Goal: Task Accomplishment & Management: Manage account settings

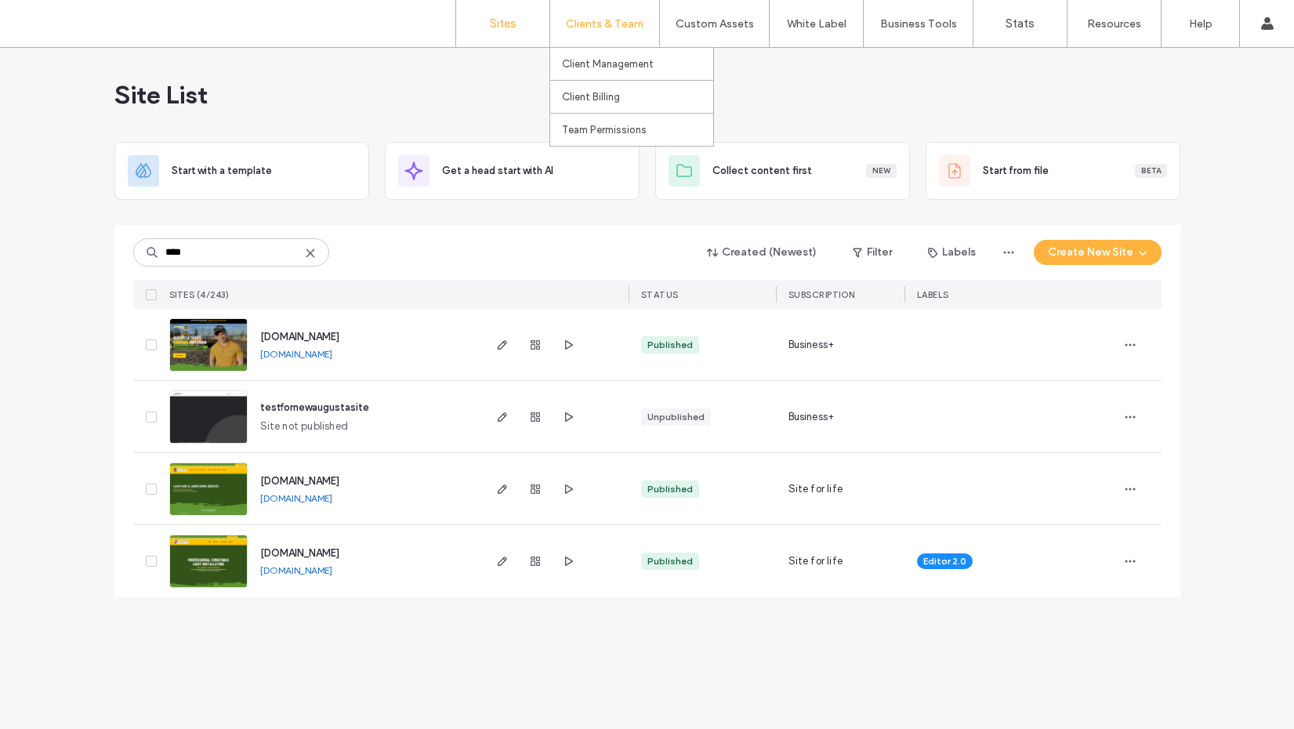
type input "****"
click at [207, 490] on img at bounding box center [208, 516] width 77 height 107
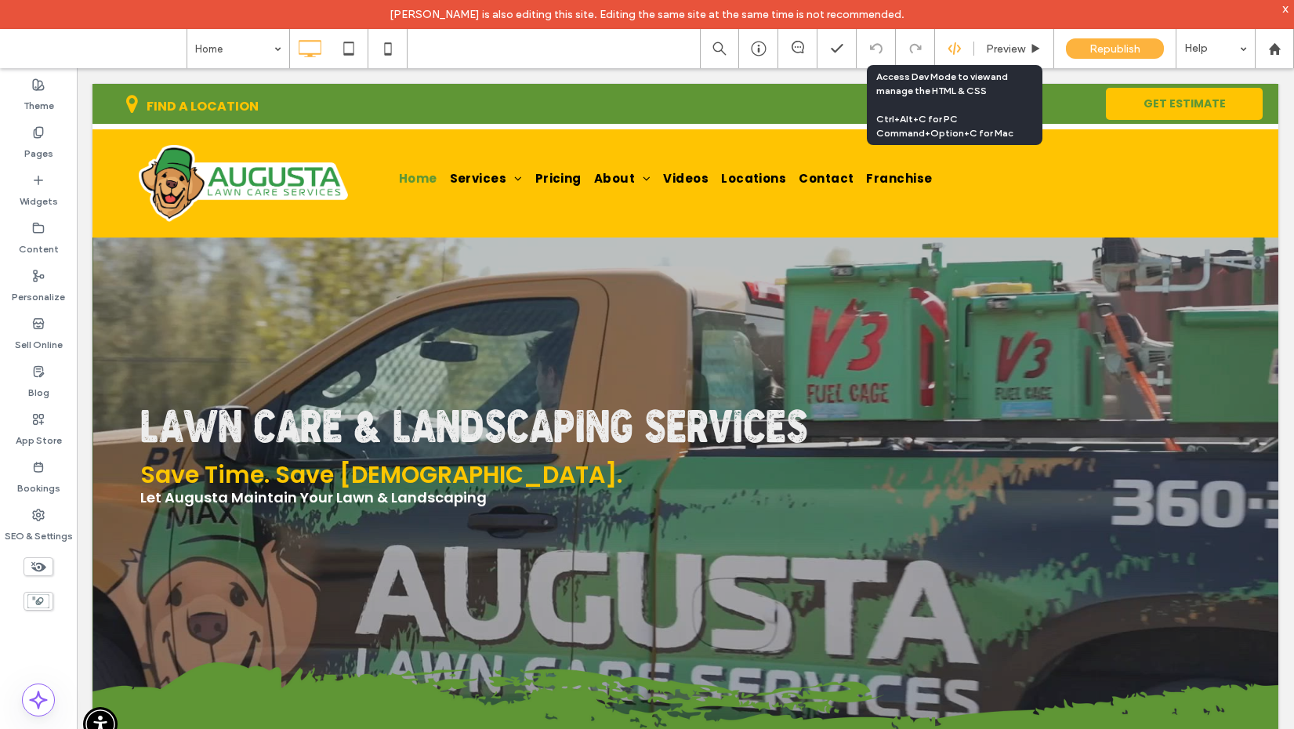
click at [951, 48] on icon at bounding box center [955, 49] width 14 height 14
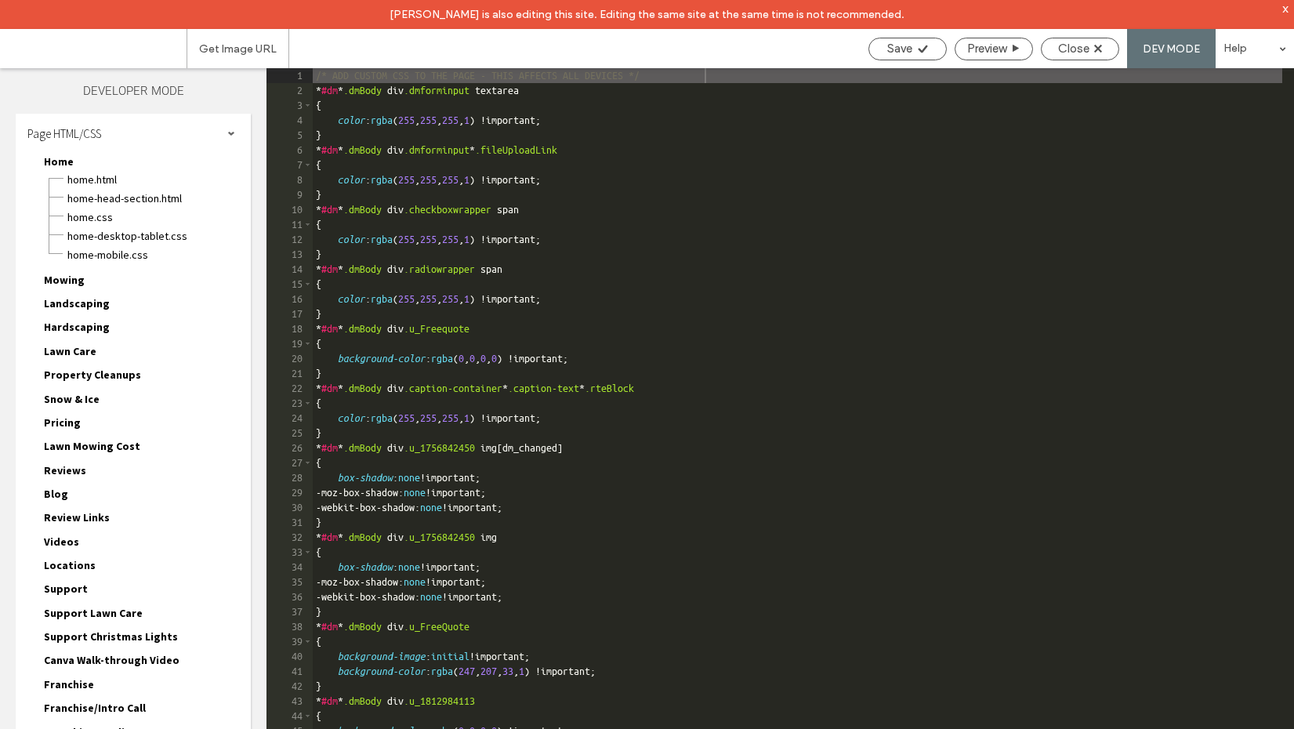
scroll to position [5424, 0]
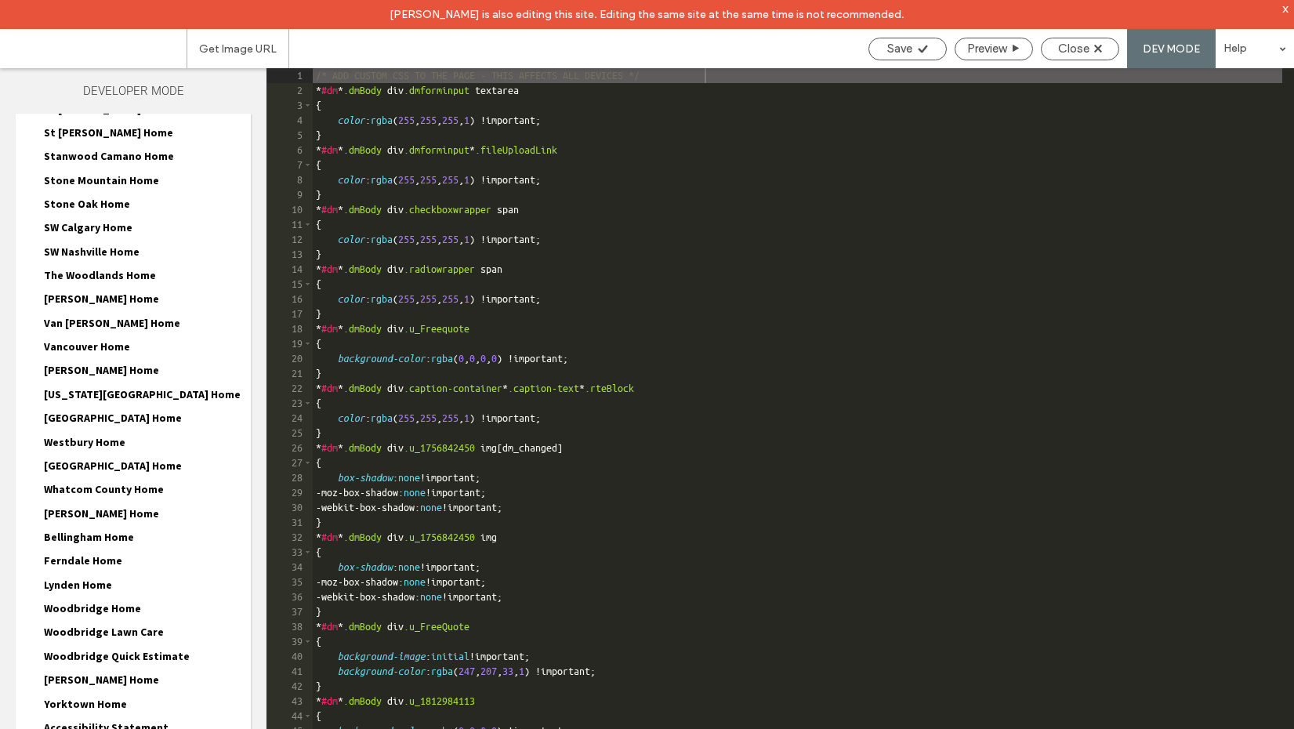
click at [90, 482] on span "Whatcom County Home" at bounding box center [104, 489] width 120 height 14
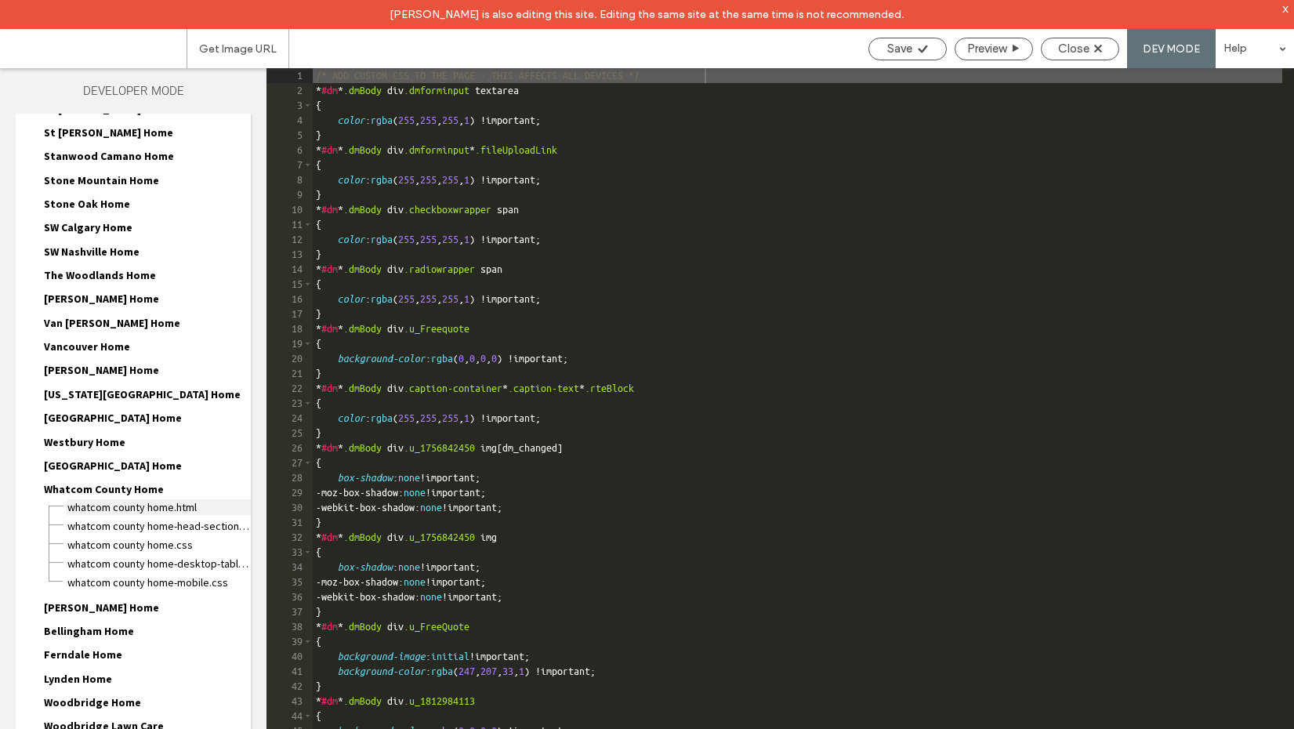
click at [106, 499] on span "Whatcom County Home.html" at bounding box center [159, 507] width 184 height 16
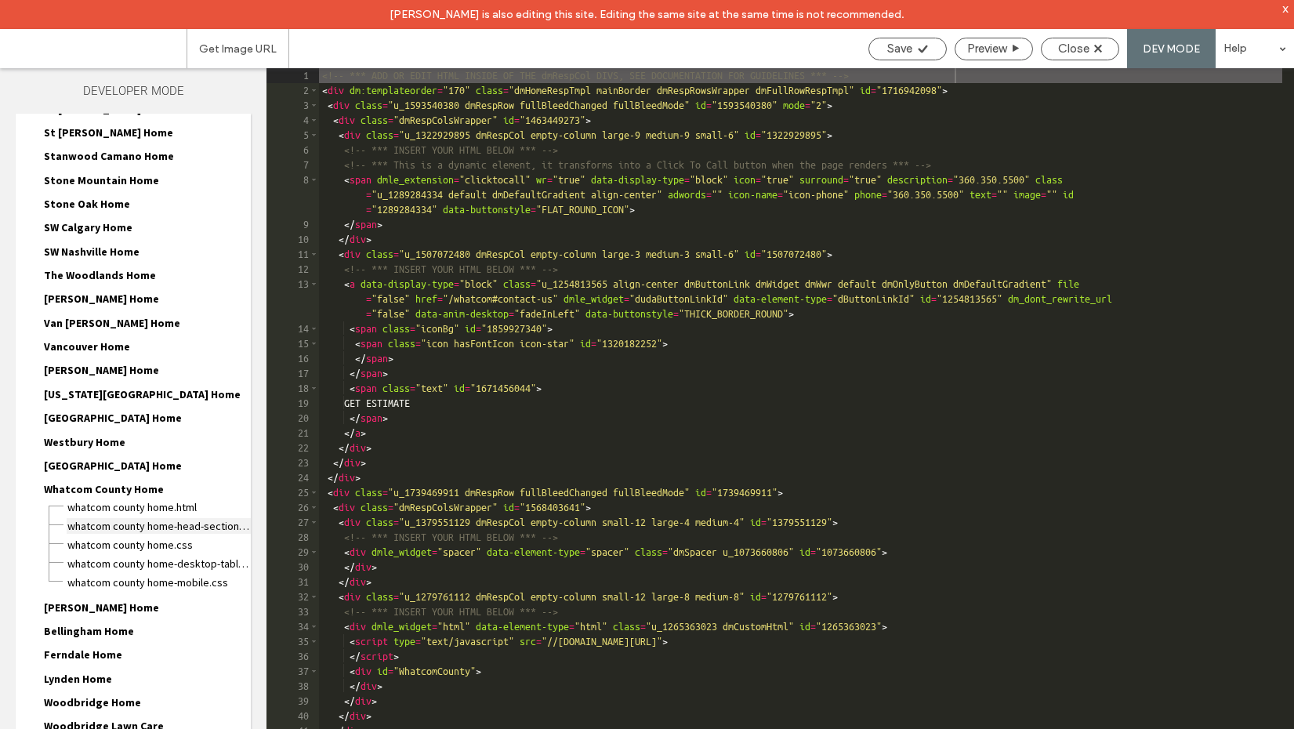
click at [121, 518] on span "Whatcom County Home-head-section.html" at bounding box center [159, 526] width 184 height 16
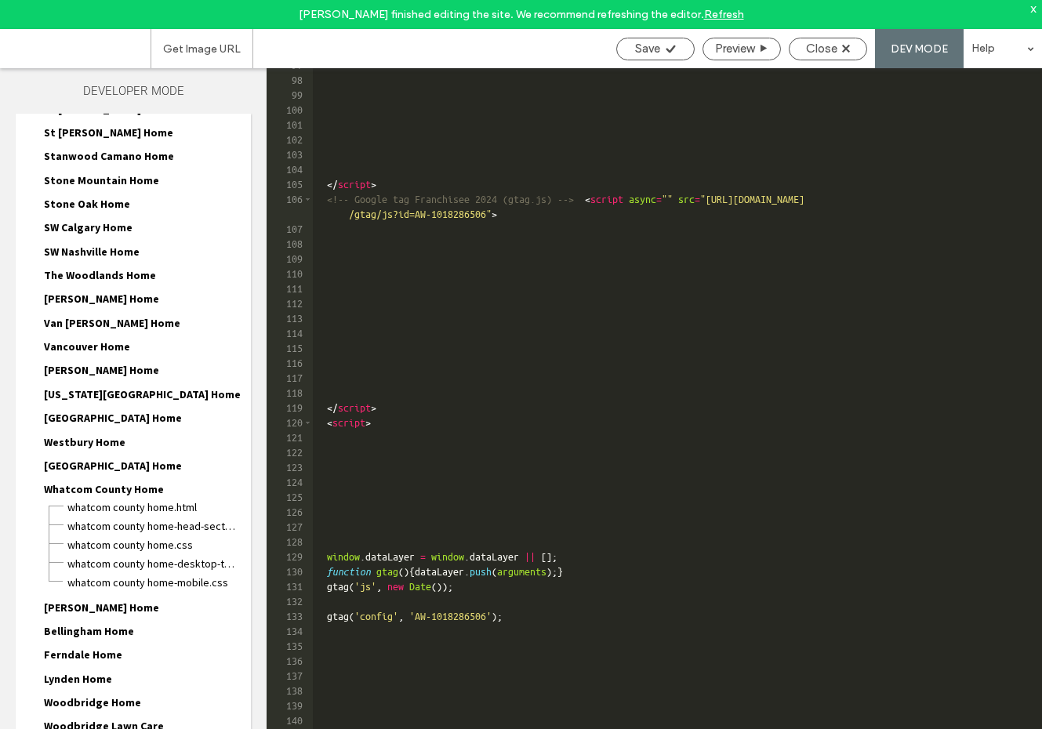
scroll to position [1514, 0]
click at [847, 49] on icon at bounding box center [846, 49] width 8 height 8
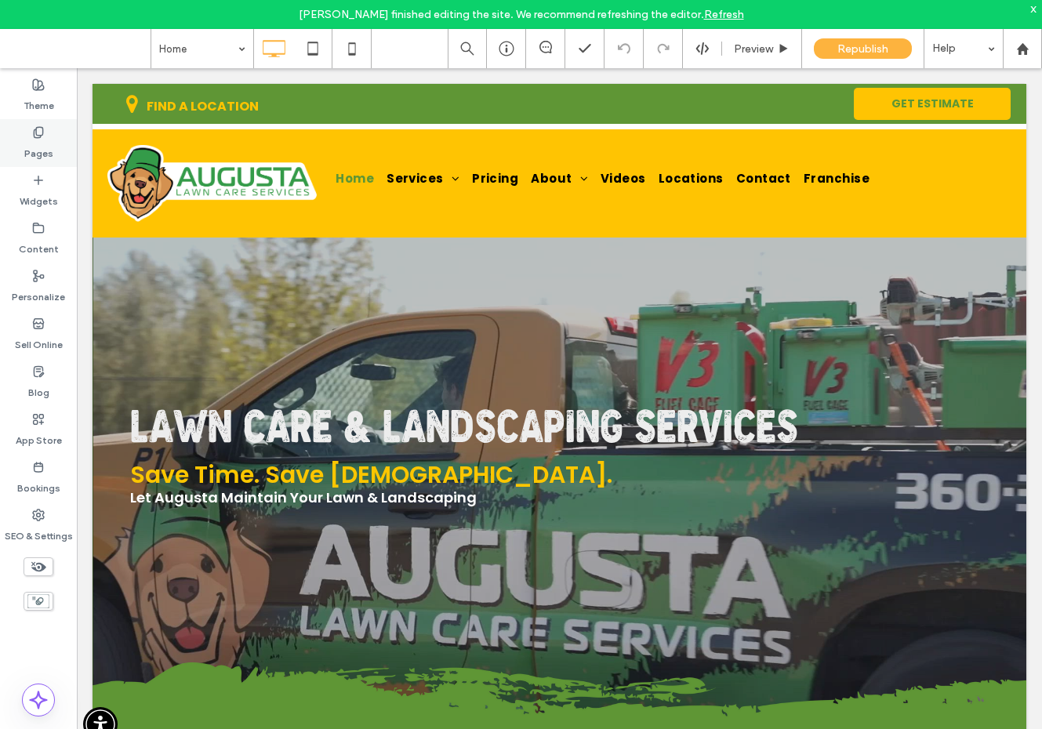
click at [53, 145] on div "Pages" at bounding box center [38, 143] width 77 height 48
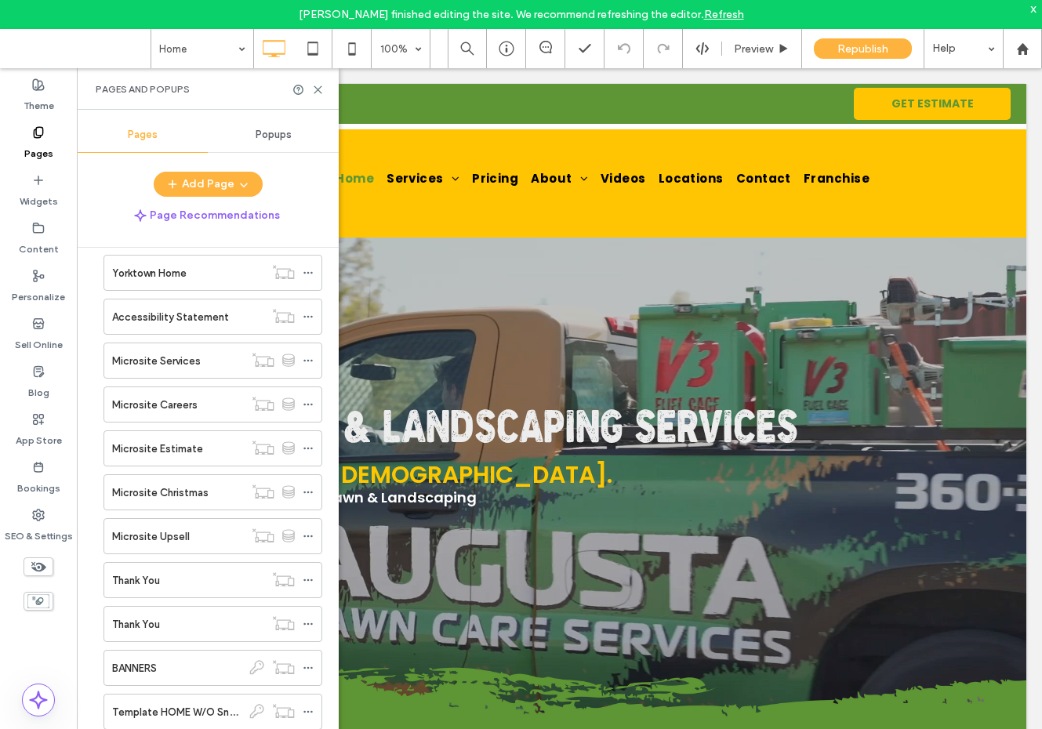
scroll to position [8049, 0]
click at [184, 588] on label "Microsite Upsell" at bounding box center [151, 581] width 78 height 27
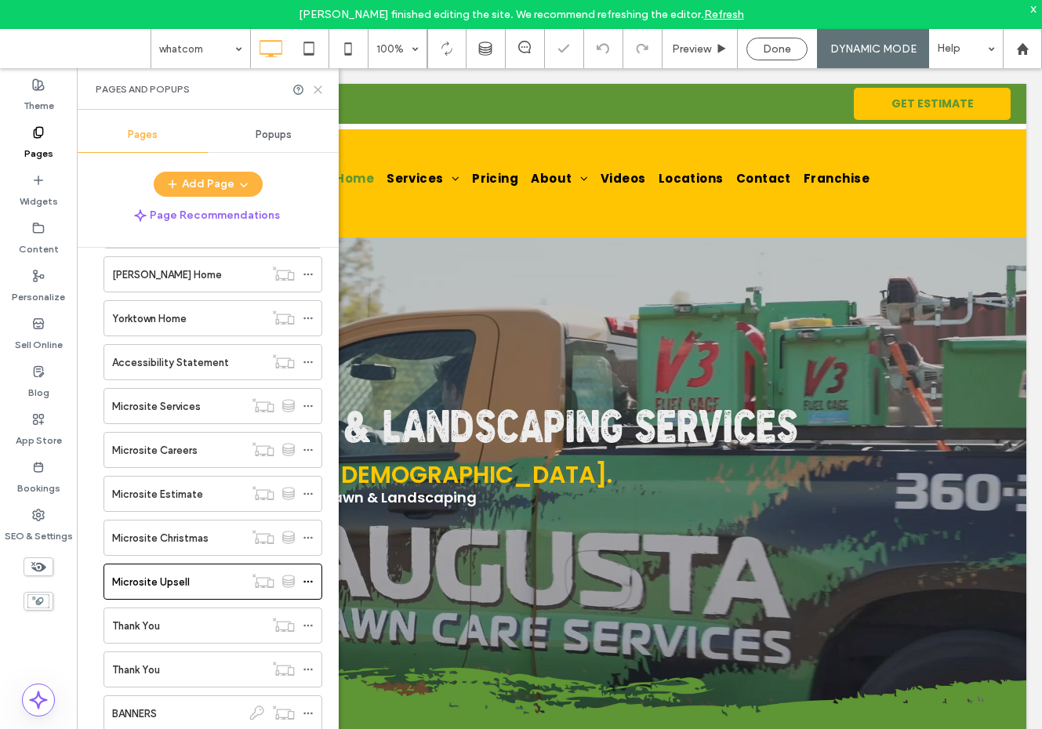
click at [322, 90] on icon at bounding box center [318, 90] width 12 height 12
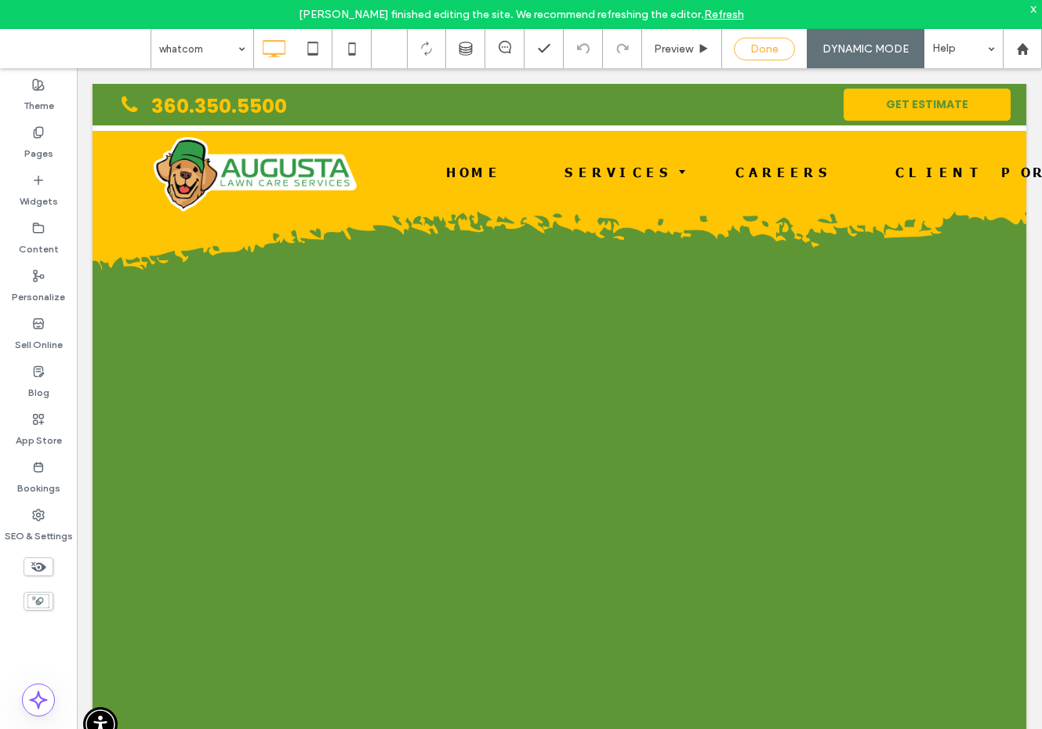
click at [783, 56] on div "Done" at bounding box center [764, 49] width 61 height 23
click at [772, 50] on span "Done" at bounding box center [764, 48] width 28 height 13
click at [700, 46] on icon at bounding box center [702, 49] width 14 height 14
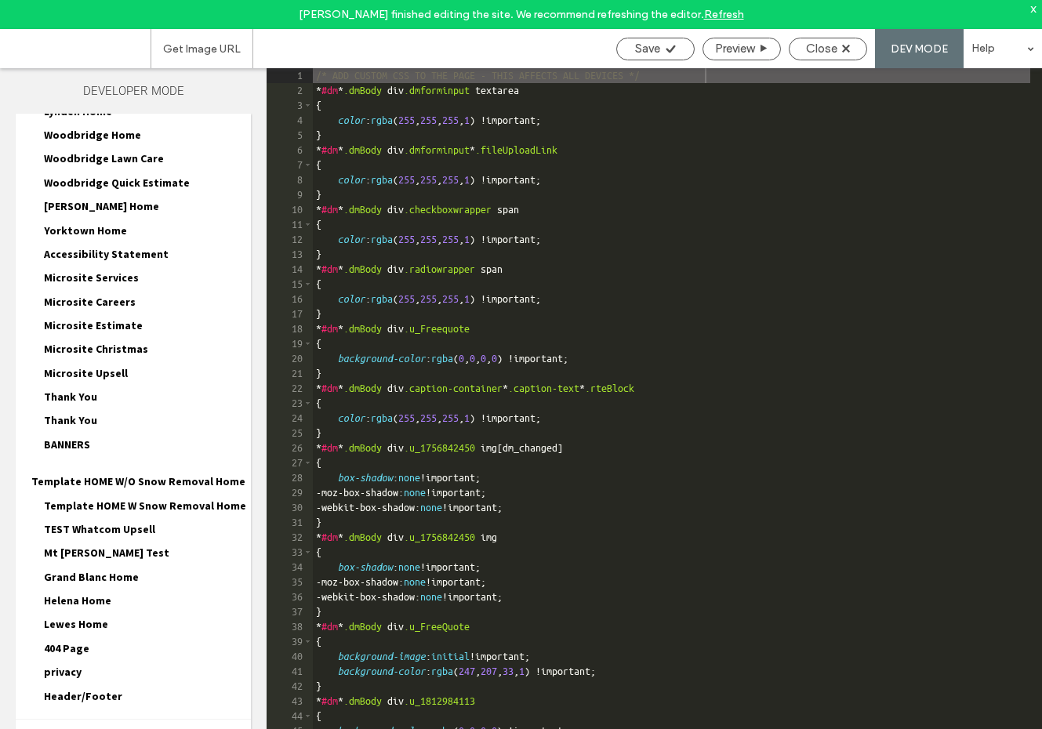
scroll to position [5424, 0]
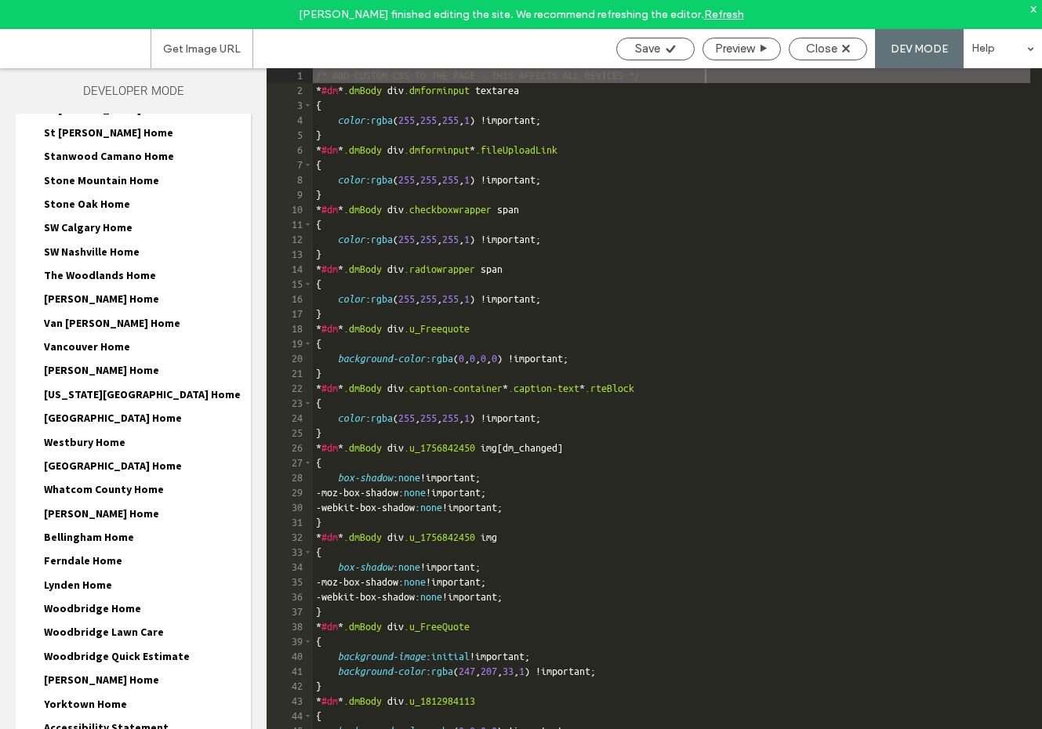
click at [112, 480] on div "Whatcom County Home Whatcom County Home.html Whatcom County Home-head-section.h…" at bounding box center [140, 492] width 219 height 24
click at [114, 482] on span "Whatcom County Home" at bounding box center [104, 489] width 120 height 14
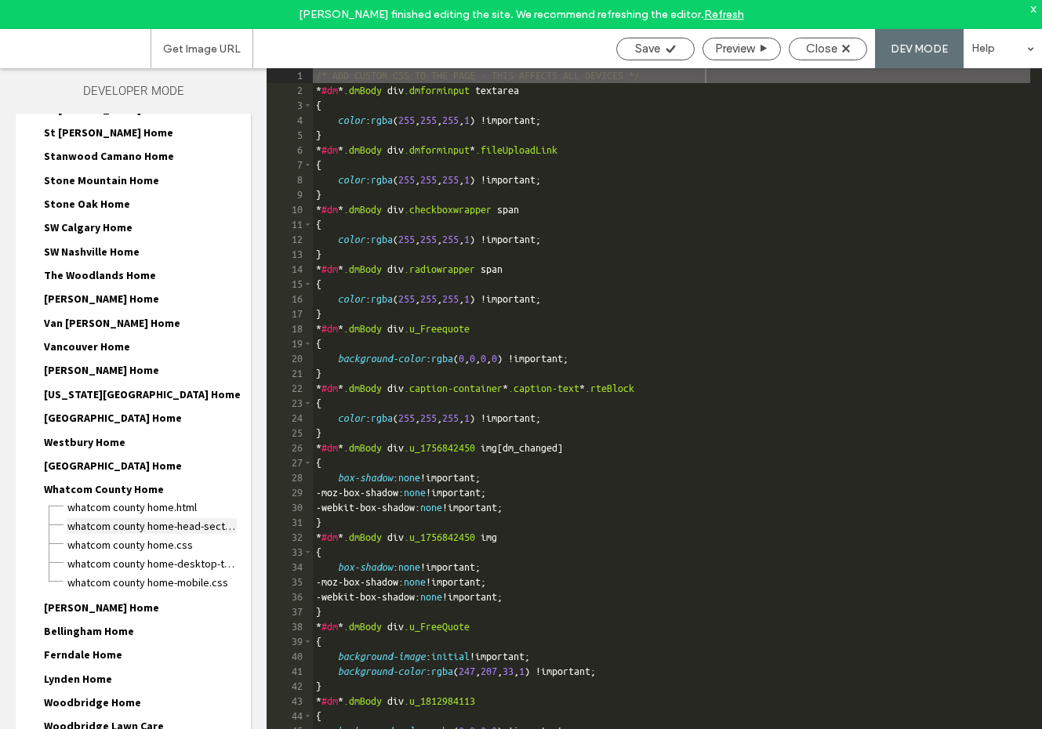
click at [114, 518] on span "Whatcom County Home-head-section.html" at bounding box center [152, 526] width 170 height 16
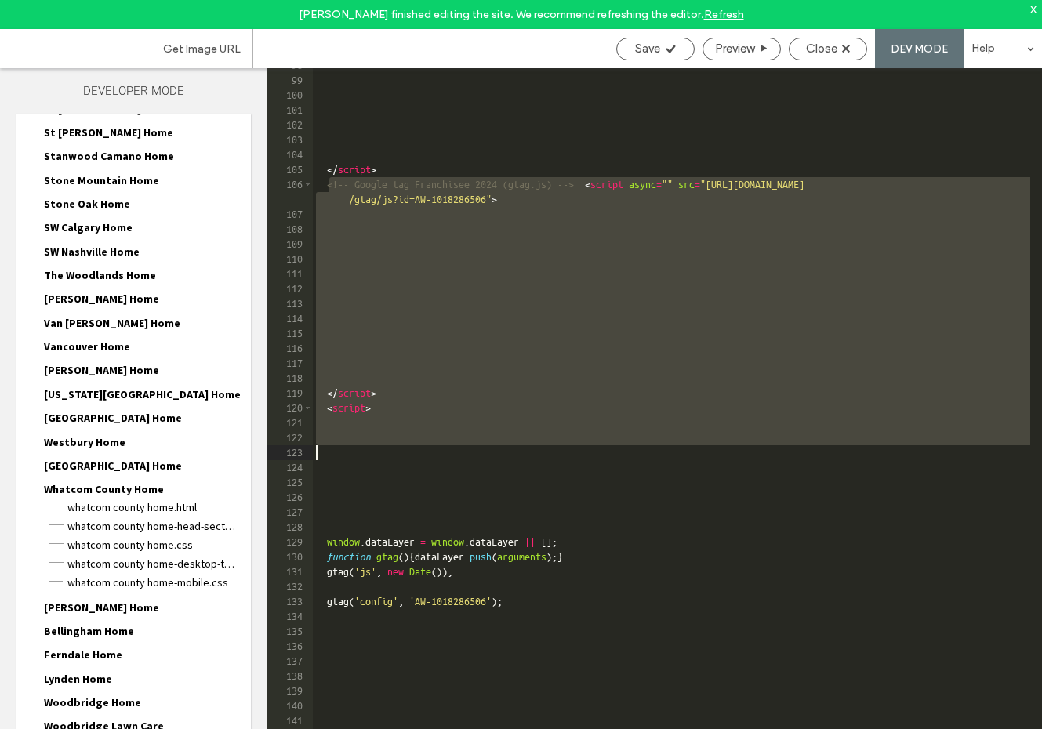
scroll to position [1529, 0]
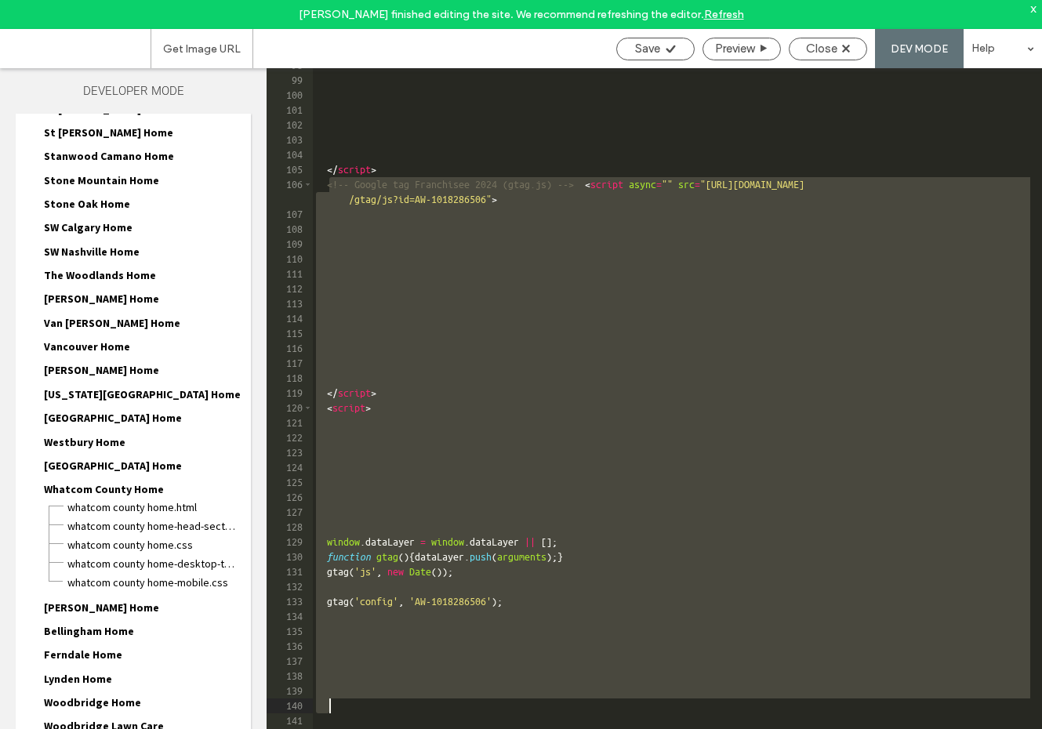
drag, startPoint x: 328, startPoint y: 253, endPoint x: 567, endPoint y: 713, distance: 518.4
click at [567, 713] on div "</ script > <!-- Google tag Franchisee 2024 (gtag.js) --> < script async = "" s…" at bounding box center [671, 417] width 717 height 719
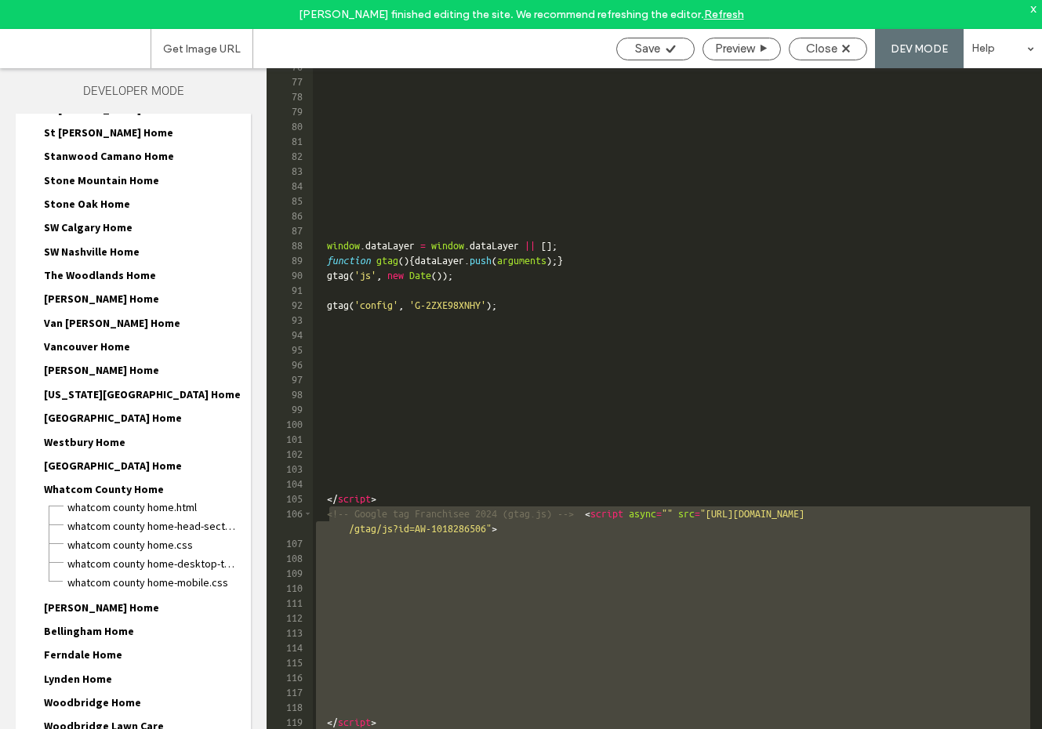
scroll to position [1294, 0]
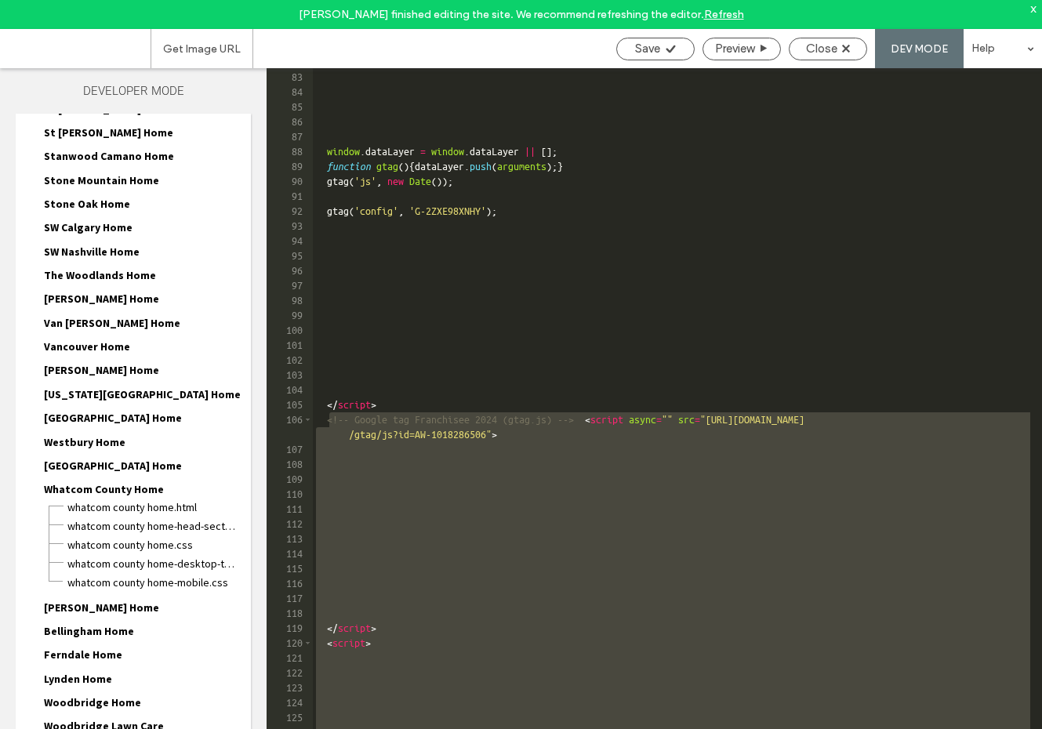
click at [560, 611] on div "window . dataLayer = window . dataLayer || [ ] ; function gtag ( ) { dataLayer …" at bounding box center [671, 414] width 717 height 719
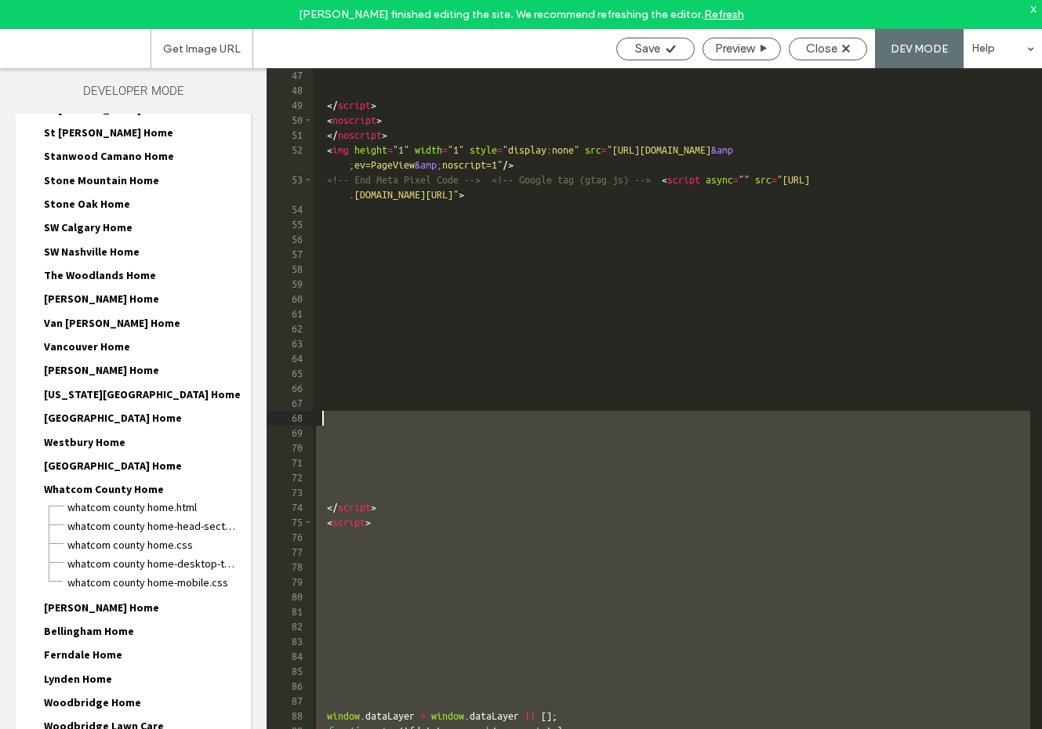
scroll to position [636, 0]
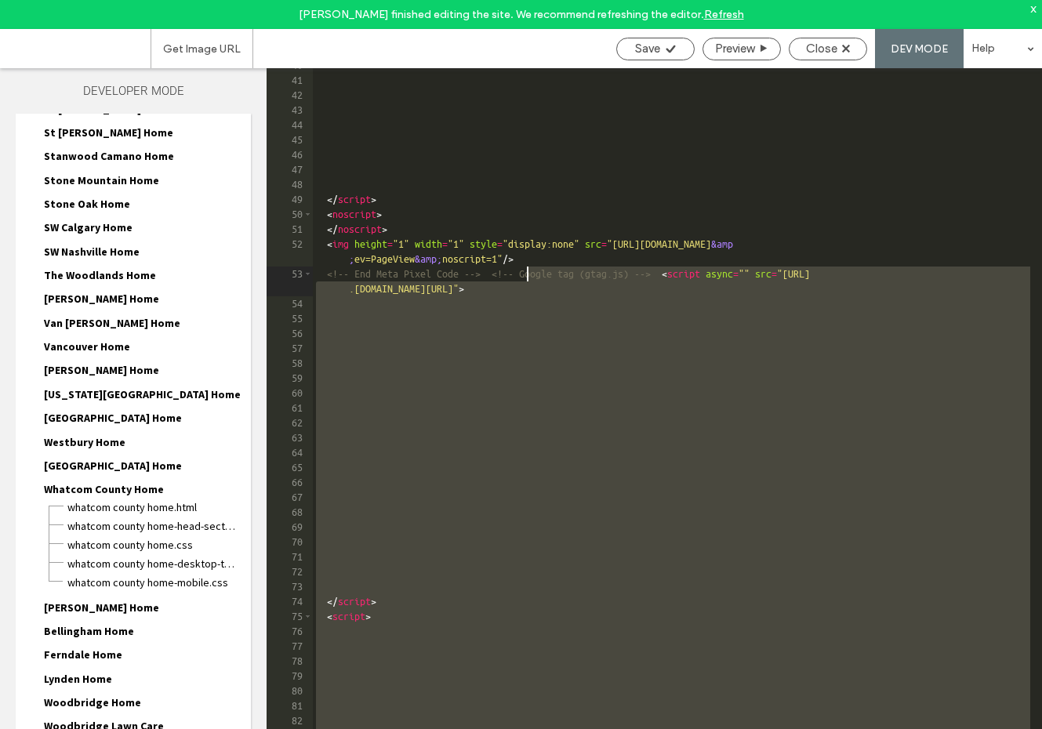
drag, startPoint x: 396, startPoint y: 638, endPoint x: 528, endPoint y: 277, distance: 384.8
click at [528, 277] on div "</ script > < noscript > </ noscript > < img height = "1" width = "1" style = "…" at bounding box center [671, 417] width 717 height 719
click at [851, 50] on div "Close" at bounding box center [827, 49] width 77 height 14
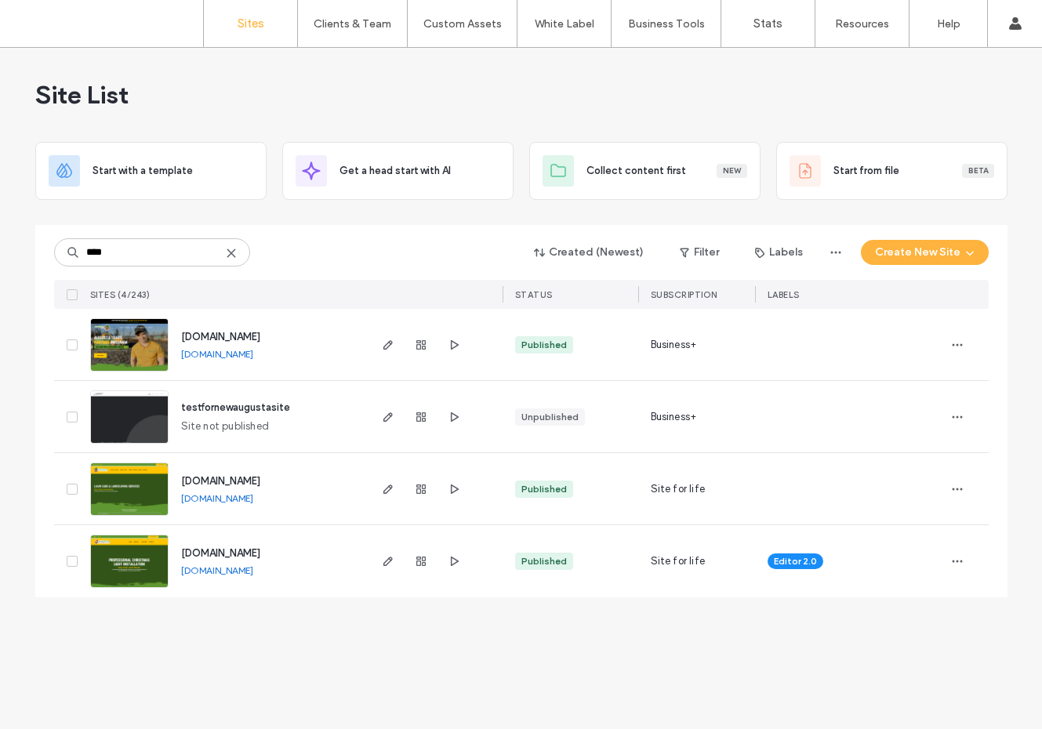
type input "****"
click at [152, 495] on img at bounding box center [129, 516] width 77 height 107
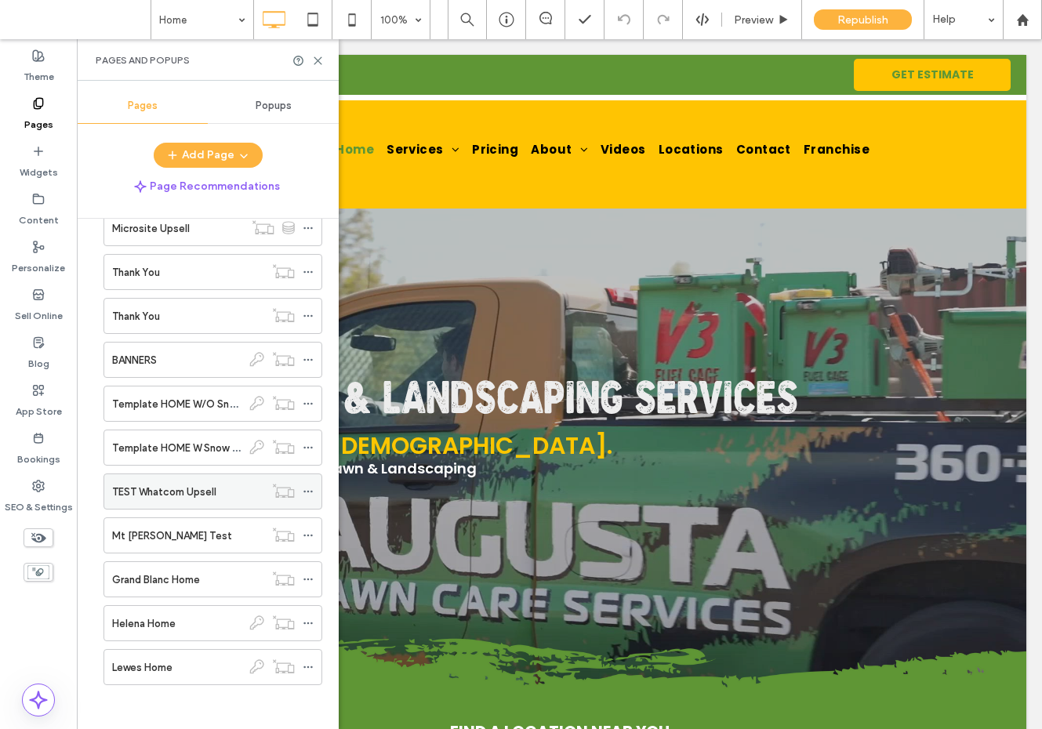
scroll to position [8155, 0]
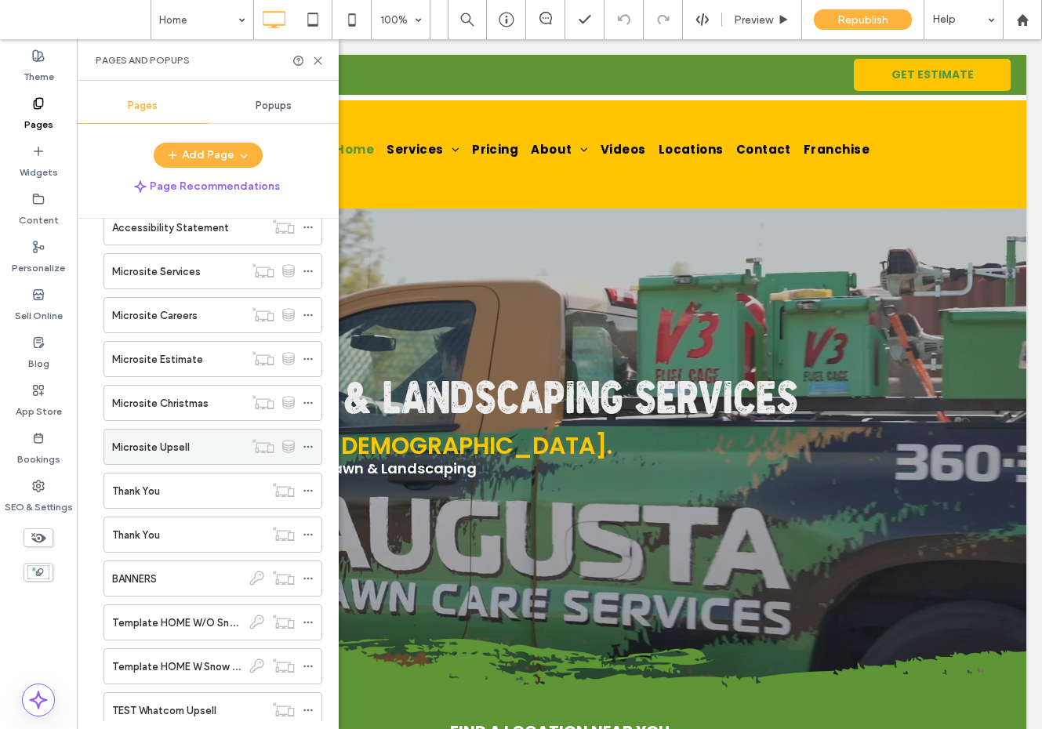
click at [154, 452] on label "Microsite Upsell" at bounding box center [151, 446] width 78 height 27
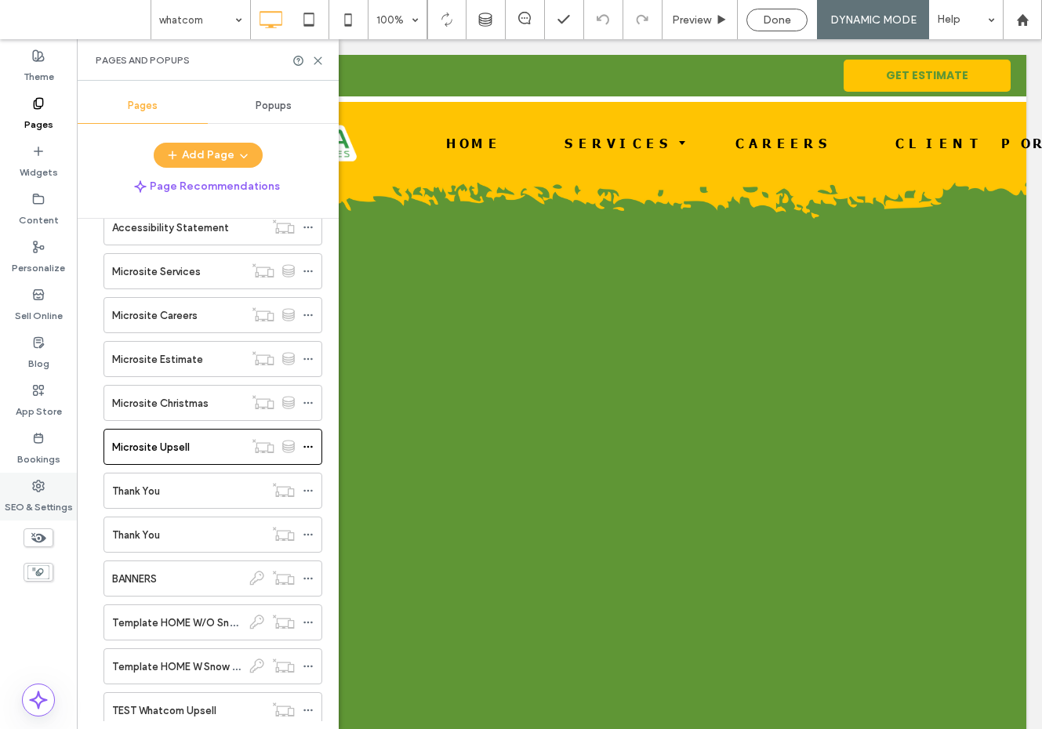
click at [39, 502] on label "SEO & Settings" at bounding box center [39, 503] width 68 height 22
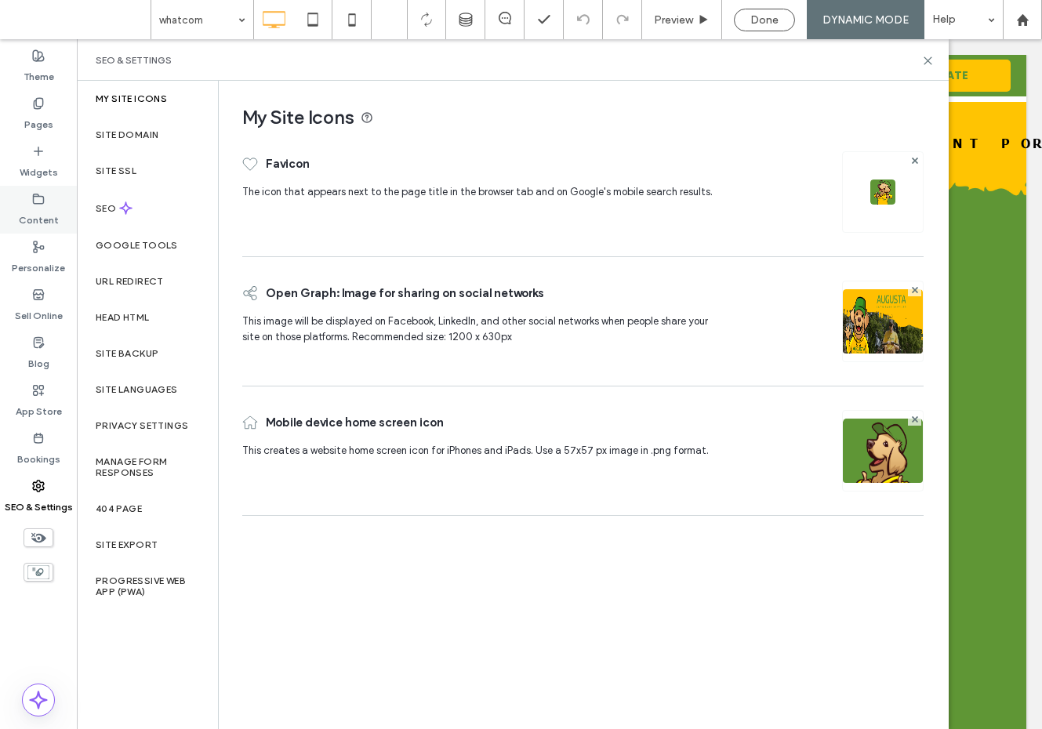
click at [37, 223] on label "Content" at bounding box center [39, 216] width 40 height 22
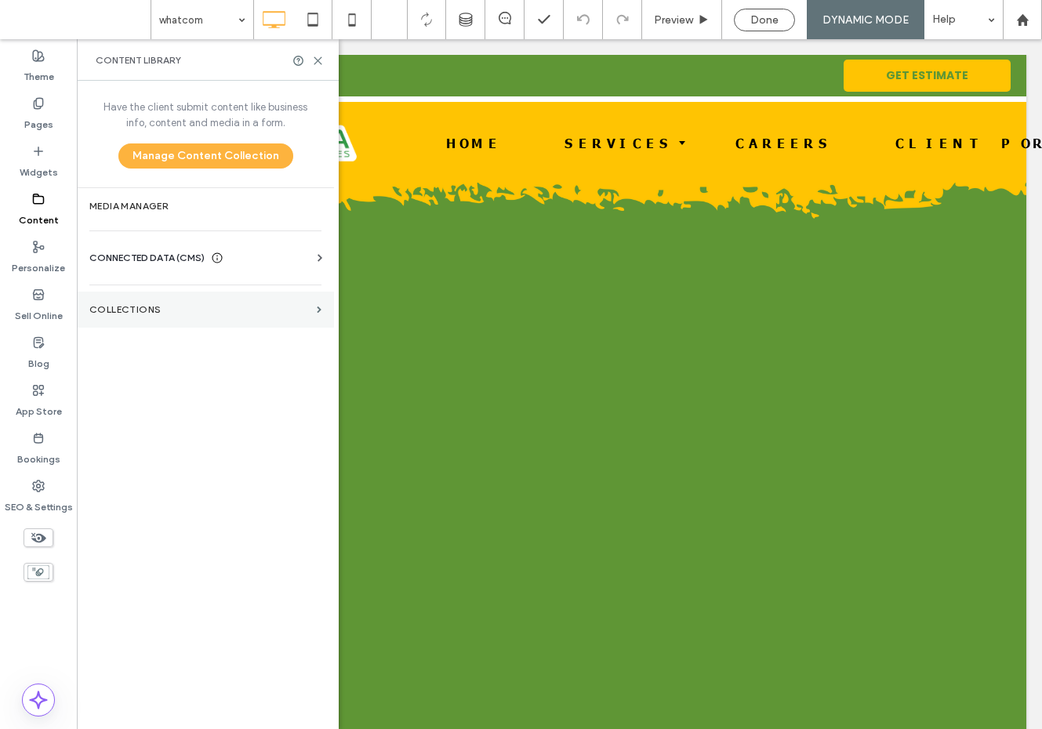
click at [121, 308] on label "Collections" at bounding box center [199, 309] width 221 height 11
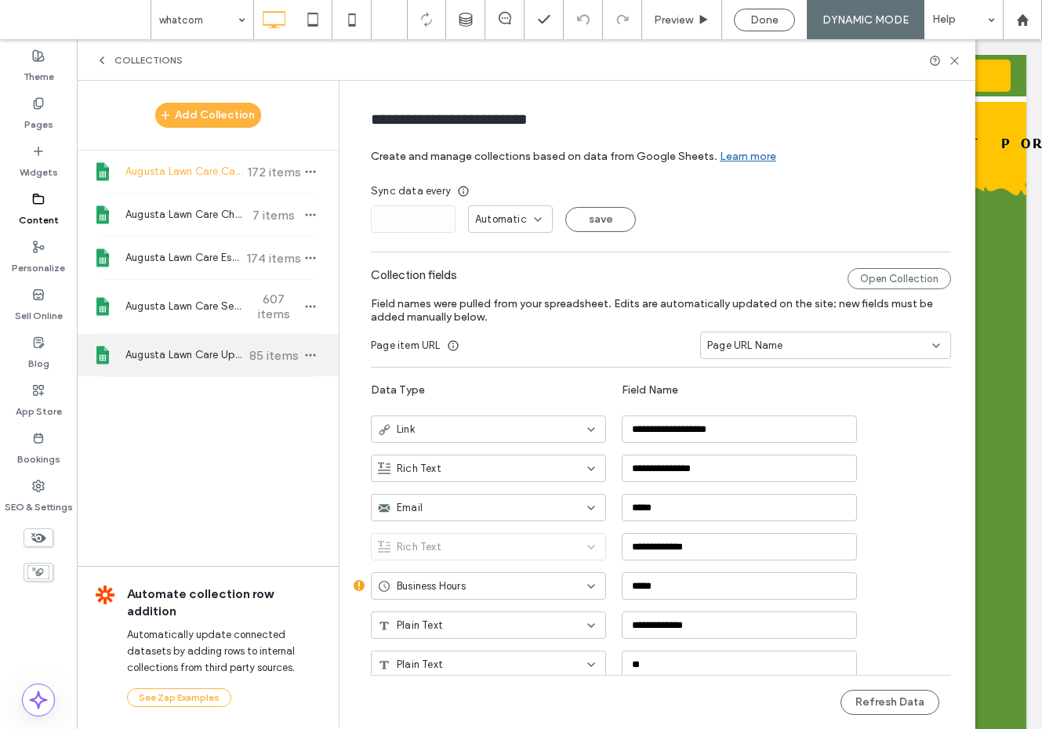
click at [216, 350] on span "Augusta Lawn Care Upsell" at bounding box center [183, 355] width 117 height 16
type input "**********"
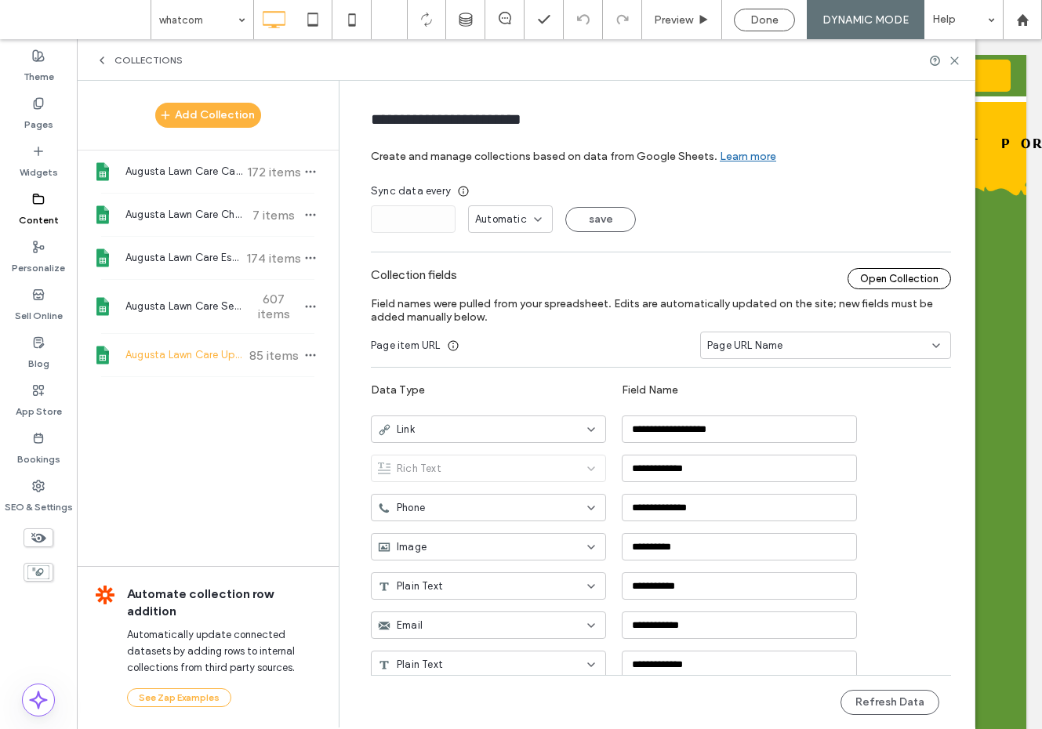
click at [863, 280] on div "Open Collection" at bounding box center [898, 278] width 103 height 21
click at [893, 698] on button "Refresh Data" at bounding box center [889, 702] width 99 height 25
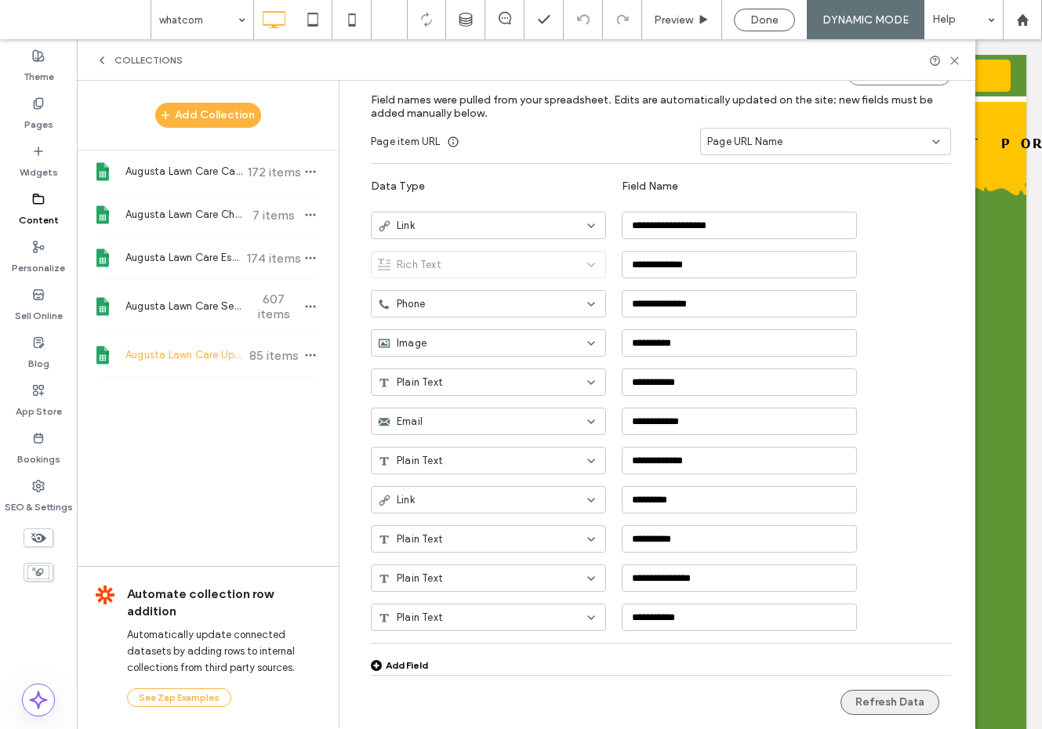
click at [852, 700] on button "Refresh Data" at bounding box center [889, 702] width 99 height 25
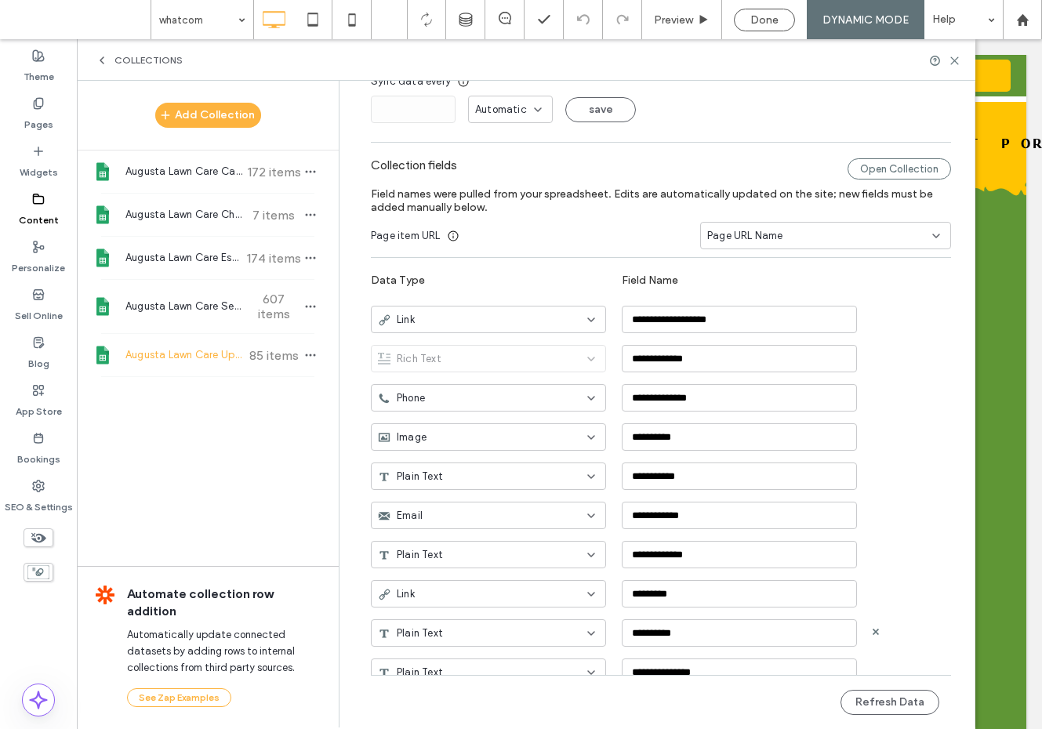
scroll to position [0, 0]
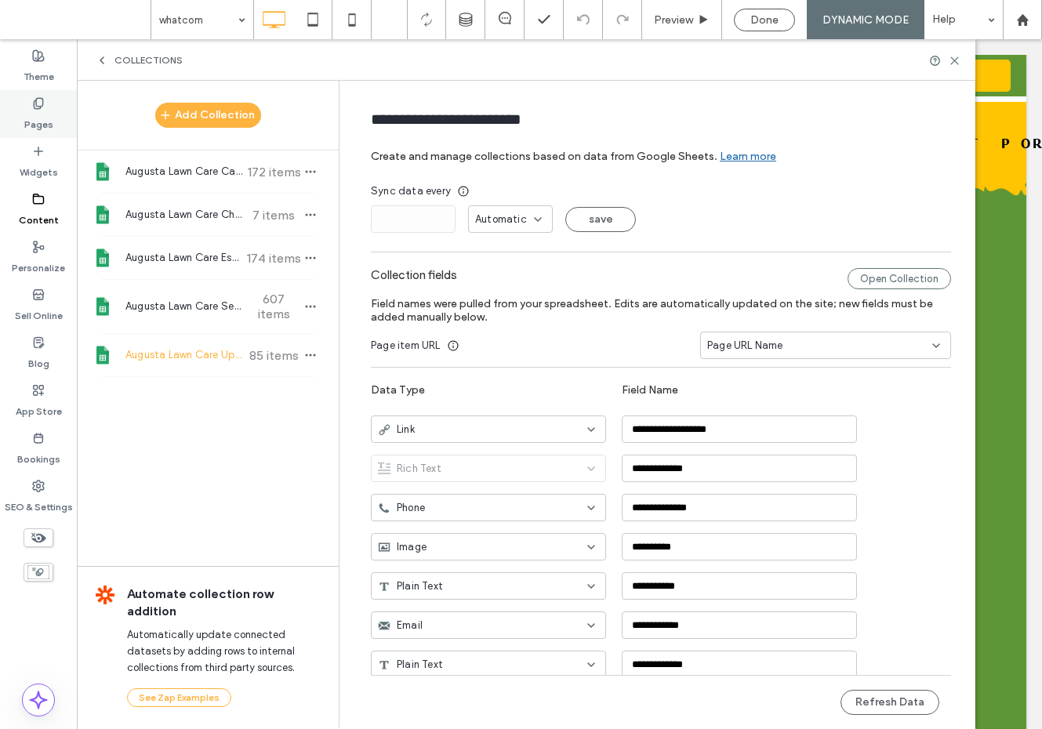
click at [42, 108] on icon at bounding box center [38, 103] width 13 height 13
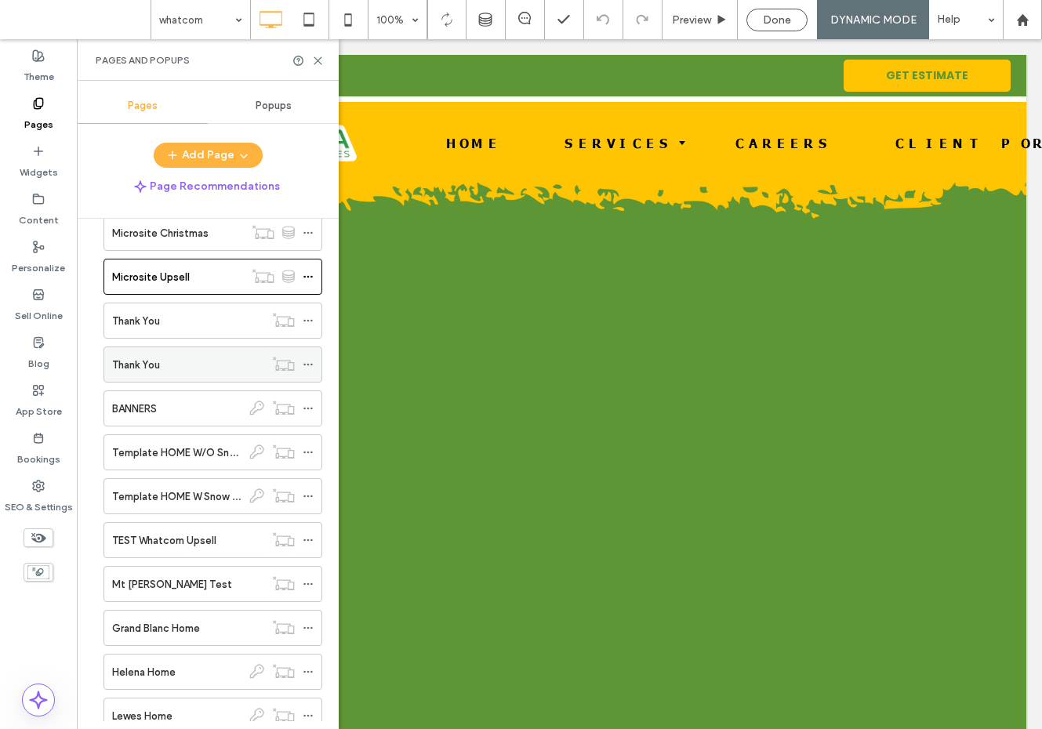
scroll to position [8300, 0]
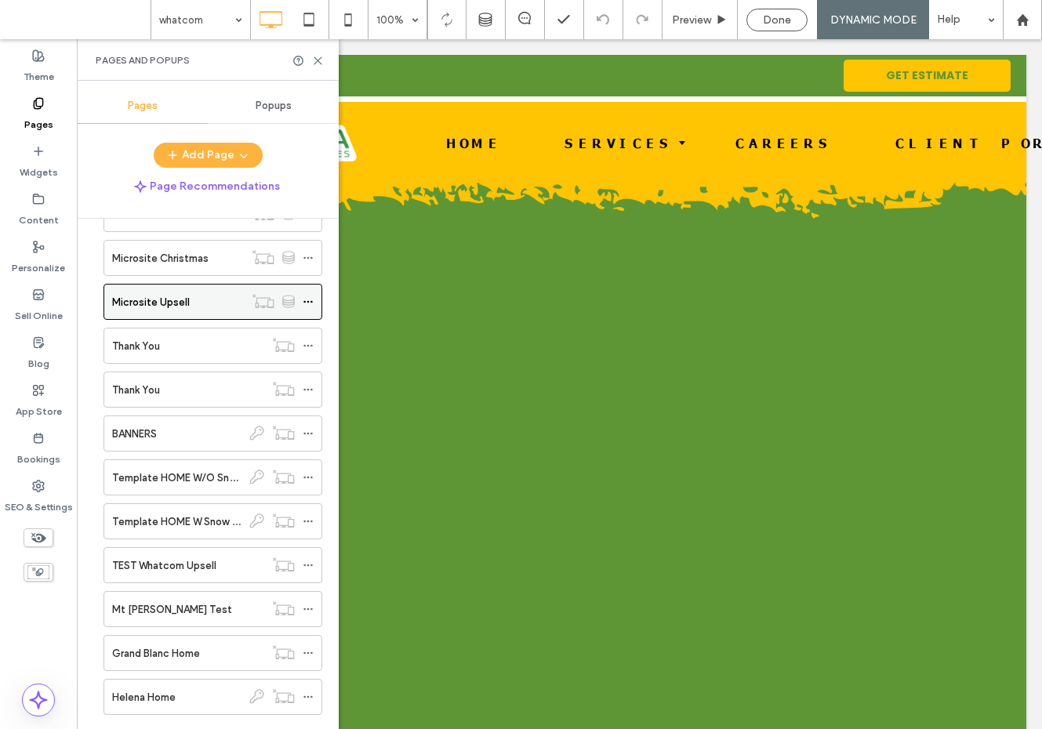
click at [305, 301] on use at bounding box center [307, 302] width 9 height 2
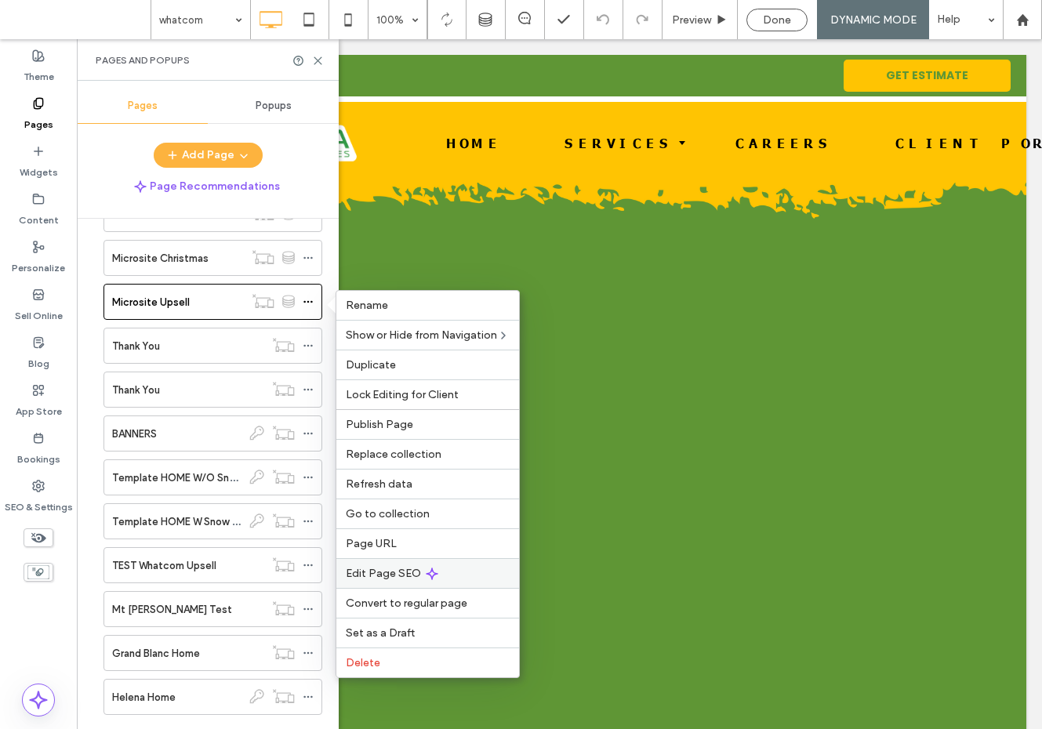
click at [389, 572] on span "Edit Page SEO" at bounding box center [383, 573] width 75 height 13
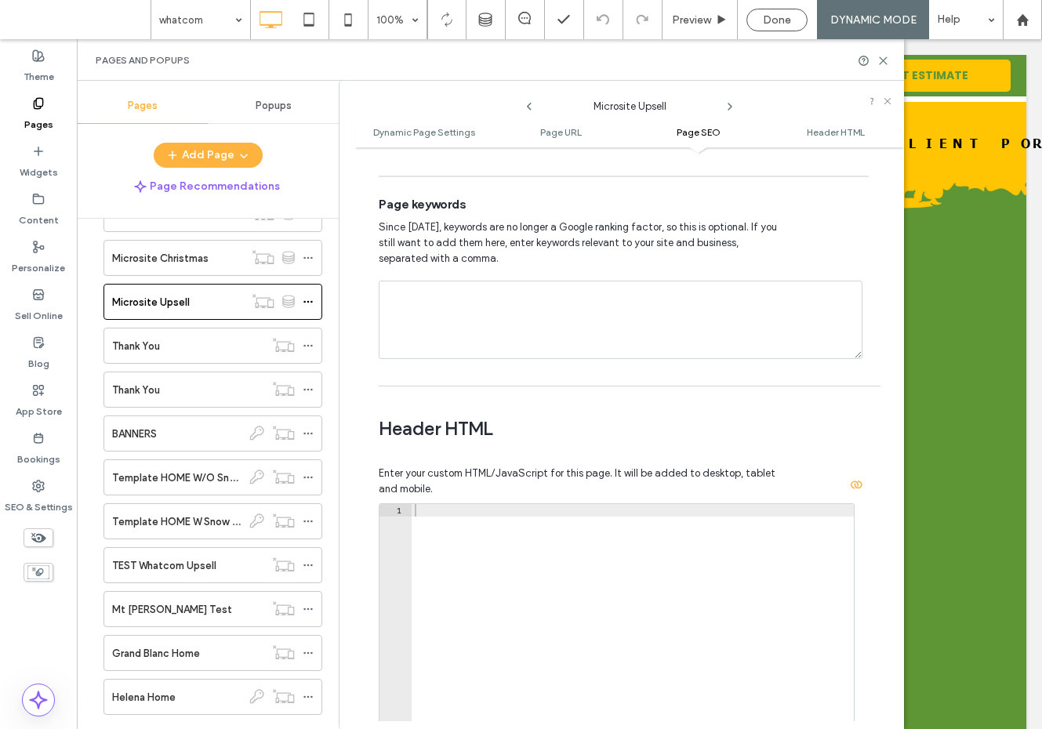
scroll to position [1285, 0]
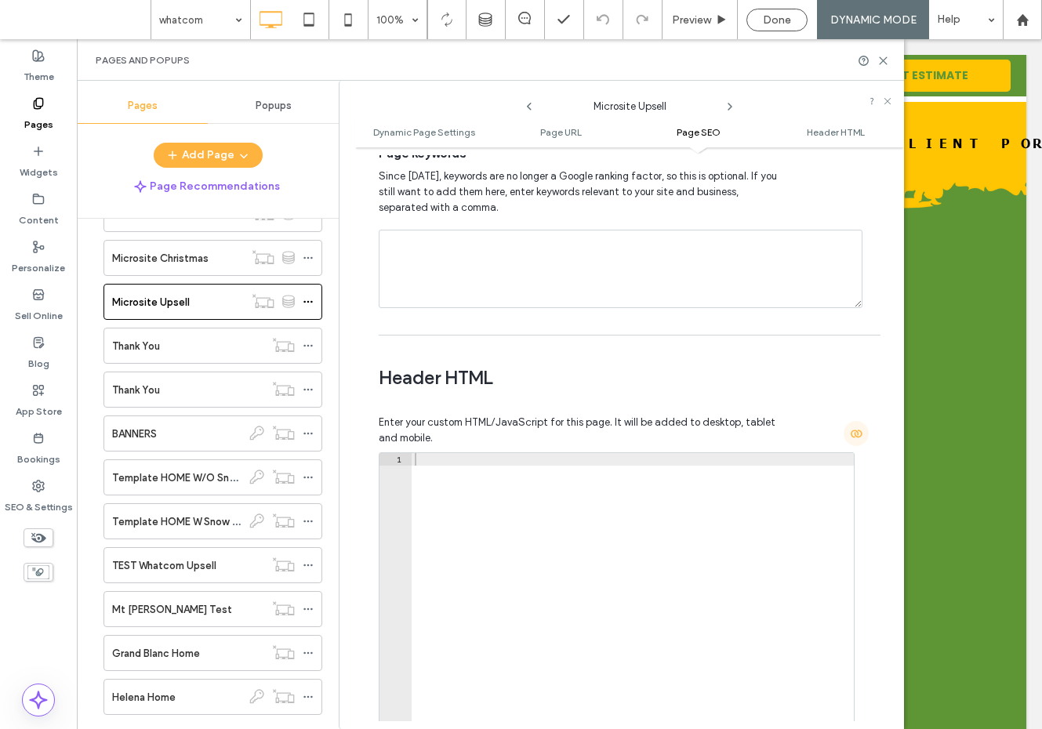
click at [853, 440] on span "button" at bounding box center [855, 433] width 25 height 25
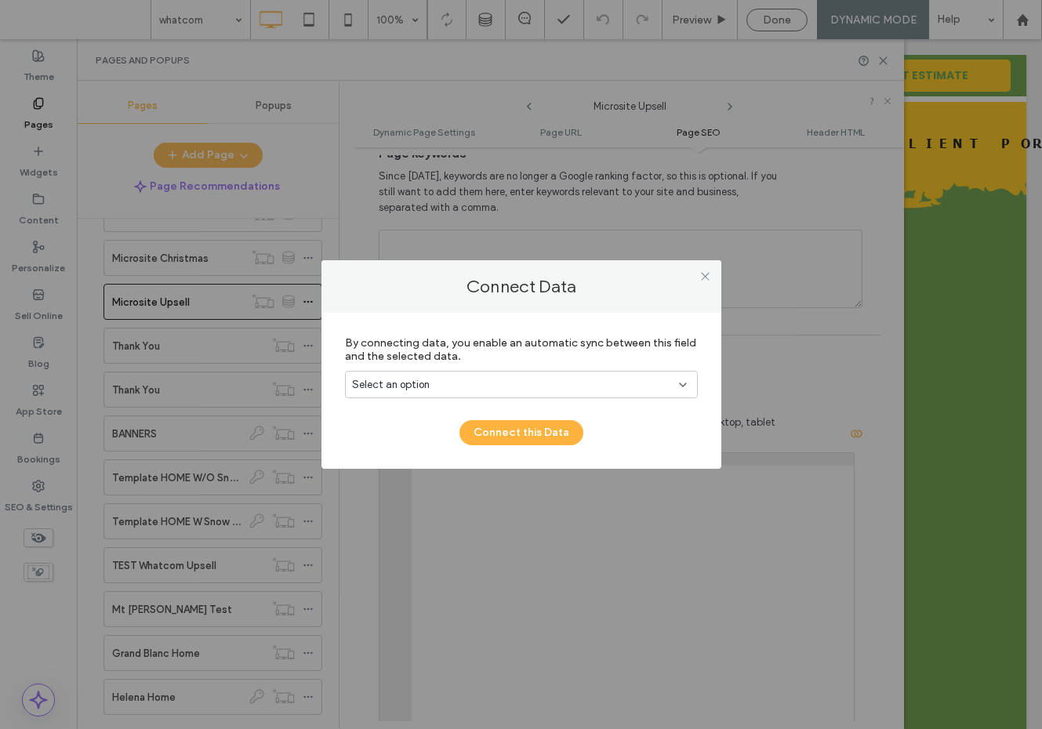
click at [618, 392] on div "Select an option" at bounding box center [512, 385] width 320 height 16
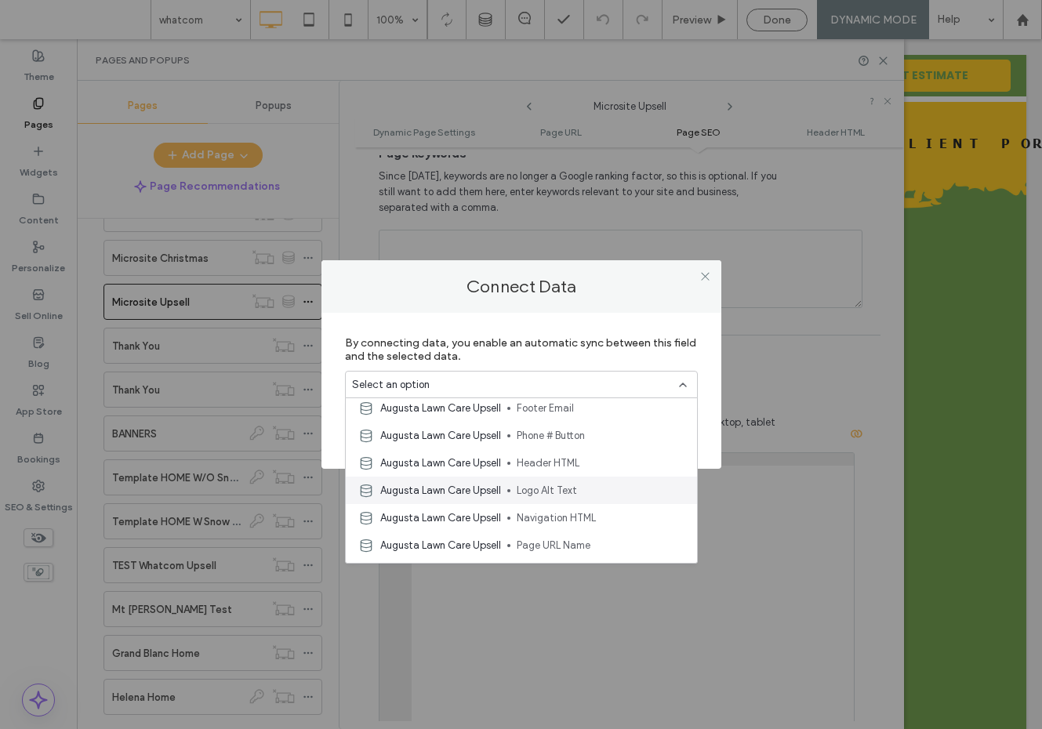
scroll to position [4444, 0]
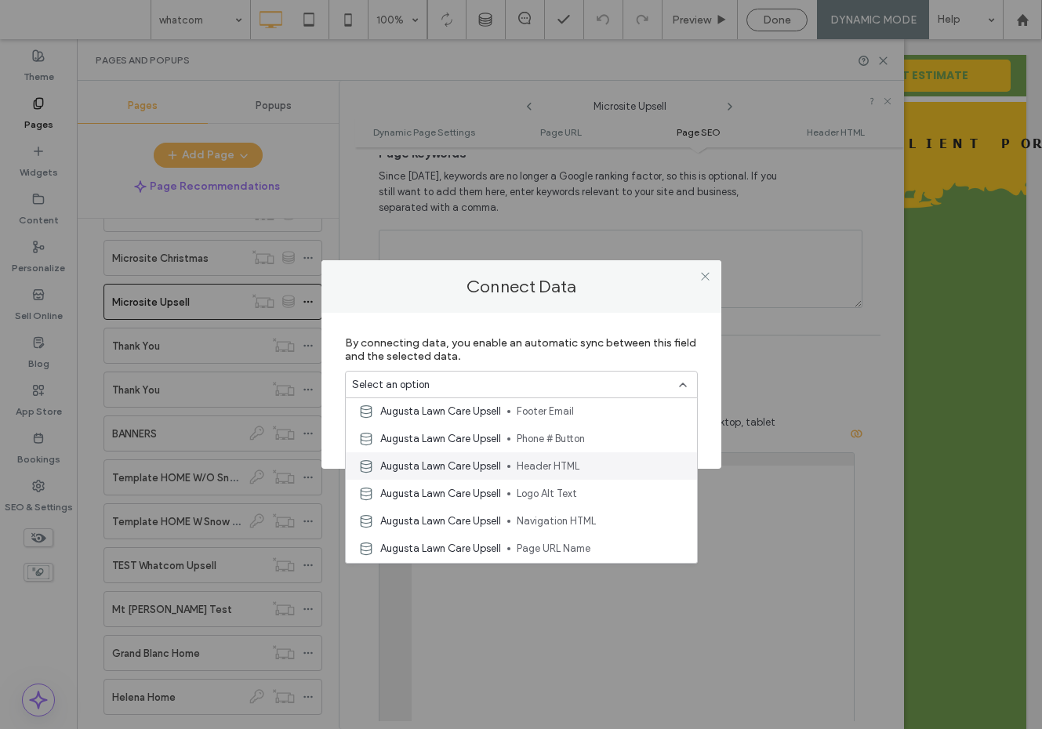
click at [618, 455] on div "Augusta Lawn Care Upsell Header HTML" at bounding box center [521, 465] width 351 height 27
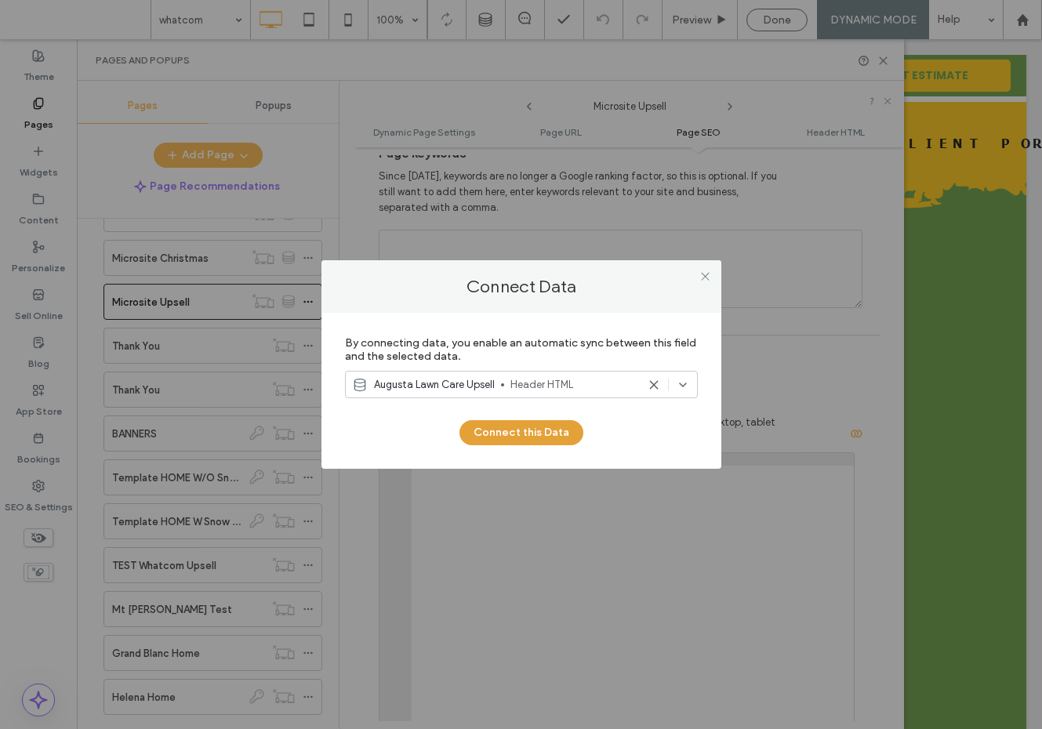
click at [567, 436] on button "Connect this Data" at bounding box center [521, 432] width 124 height 25
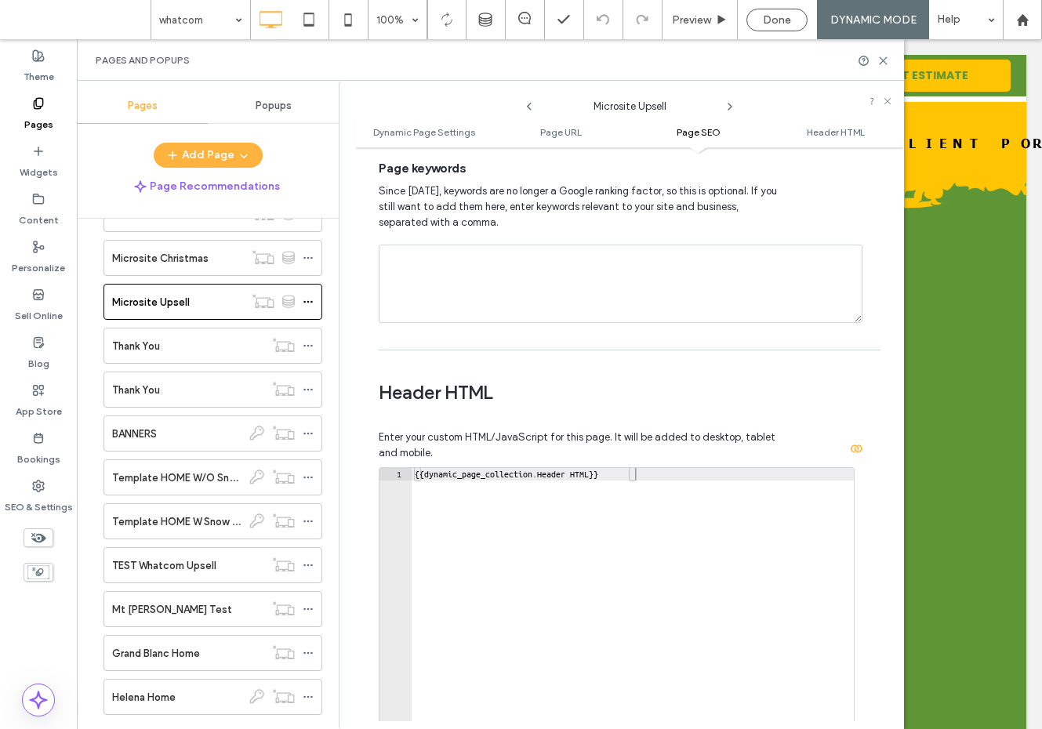
scroll to position [1264, 0]
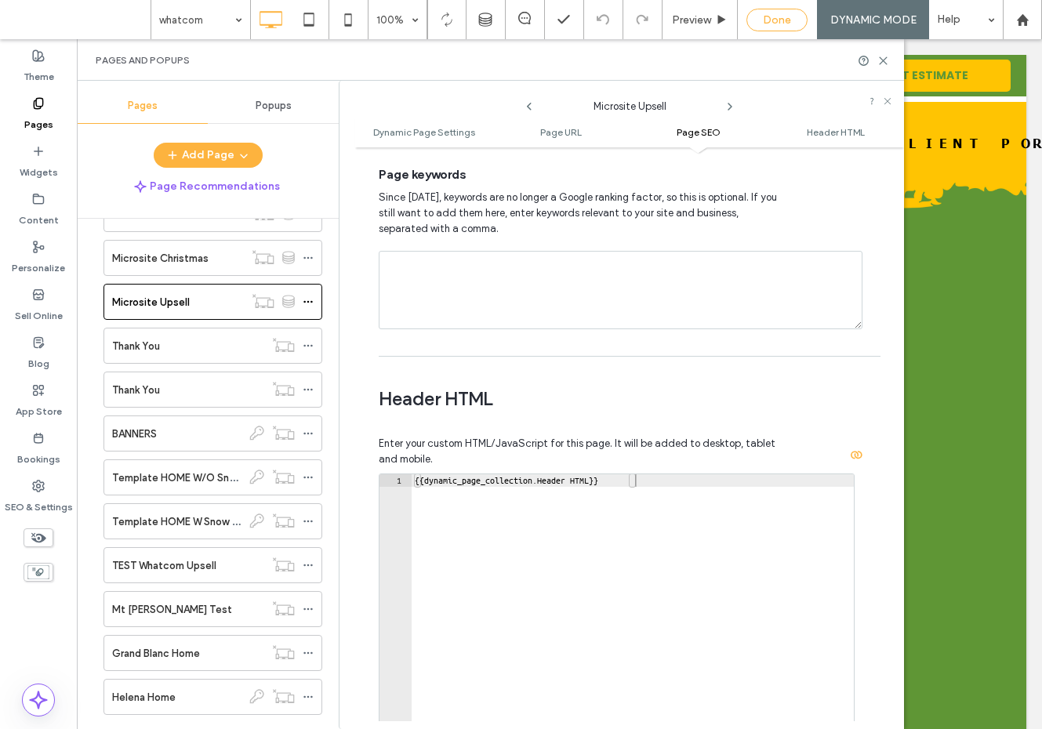
click at [780, 29] on div "Done" at bounding box center [776, 20] width 61 height 23
click at [782, 20] on span "Done" at bounding box center [777, 19] width 28 height 13
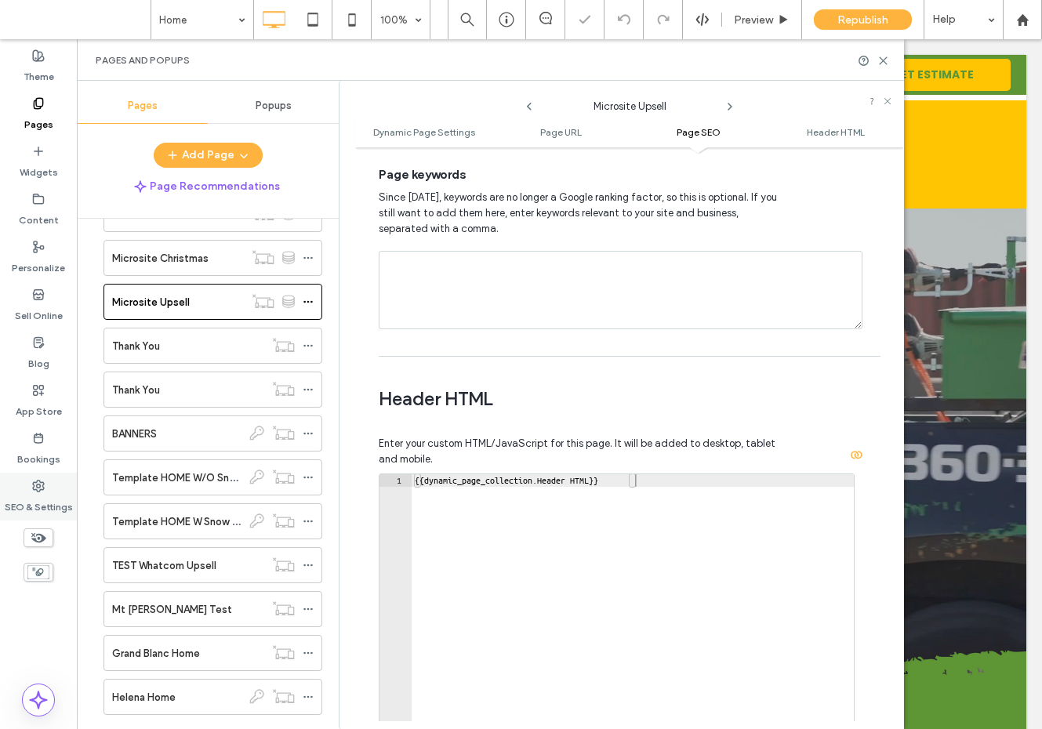
click at [37, 498] on label "SEO & Settings" at bounding box center [39, 503] width 68 height 22
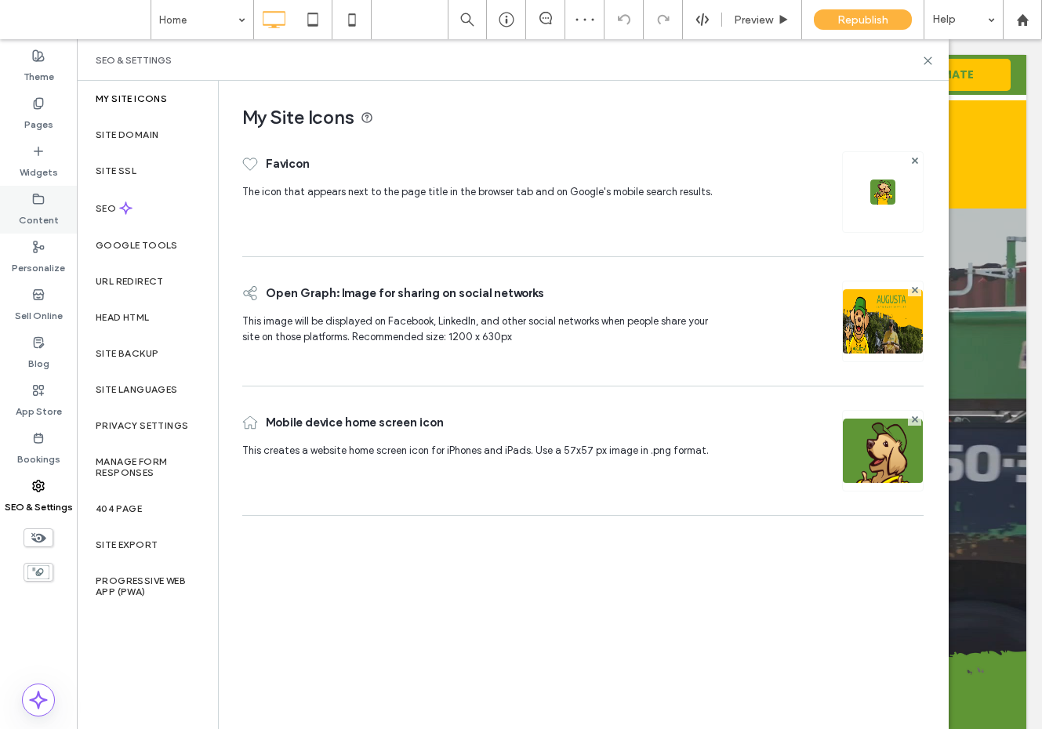
click at [45, 213] on label "Content" at bounding box center [39, 216] width 40 height 22
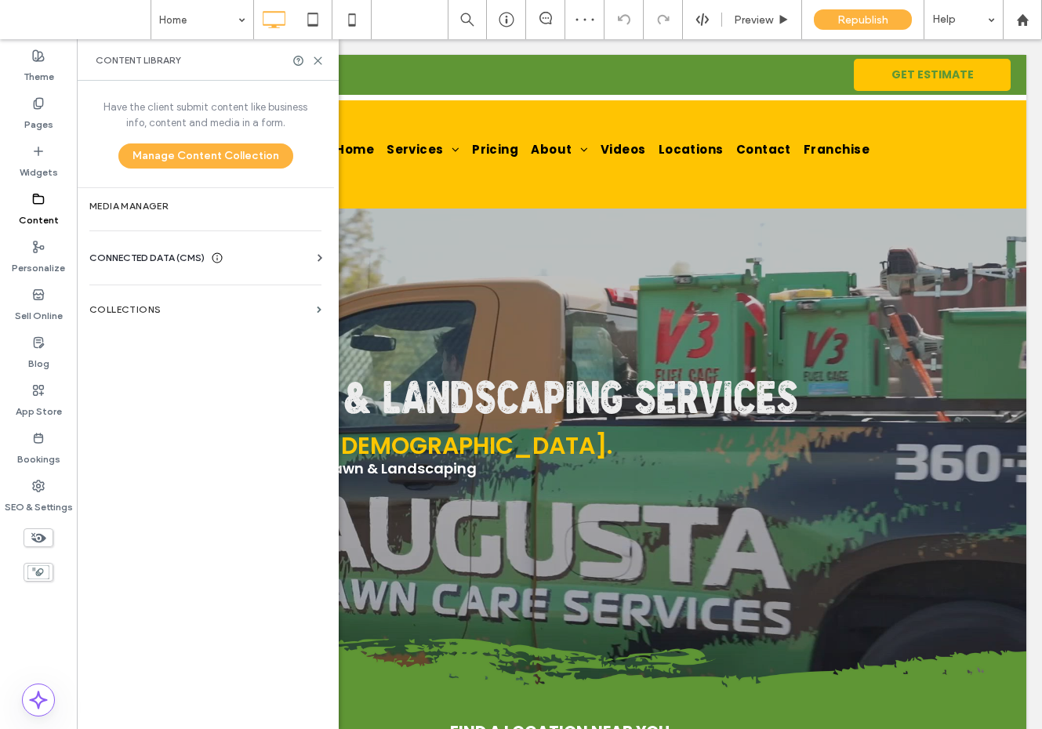
click at [128, 320] on section "Collections" at bounding box center [205, 310] width 257 height 36
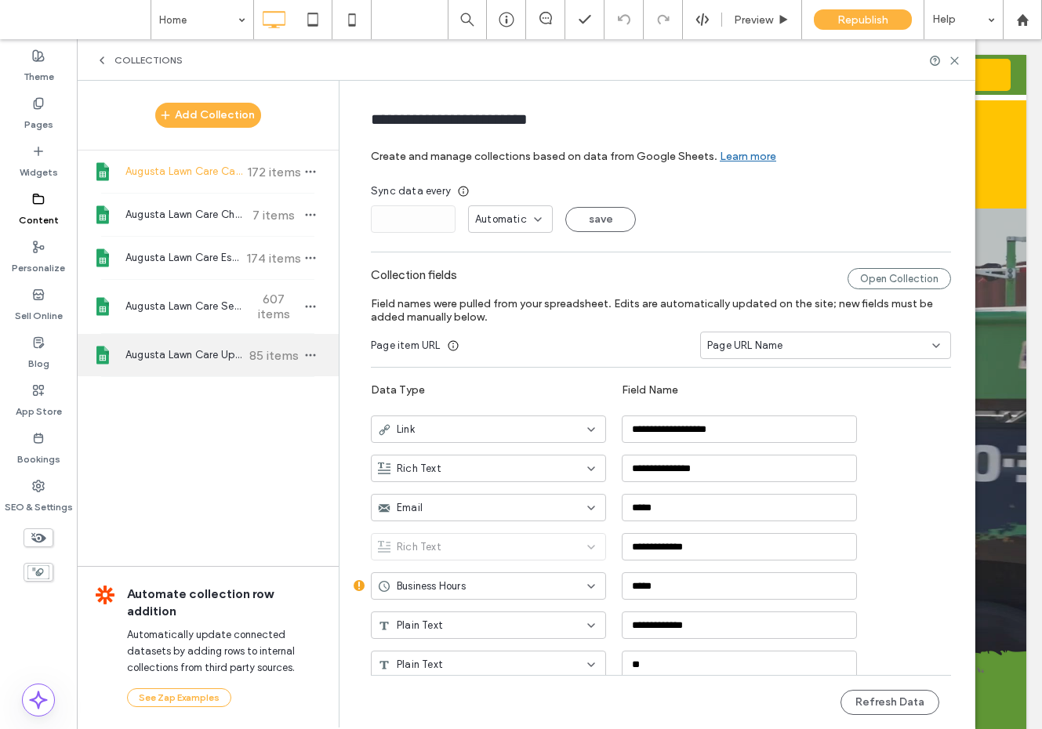
click at [203, 351] on span "Augusta Lawn Care Upsell" at bounding box center [183, 355] width 117 height 16
type input "**********"
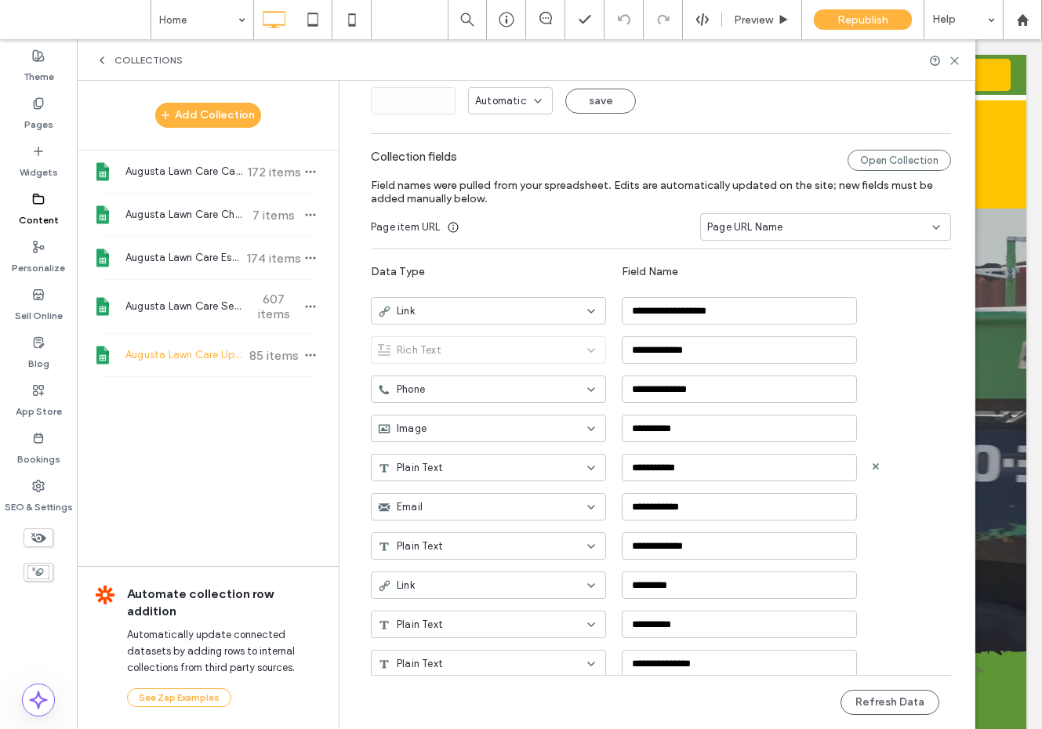
scroll to position [205, 0]
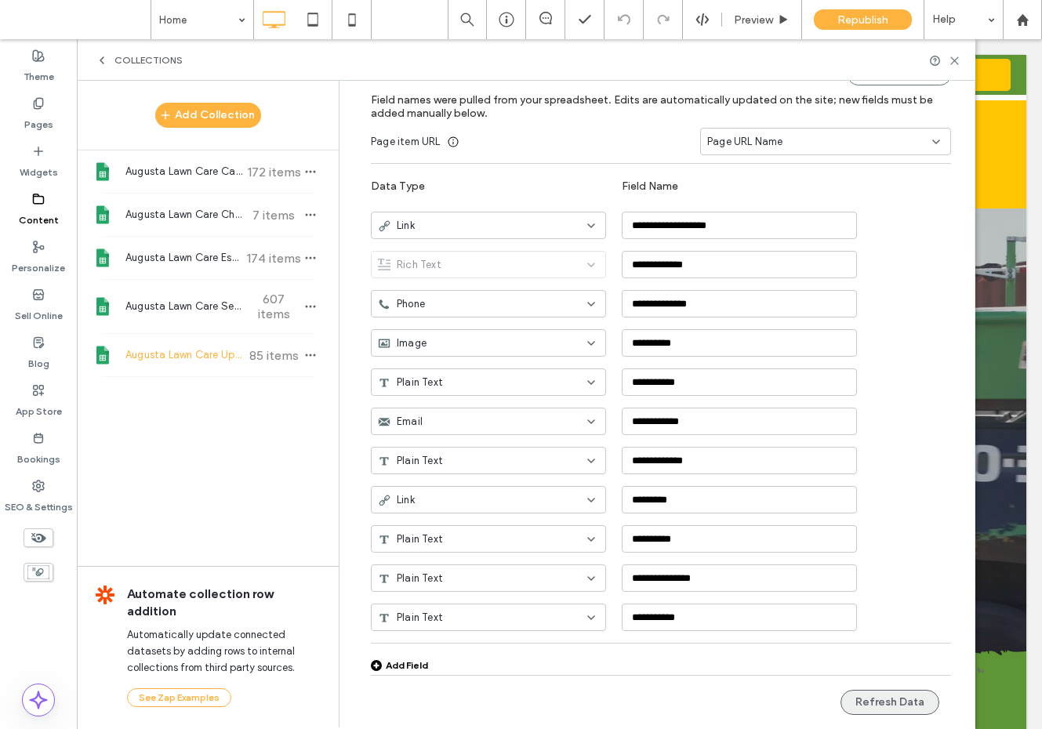
click at [878, 708] on button "Refresh Data" at bounding box center [889, 702] width 99 height 25
click at [877, 705] on button "Refresh Data" at bounding box center [889, 702] width 99 height 25
click at [953, 61] on use at bounding box center [954, 60] width 7 height 7
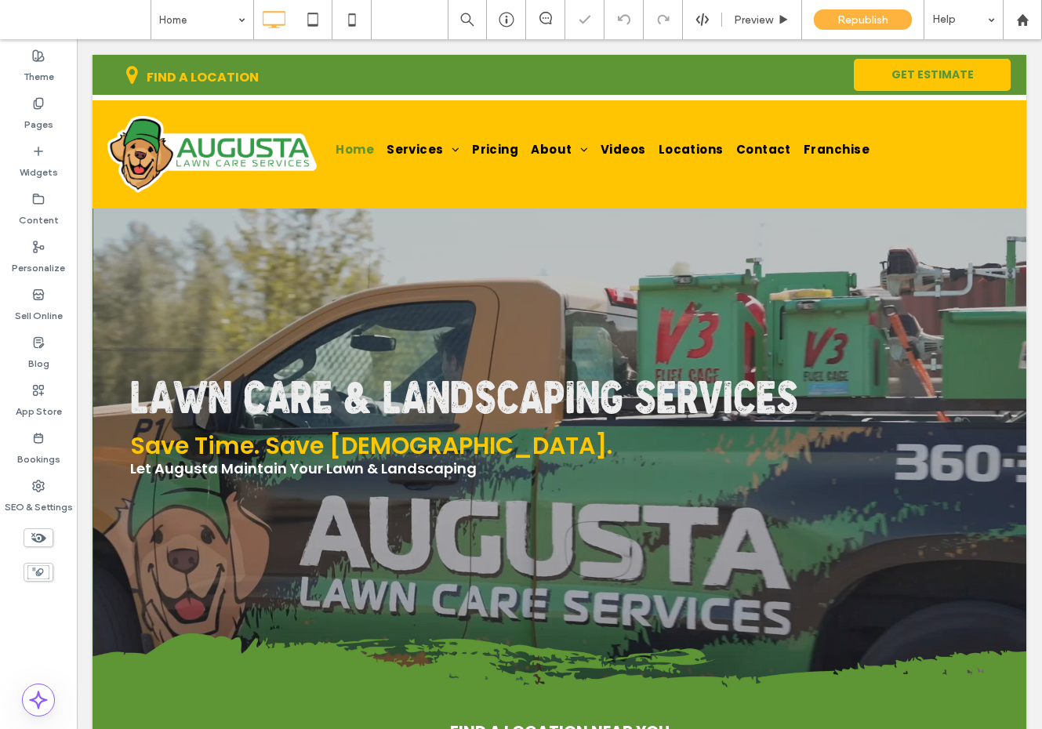
scroll to position [0, 0]
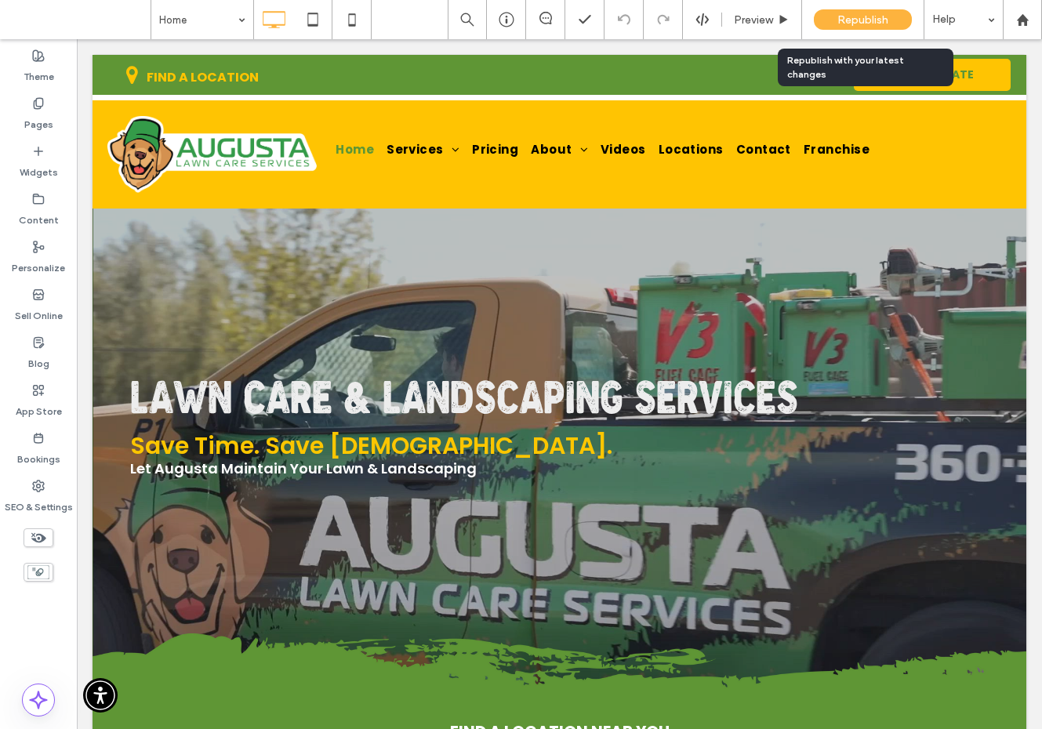
click at [853, 24] on span "Republish" at bounding box center [862, 19] width 51 height 13
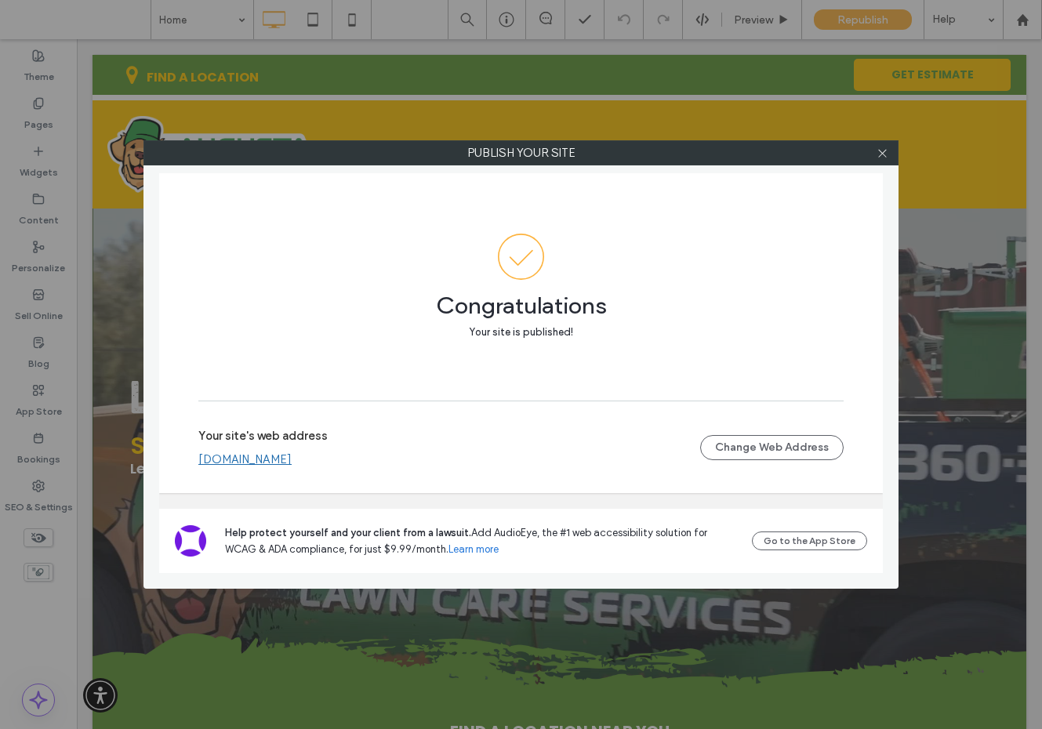
click at [284, 458] on link "www.augustalawncareservices.com" at bounding box center [244, 459] width 93 height 14
click at [882, 150] on icon at bounding box center [882, 153] width 12 height 12
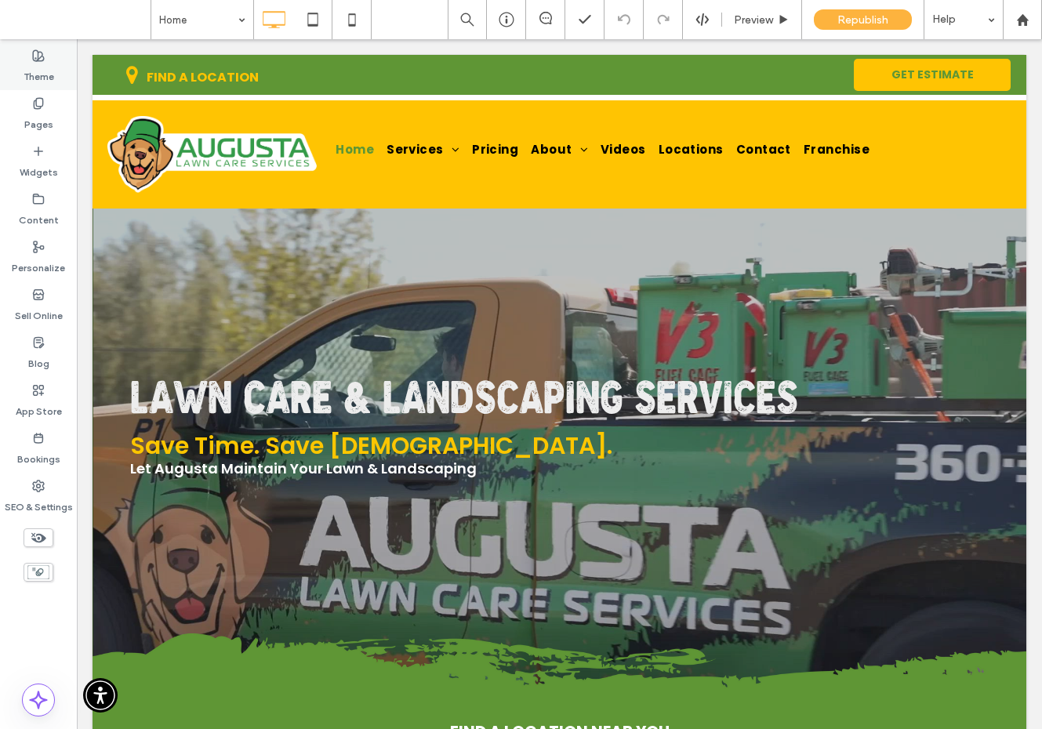
click at [27, 87] on div "Theme" at bounding box center [38, 66] width 77 height 48
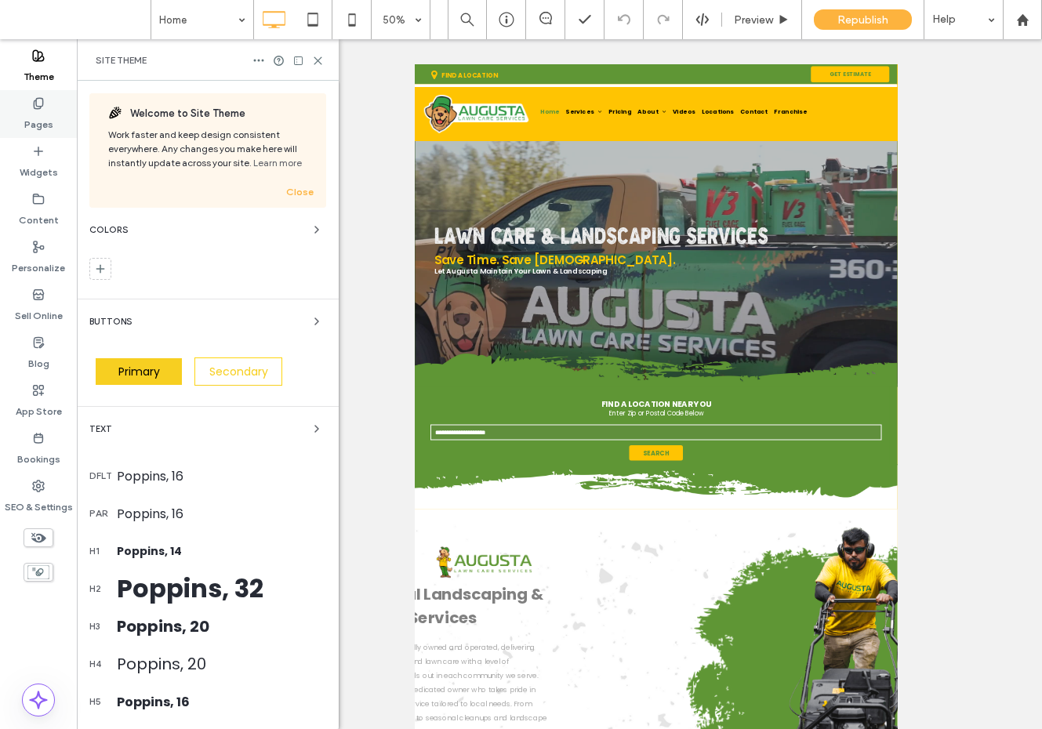
click at [27, 95] on div "Pages" at bounding box center [38, 114] width 77 height 48
click at [42, 114] on label "Pages" at bounding box center [38, 121] width 29 height 22
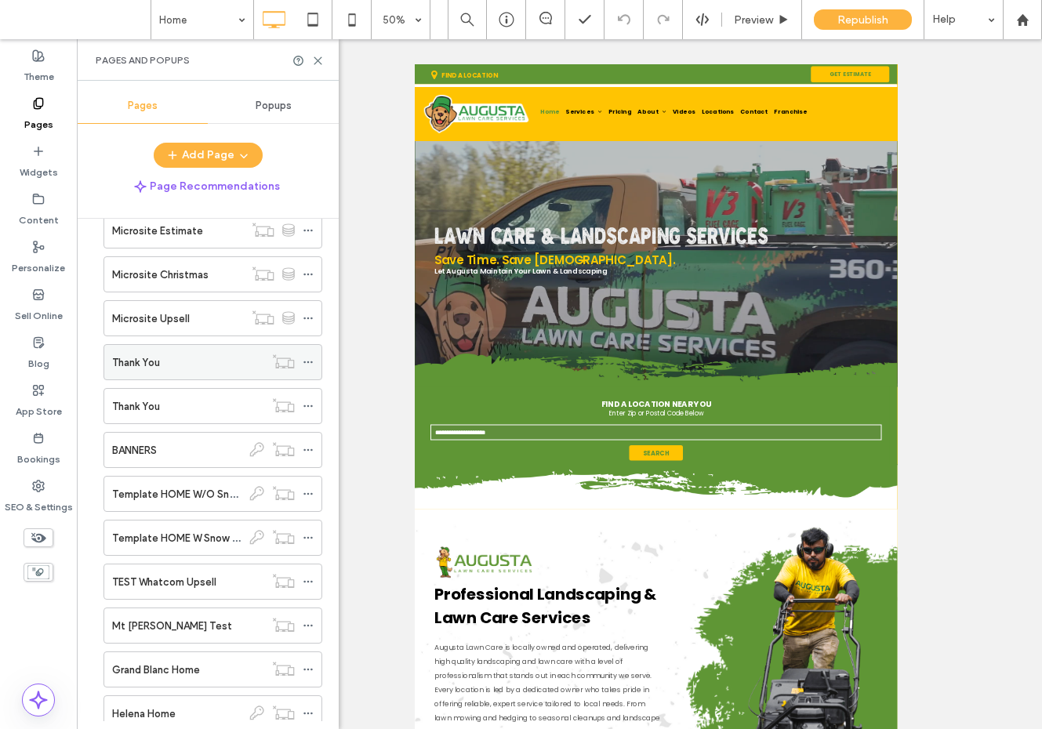
scroll to position [8219, 0]
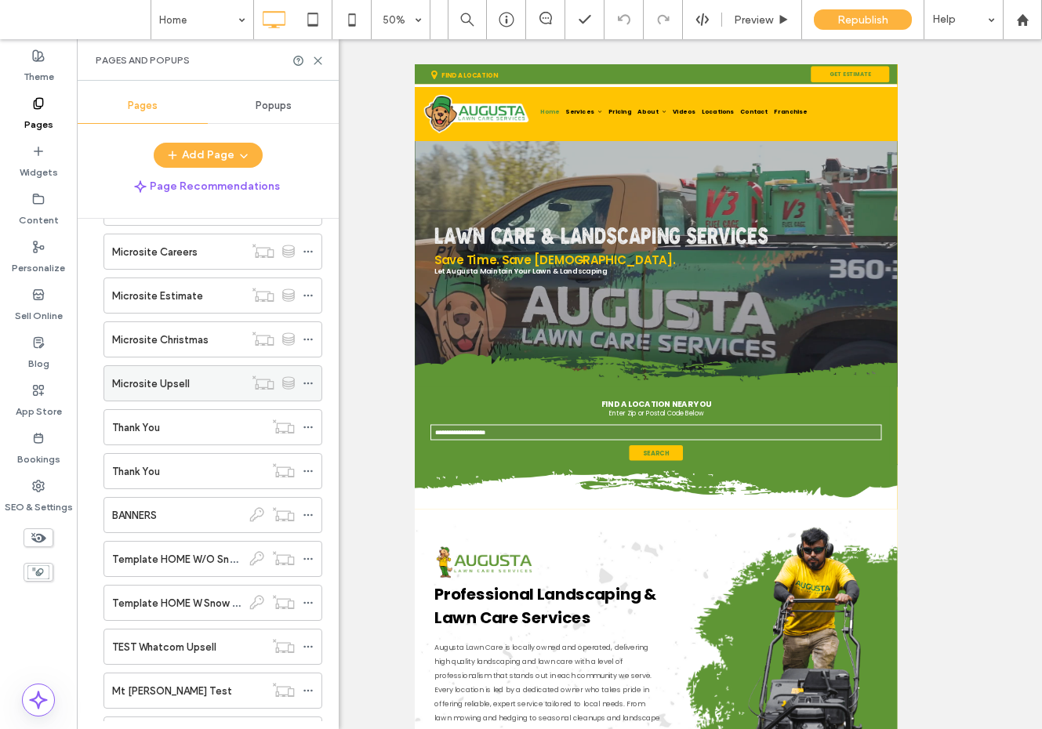
click at [306, 382] on icon at bounding box center [308, 383] width 11 height 11
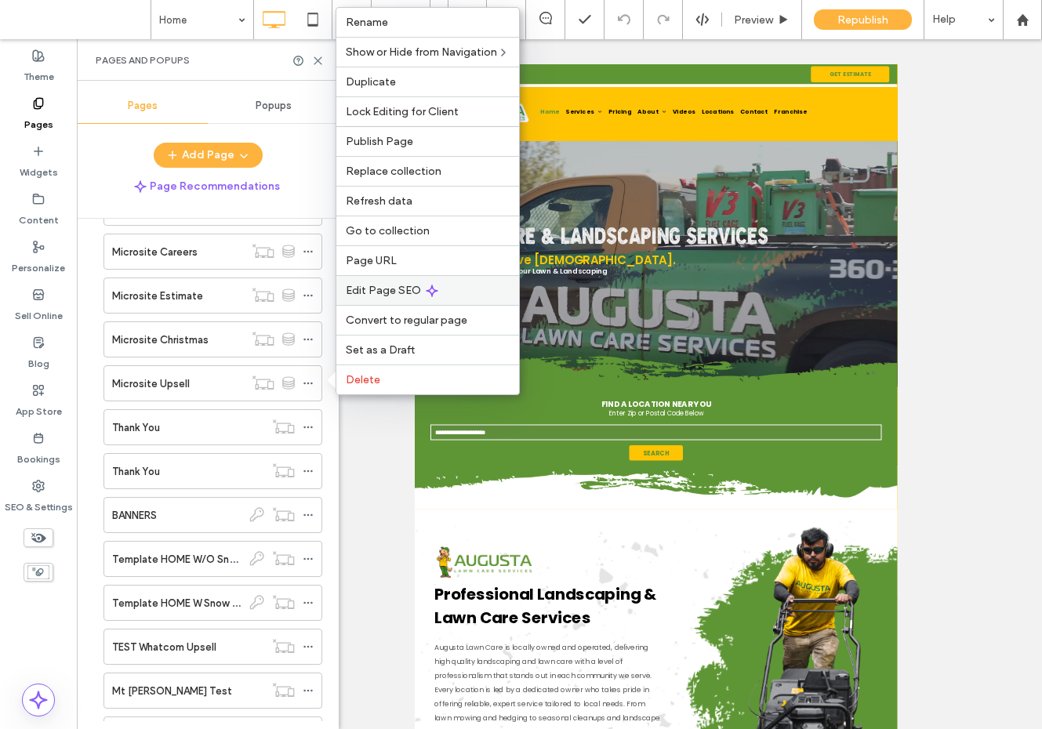
click at [379, 290] on span "Edit Page SEO" at bounding box center [383, 290] width 75 height 13
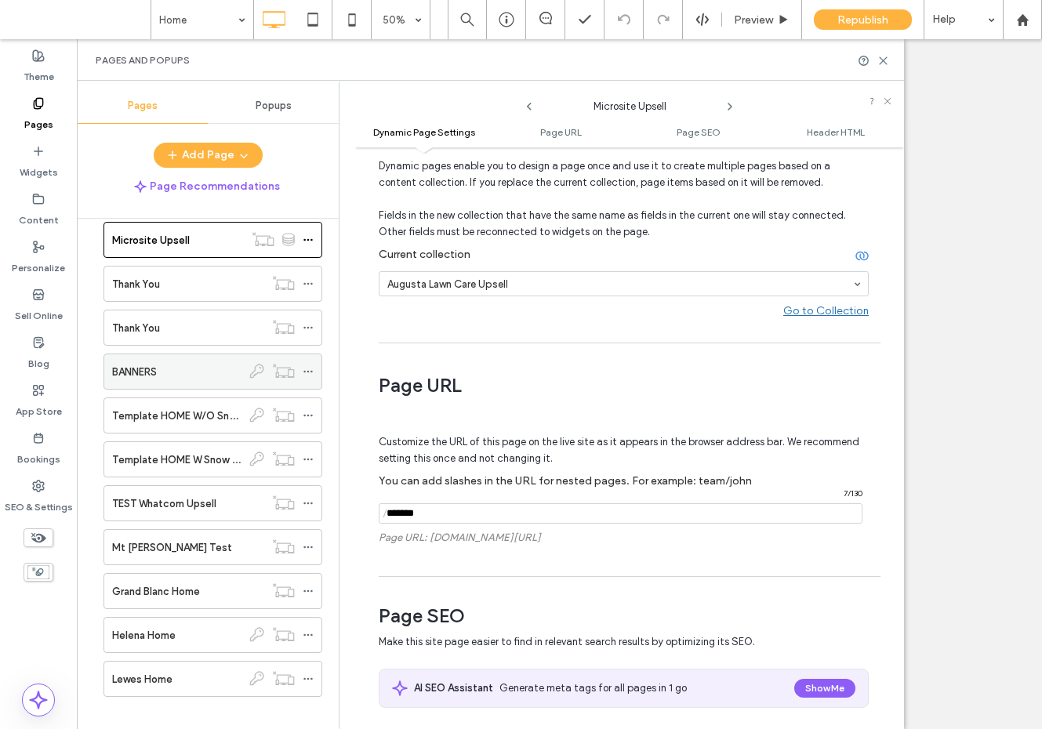
scroll to position [8340, 0]
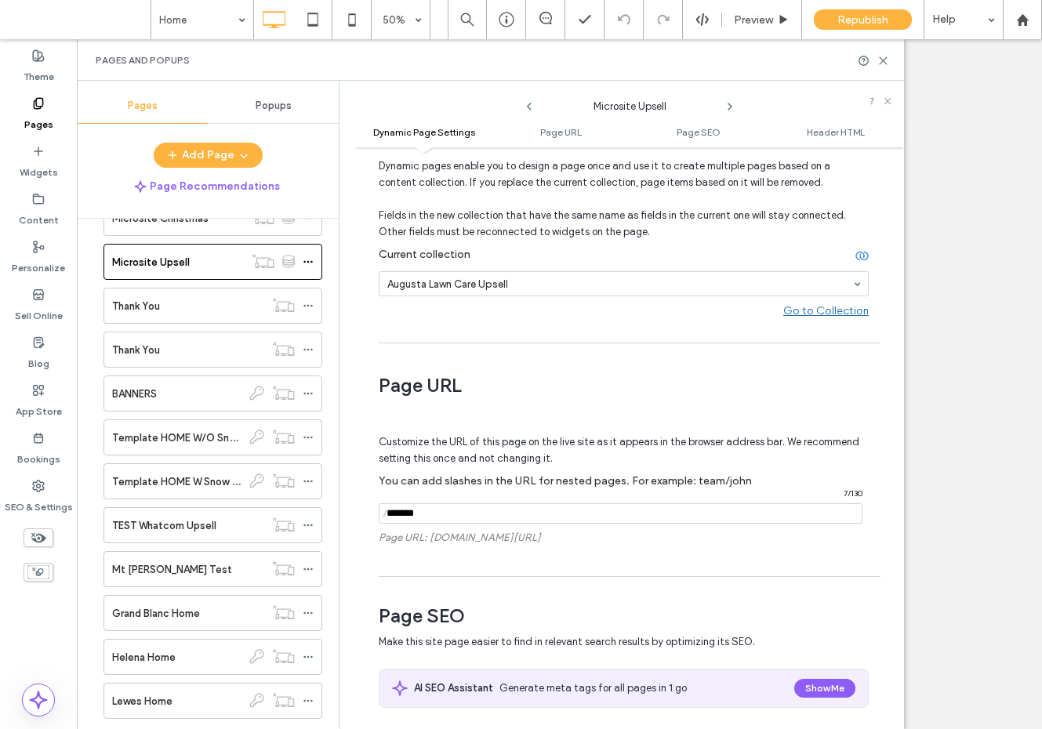
click at [186, 299] on div "Thank You" at bounding box center [188, 306] width 152 height 16
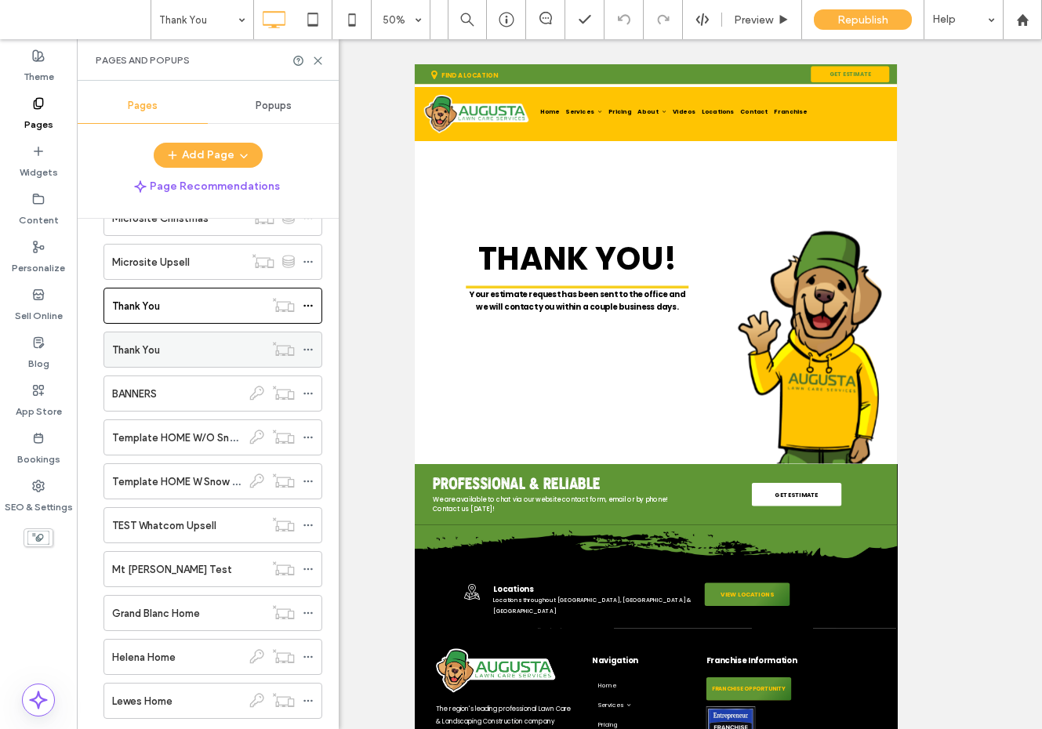
click at [176, 344] on div "Thank You" at bounding box center [188, 350] width 152 height 16
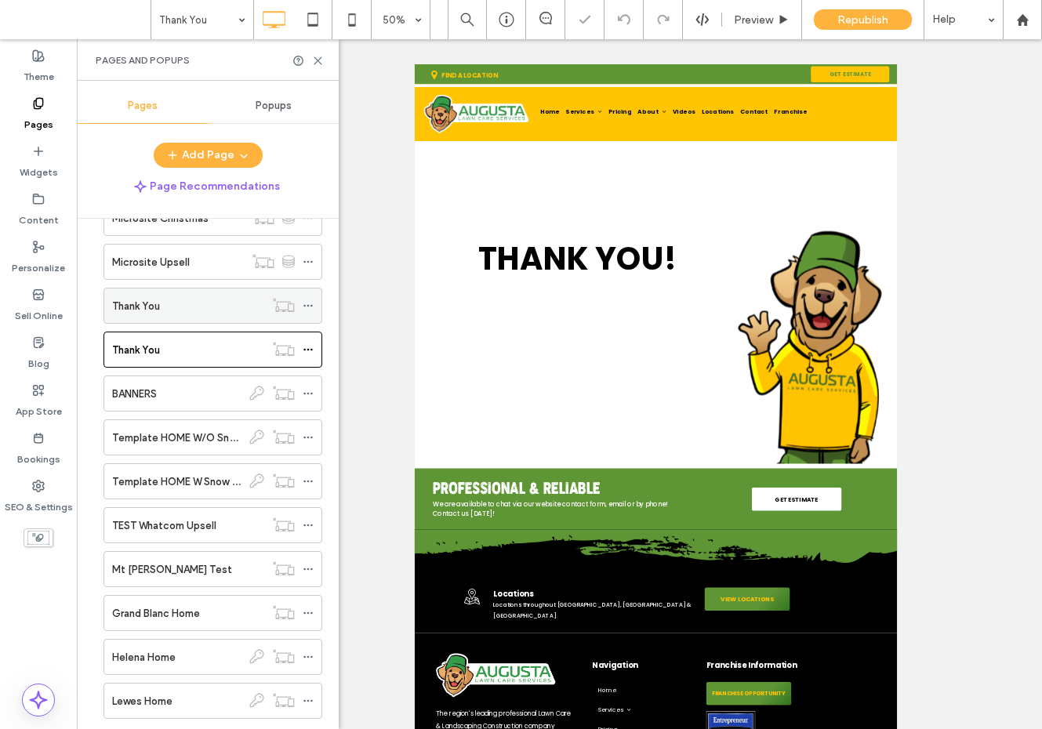
click at [216, 313] on div "Thank You" at bounding box center [188, 306] width 152 height 16
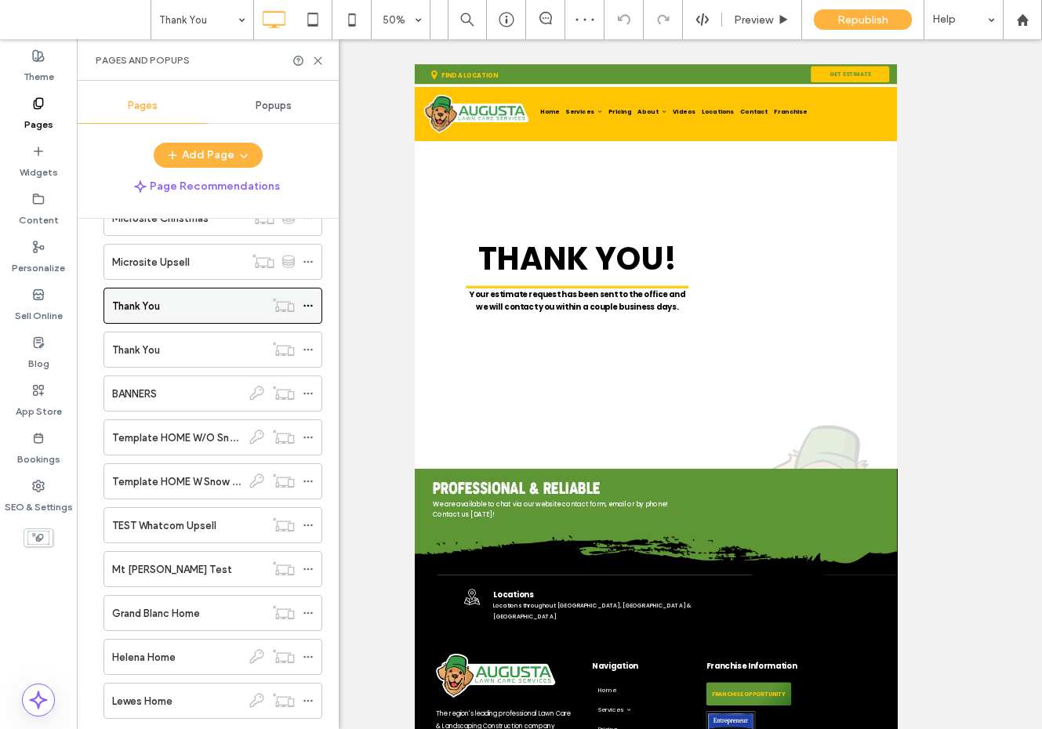
click at [310, 303] on icon at bounding box center [308, 305] width 11 height 11
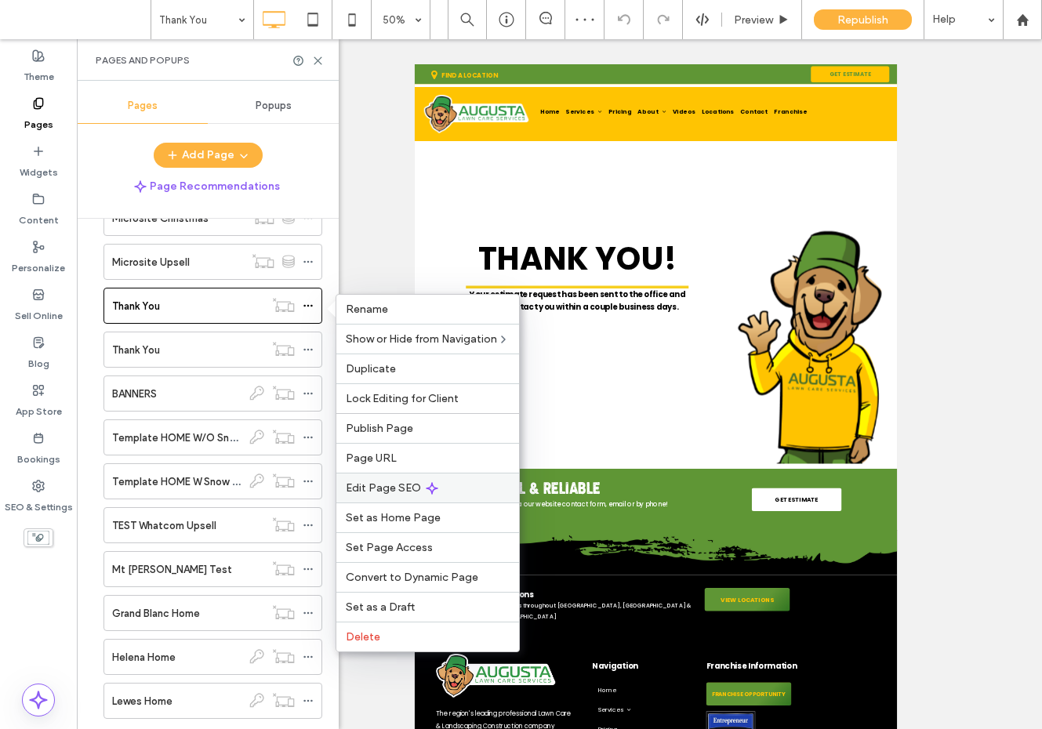
click at [386, 486] on span "Edit Page SEO" at bounding box center [383, 487] width 75 height 13
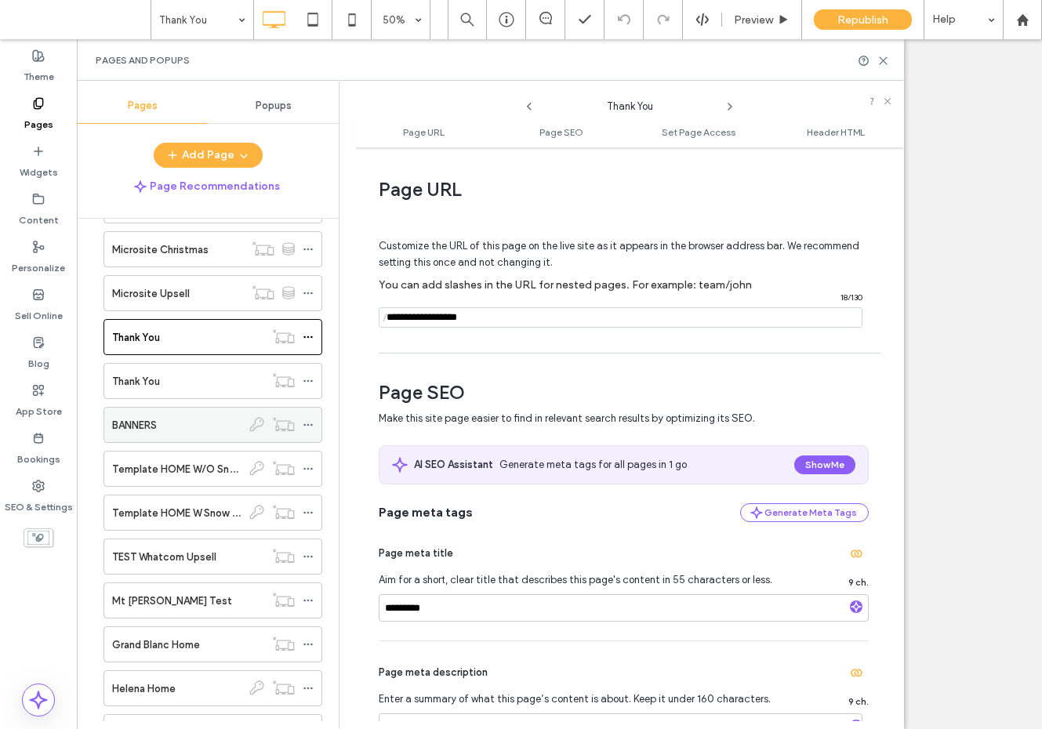
scroll to position [8257, 0]
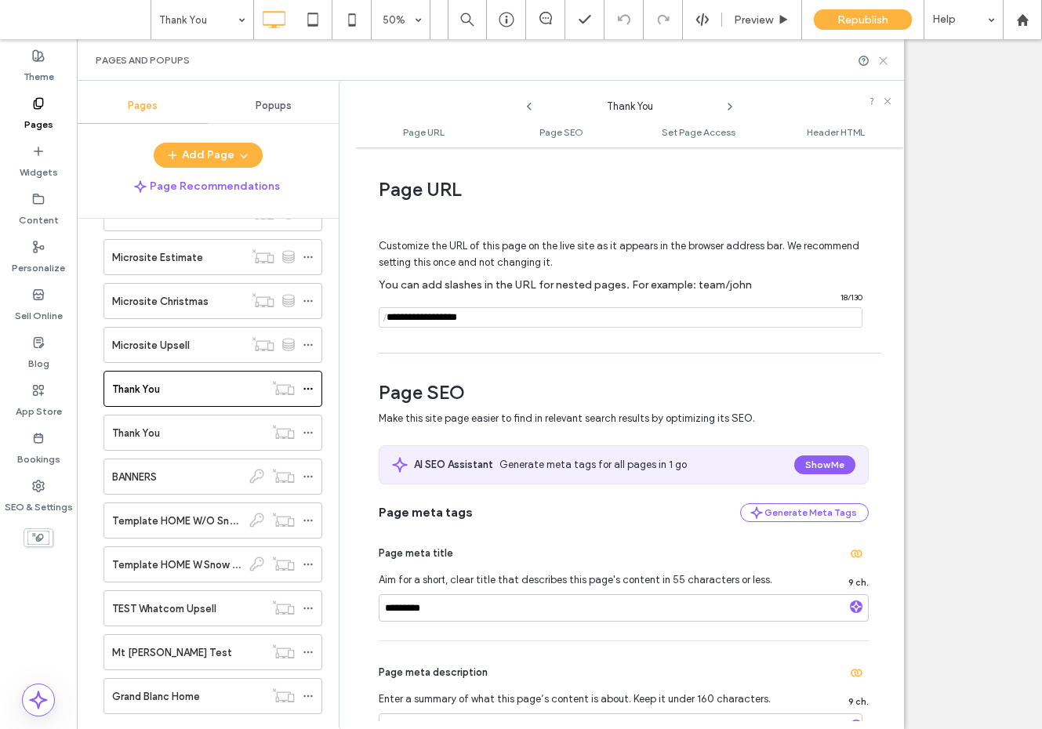
click at [880, 63] on use at bounding box center [882, 60] width 7 height 7
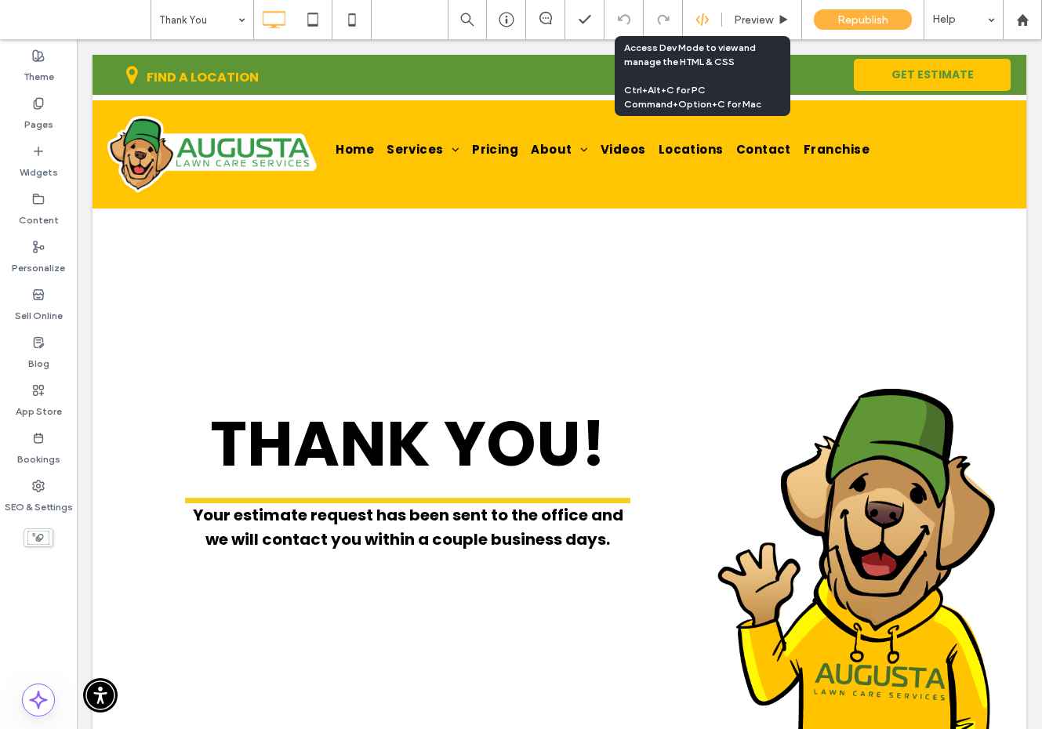
click at [705, 22] on use at bounding box center [701, 19] width 13 height 13
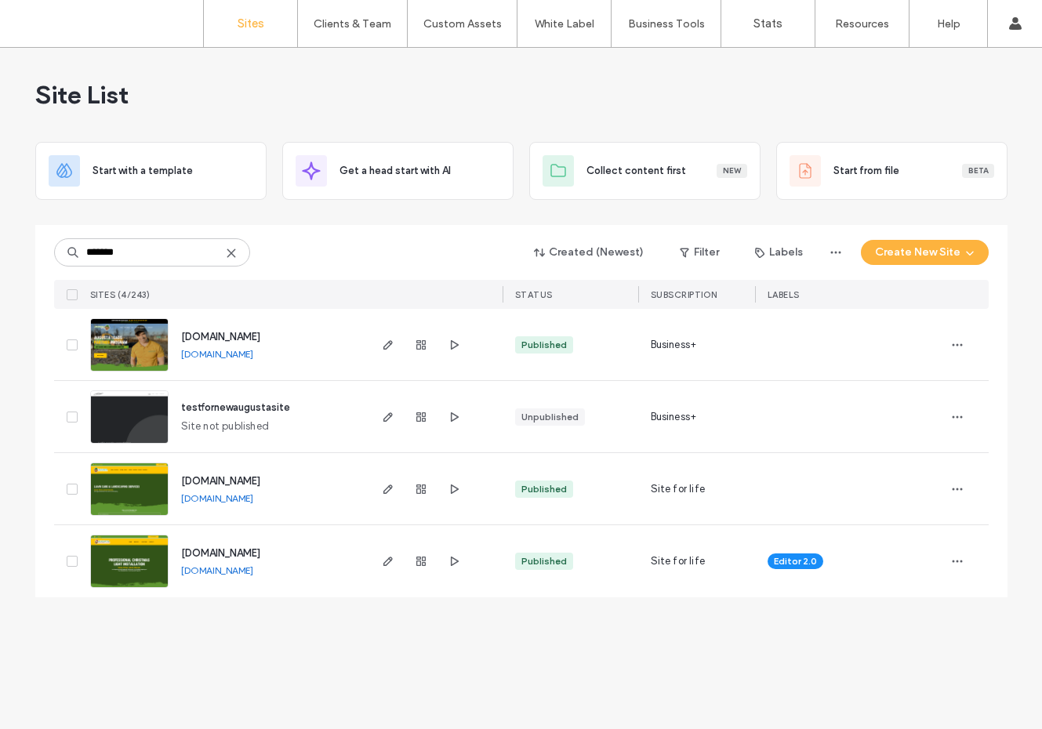
type input "*******"
click at [134, 495] on img at bounding box center [129, 516] width 77 height 107
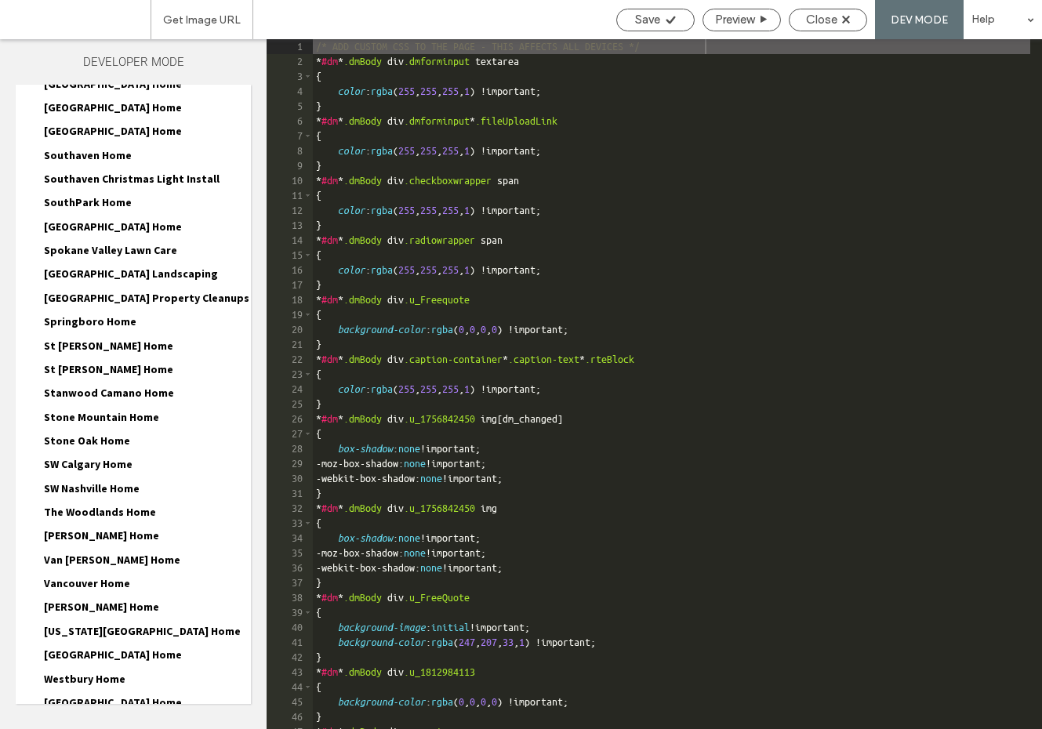
scroll to position [5897, 0]
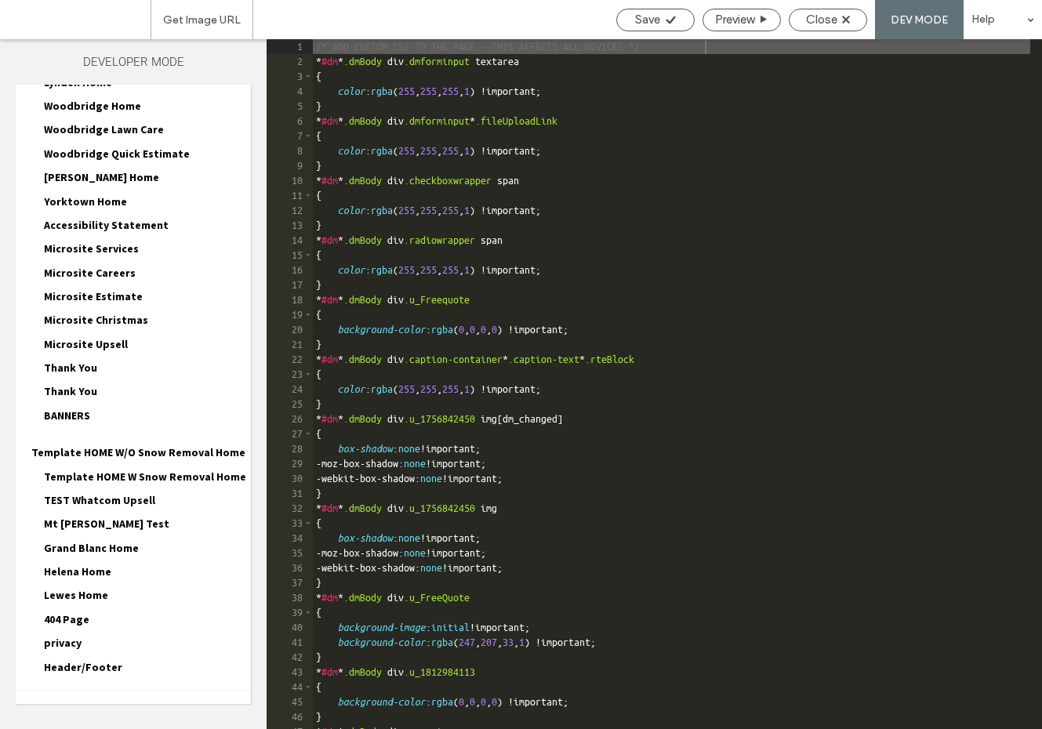
click at [85, 361] on span "Thank You" at bounding box center [70, 368] width 53 height 14
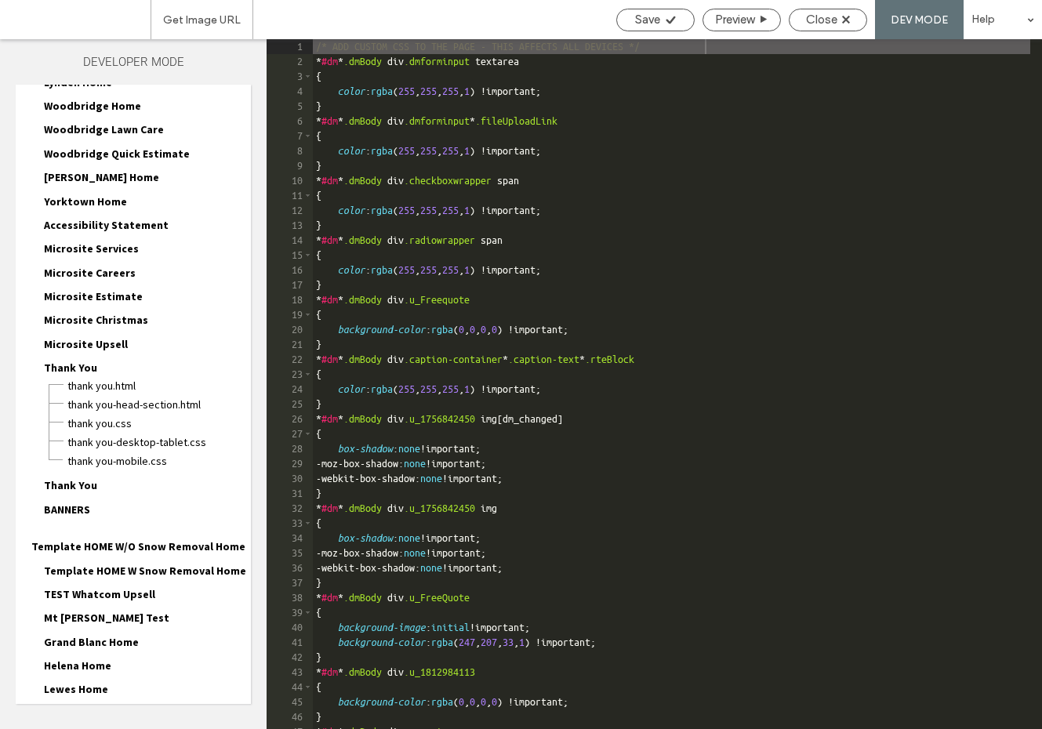
click at [90, 478] on span "Thank You" at bounding box center [70, 485] width 53 height 14
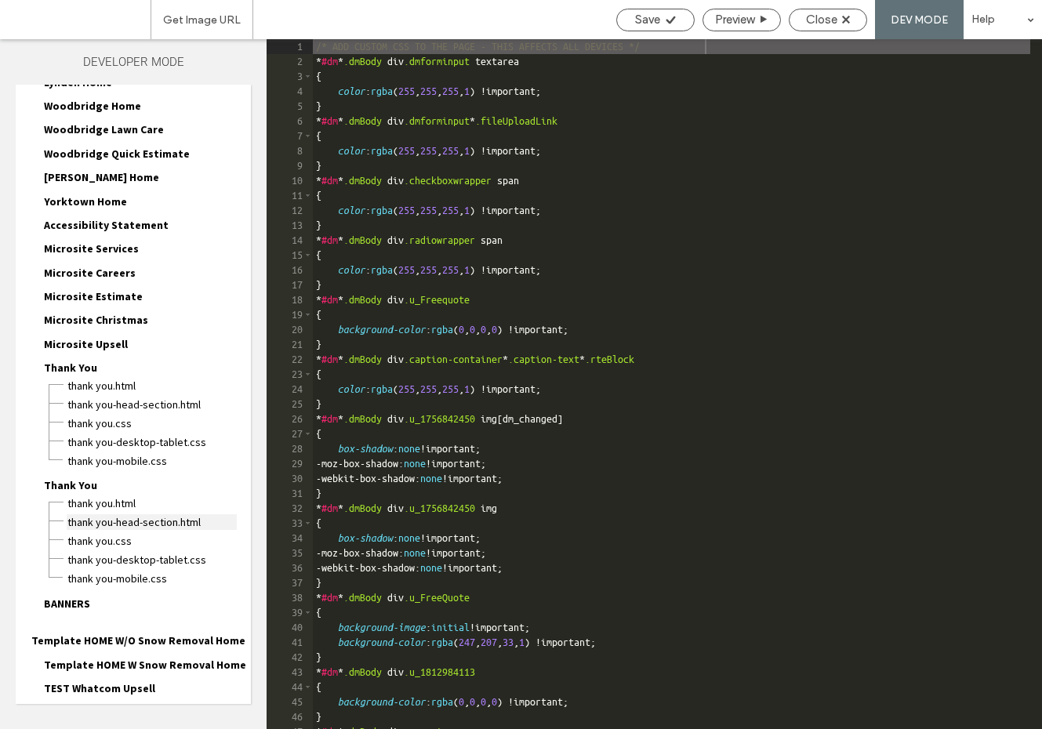
click at [114, 514] on span "Thank You-head-section.html" at bounding box center [152, 522] width 170 height 16
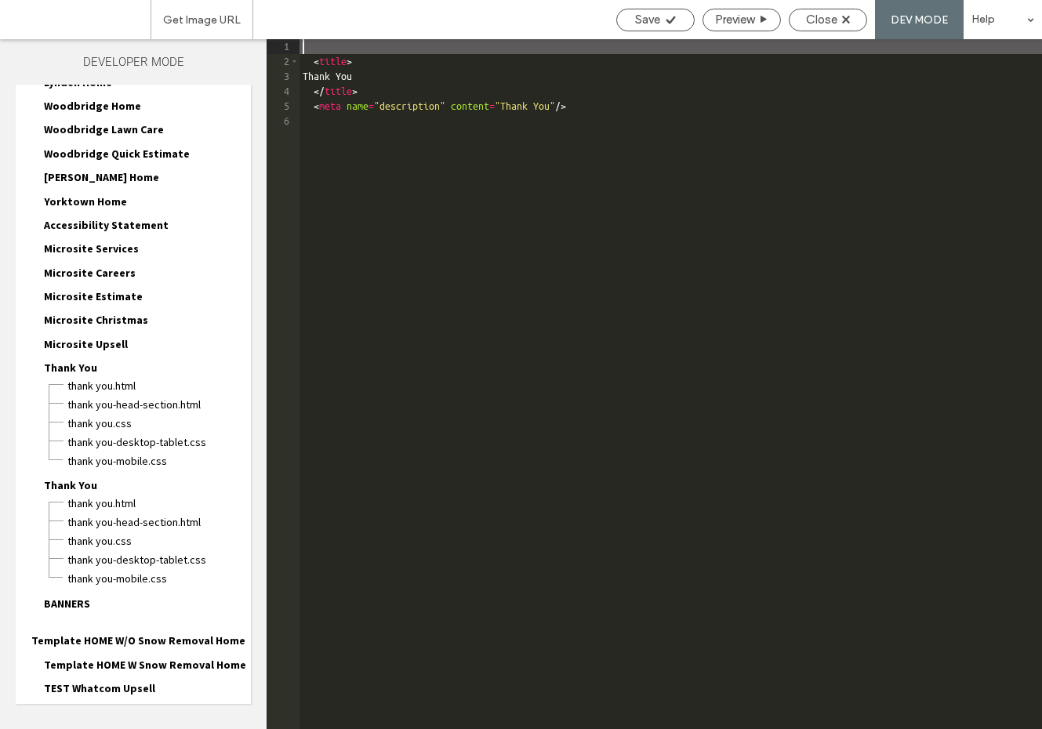
click at [328, 127] on div "< title > Thank You </ title > < meta name = "description" content = "Thank You…" at bounding box center [670, 398] width 742 height 719
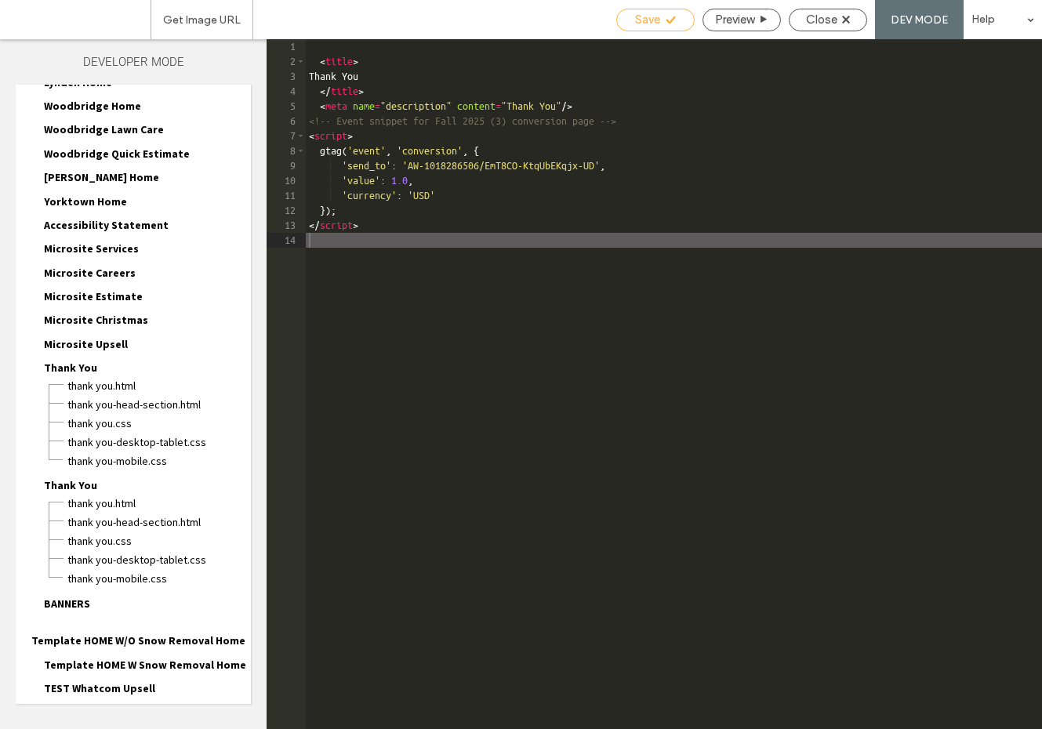
click at [672, 19] on icon at bounding box center [671, 20] width 12 height 12
click at [669, 20] on use at bounding box center [669, 20] width 9 height 8
click at [828, 20] on span "Close" at bounding box center [821, 20] width 31 height 14
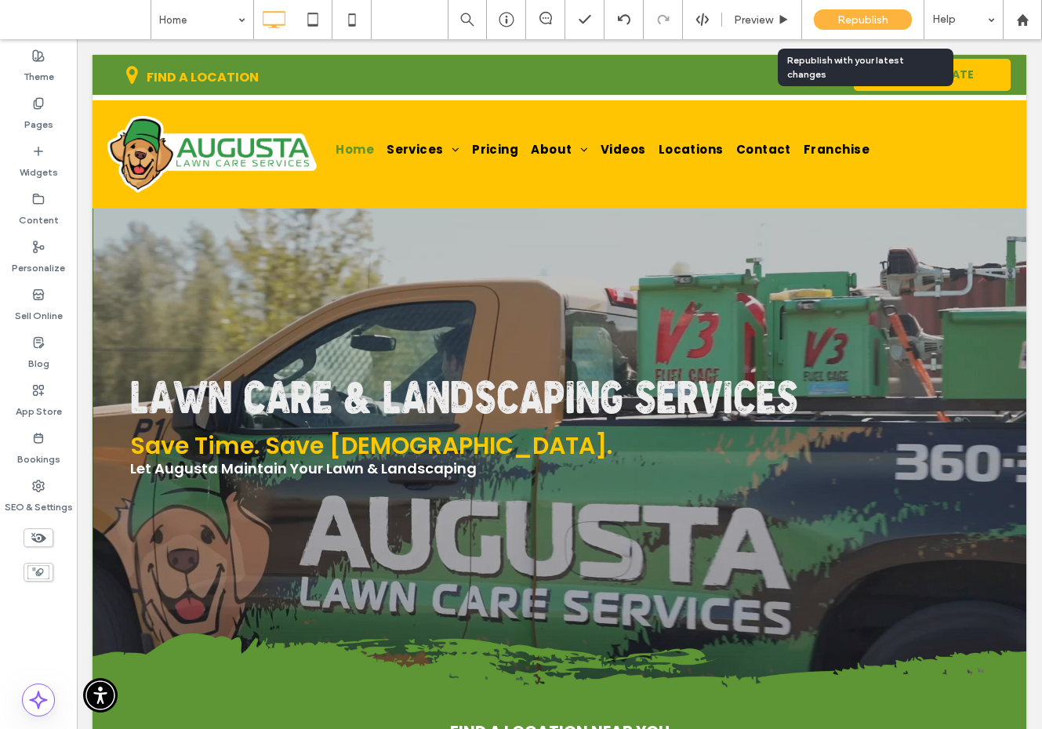
click at [841, 20] on span "Republish" at bounding box center [862, 19] width 51 height 13
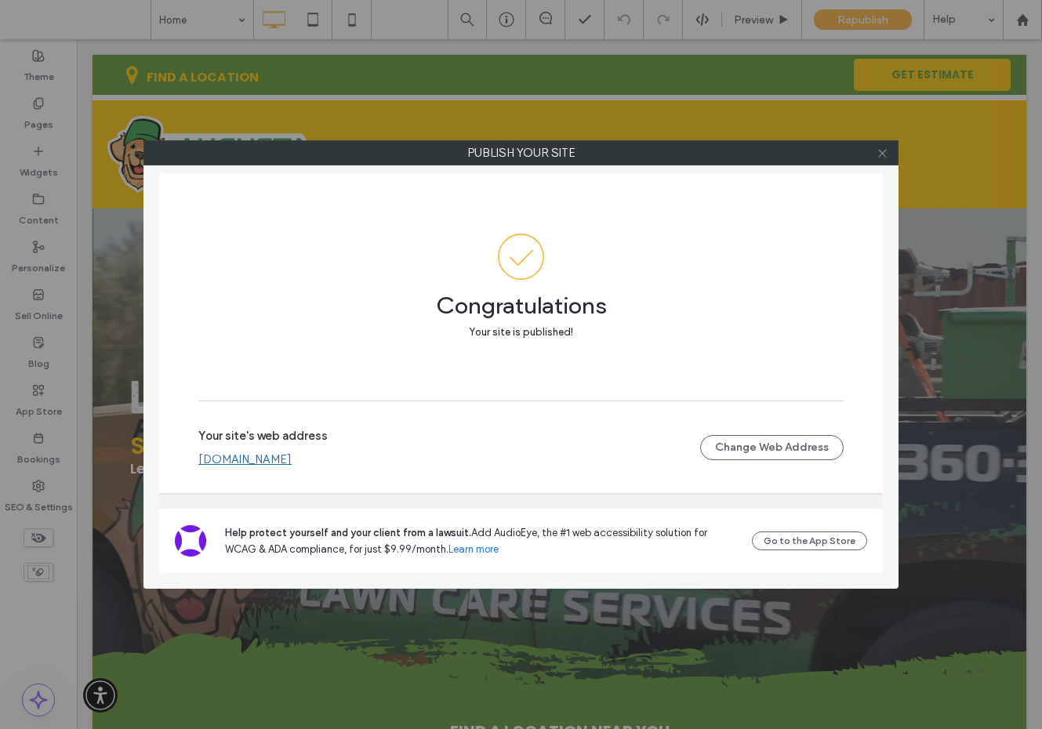
click at [879, 151] on icon at bounding box center [882, 153] width 12 height 12
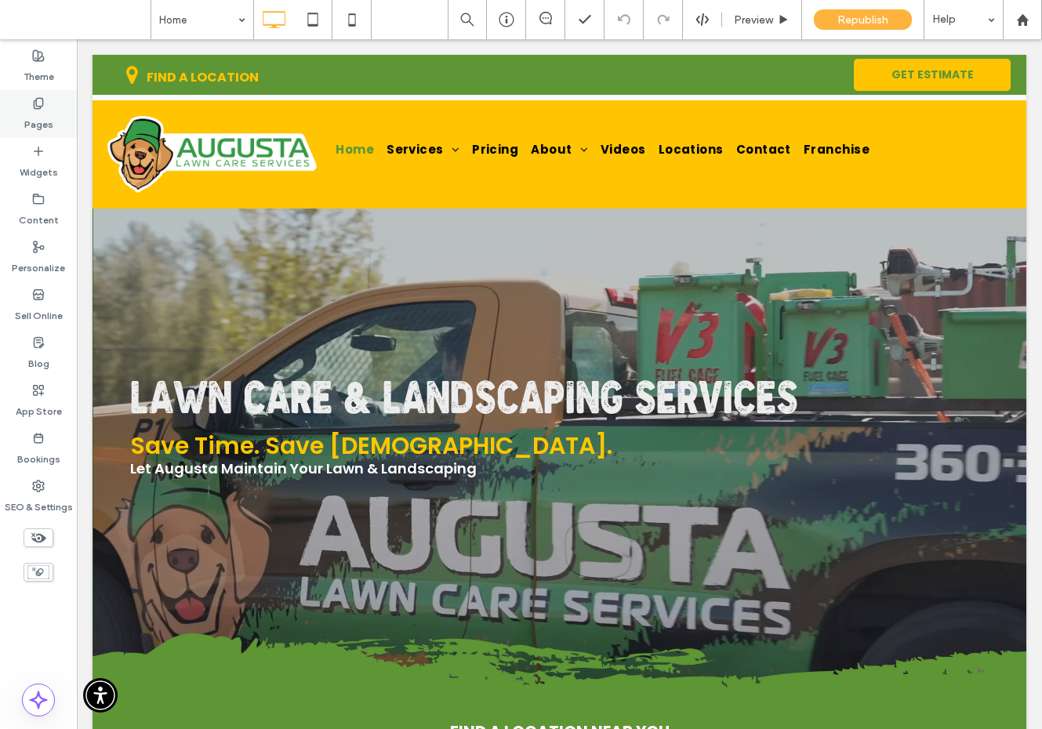
click at [18, 114] on div "Pages" at bounding box center [38, 114] width 77 height 48
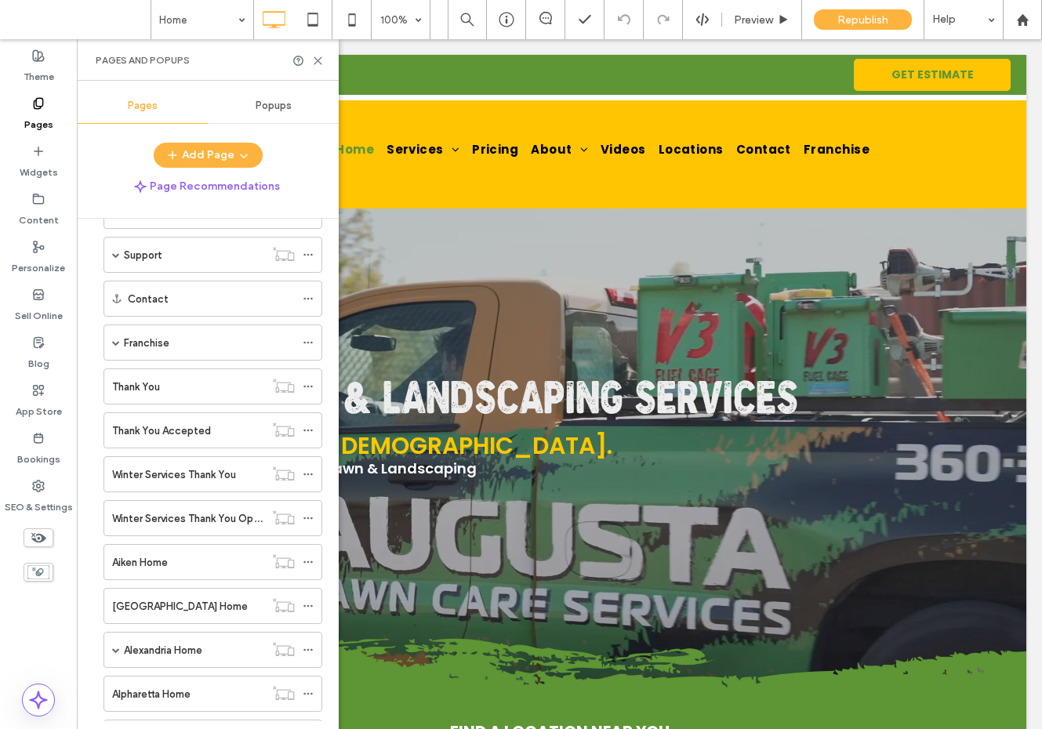
scroll to position [274, 0]
click at [305, 426] on icon at bounding box center [308, 428] width 11 height 11
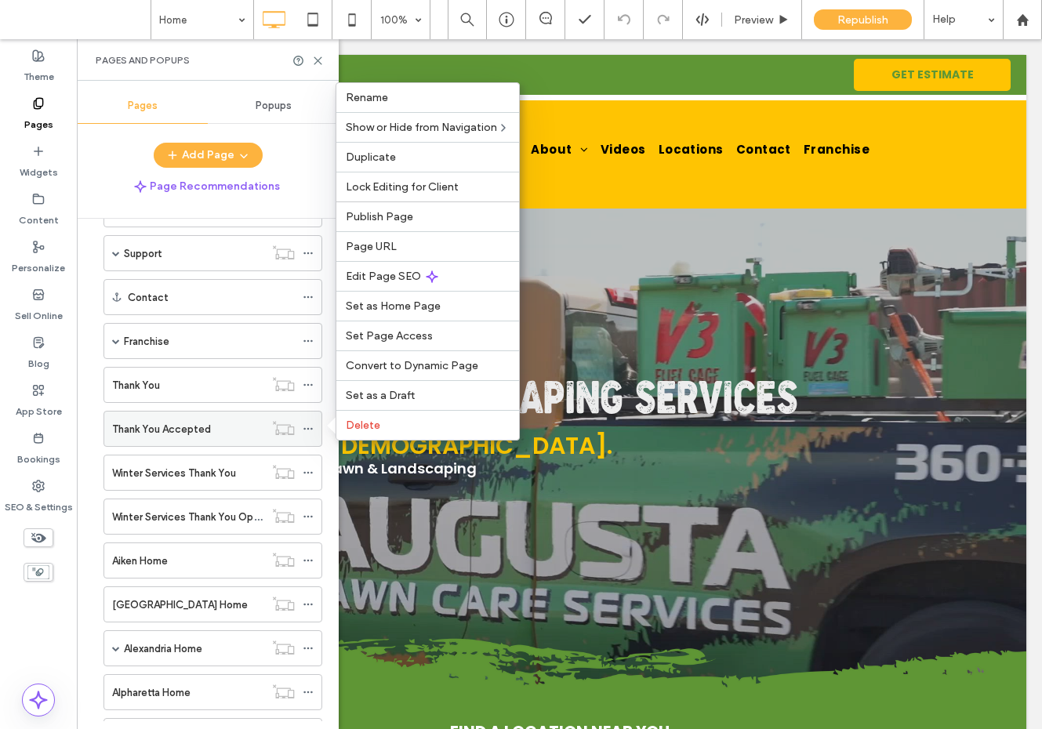
click at [295, 421] on div at bounding box center [283, 428] width 38 height 16
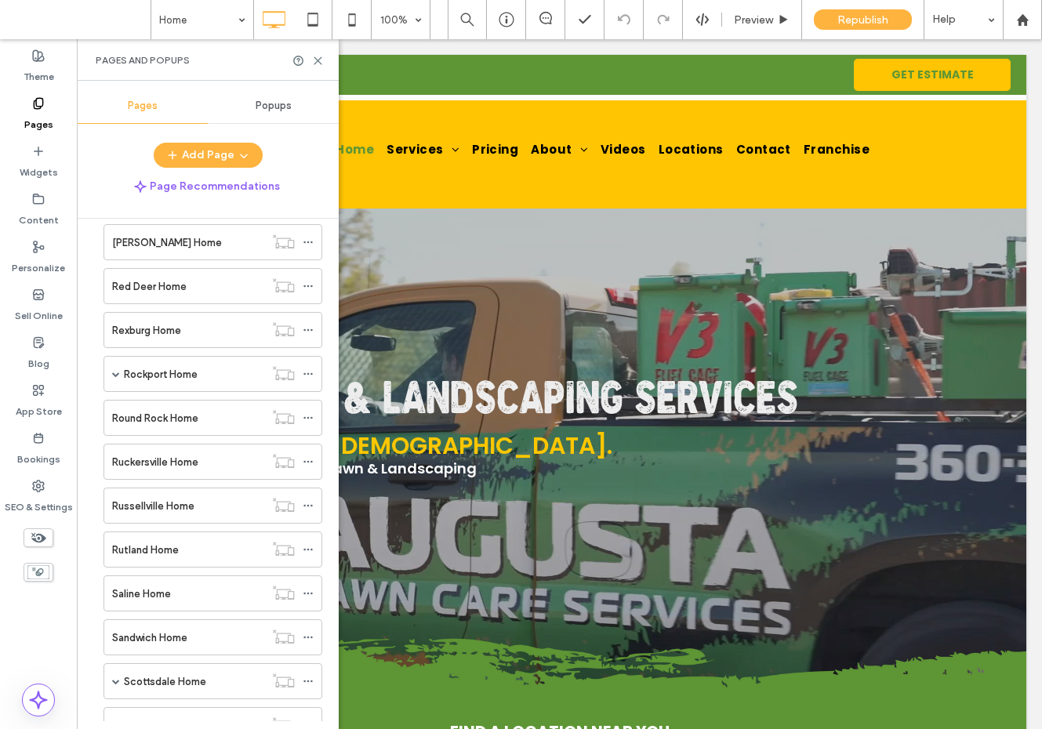
scroll to position [8377, 0]
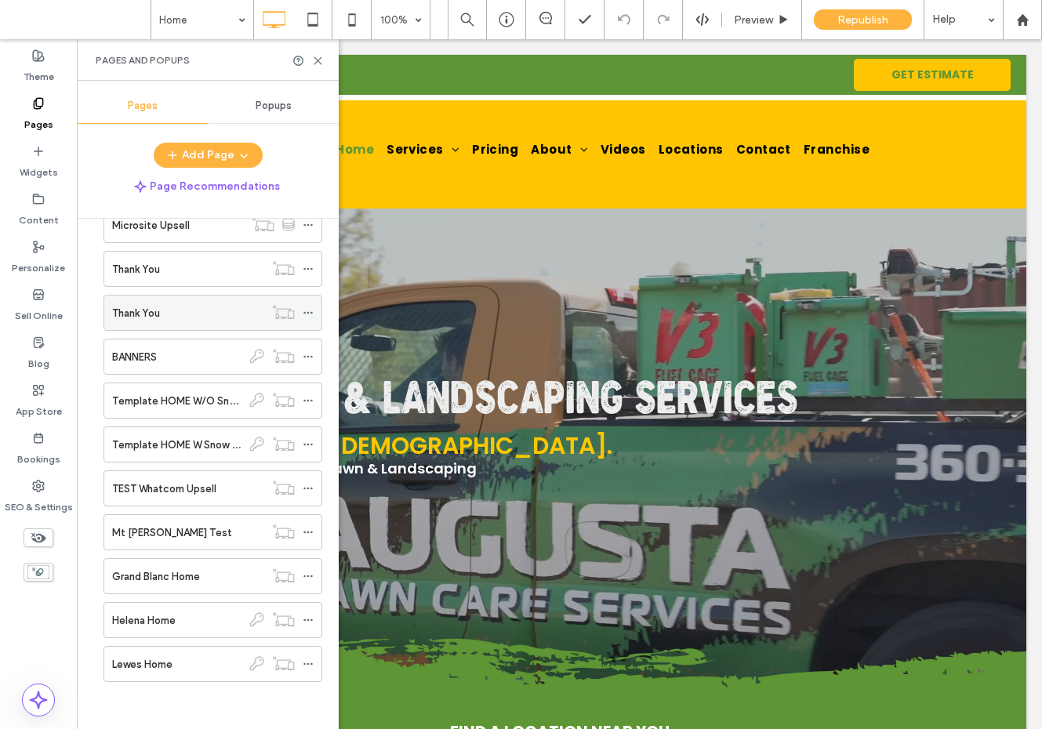
click at [303, 310] on icon at bounding box center [308, 312] width 11 height 11
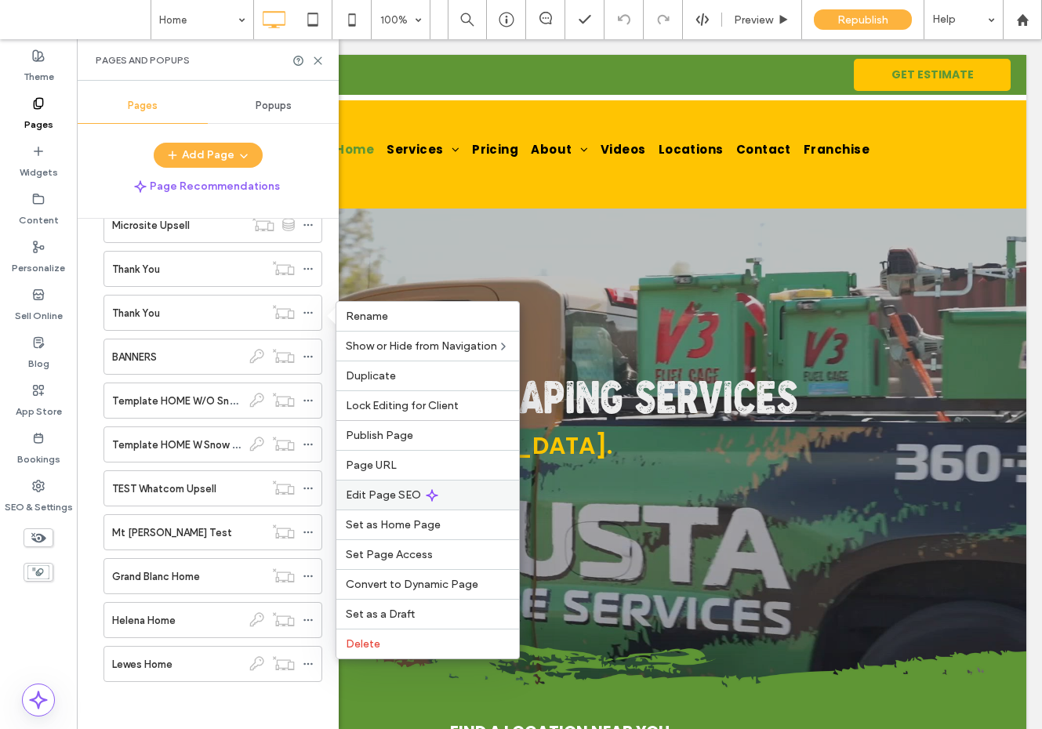
click at [390, 495] on span "Edit Page SEO" at bounding box center [383, 494] width 75 height 13
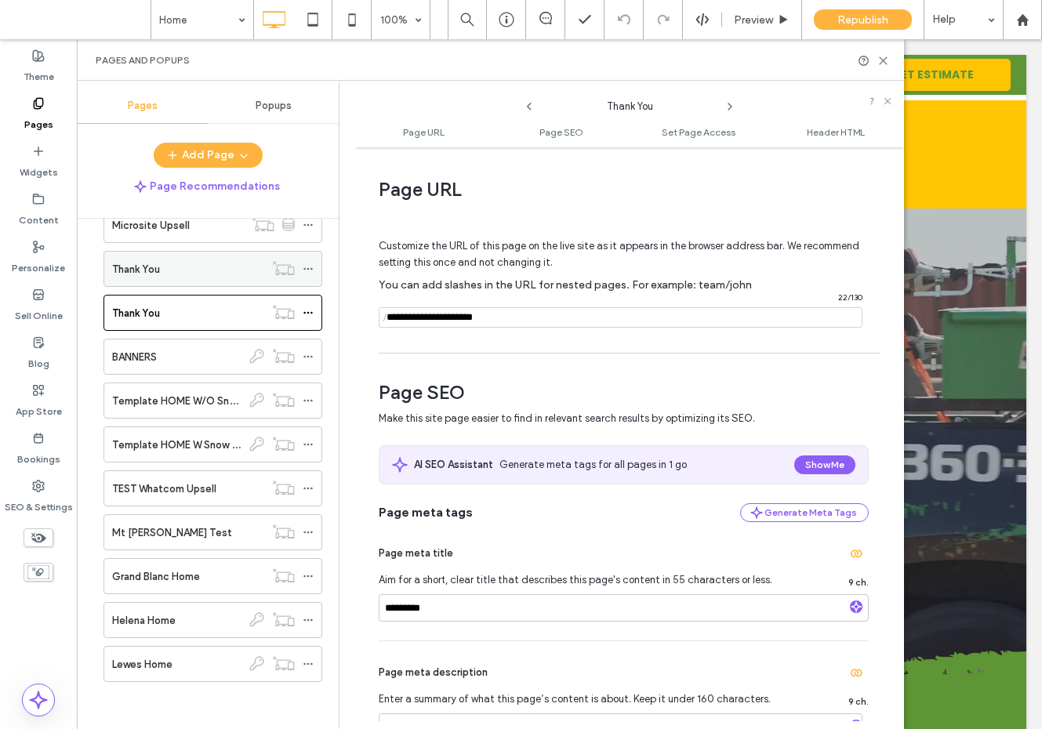
click at [310, 266] on icon at bounding box center [308, 268] width 11 height 11
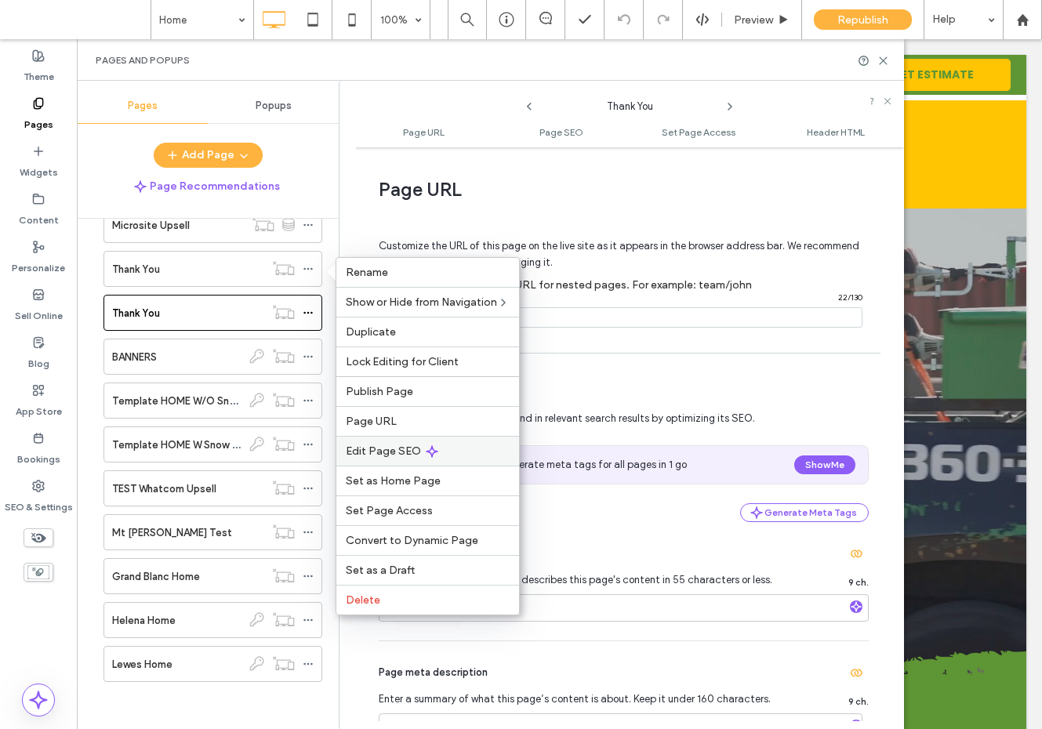
click at [379, 460] on div "Edit Page SEO" at bounding box center [427, 451] width 183 height 30
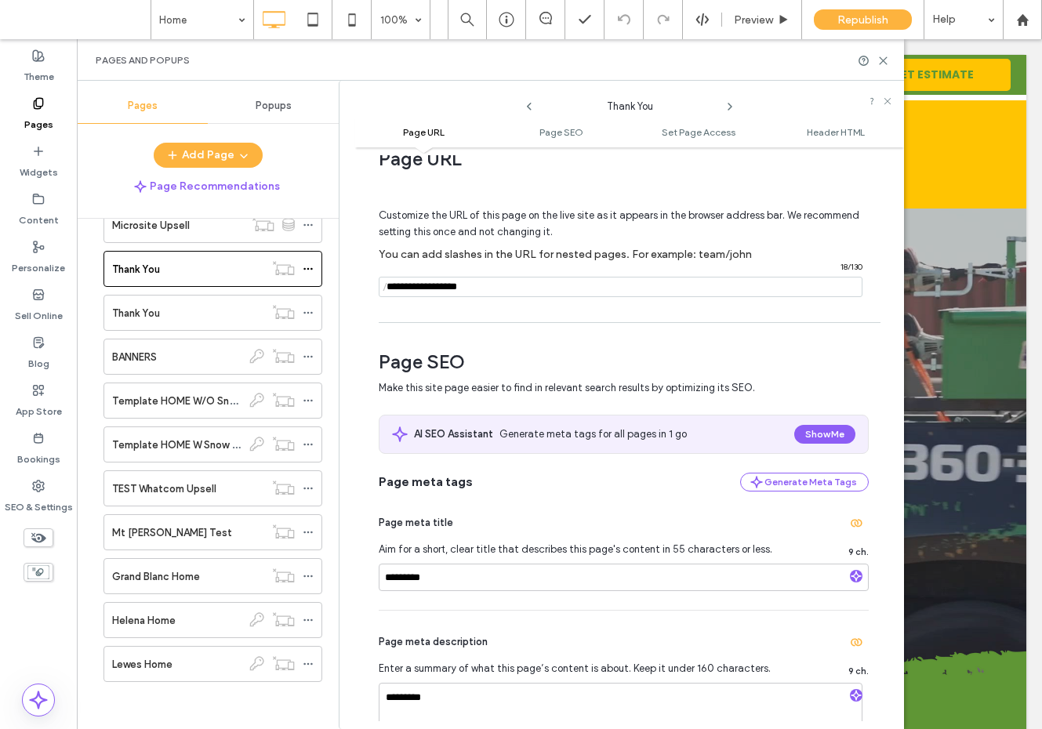
scroll to position [0, 0]
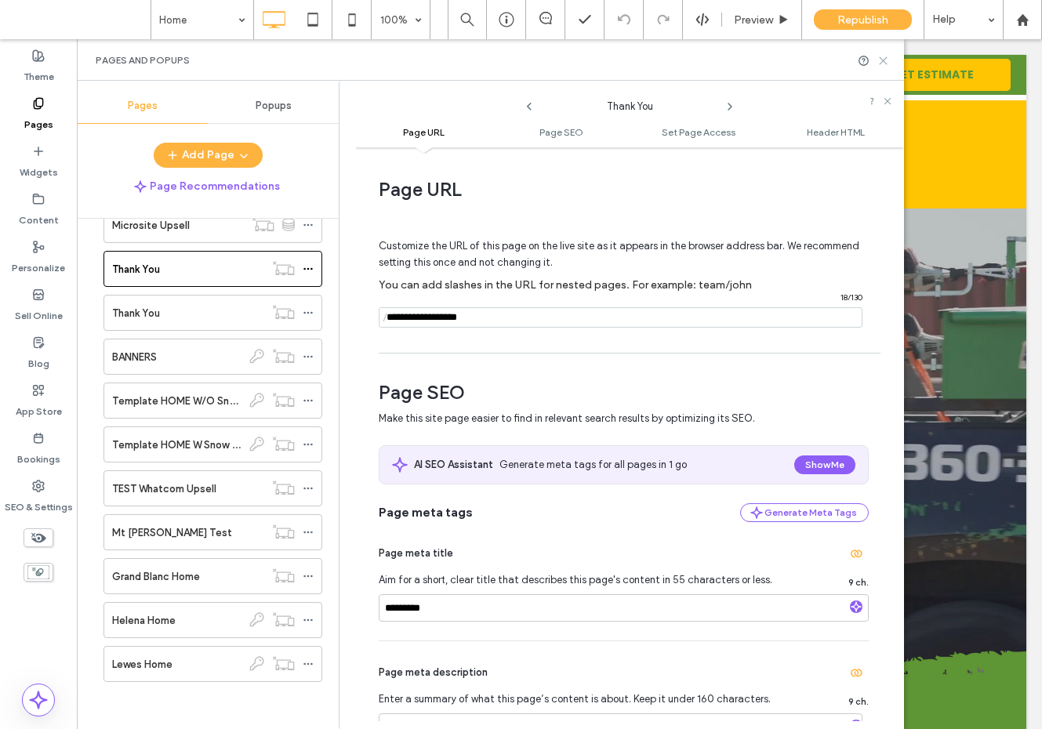
click at [881, 61] on use at bounding box center [882, 60] width 7 height 7
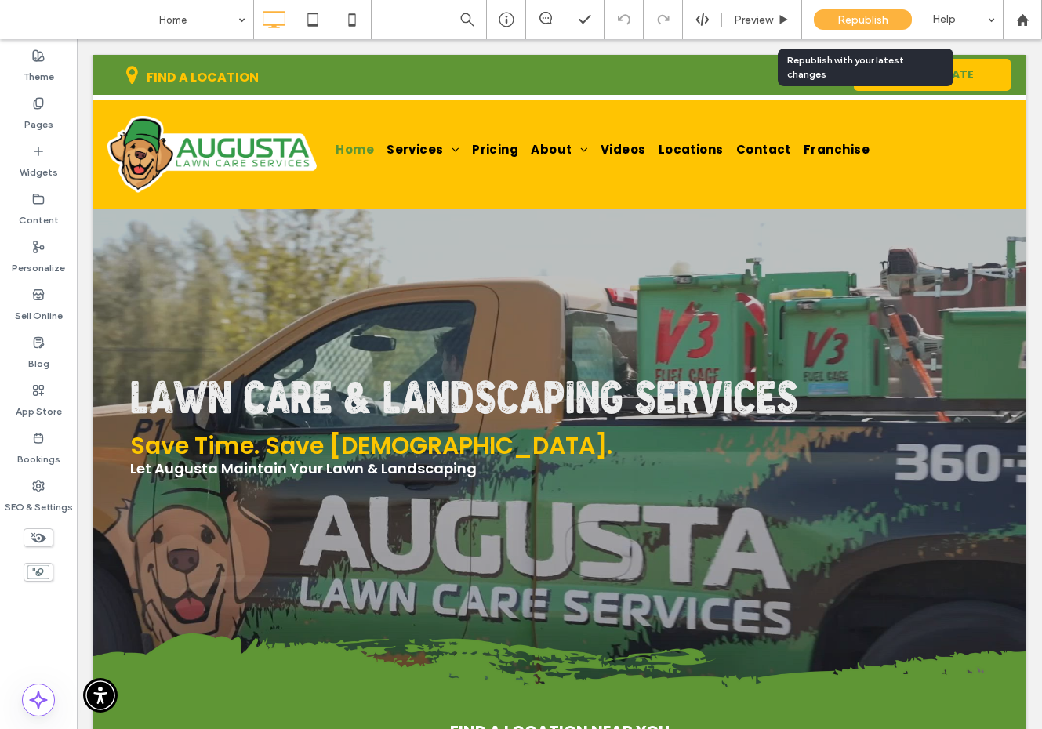
click at [864, 20] on span "Republish" at bounding box center [862, 19] width 51 height 13
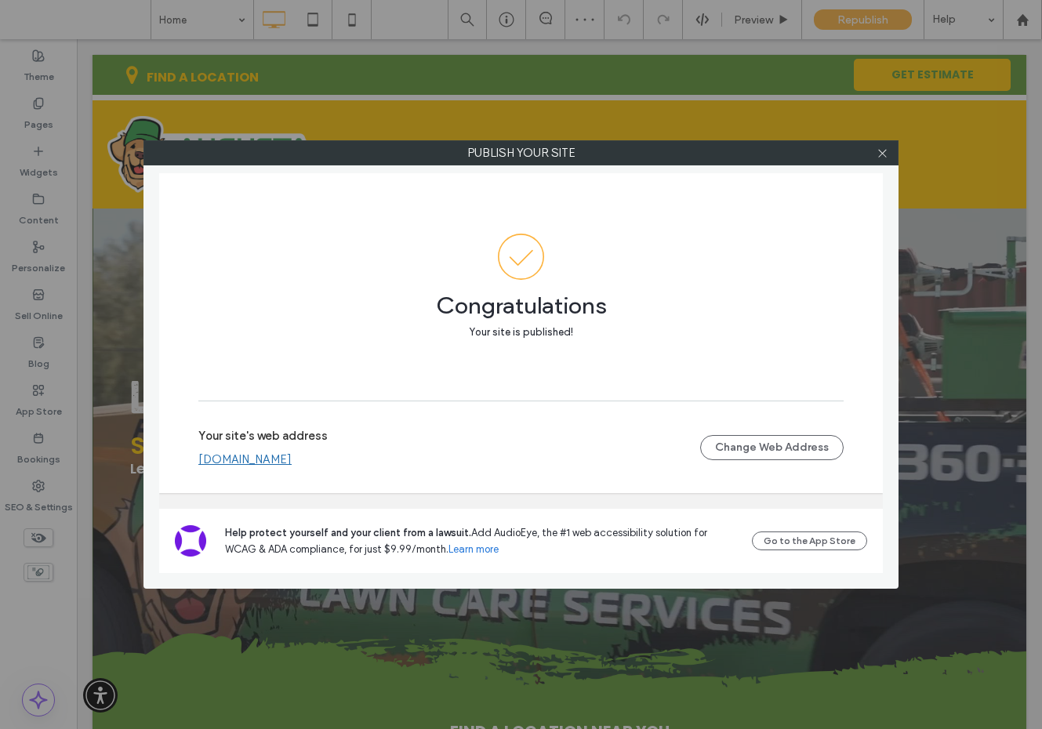
click at [314, 466] on div "Your site's web address www.augustalawncareservices.com Change Web Address" at bounding box center [520, 447] width 645 height 50
click at [292, 458] on link "www.augustalawncareservices.com" at bounding box center [244, 459] width 93 height 14
click at [890, 153] on div at bounding box center [882, 153] width 24 height 24
click at [881, 150] on icon at bounding box center [882, 153] width 12 height 12
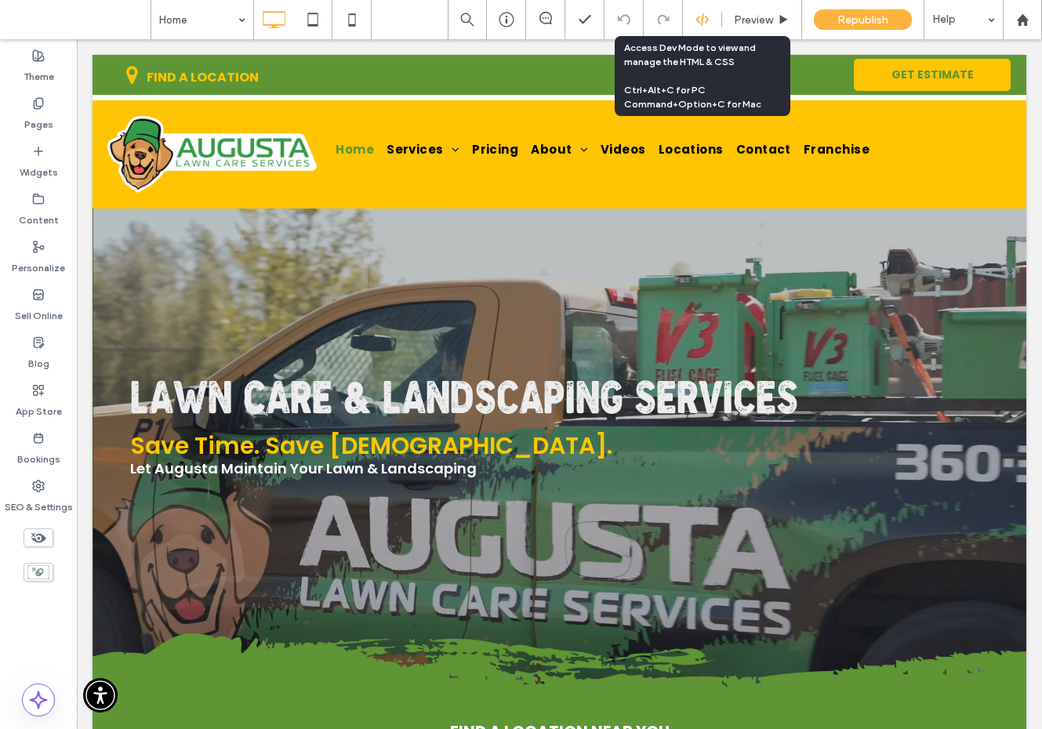
click at [708, 15] on icon at bounding box center [702, 20] width 14 height 14
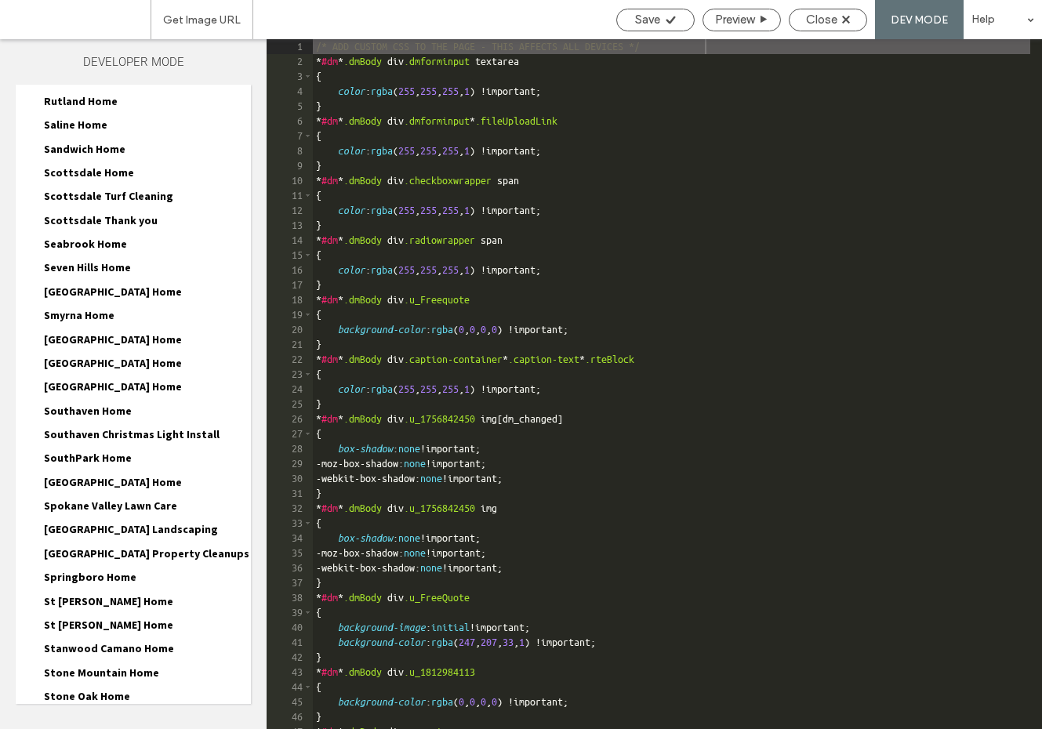
scroll to position [5897, 0]
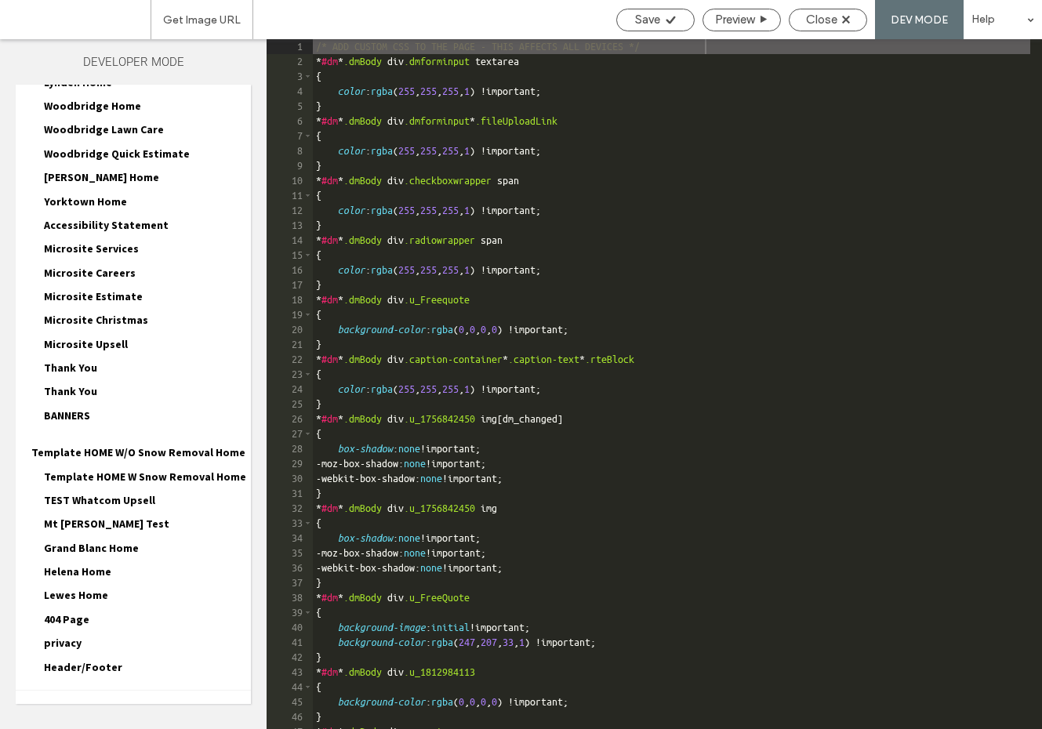
click at [94, 382] on div "Thank You Thank You.html Thank You-head-section.html Thank You.css Thank You-de…" at bounding box center [140, 394] width 219 height 24
click at [91, 384] on span "Thank You" at bounding box center [70, 391] width 53 height 14
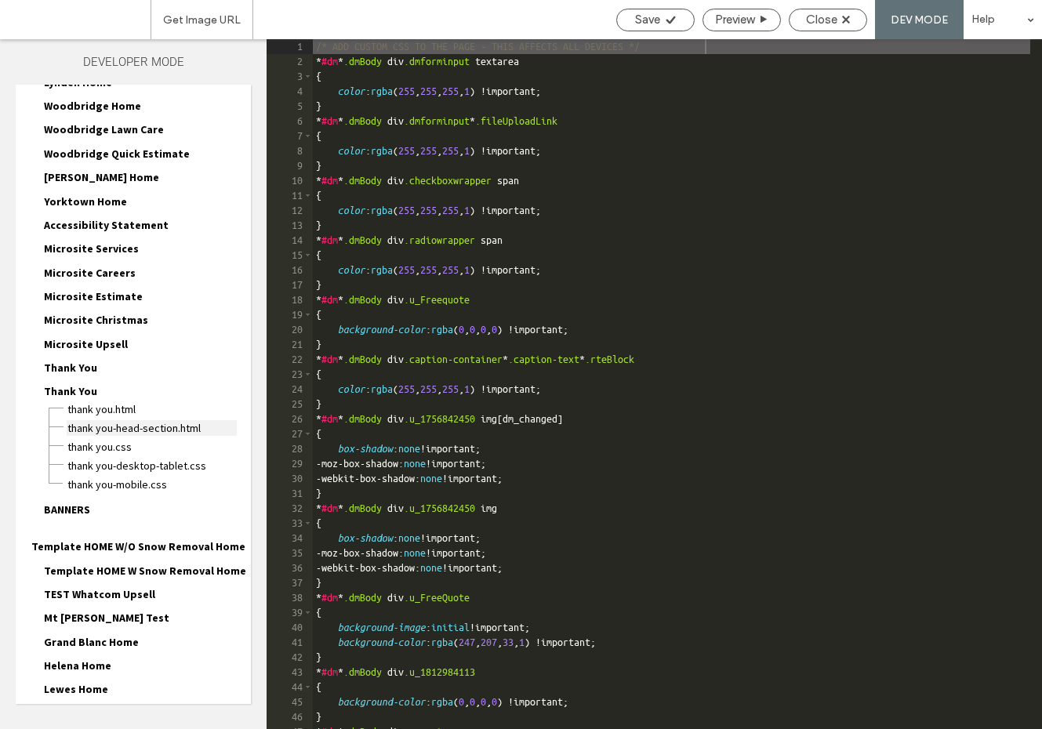
click at [108, 420] on span "Thank You-head-section.html" at bounding box center [152, 428] width 170 height 16
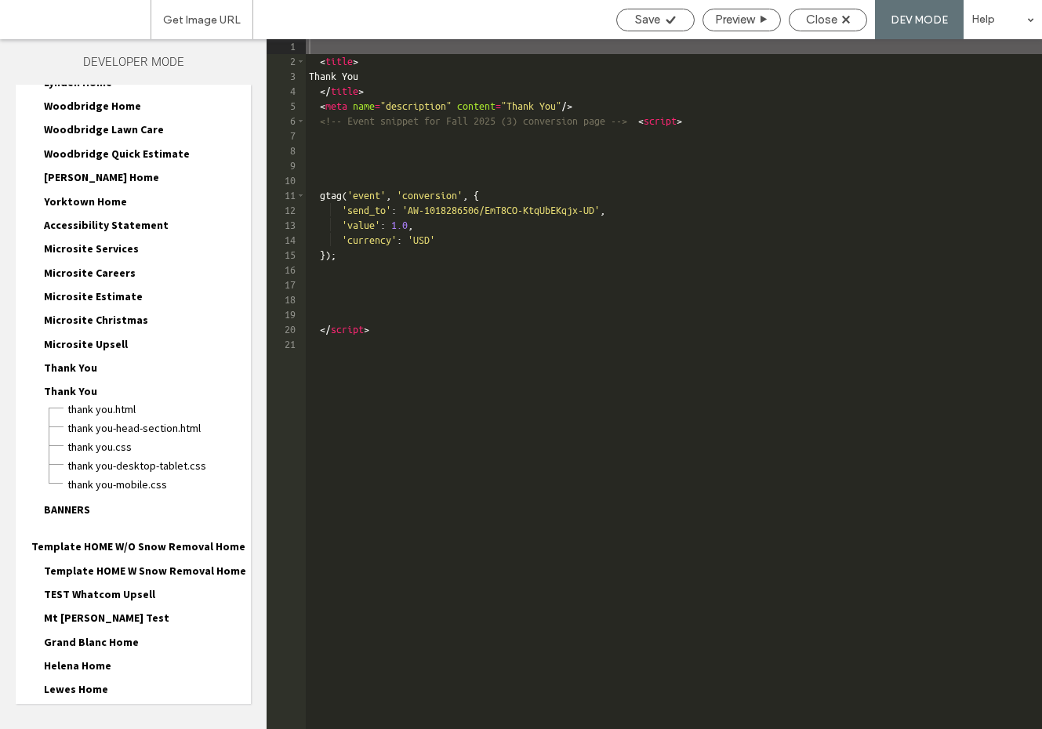
click at [81, 361] on span "Thank You" at bounding box center [70, 368] width 53 height 14
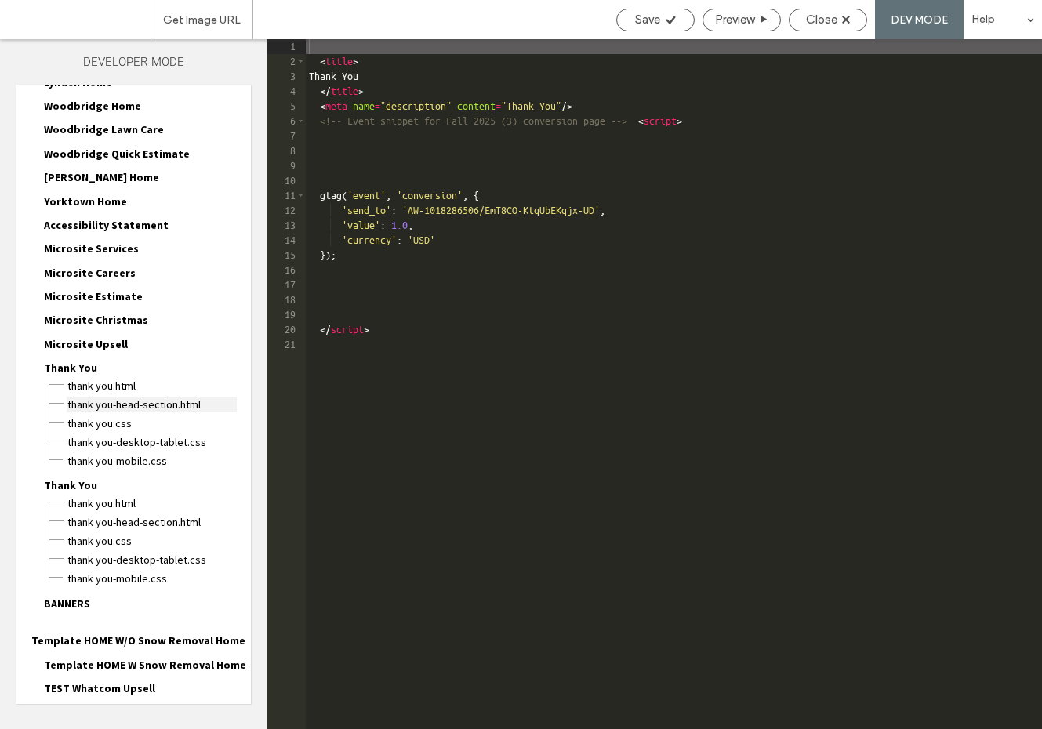
click at [96, 397] on span "Thank You-head-section.html" at bounding box center [152, 405] width 170 height 16
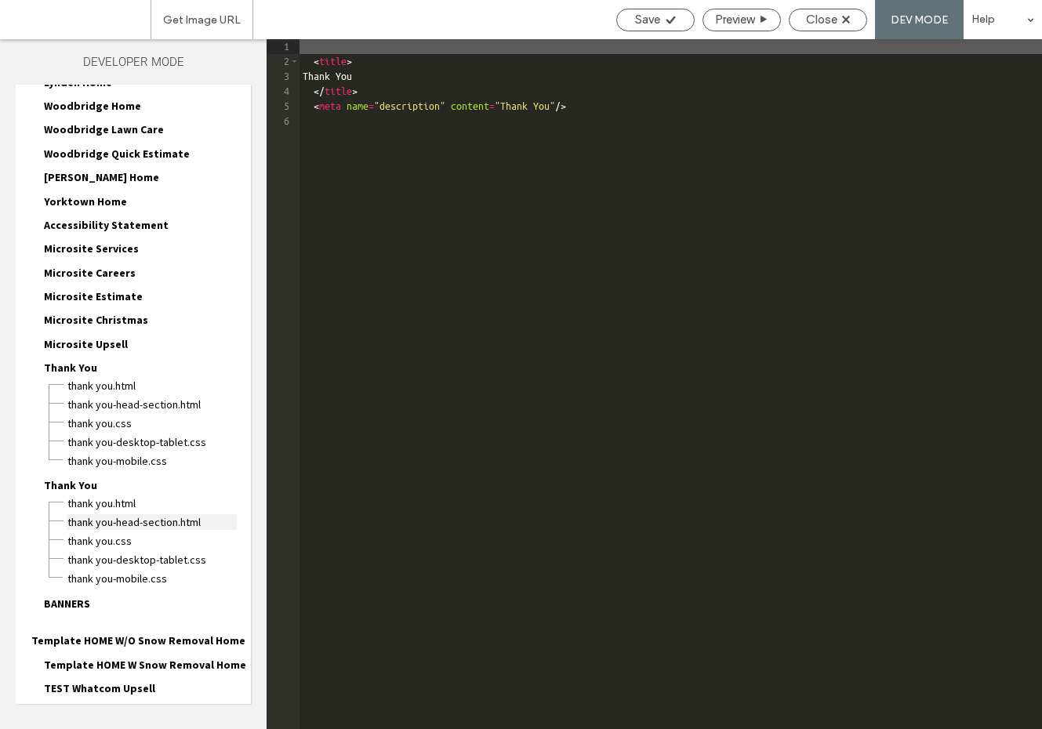
click at [100, 514] on span "Thank You-head-section.html" at bounding box center [152, 522] width 170 height 16
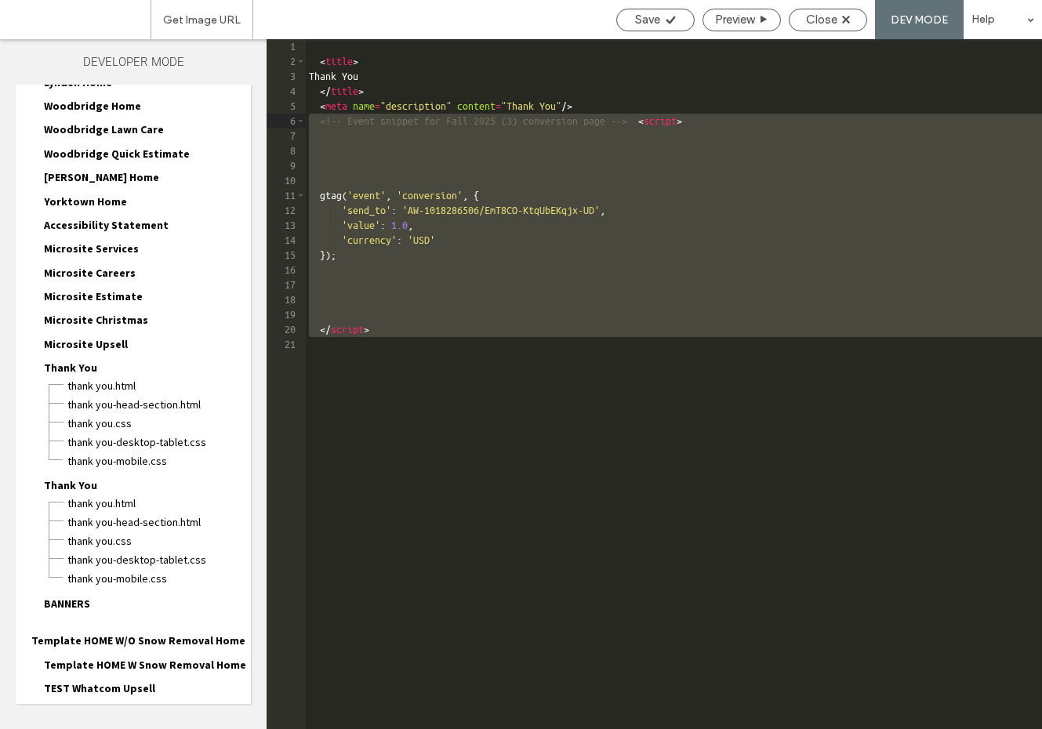
drag, startPoint x: 375, startPoint y: 357, endPoint x: 308, endPoint y: 120, distance: 245.9
click at [308, 120] on div "< title > Thank You </ title > < meta name = "description" content = "Thank You…" at bounding box center [674, 398] width 736 height 719
click at [116, 495] on span "Thank You.html" at bounding box center [152, 503] width 170 height 16
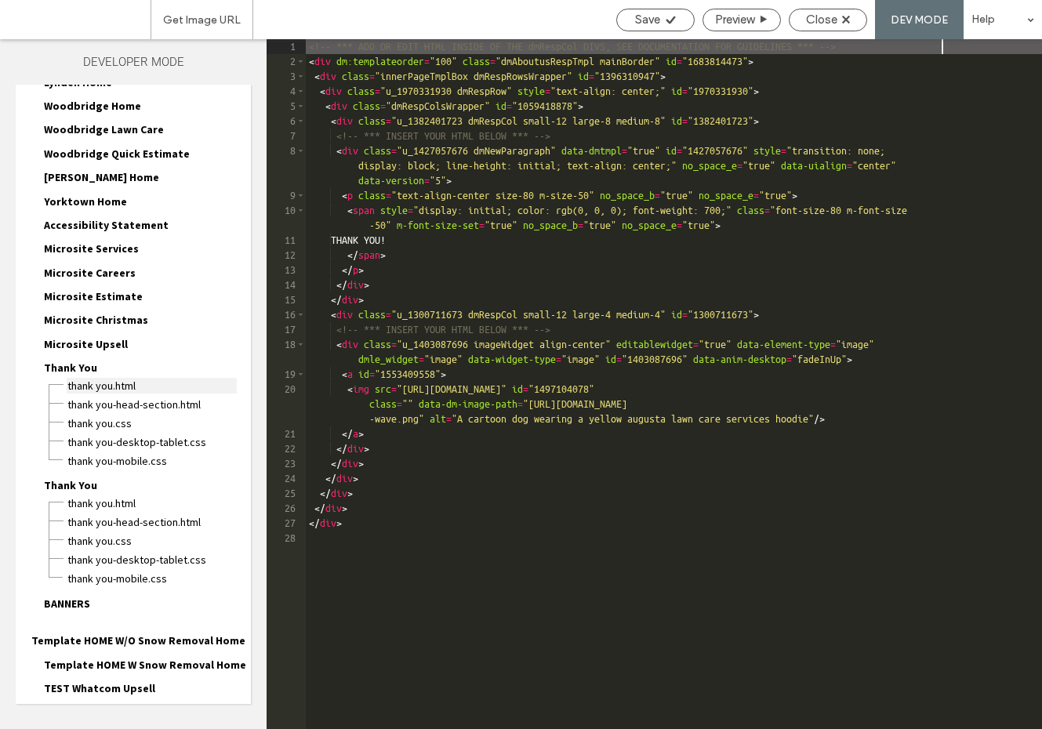
click at [91, 378] on span "Thank You.html" at bounding box center [152, 386] width 170 height 16
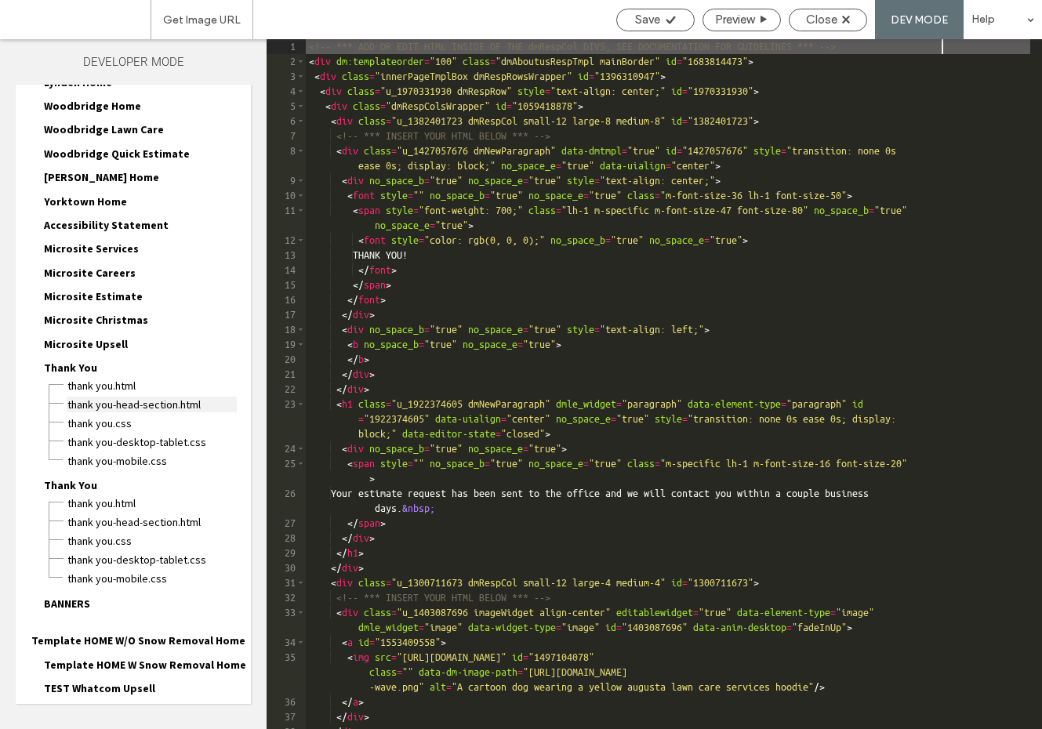
click at [94, 397] on span "Thank You-head-section.html" at bounding box center [152, 405] width 170 height 16
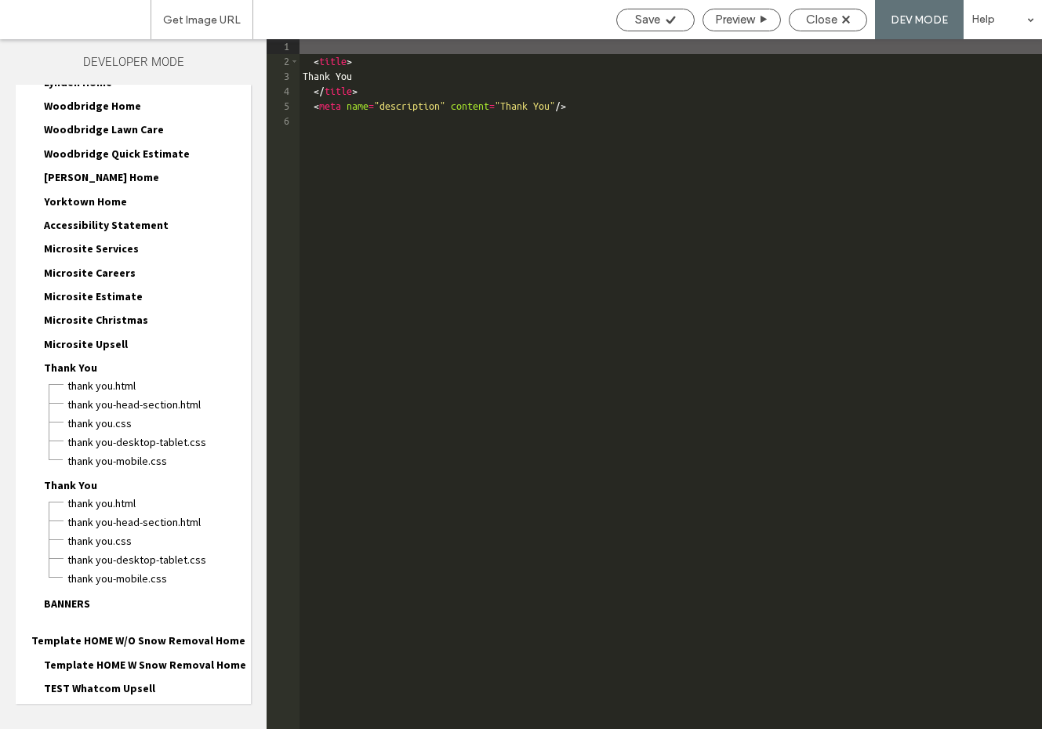
click at [321, 116] on div "< title > Thank You </ title > < meta name = "description" content = "Thank You…" at bounding box center [670, 398] width 742 height 719
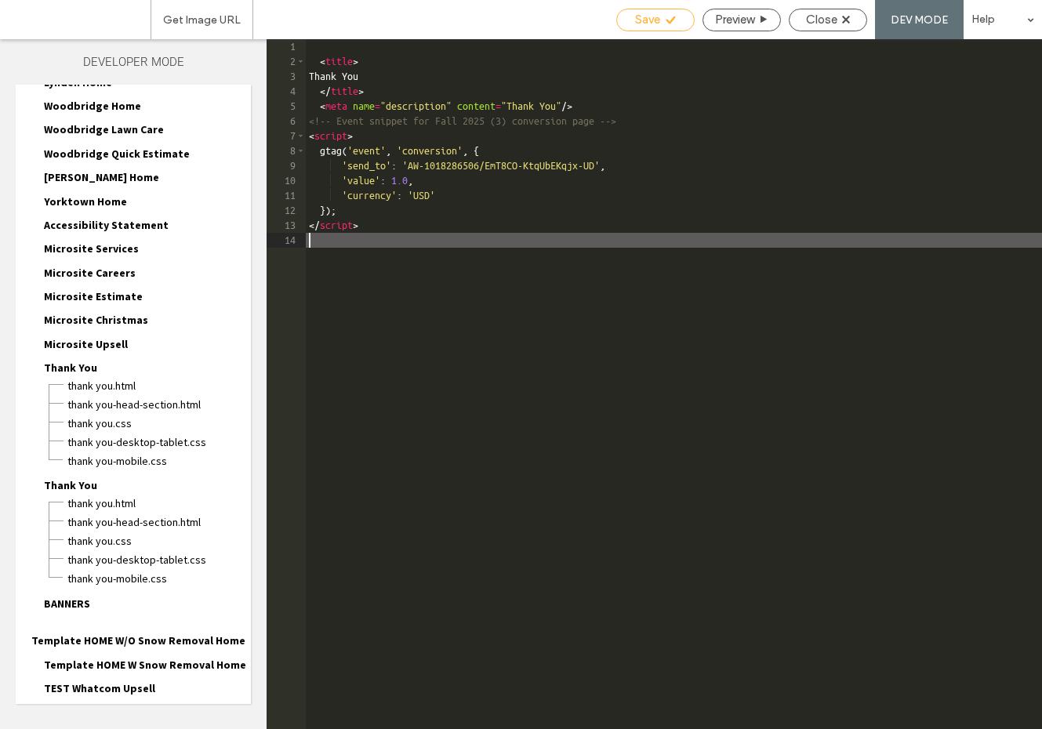
click at [643, 22] on span "Save" at bounding box center [647, 20] width 25 height 14
click at [654, 25] on span "Save" at bounding box center [647, 20] width 25 height 14
click at [828, 22] on span "Close" at bounding box center [821, 20] width 31 height 14
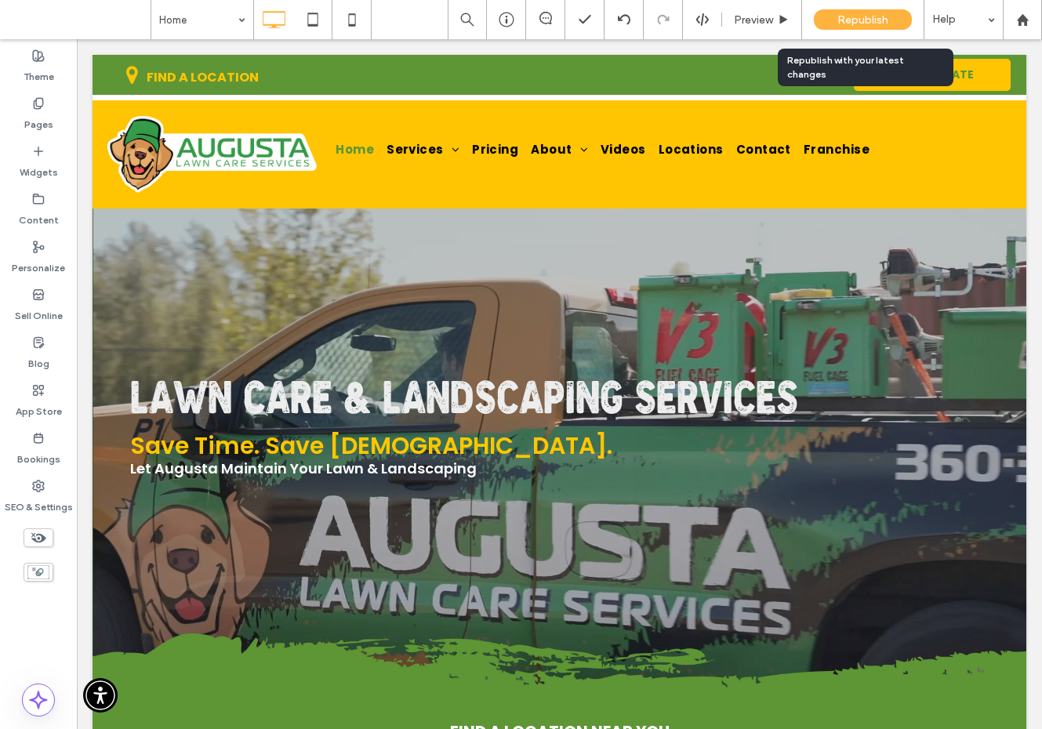
click at [835, 16] on div "Republish" at bounding box center [862, 19] width 98 height 20
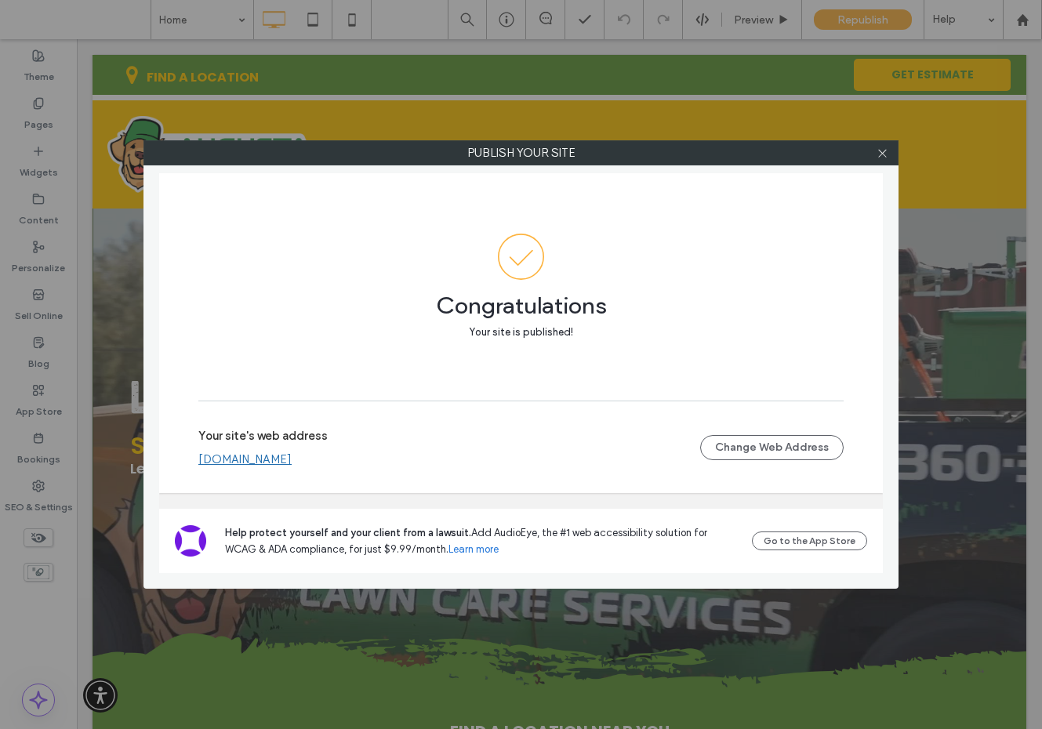
click at [292, 462] on link "www.augustalawncareservices.com" at bounding box center [244, 459] width 93 height 14
click at [292, 452] on link "www.augustalawncareservices.com" at bounding box center [244, 459] width 93 height 14
click at [884, 154] on icon at bounding box center [882, 153] width 12 height 12
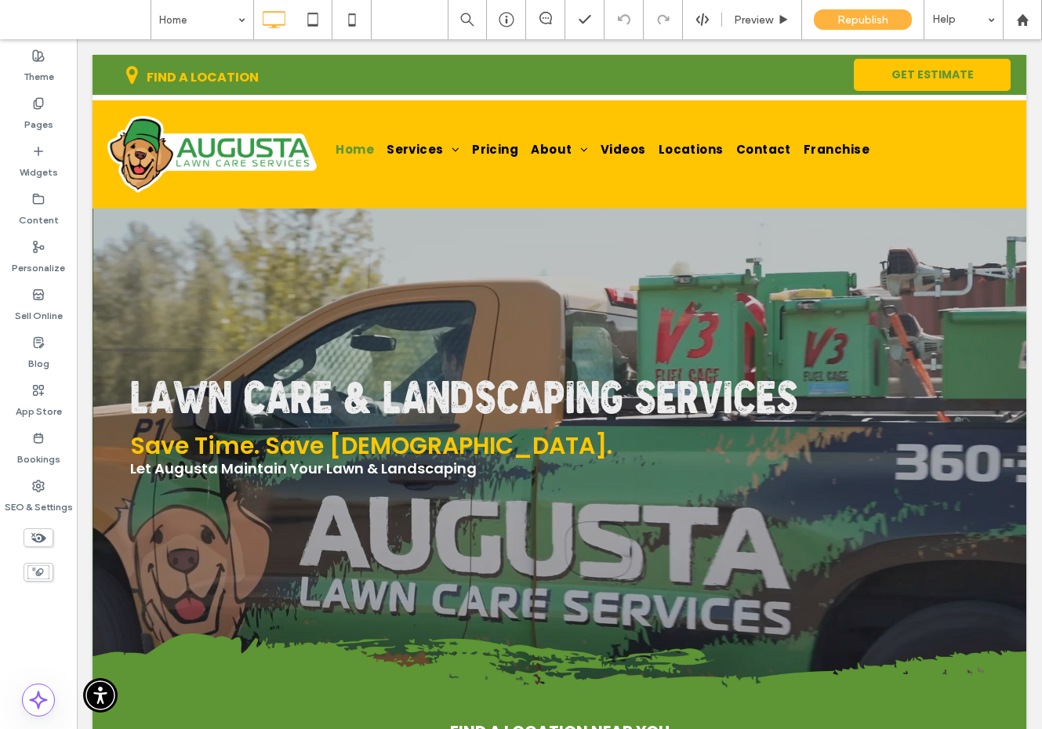
click at [702, 28] on div "Preview Republish Help" at bounding box center [744, 19] width 594 height 39
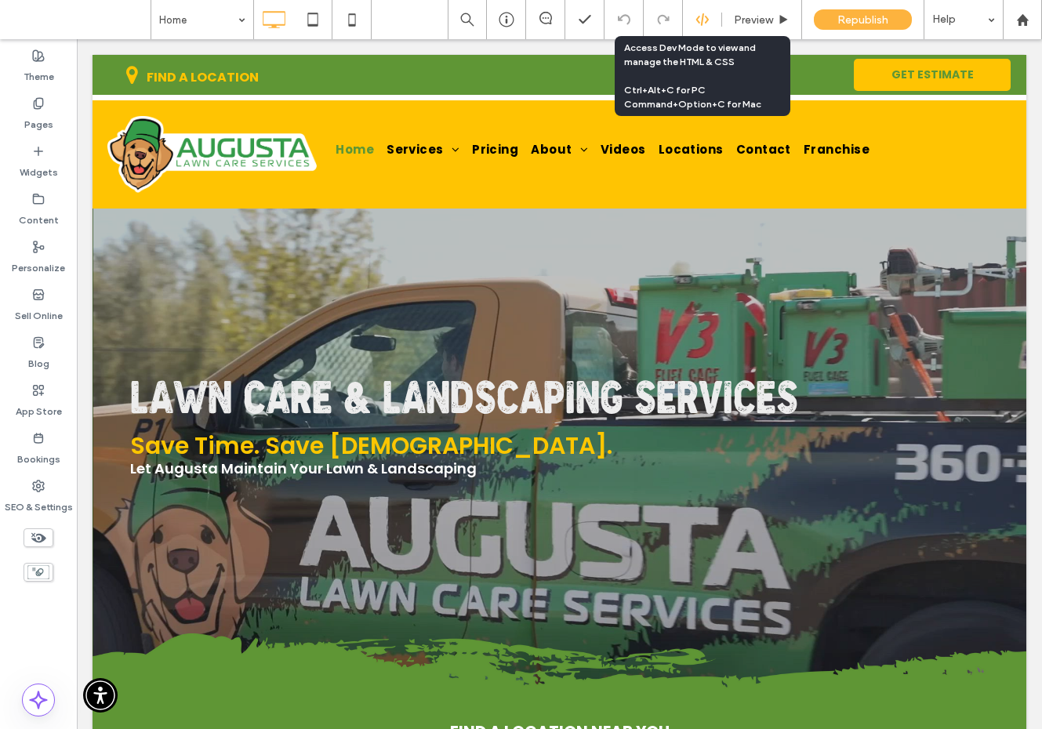
click at [705, 20] on icon at bounding box center [702, 20] width 14 height 14
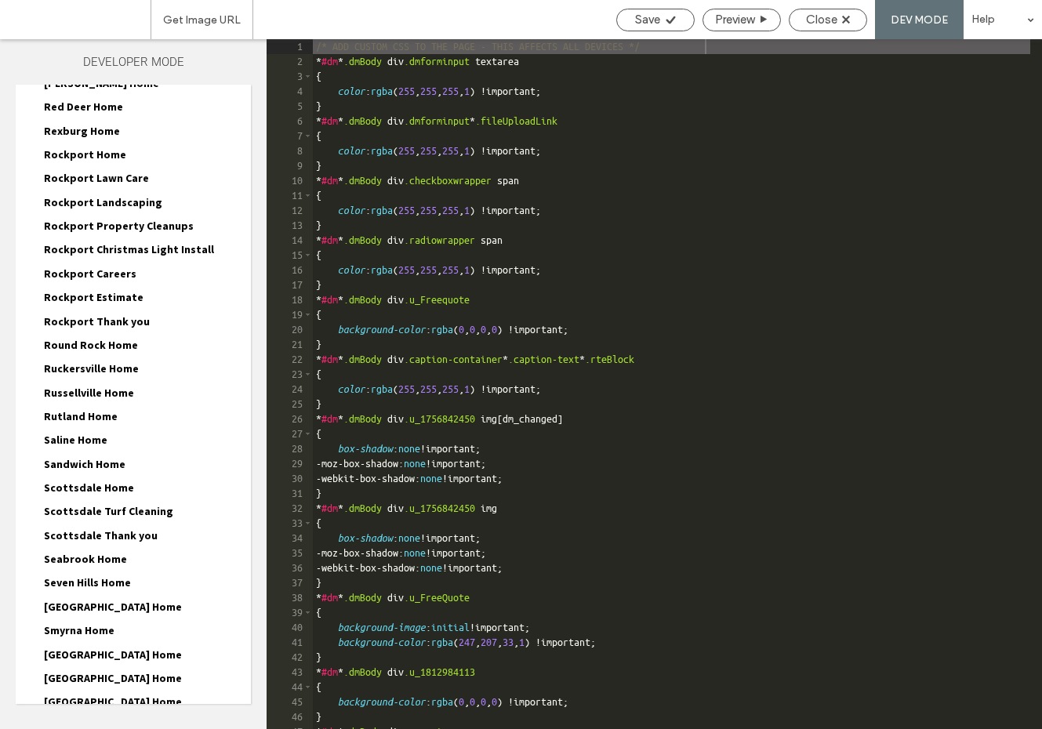
scroll to position [5897, 0]
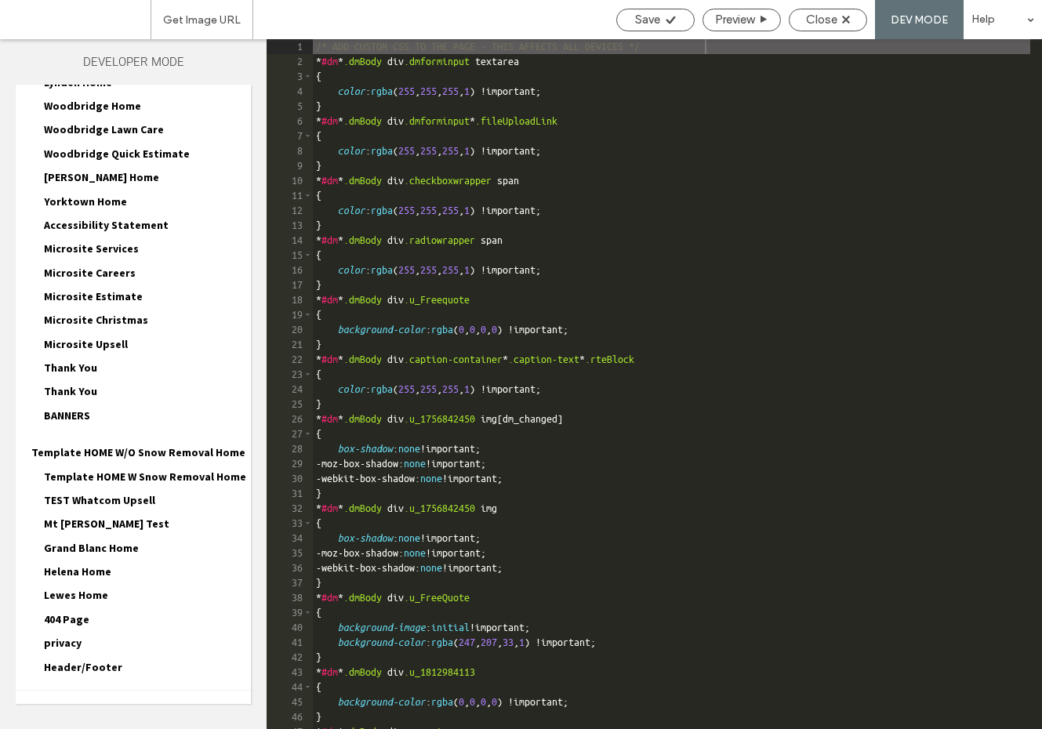
click at [132, 690] on div "Popups HTML/CSS" at bounding box center [133, 709] width 235 height 39
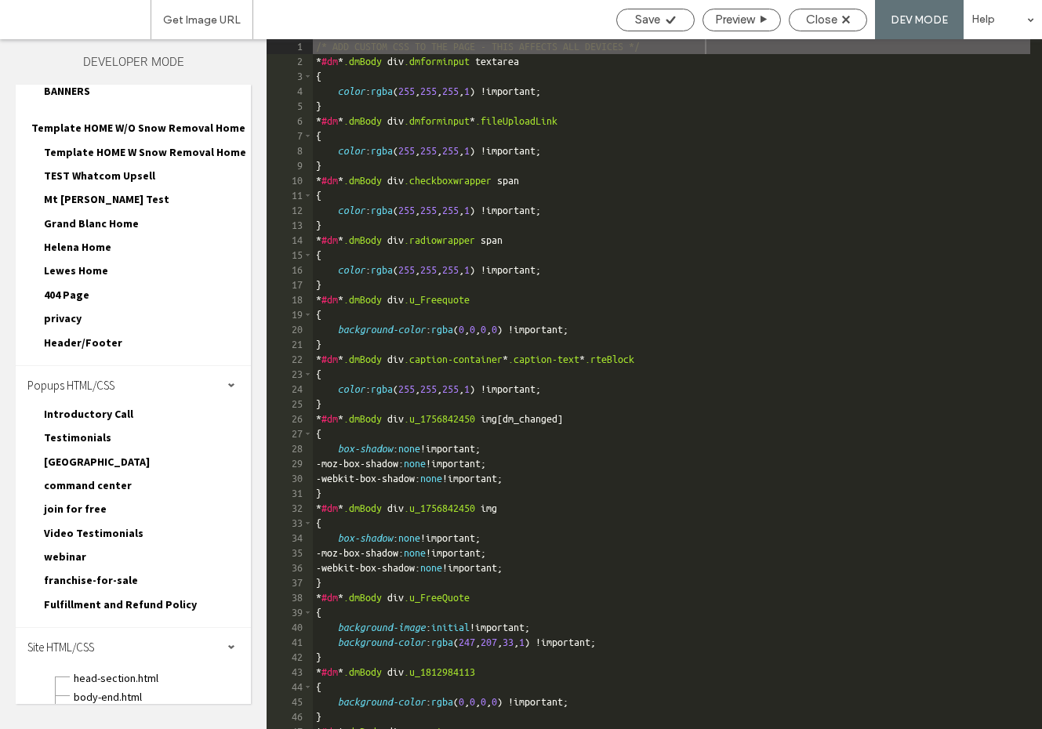
scroll to position [6241, 0]
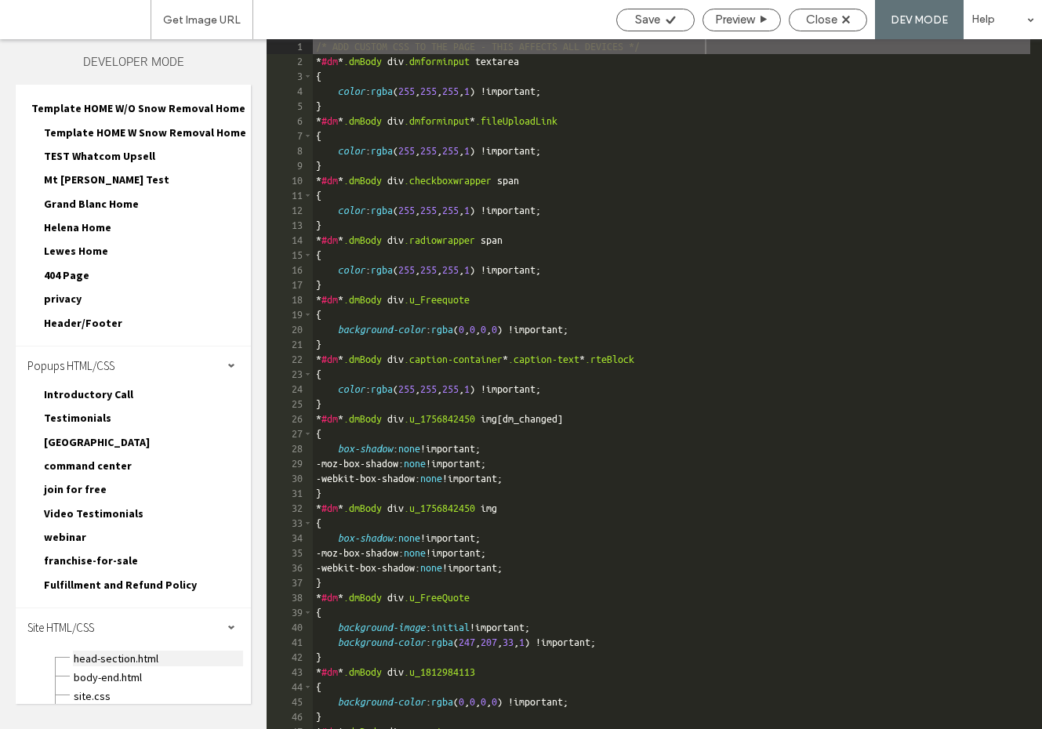
click at [115, 650] on span "head-section.html" at bounding box center [158, 658] width 170 height 16
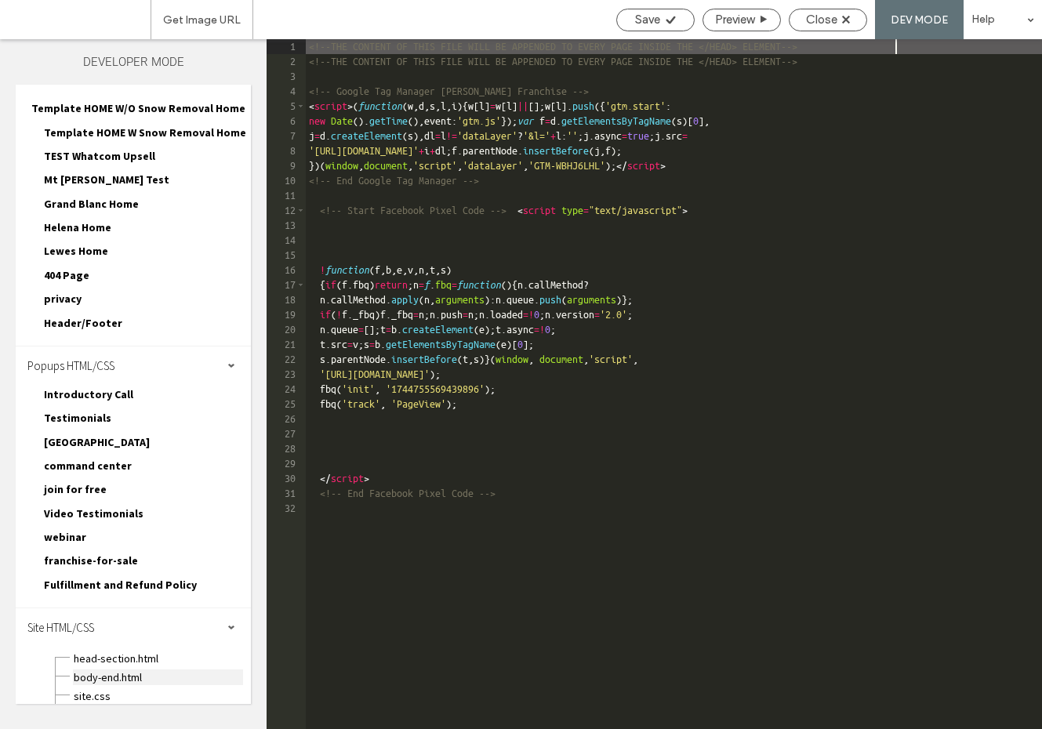
click at [118, 669] on span "body-end.html" at bounding box center [158, 677] width 170 height 16
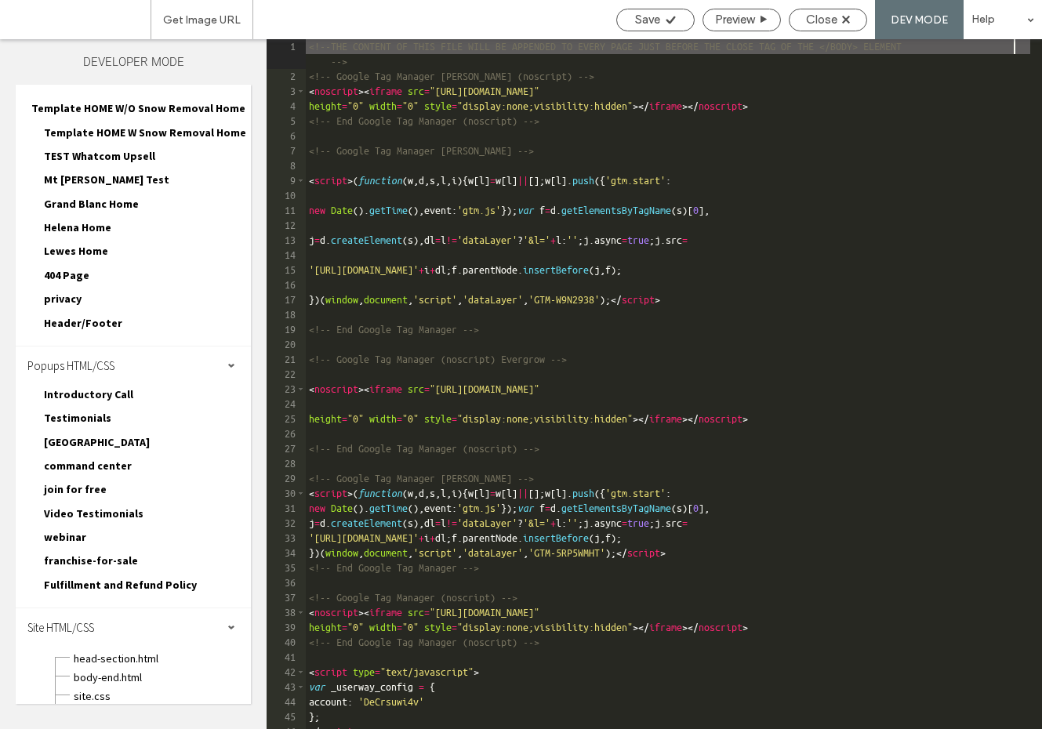
scroll to position [0, 0]
click at [824, 24] on span "Close" at bounding box center [821, 20] width 31 height 14
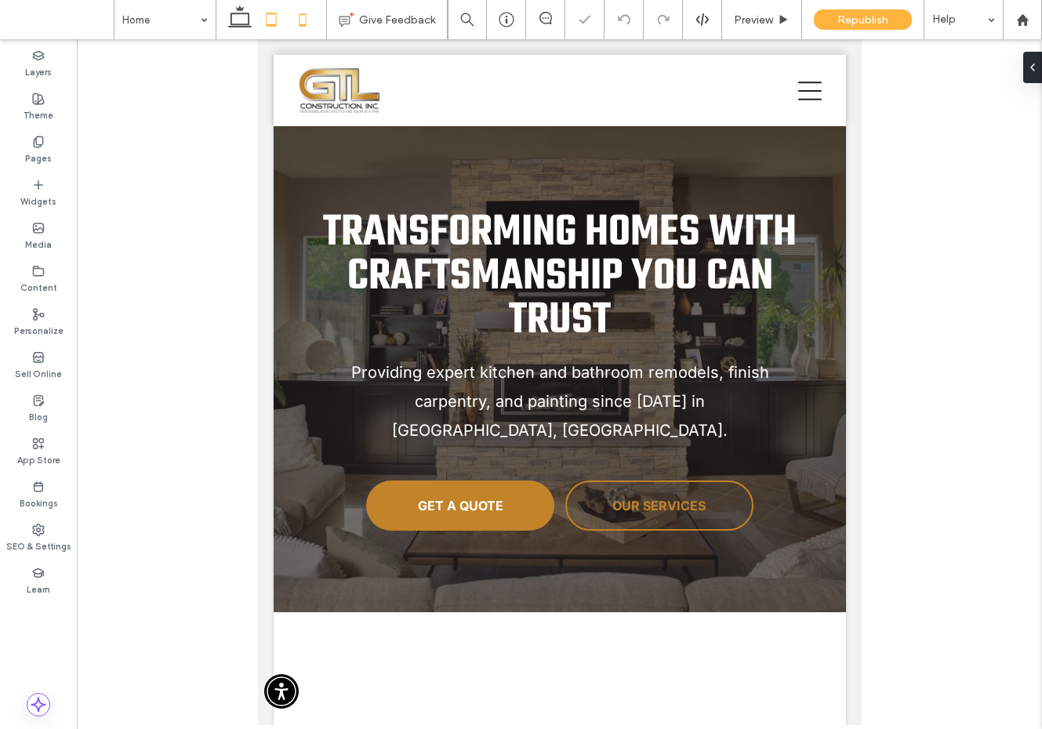
click at [299, 17] on icon at bounding box center [302, 19] width 31 height 31
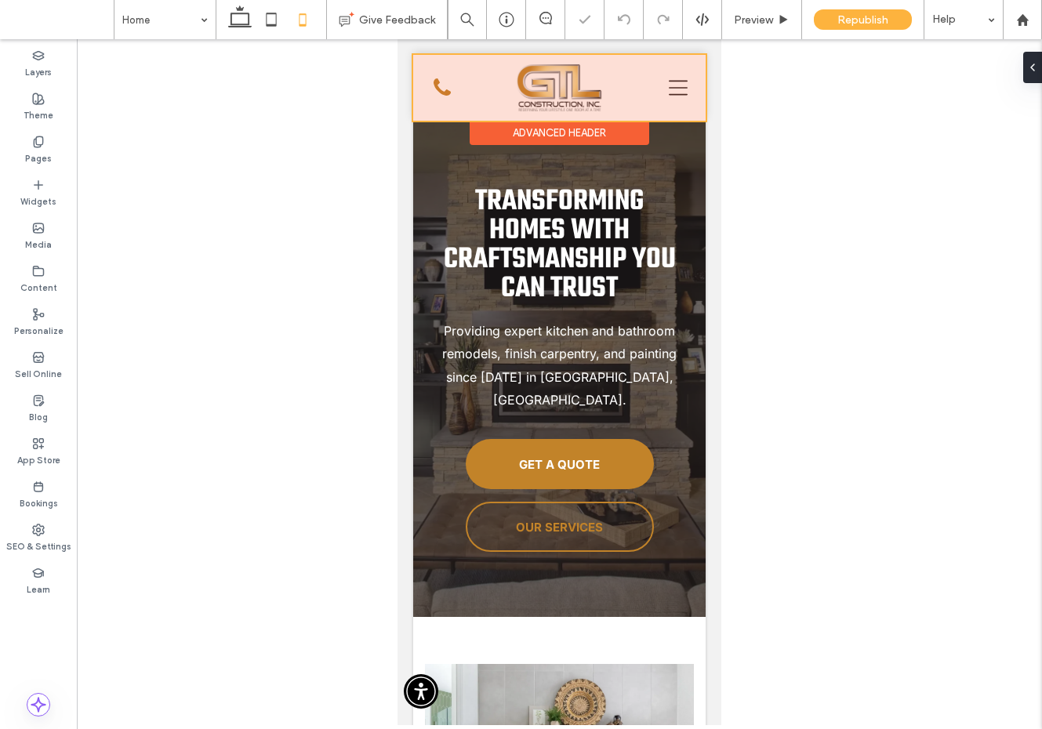
click at [668, 90] on div at bounding box center [559, 88] width 292 height 66
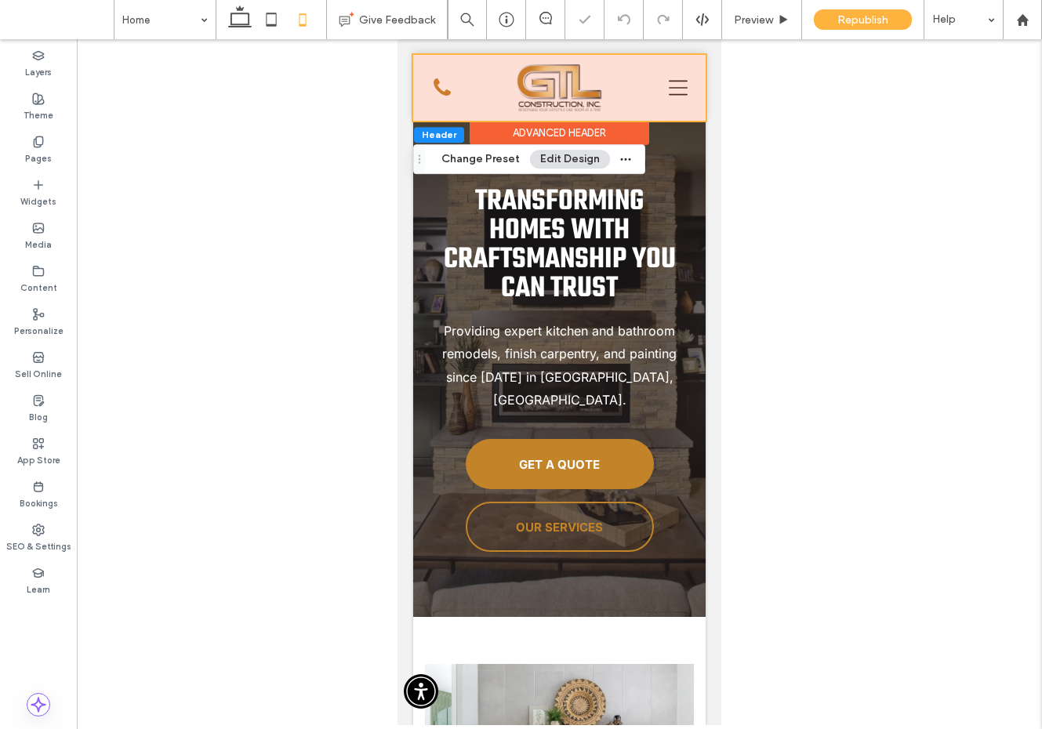
click at [669, 90] on icon "Navigation Menu Icon" at bounding box center [678, 87] width 19 height 19
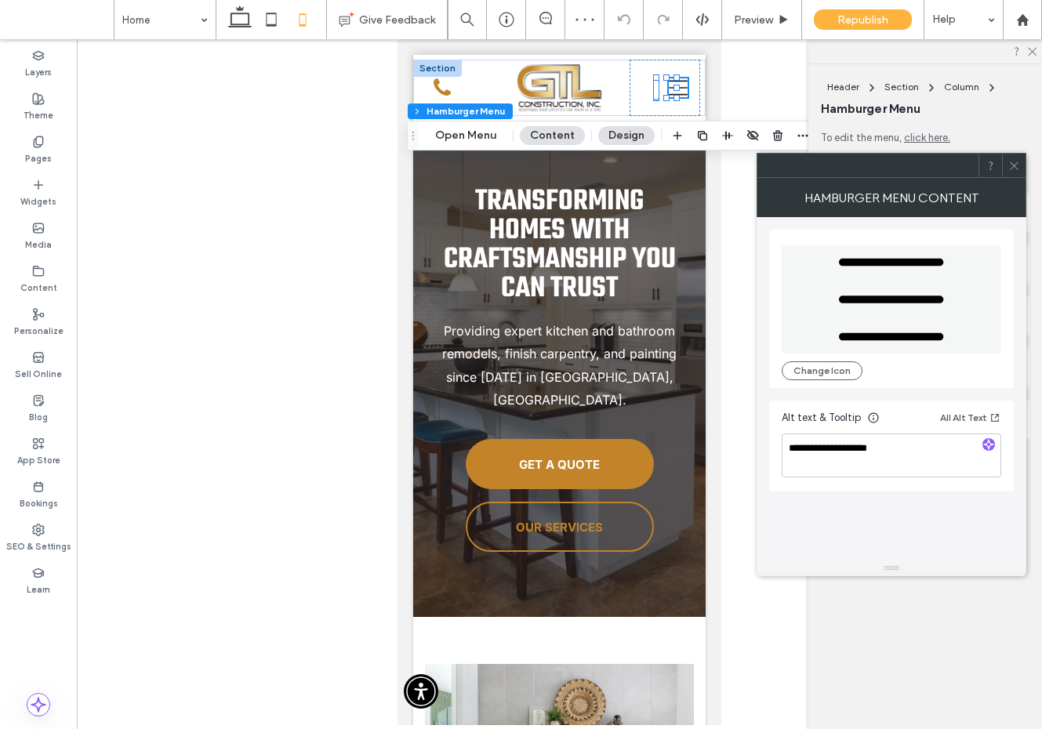
click at [1012, 161] on icon at bounding box center [1014, 166] width 12 height 12
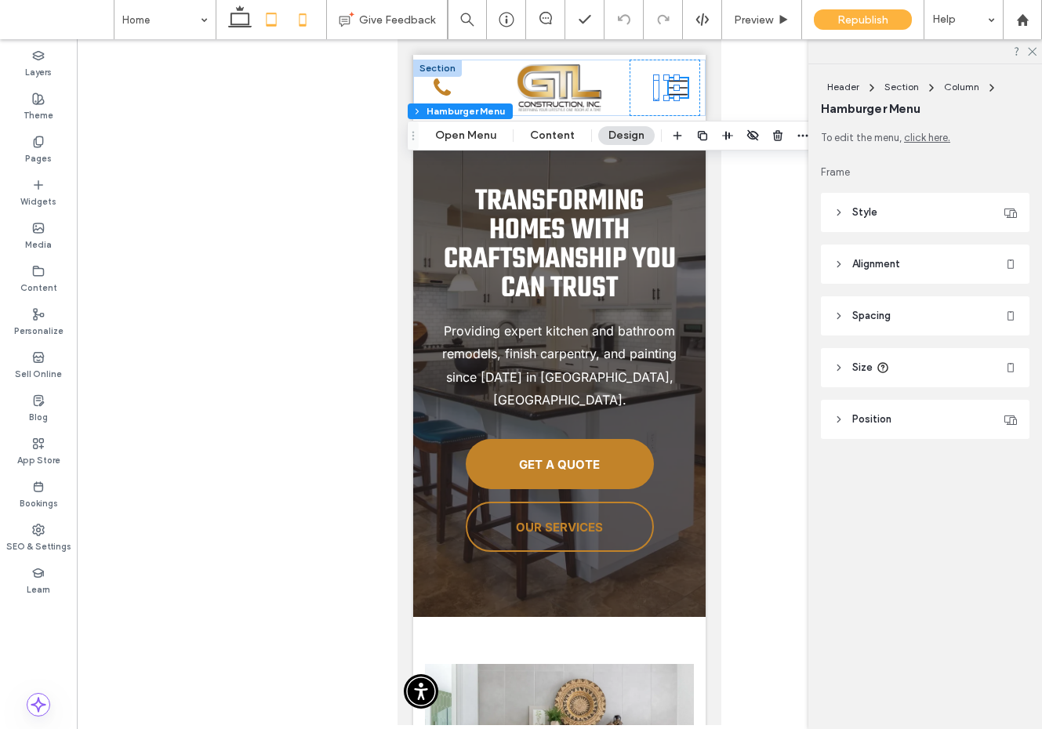
click at [277, 25] on icon at bounding box center [270, 19] width 31 height 31
type input "**"
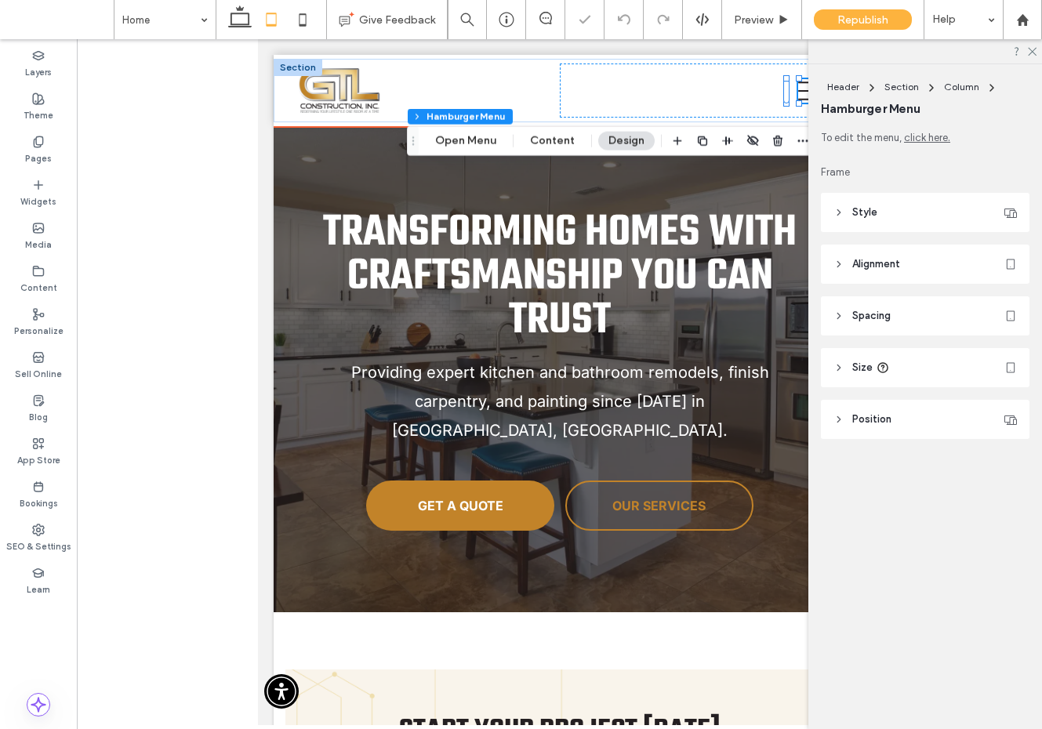
click at [797, 93] on icon "Navigation Menu Icon" at bounding box center [809, 91] width 24 height 24
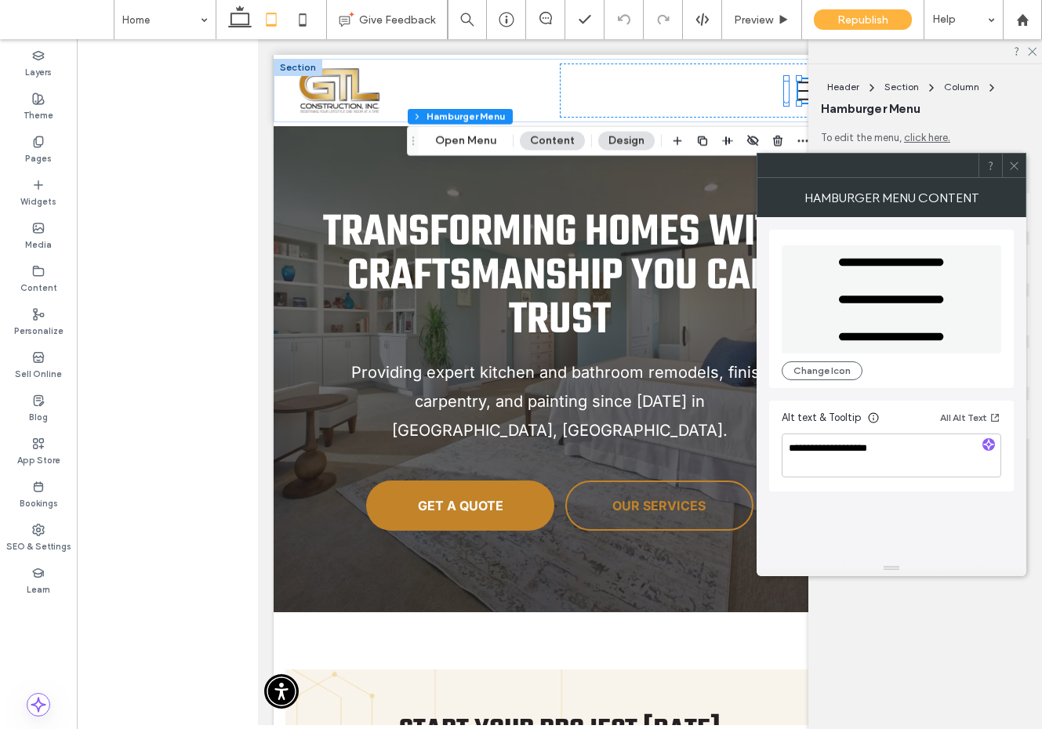
click at [1008, 160] on icon at bounding box center [1014, 166] width 12 height 12
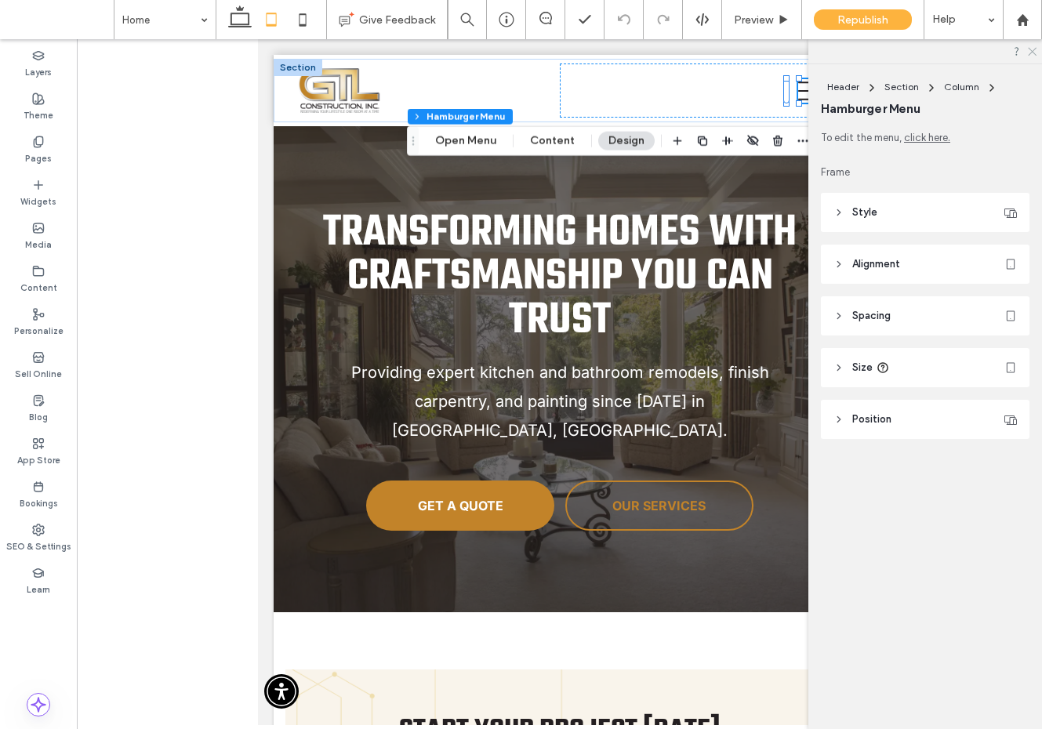
click at [1031, 47] on icon at bounding box center [1031, 50] width 10 height 10
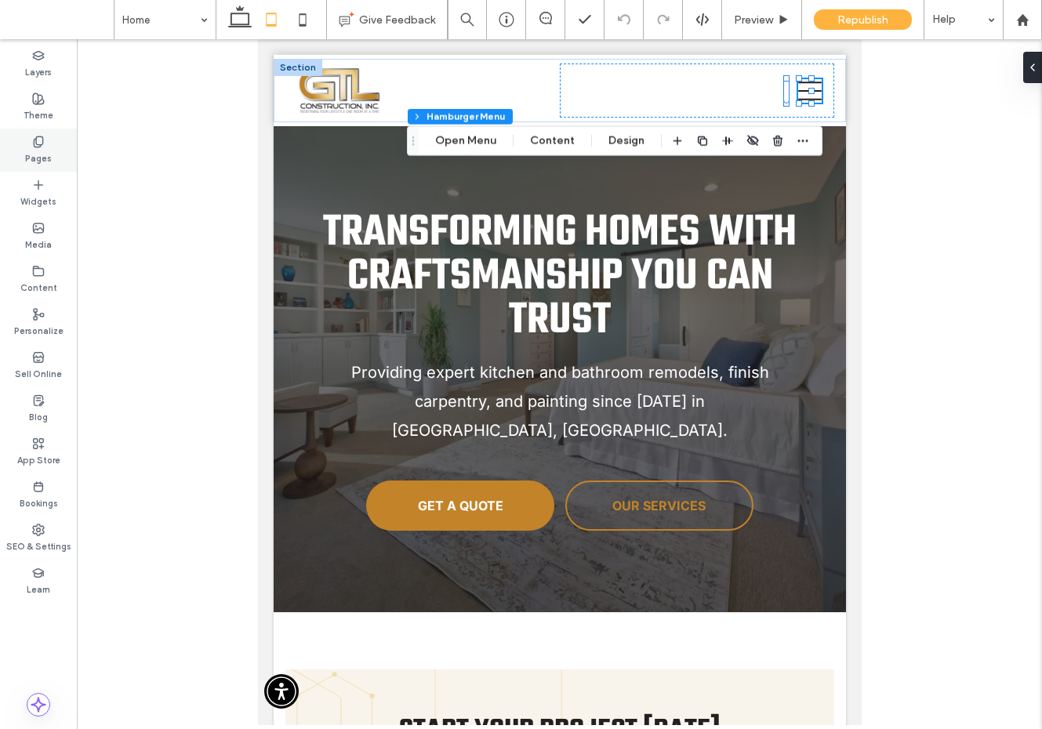
click at [43, 139] on icon at bounding box center [38, 142] width 13 height 13
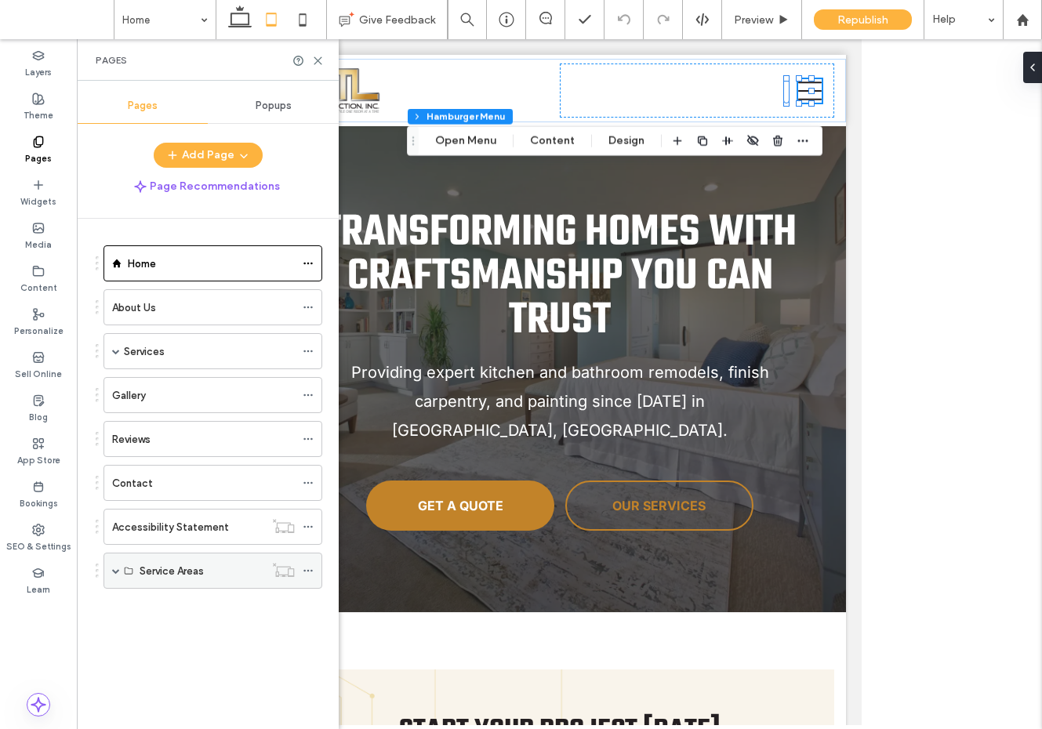
click at [121, 567] on div "Service Areas" at bounding box center [212, 571] width 219 height 36
click at [117, 568] on span at bounding box center [116, 571] width 8 height 8
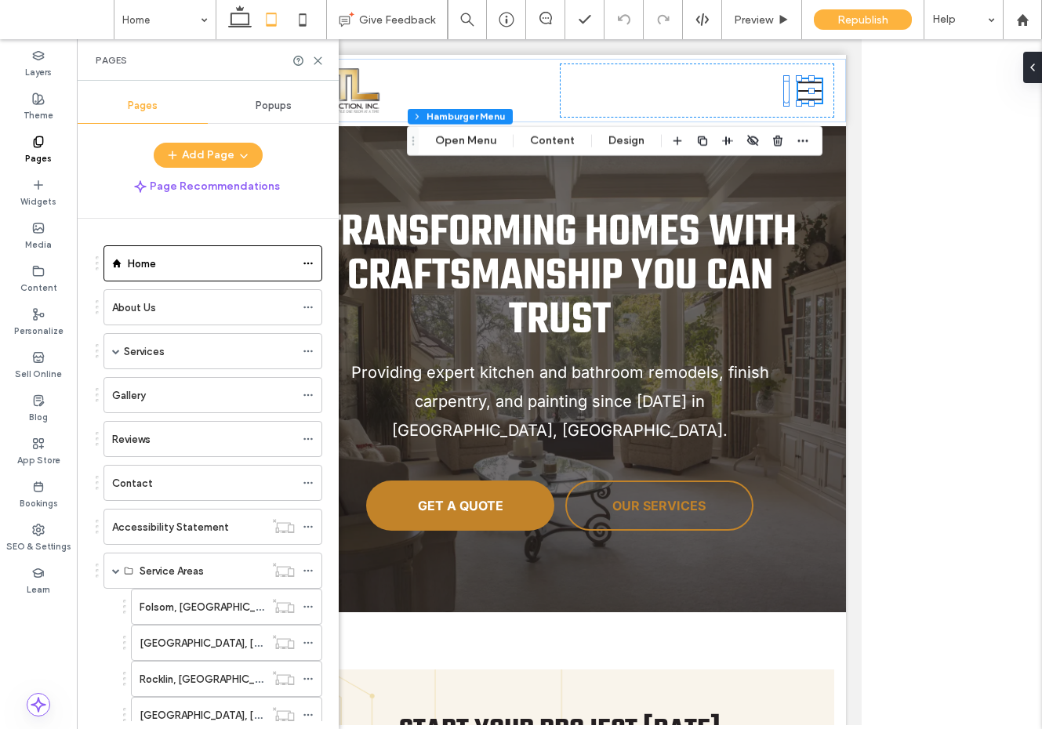
click at [263, 108] on span "Popups" at bounding box center [273, 106] width 36 height 13
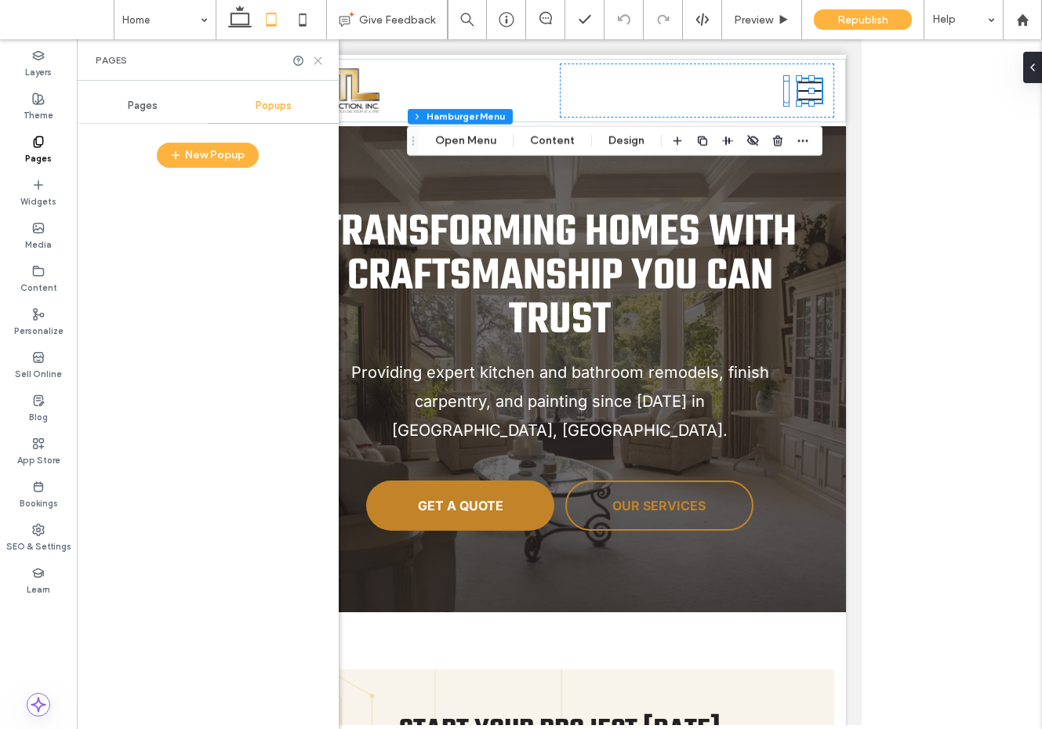
click at [317, 60] on use at bounding box center [317, 60] width 7 height 7
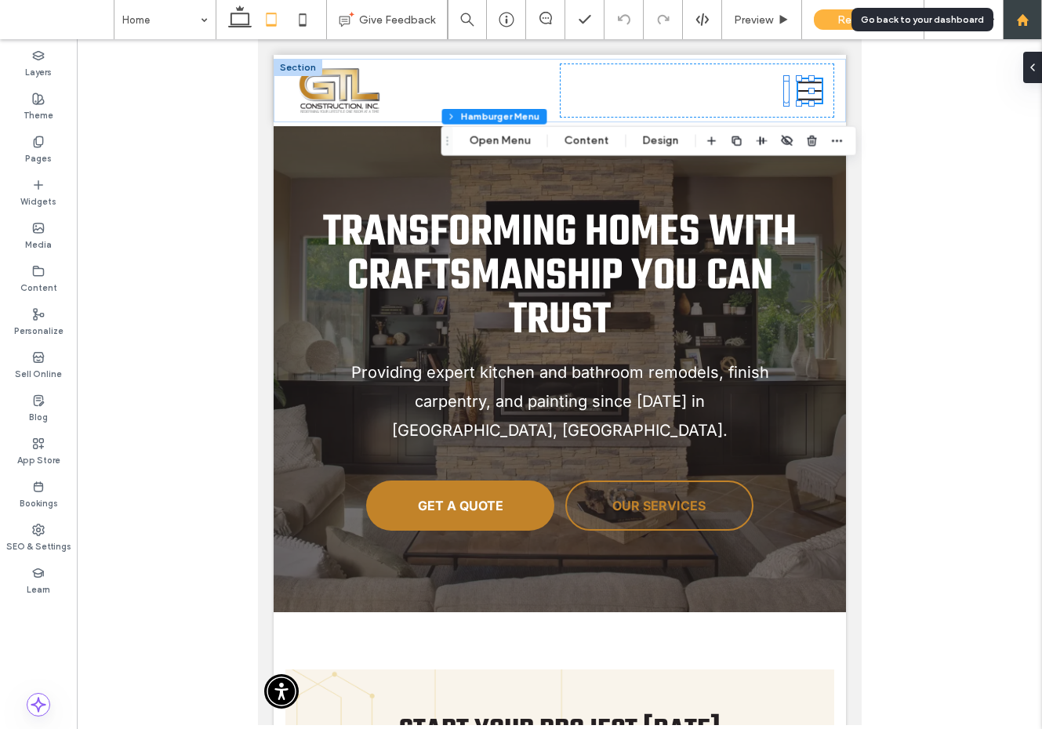
click at [1019, 16] on use at bounding box center [1022, 19] width 12 height 12
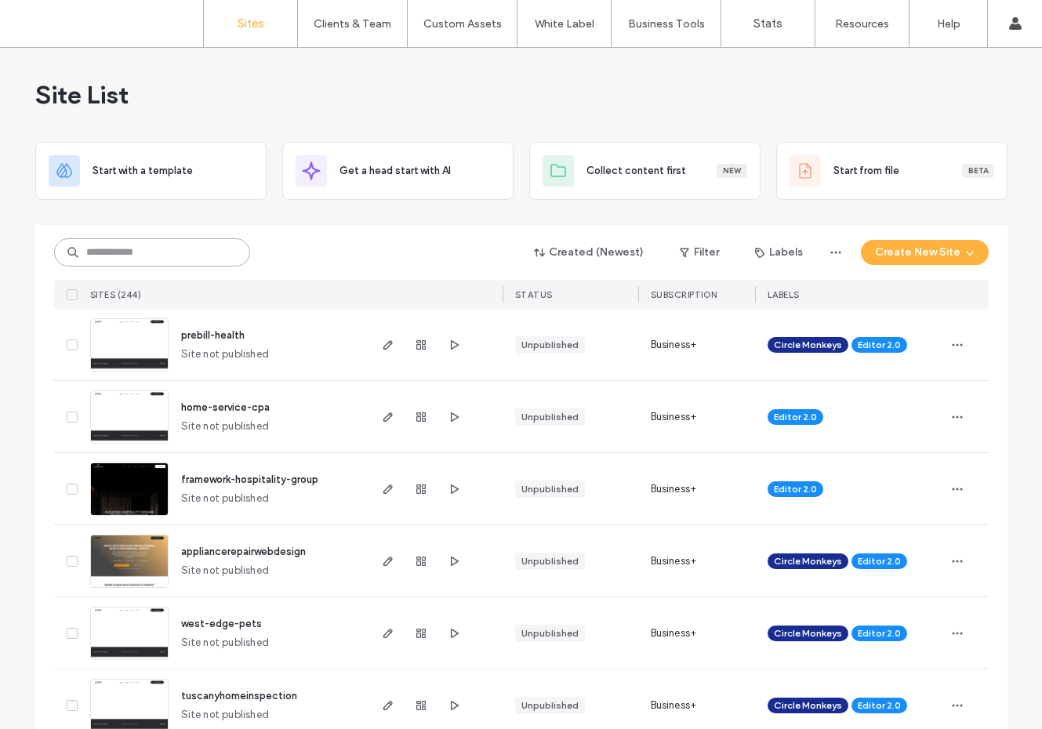
click at [158, 252] on input at bounding box center [152, 252] width 196 height 28
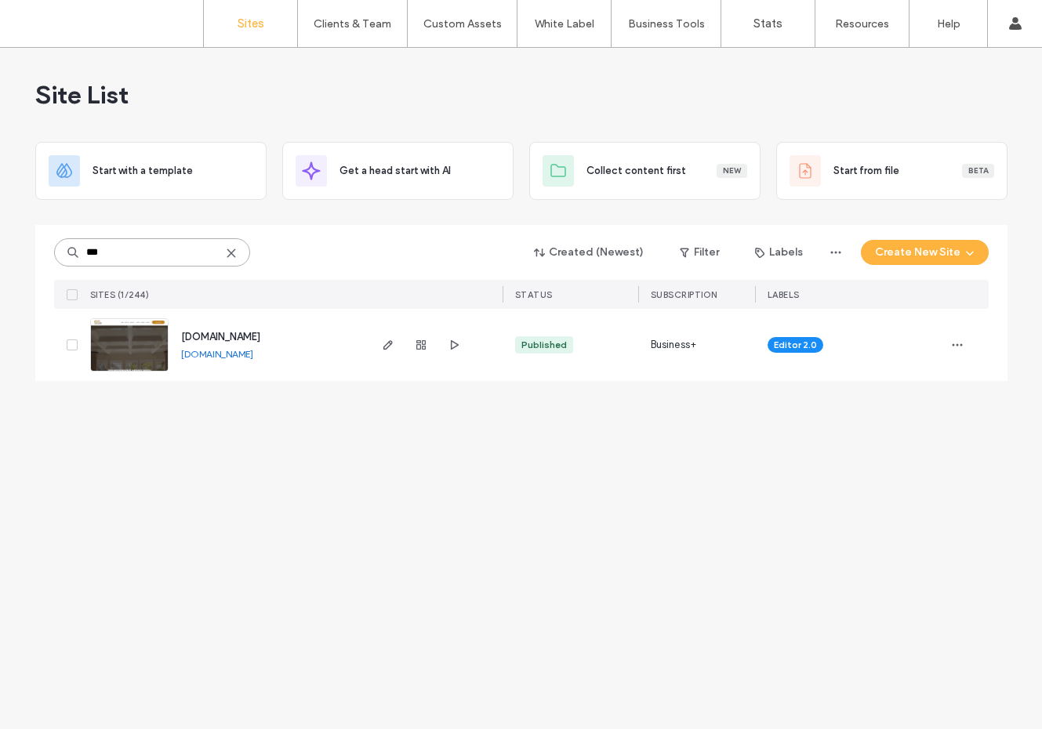
type input "***"
click at [253, 353] on link "[DOMAIN_NAME]" at bounding box center [217, 354] width 72 height 12
click at [958, 348] on icon "button" at bounding box center [957, 345] width 13 height 13
click at [878, 519] on span "Site Dashboard" at bounding box center [895, 521] width 73 height 16
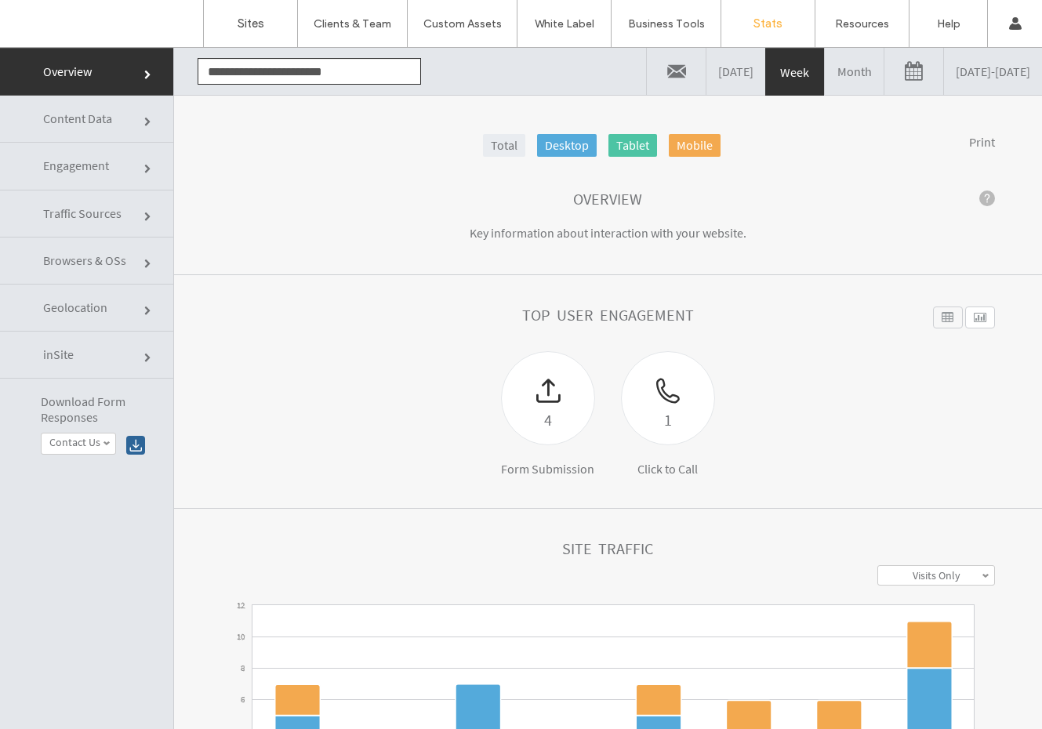
click at [824, 72] on link "Month" at bounding box center [853, 71] width 59 height 47
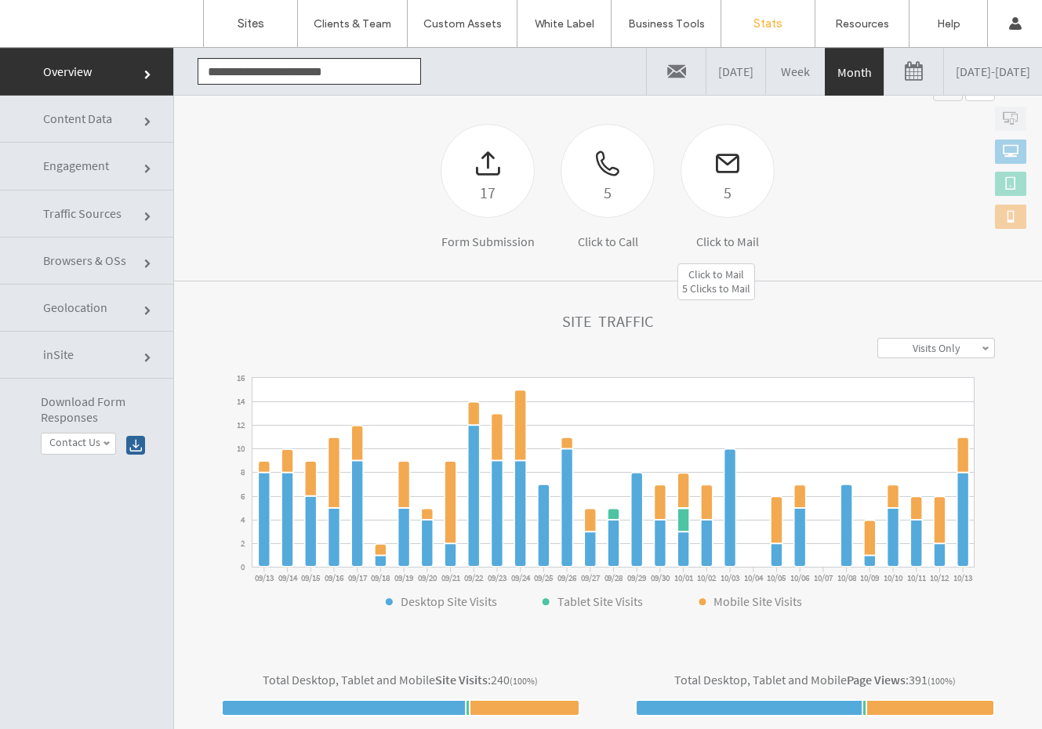
scroll to position [326, 0]
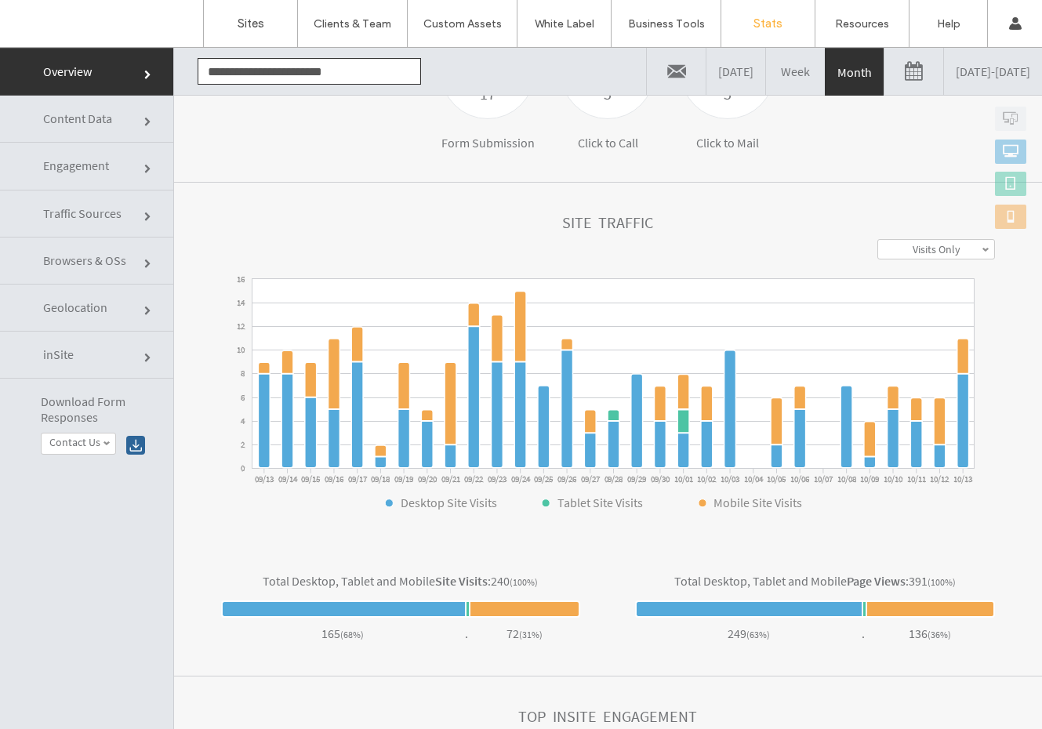
click at [98, 212] on span "Traffic Sources" at bounding box center [82, 213] width 78 height 16
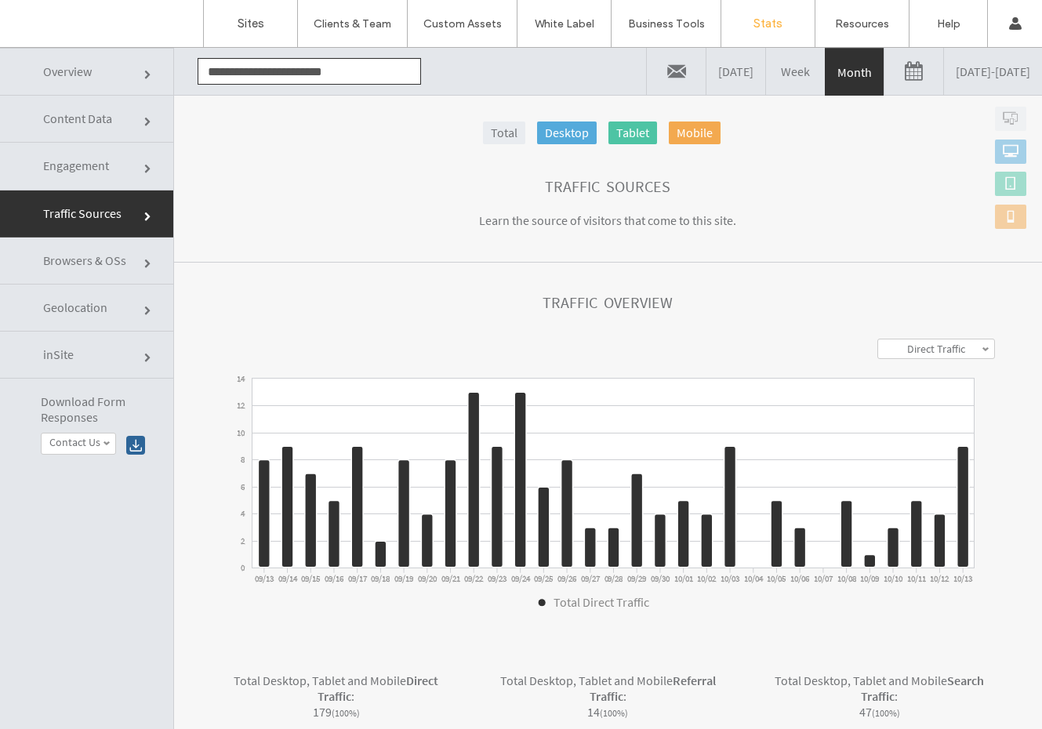
scroll to position [0, 0]
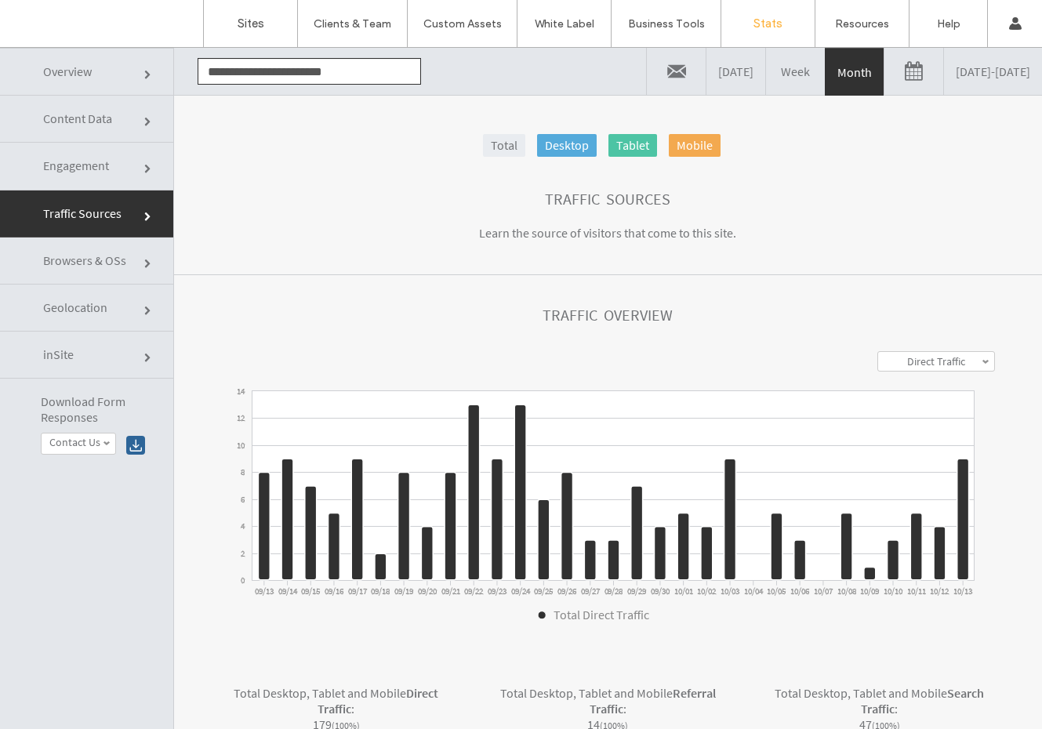
click at [85, 110] on link "Content Data" at bounding box center [86, 119] width 173 height 47
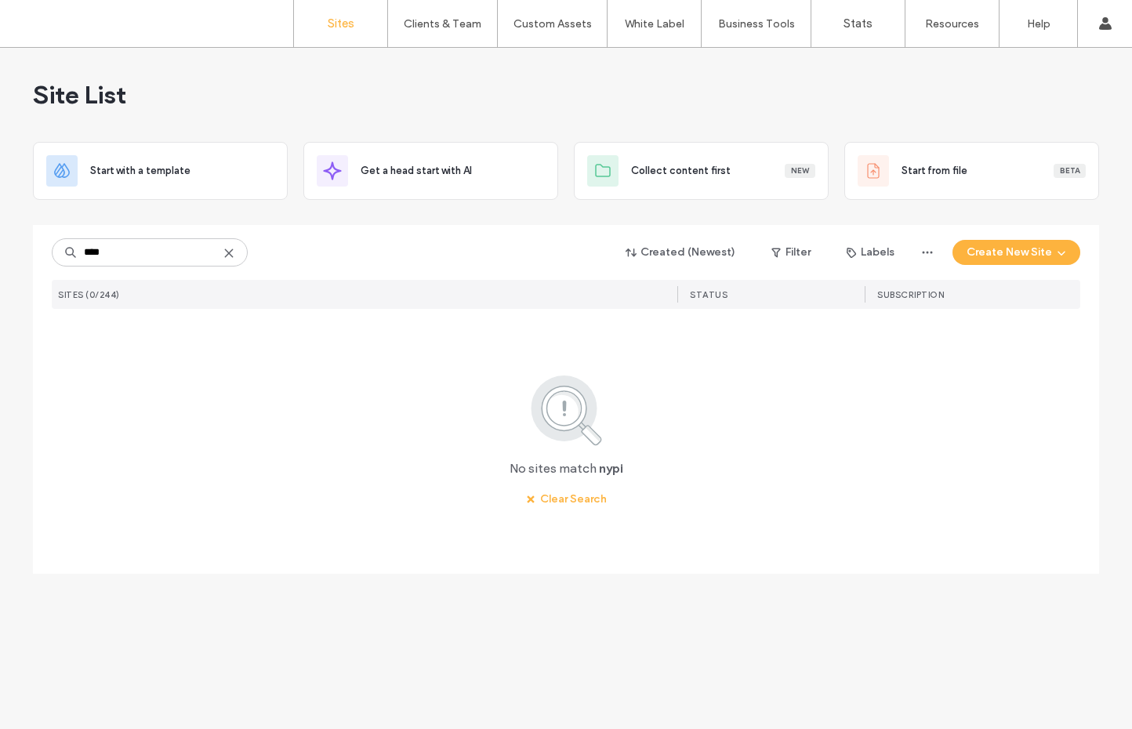
type input "****"
click at [230, 258] on icon at bounding box center [229, 253] width 13 height 13
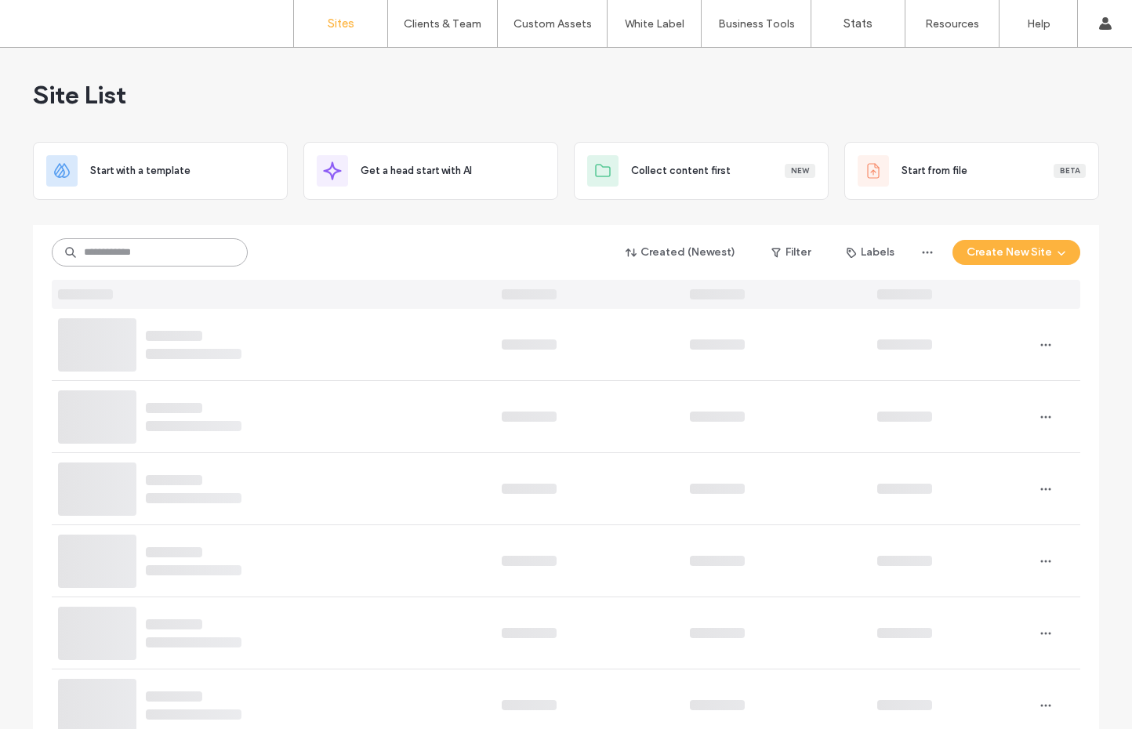
click at [168, 255] on input at bounding box center [150, 252] width 196 height 28
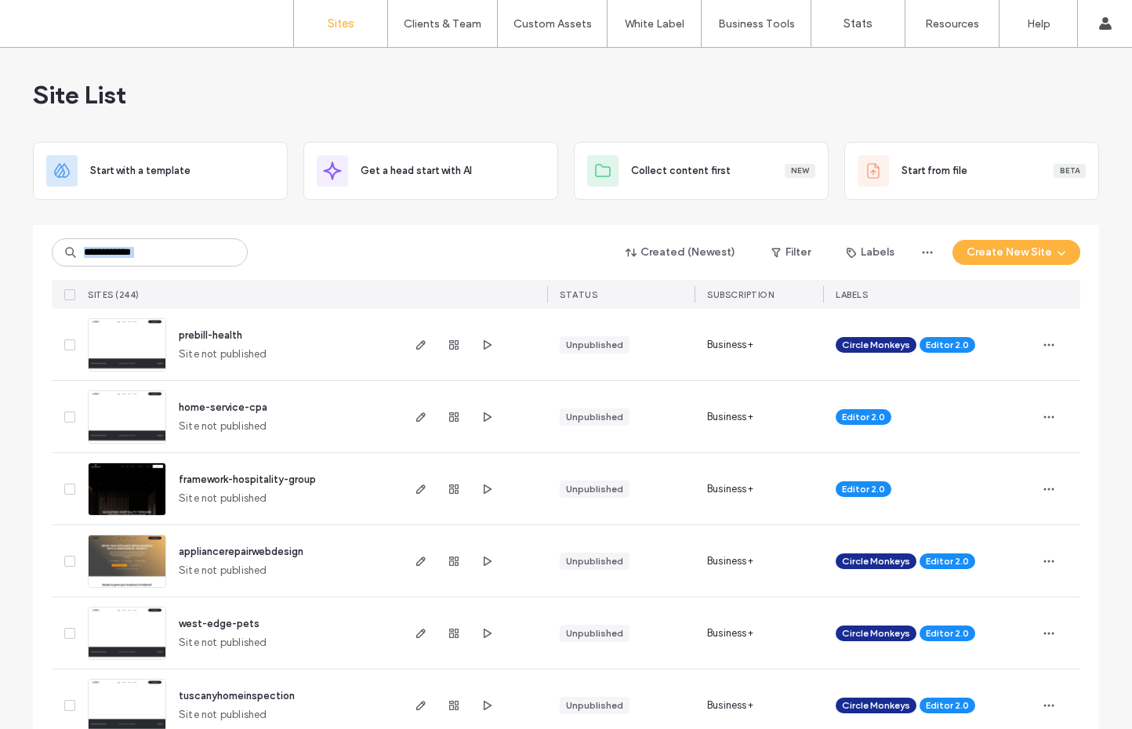
click at [161, 266] on div "Created (Newest) Filter Labels Create New Site SITES (244) STATUS SUBSCRIPTION …" at bounding box center [566, 267] width 1028 height 84
click at [160, 263] on input at bounding box center [150, 252] width 196 height 28
type input "*****"
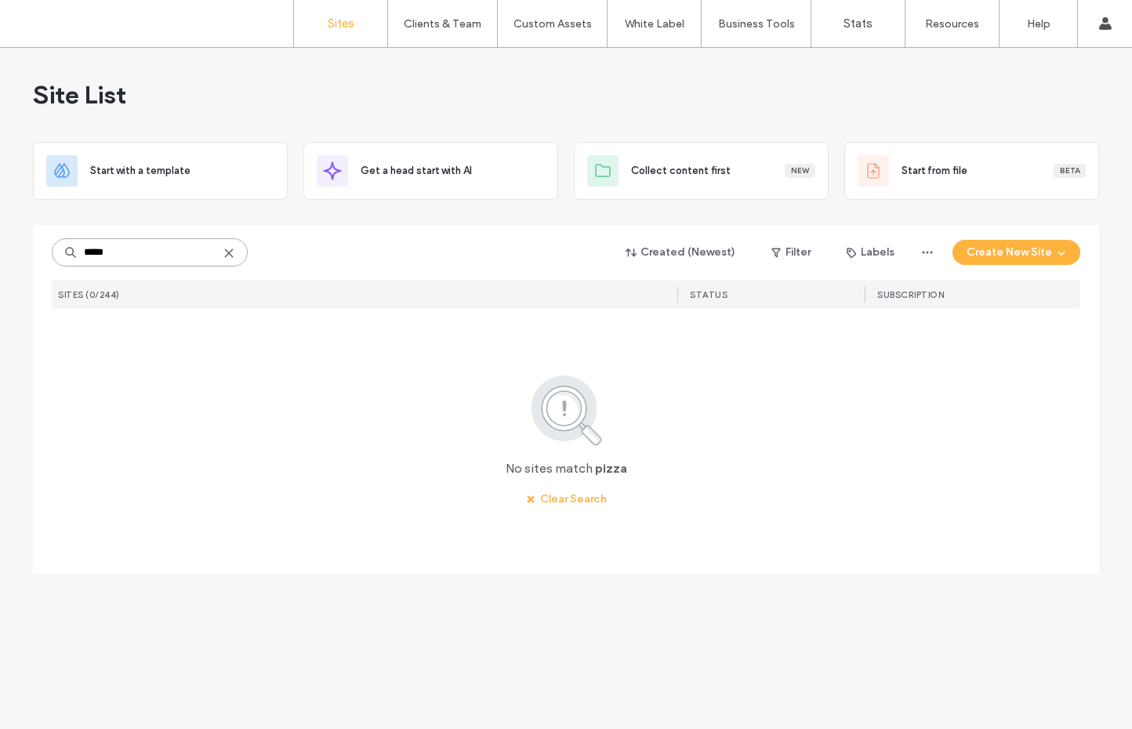
click at [160, 262] on input "*****" at bounding box center [150, 252] width 196 height 28
click at [231, 255] on use at bounding box center [228, 252] width 7 height 7
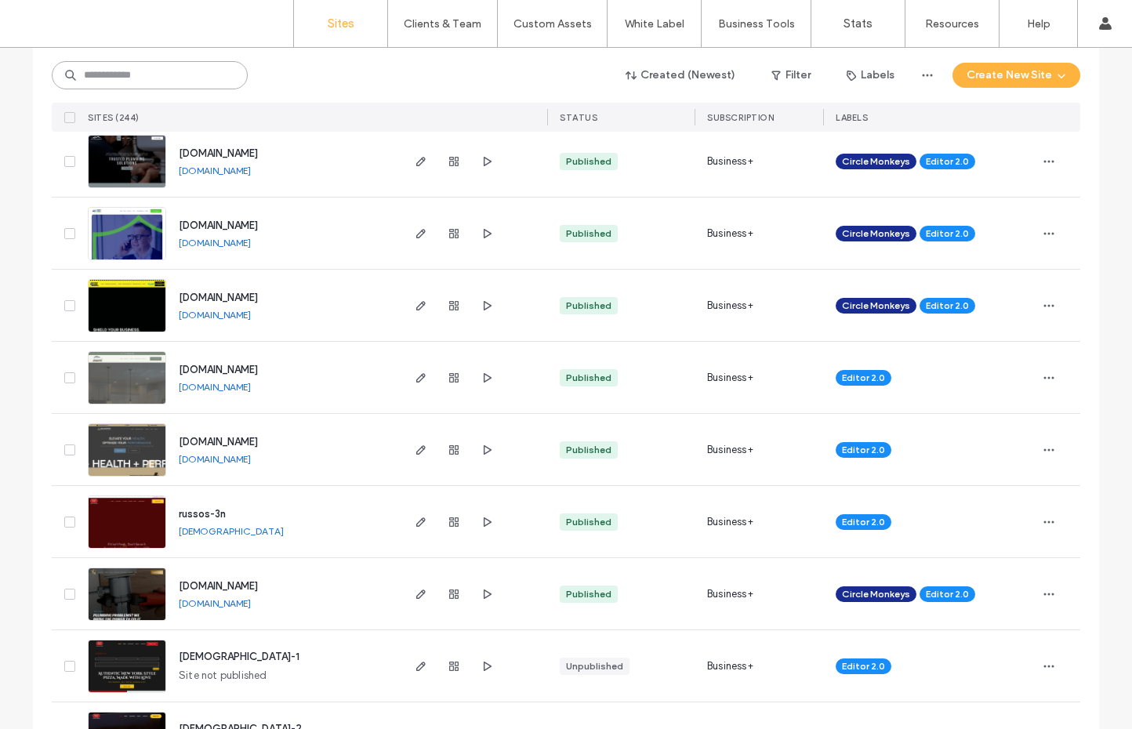
scroll to position [2531, 0]
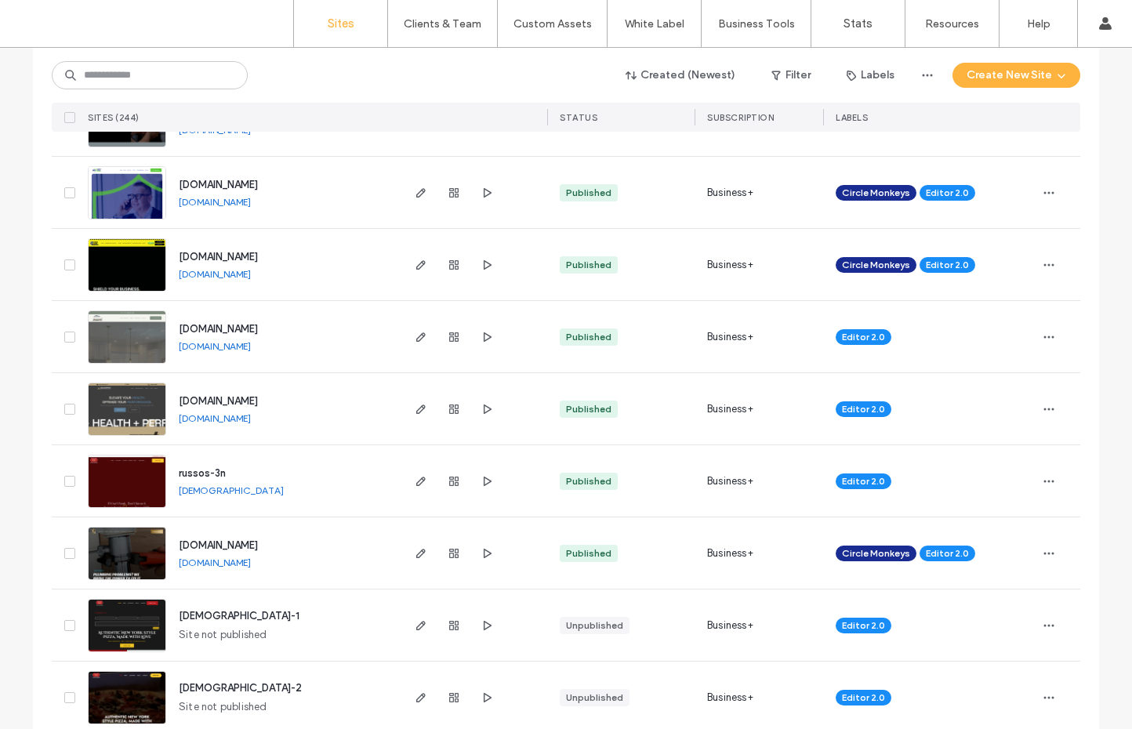
click at [137, 476] on img at bounding box center [127, 508] width 77 height 107
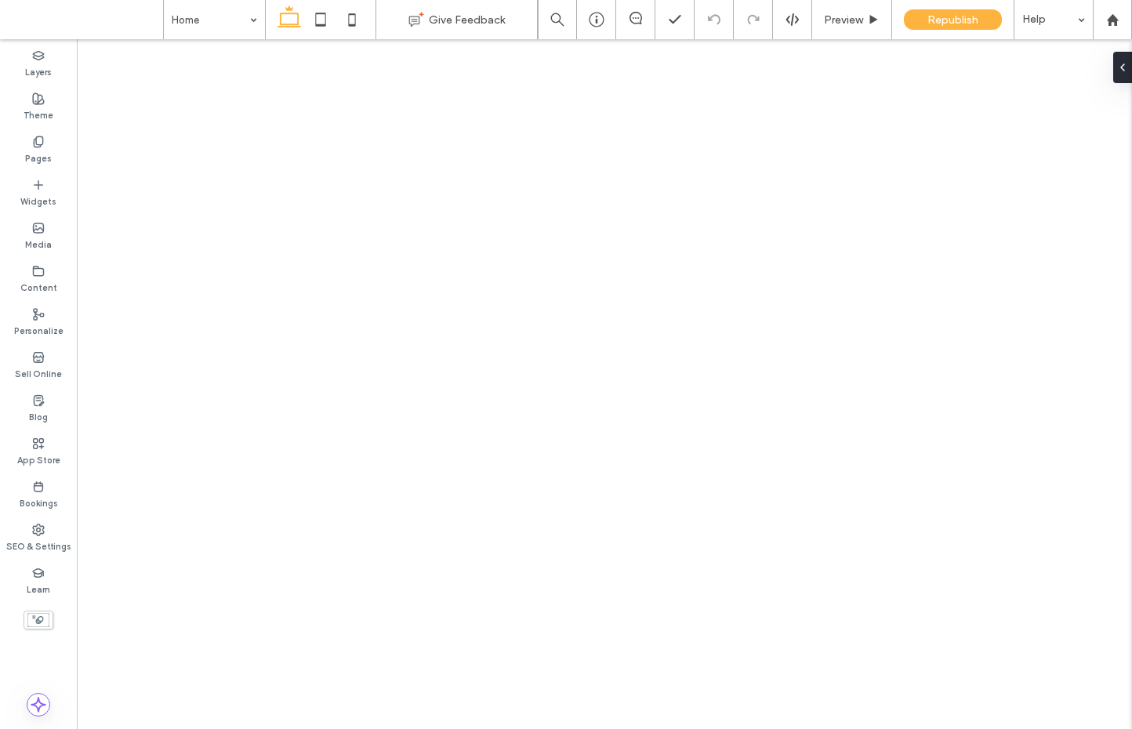
click at [43, 201] on label "Widgets" at bounding box center [38, 199] width 36 height 17
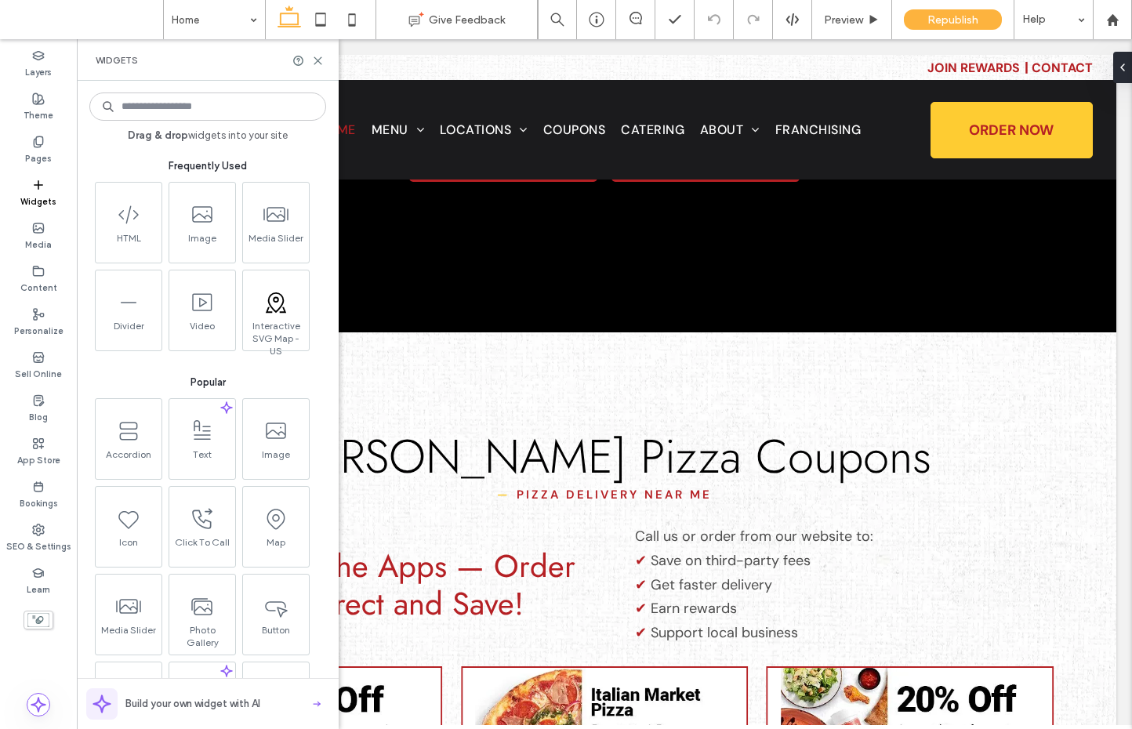
click at [151, 105] on input at bounding box center [207, 106] width 237 height 28
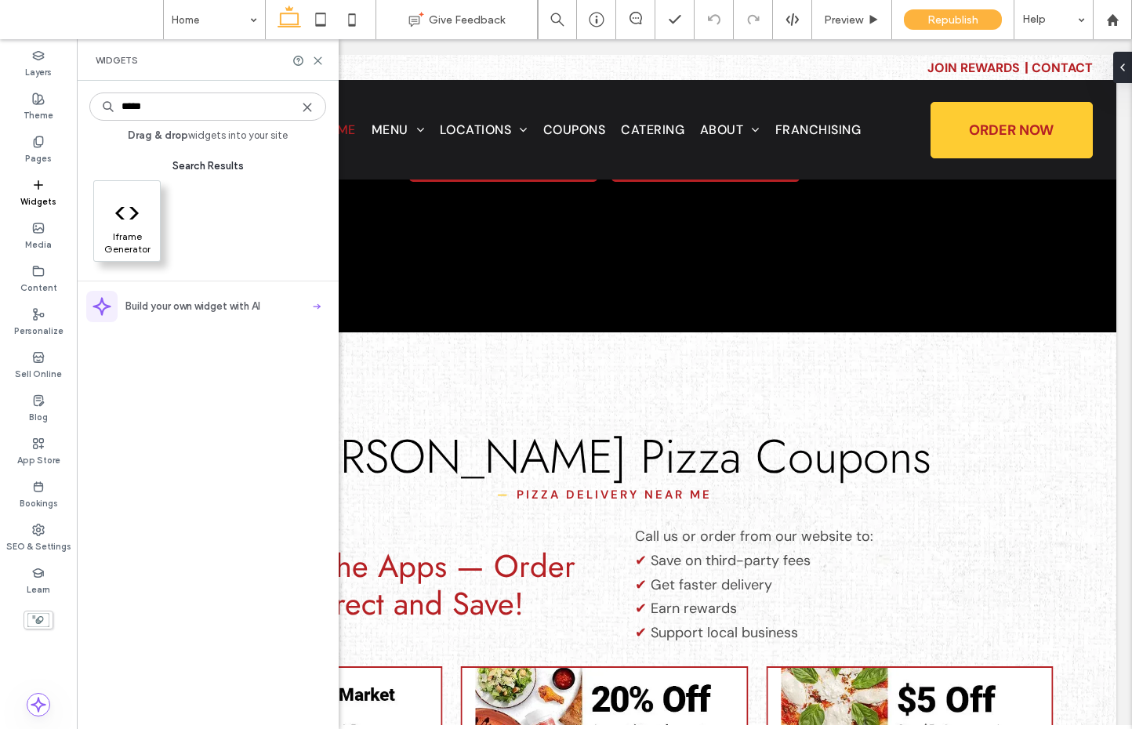
type input "*****"
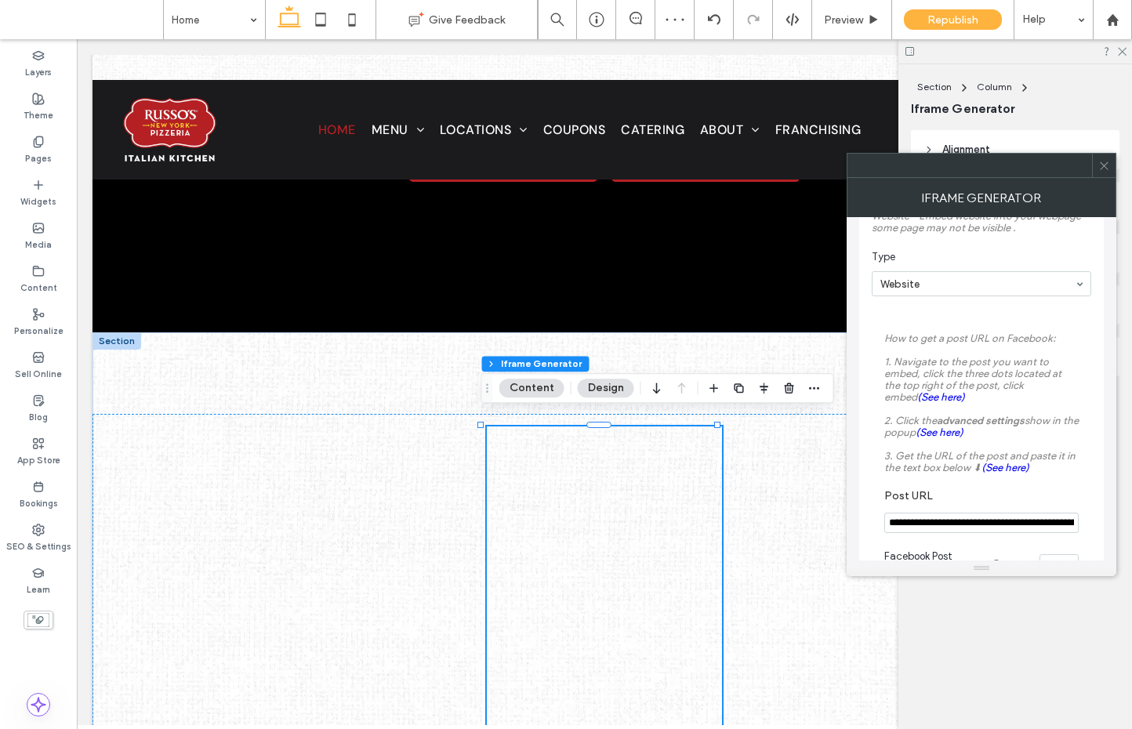
scroll to position [173, 0]
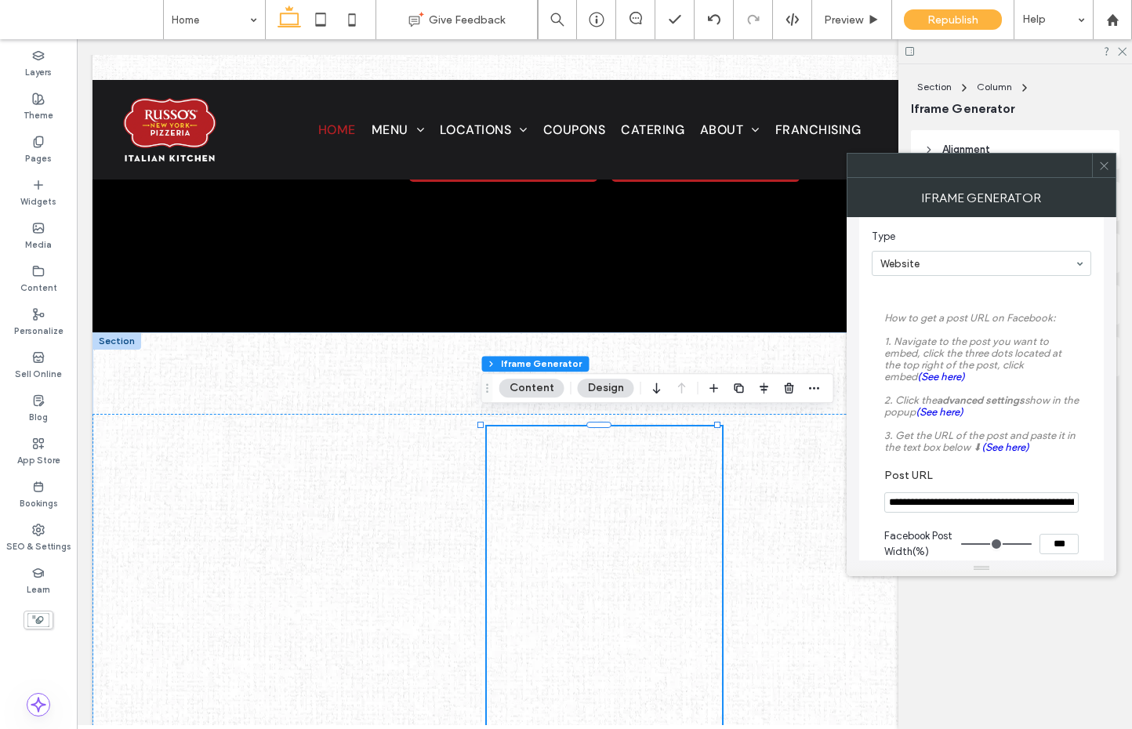
click at [934, 506] on input "**********" at bounding box center [981, 502] width 194 height 20
paste input "Post URL"
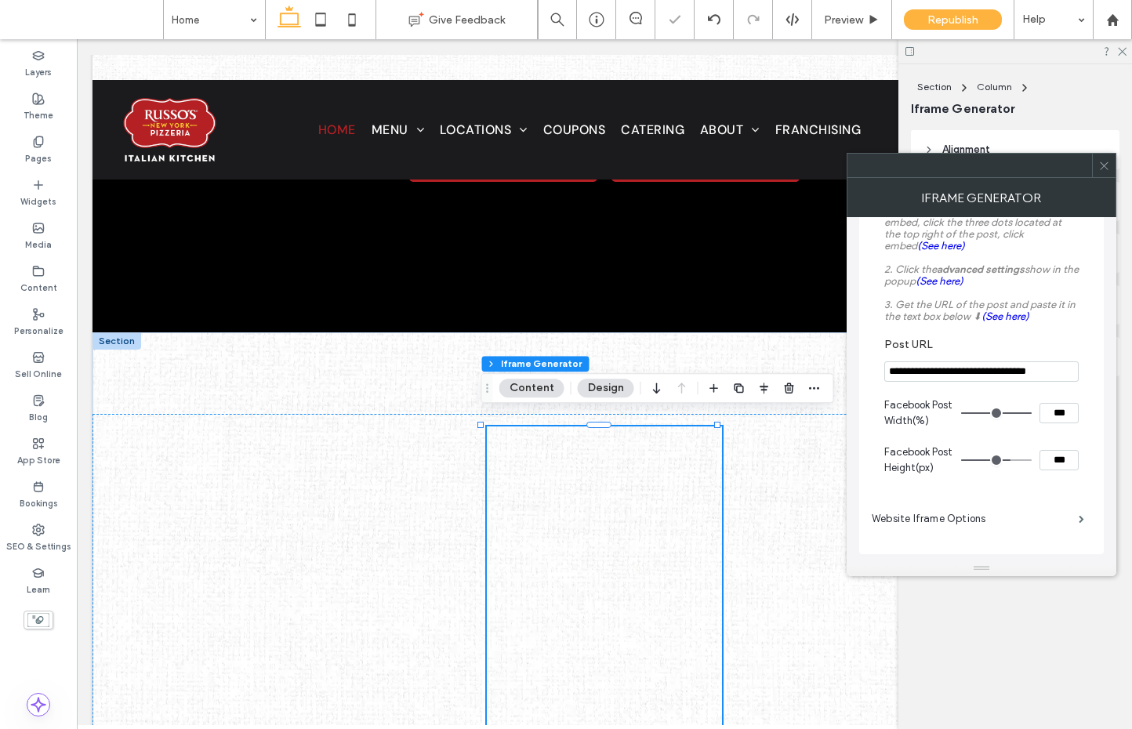
scroll to position [310, 0]
type input "**********"
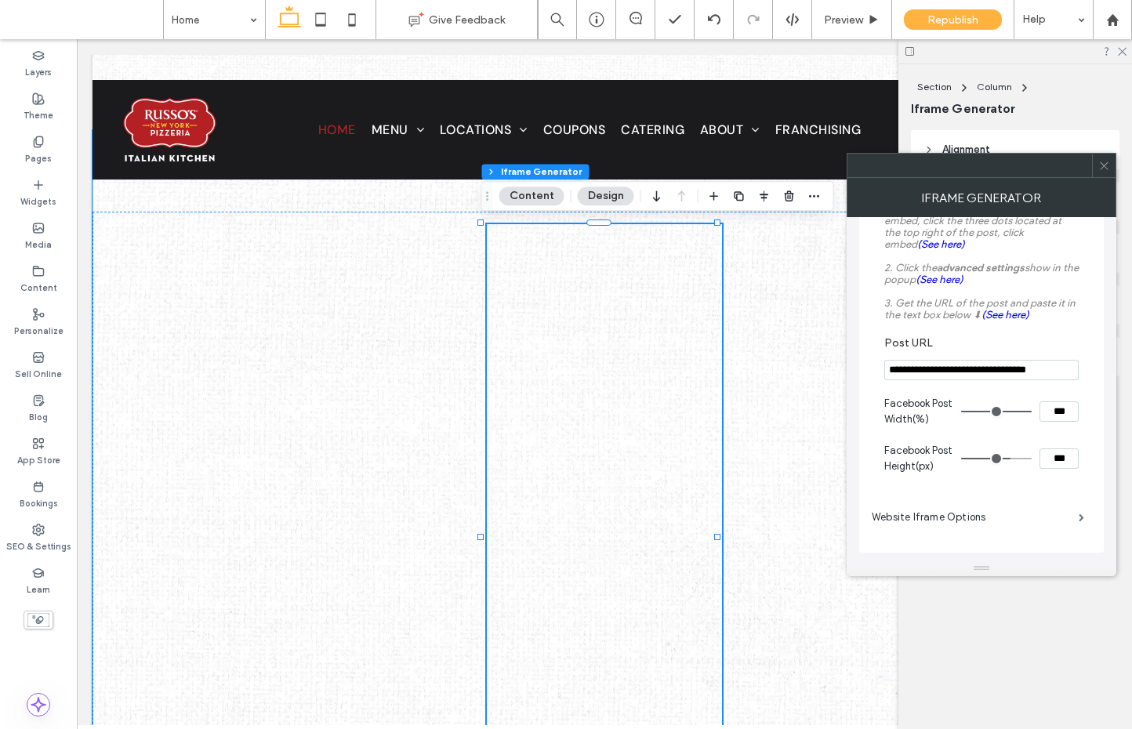
scroll to position [630, 0]
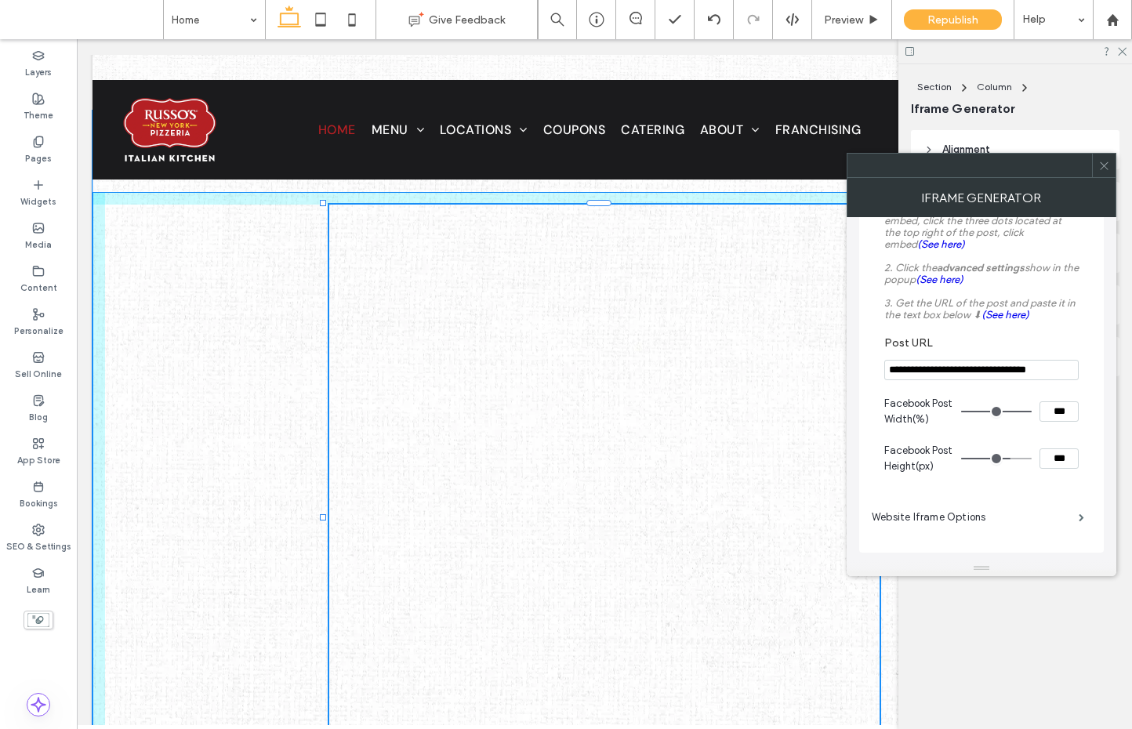
drag, startPoint x: 715, startPoint y: 505, endPoint x: 872, endPoint y: 482, distance: 159.3
click at [872, 482] on div "702px , 800px Russo's Pizza Coupons — Pizza Delivery Near Me Skip The Apps — Or…" at bounding box center [604, 730] width 1024 height 1238
type input "***"
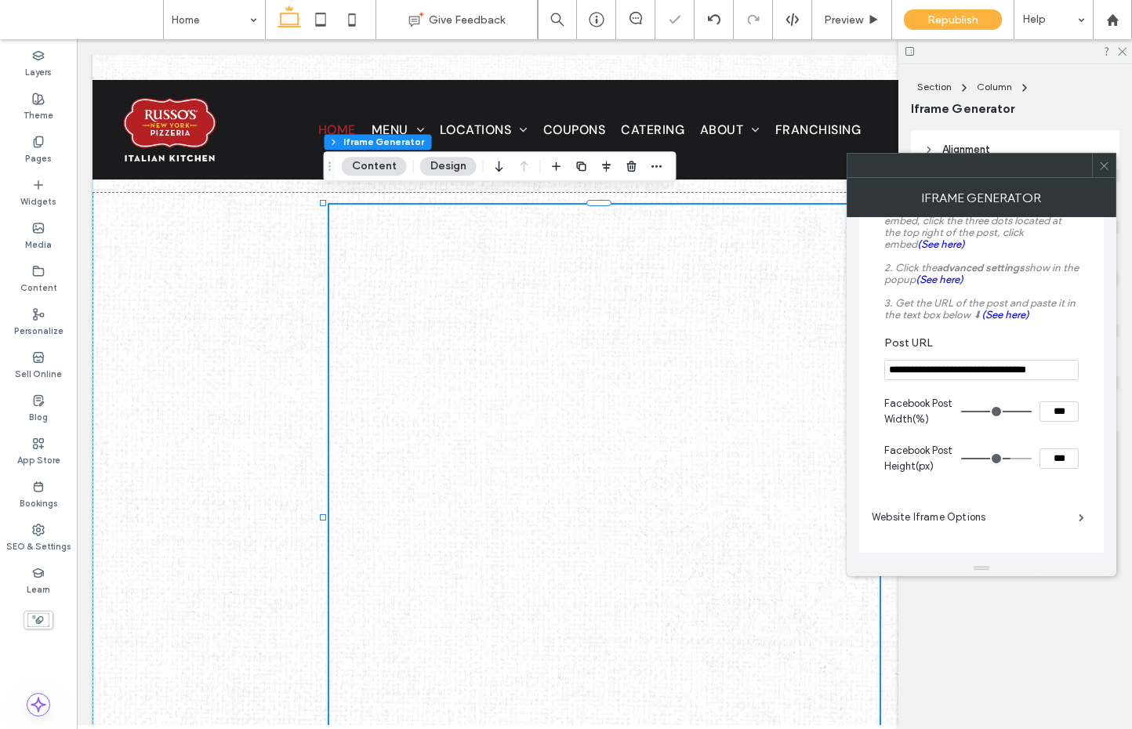
click at [952, 368] on input "**********" at bounding box center [981, 370] width 194 height 20
click at [1071, 366] on input "**********" at bounding box center [981, 370] width 194 height 20
type input "**********"
click at [1102, 160] on icon at bounding box center [1104, 166] width 12 height 12
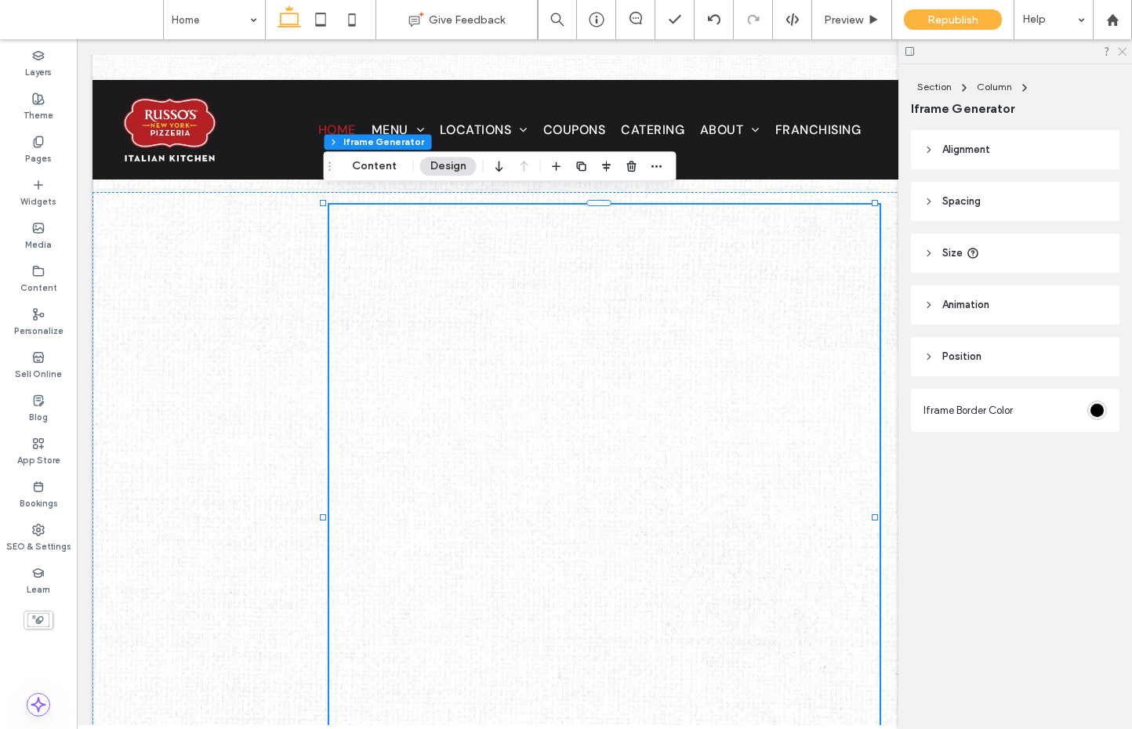
click at [1118, 50] on icon at bounding box center [1121, 50] width 10 height 10
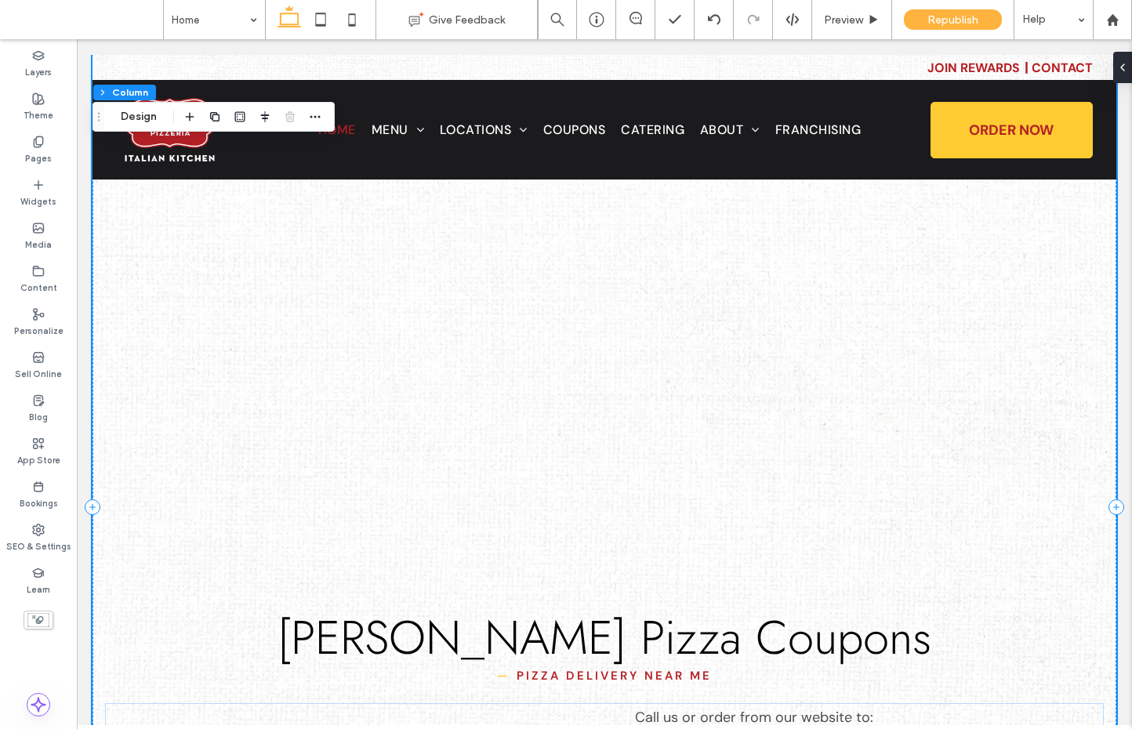
scroll to position [752, 0]
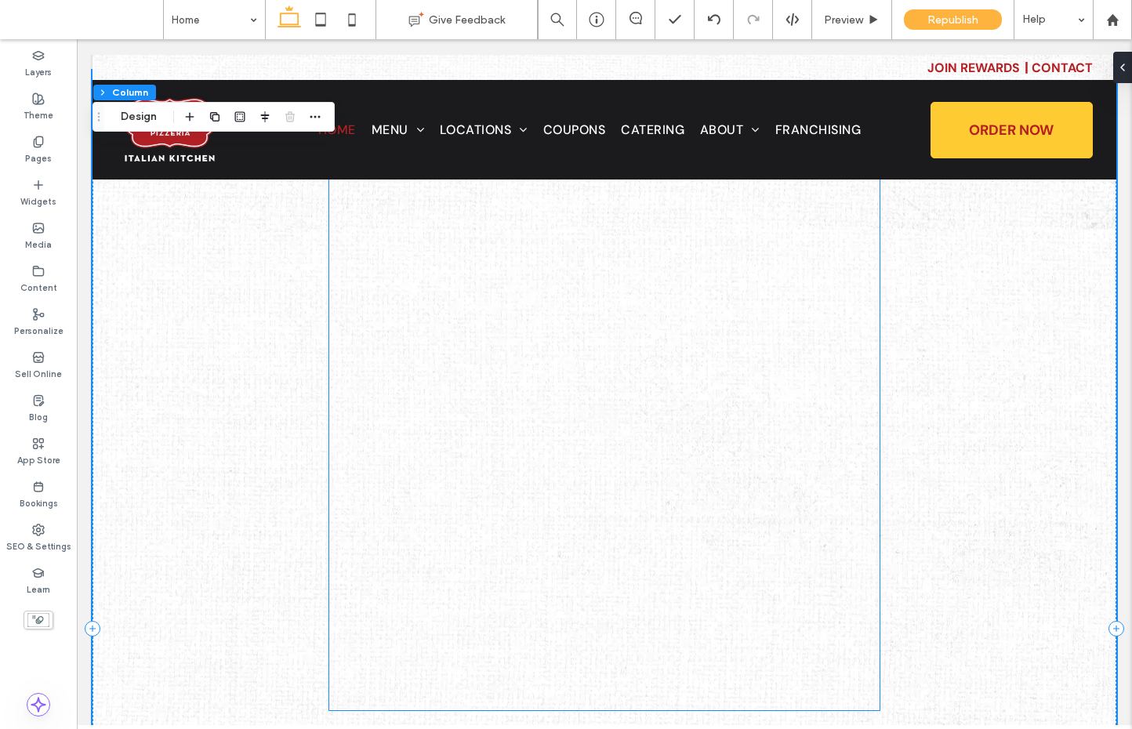
click at [754, 410] on div at bounding box center [604, 396] width 550 height 627
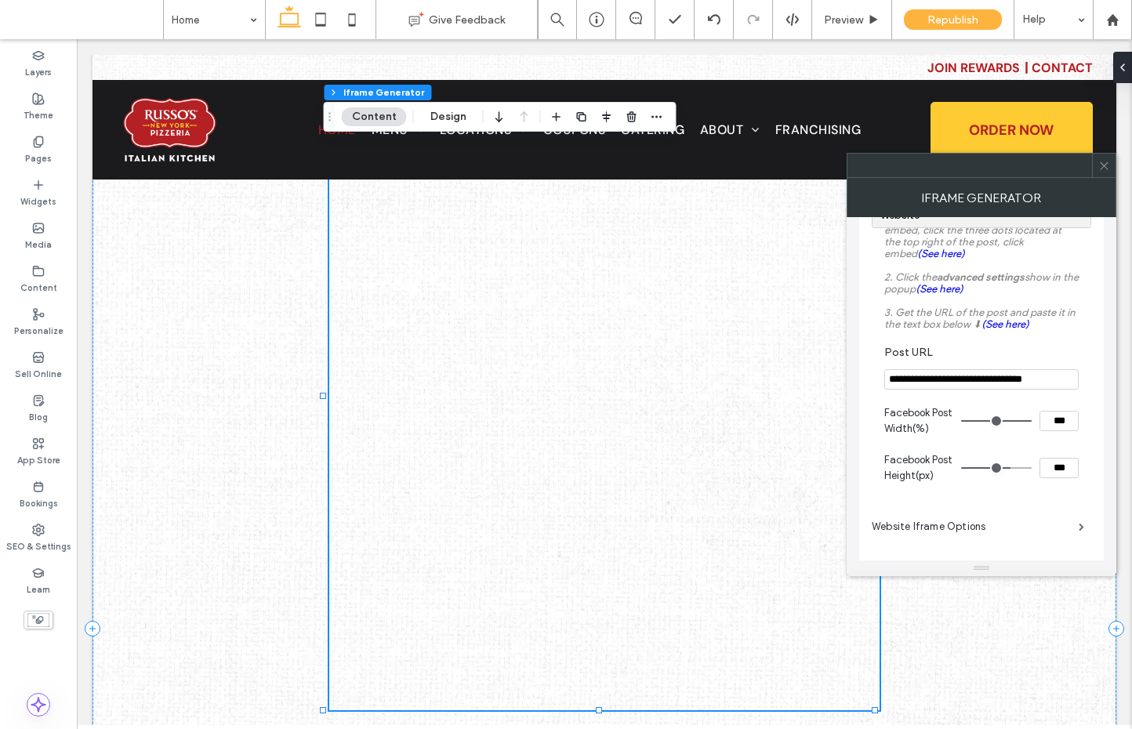
scroll to position [293, 0]
drag, startPoint x: 1004, startPoint y: 425, endPoint x: 922, endPoint y: 425, distance: 81.5
type input "**********"
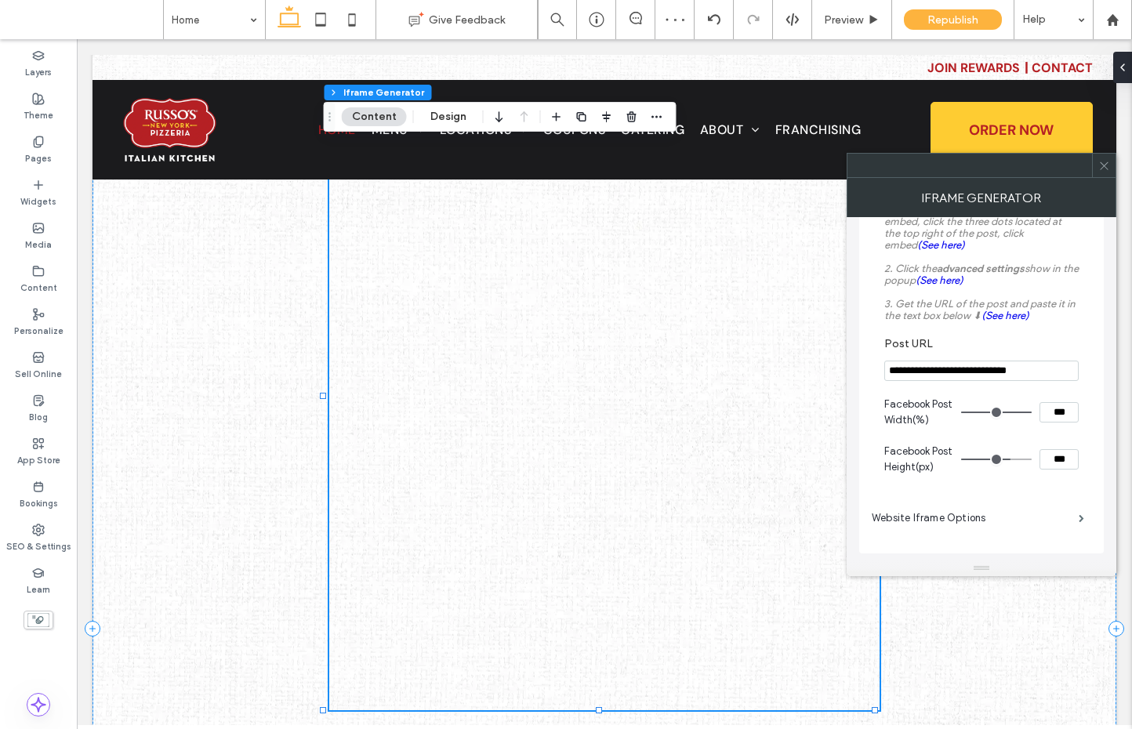
scroll to position [310, 0]
click at [987, 524] on label "Website Iframe Options" at bounding box center [974, 517] width 207 height 31
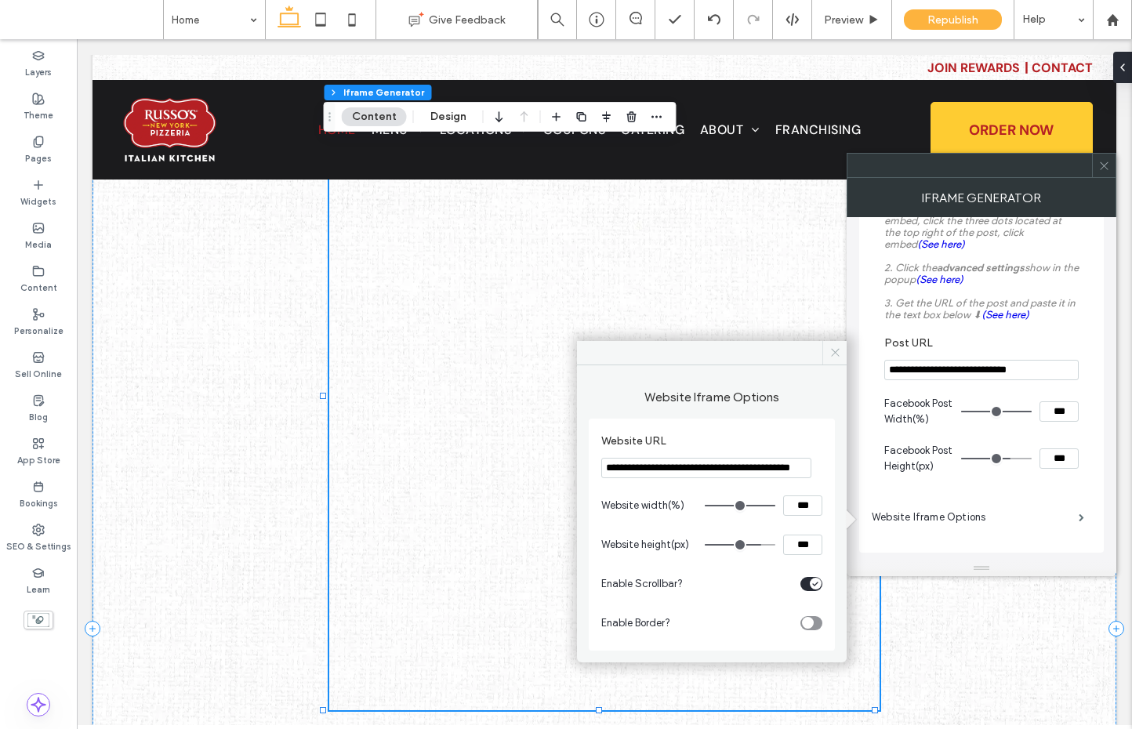
drag, startPoint x: 835, startPoint y: 352, endPoint x: 758, endPoint y: 311, distance: 86.9
click at [835, 352] on icon at bounding box center [835, 352] width 12 height 12
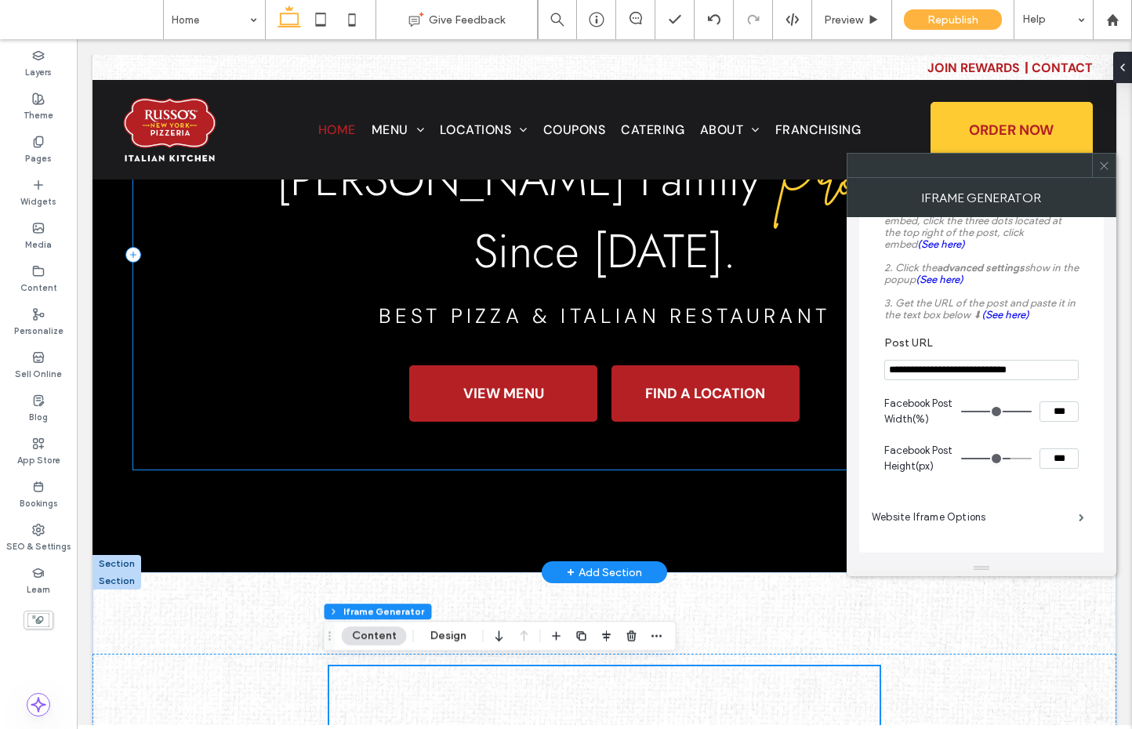
scroll to position [786, 0]
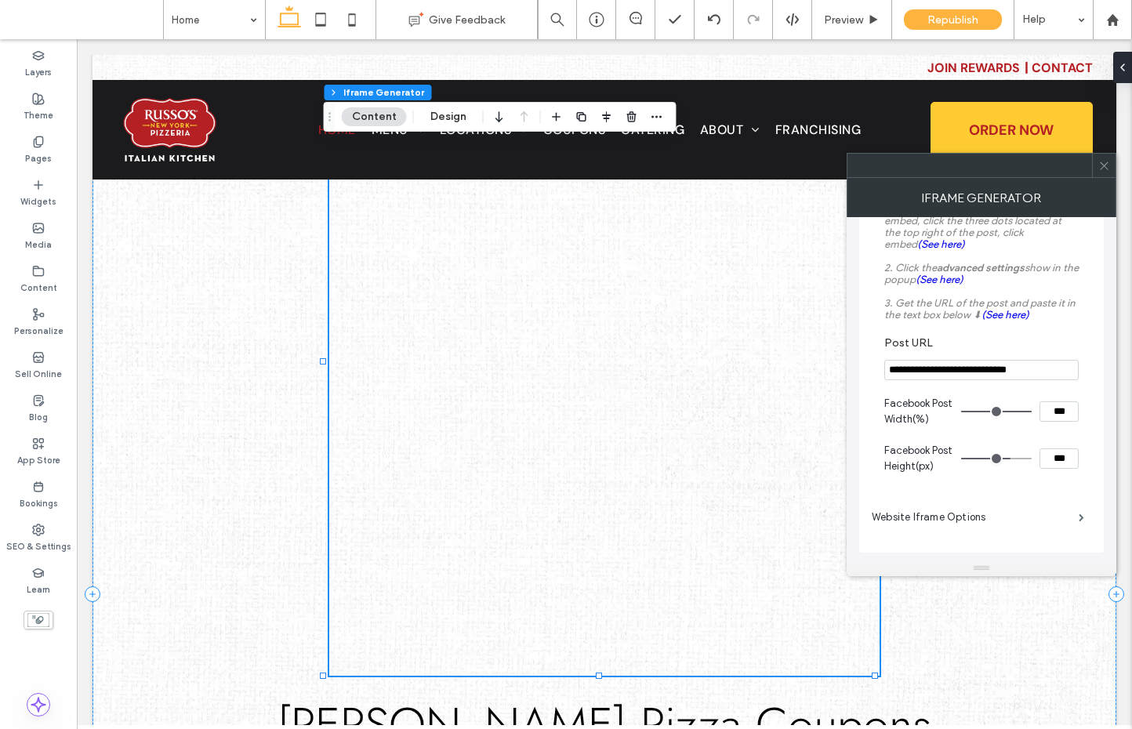
click at [773, 338] on div at bounding box center [604, 362] width 550 height 627
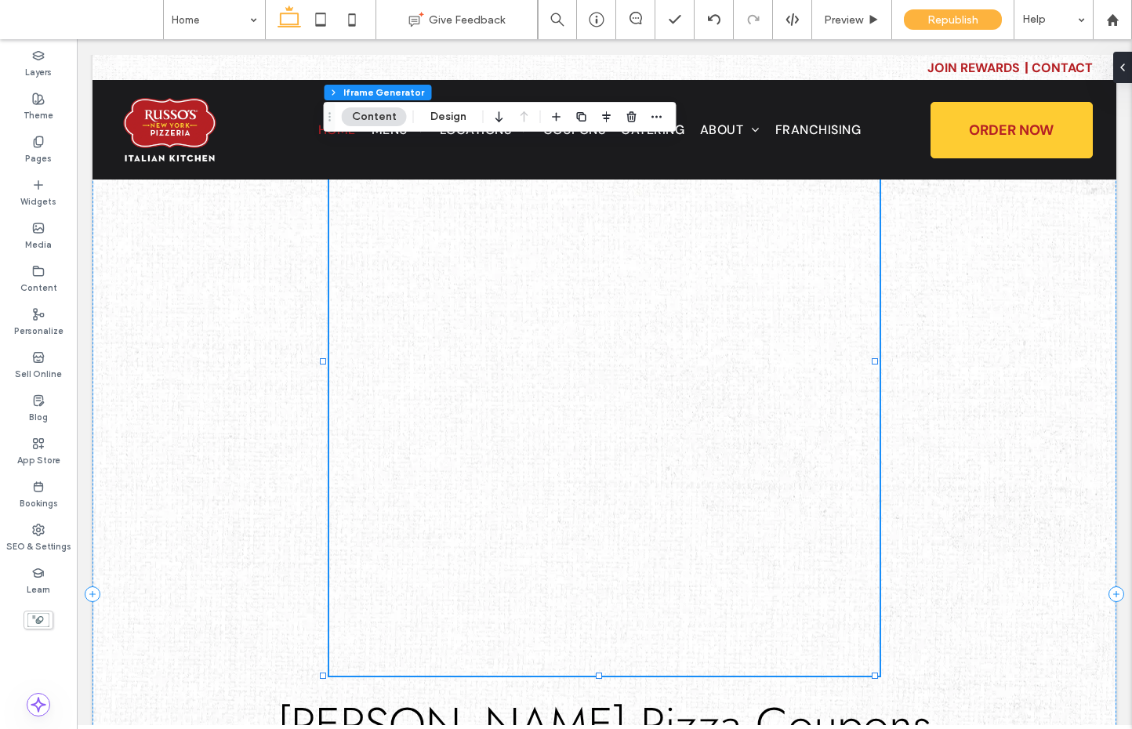
click at [773, 338] on div at bounding box center [604, 362] width 550 height 627
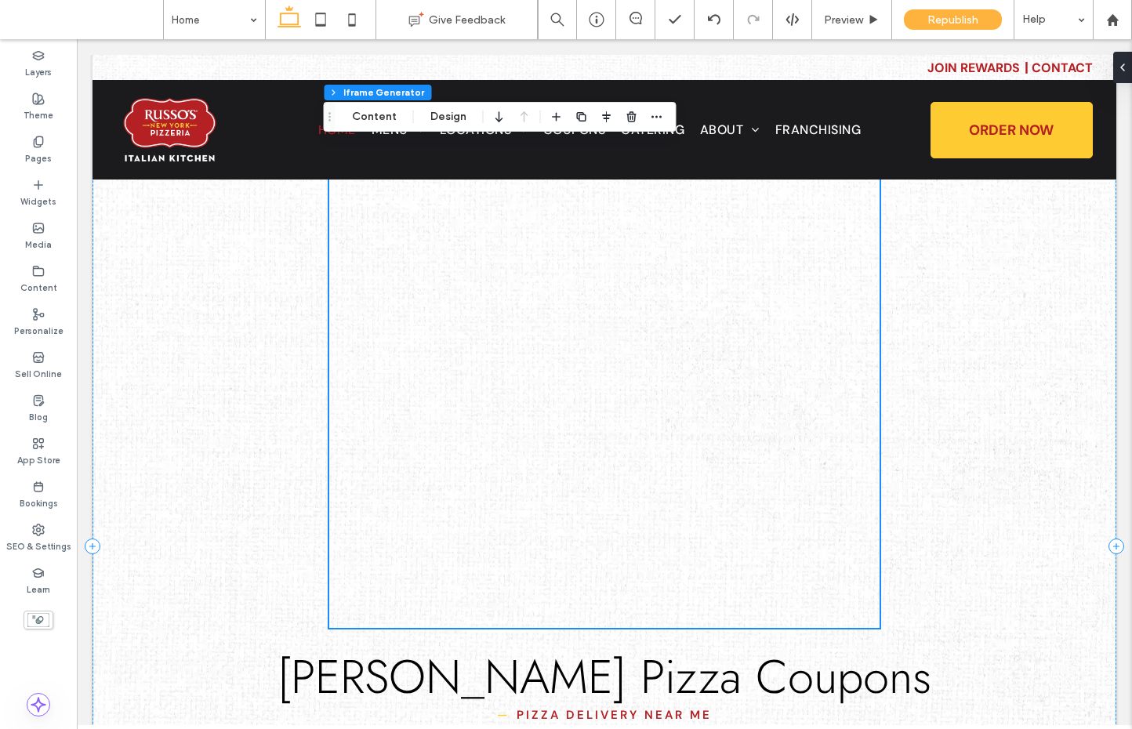
scroll to position [538, 0]
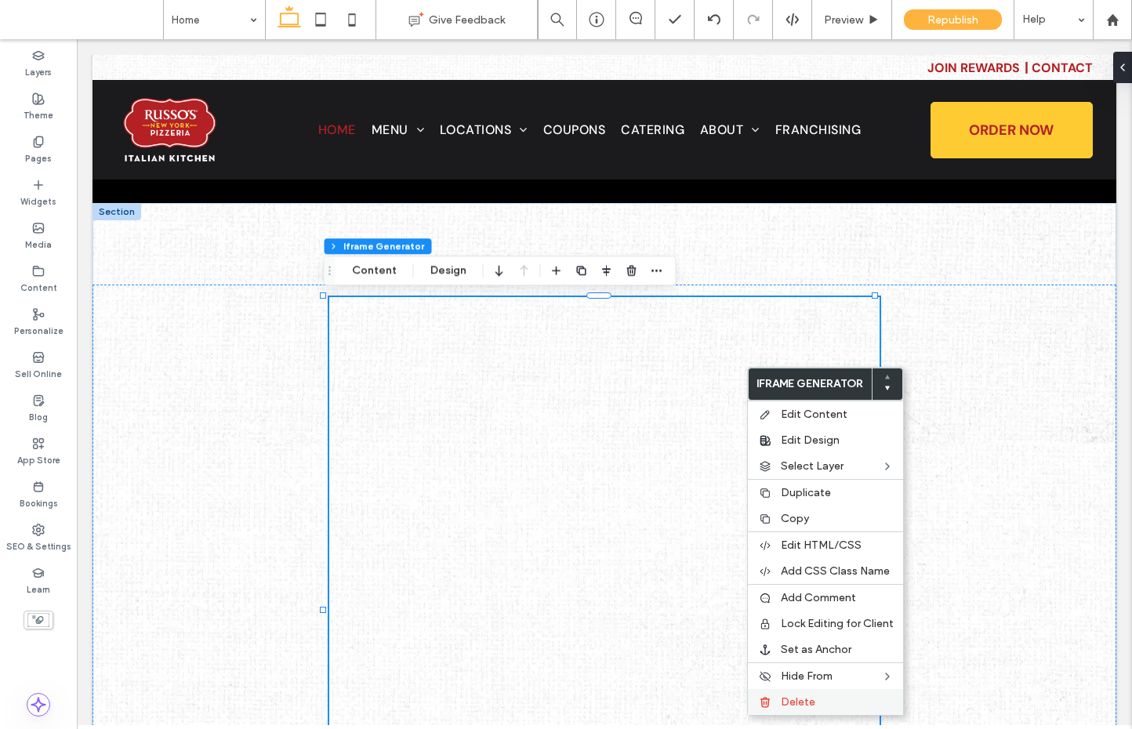
click at [798, 699] on span "Delete" at bounding box center [798, 701] width 34 height 13
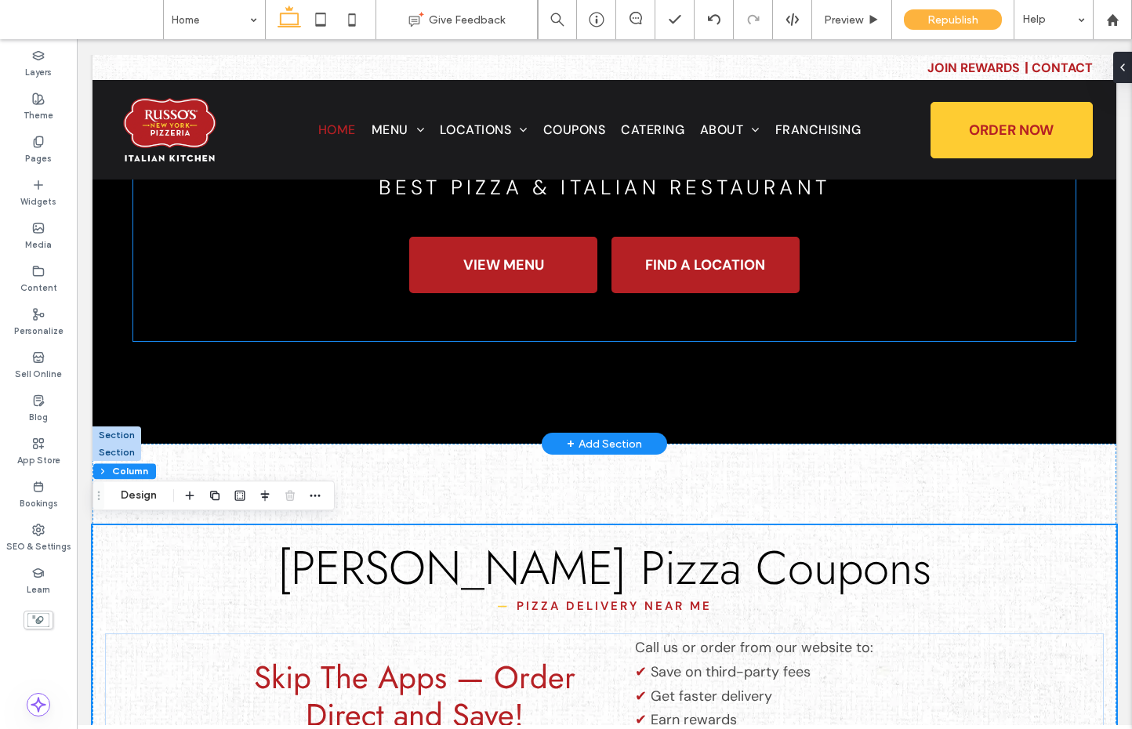
scroll to position [294, 0]
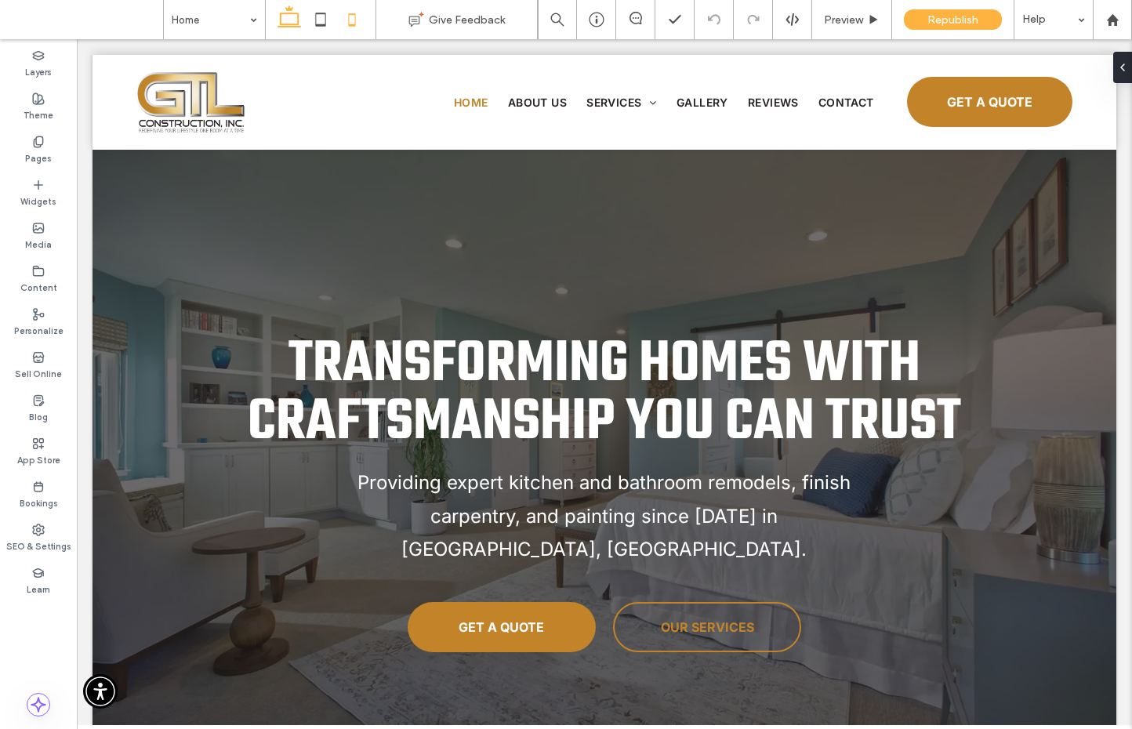
click at [345, 25] on icon at bounding box center [351, 19] width 31 height 31
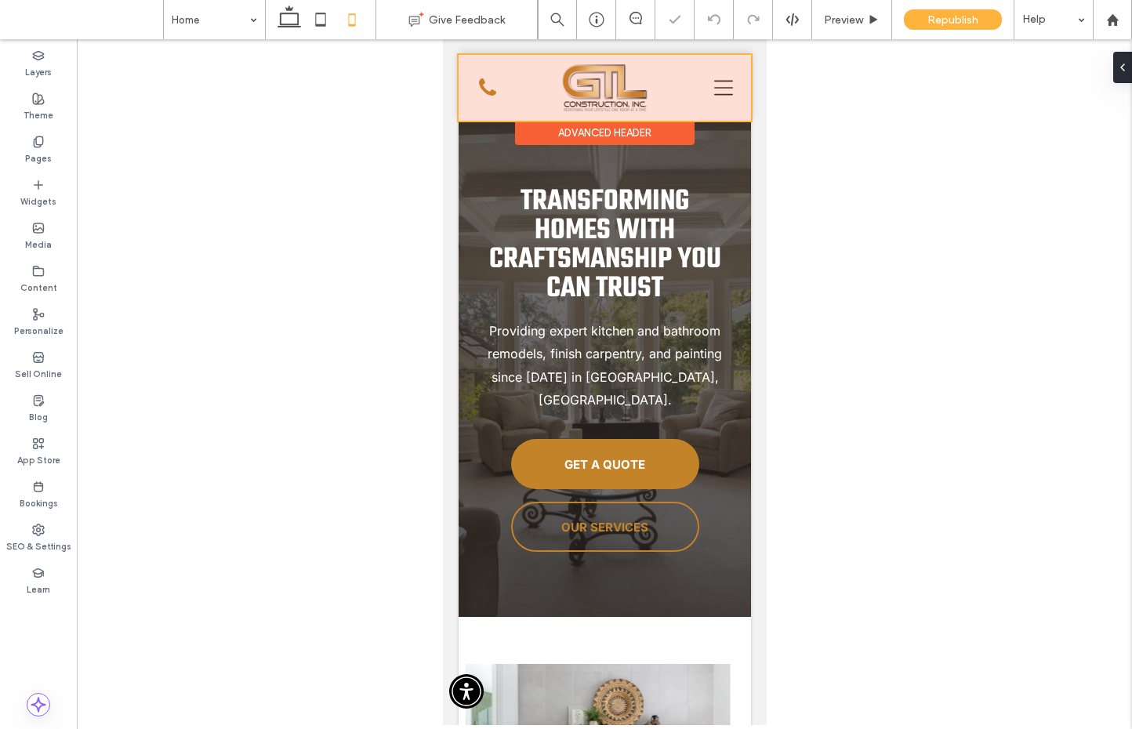
click at [711, 84] on div at bounding box center [604, 88] width 292 height 66
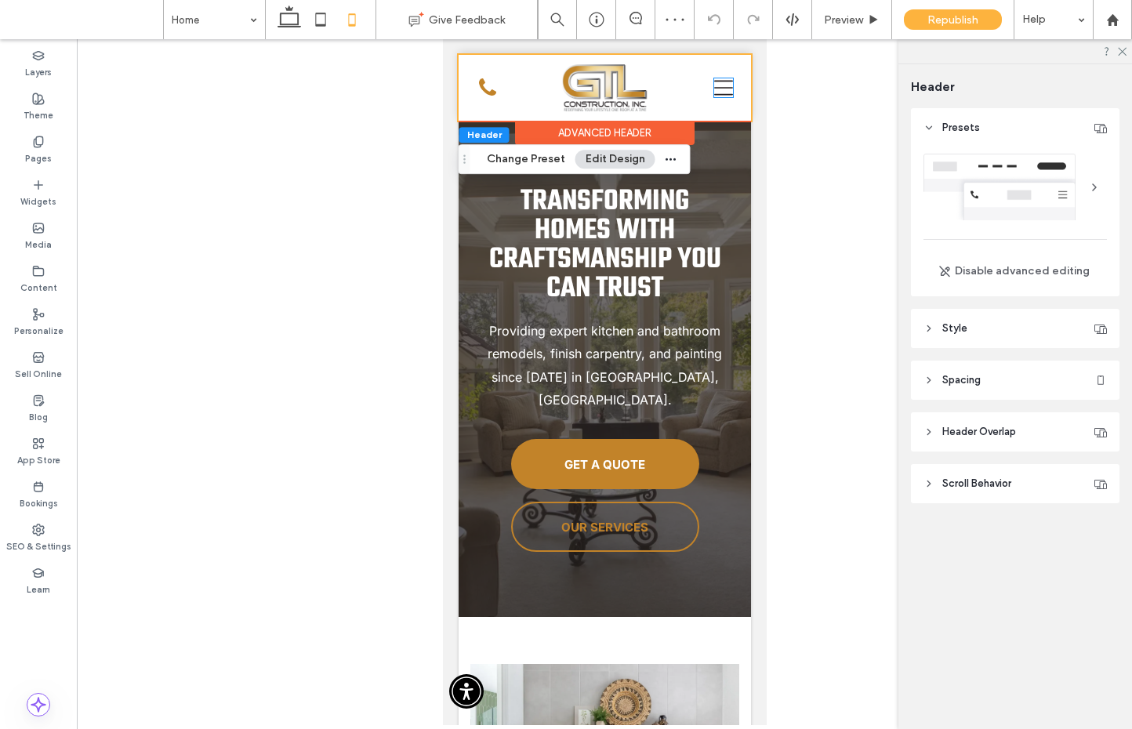
click at [713, 84] on icon "Navigation Menu Icon" at bounding box center [722, 87] width 19 height 19
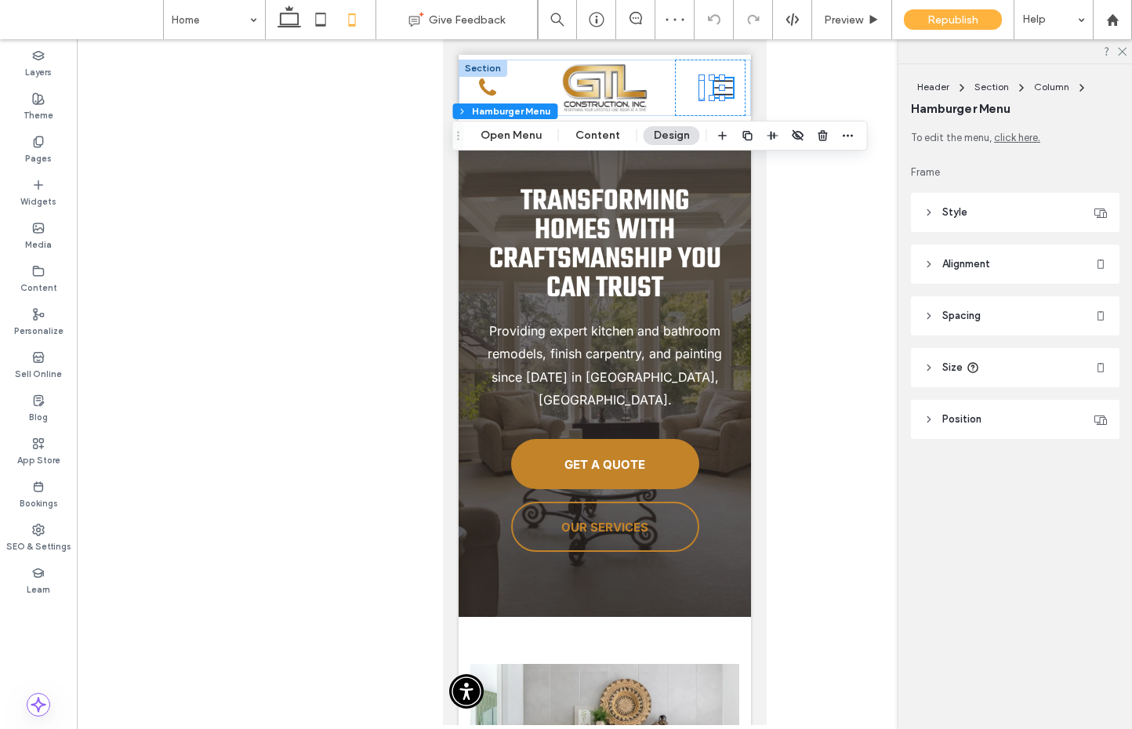
click at [713, 84] on icon "Navigation Menu Icon" at bounding box center [722, 87] width 19 height 19
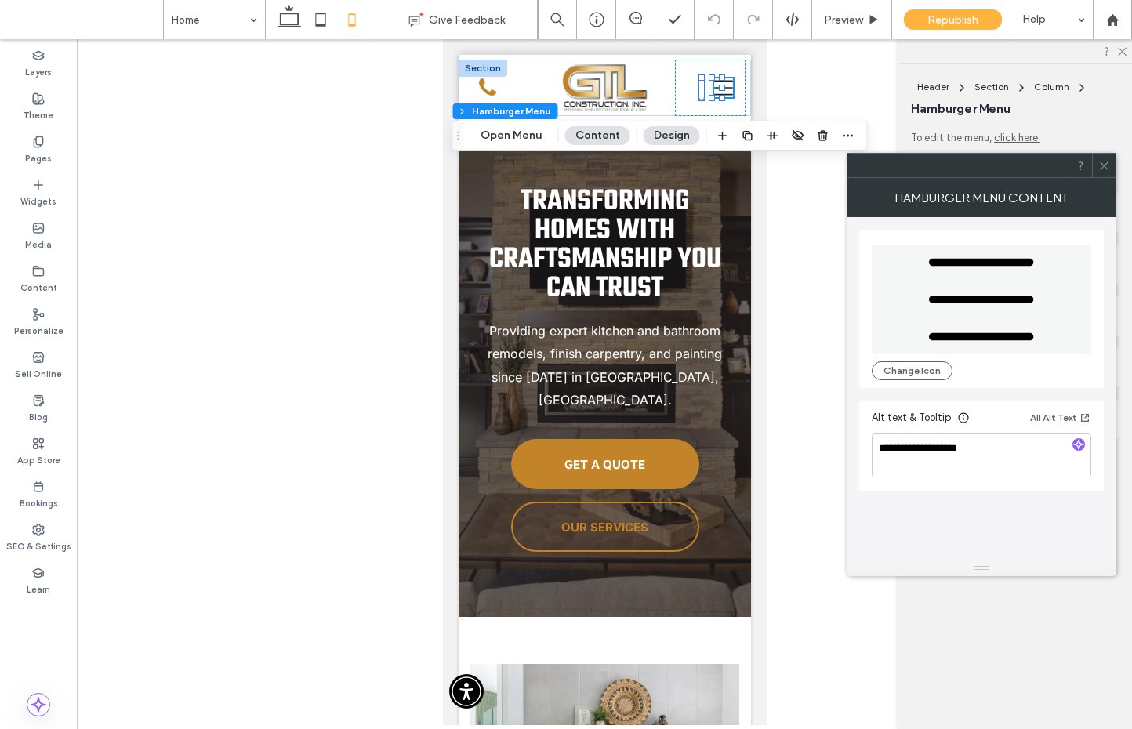
click at [1104, 161] on icon at bounding box center [1104, 166] width 12 height 12
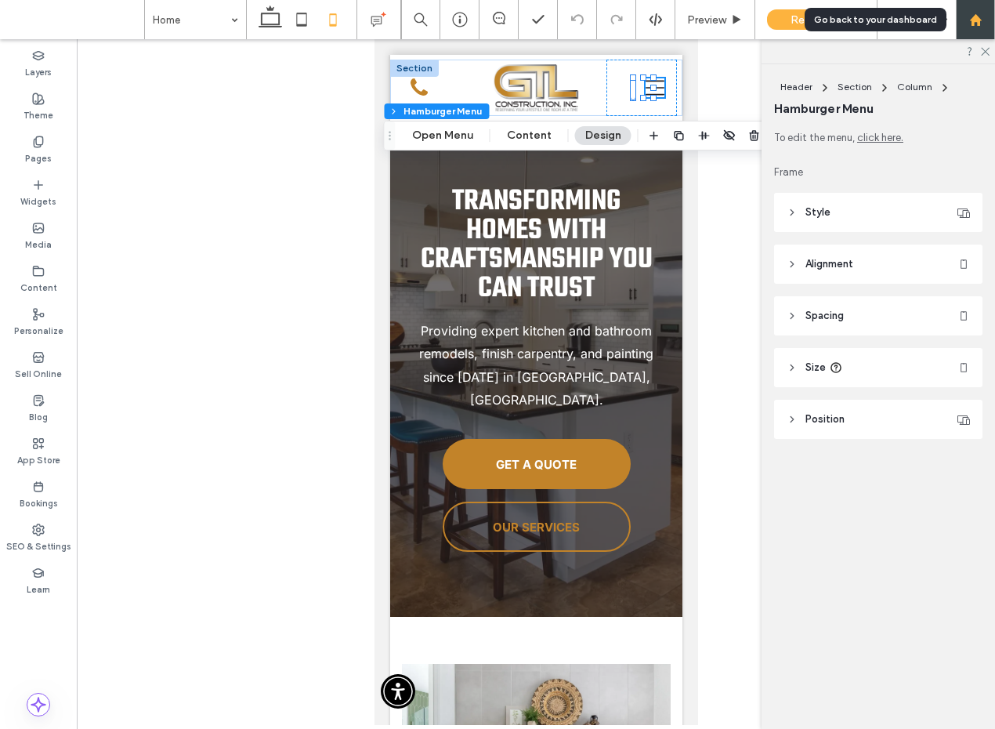
click at [979, 23] on use at bounding box center [975, 19] width 12 height 12
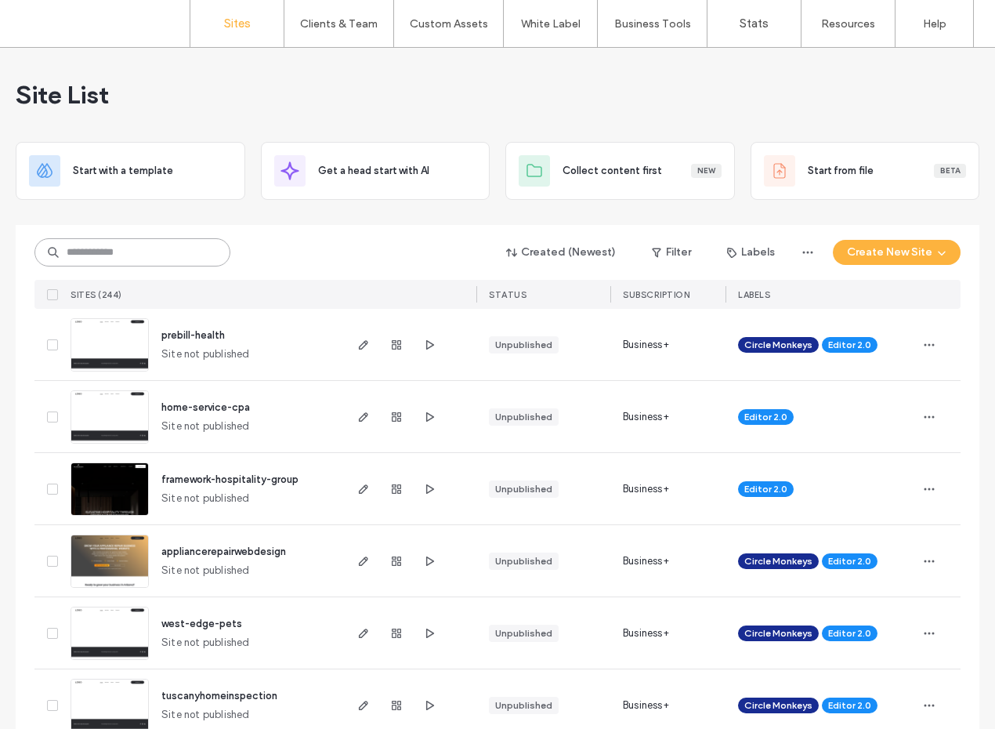
click at [115, 255] on input at bounding box center [132, 252] width 196 height 28
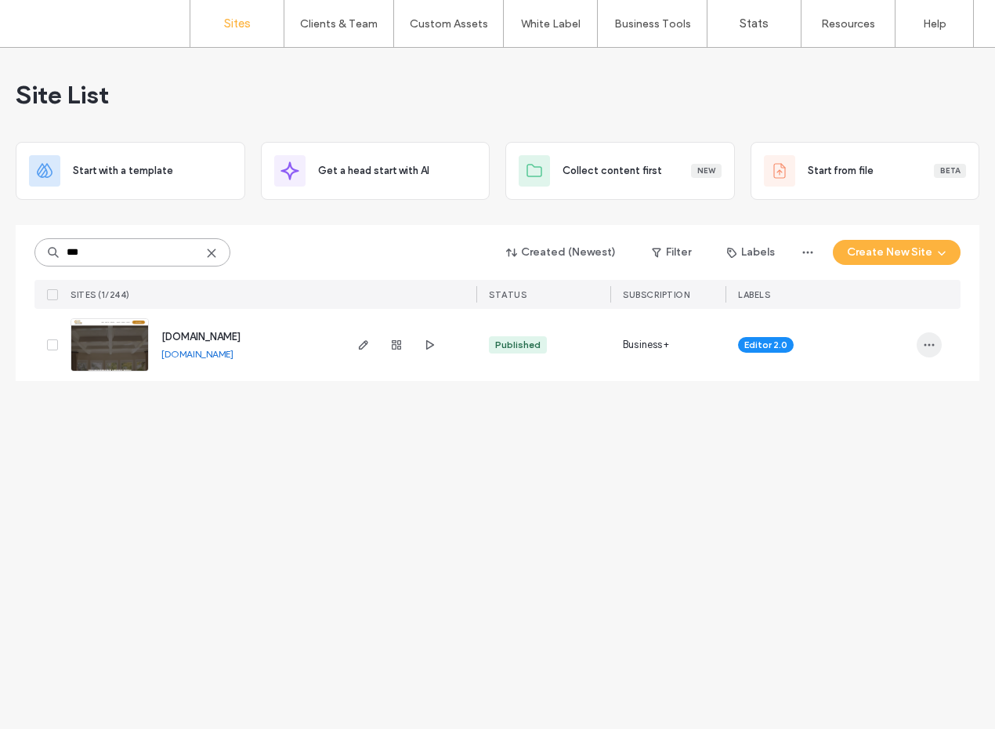
type input "***"
click at [932, 344] on icon "button" at bounding box center [929, 345] width 13 height 13
click at [872, 509] on span "Site Dashboard" at bounding box center [868, 514] width 73 height 16
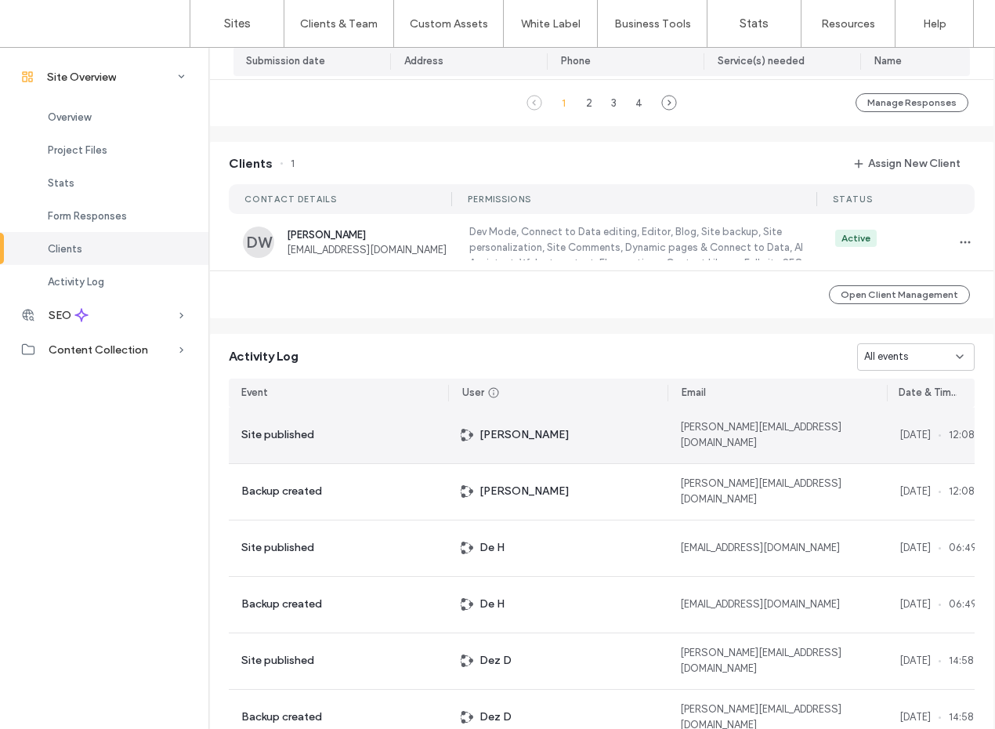
scroll to position [1455, 0]
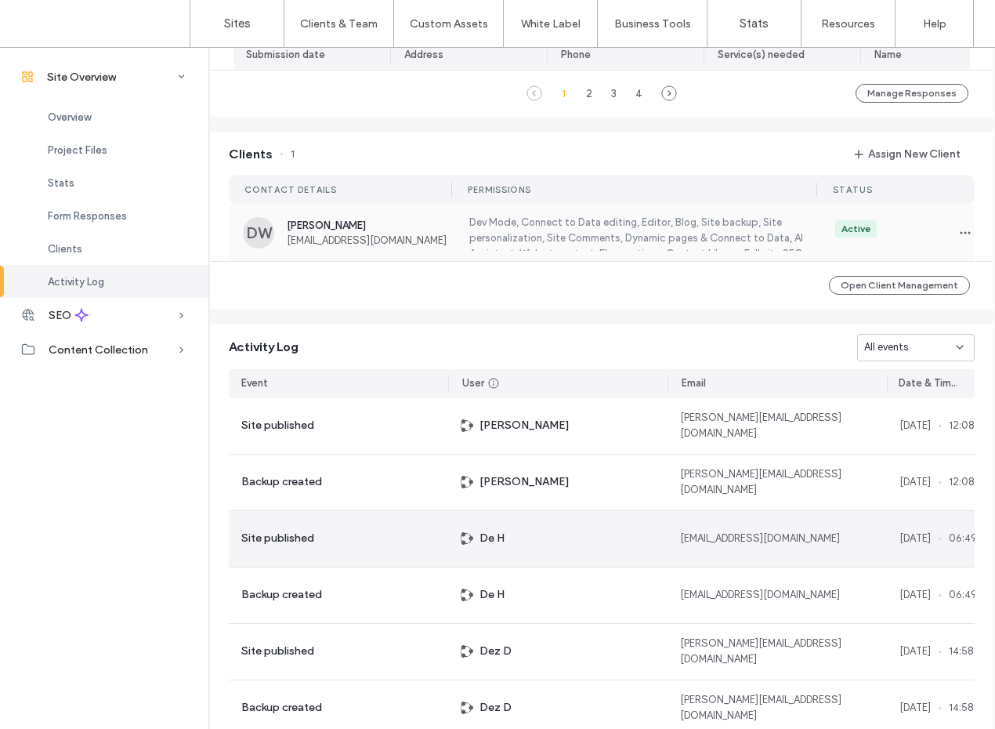
scroll to position [1227, 0]
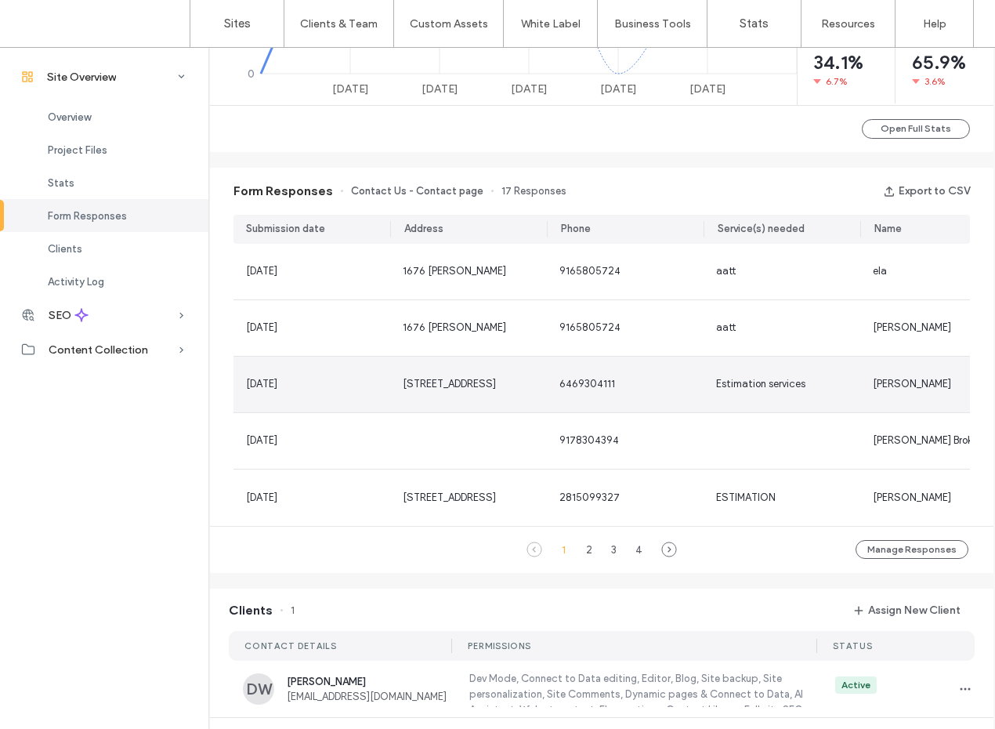
scroll to position [881, 0]
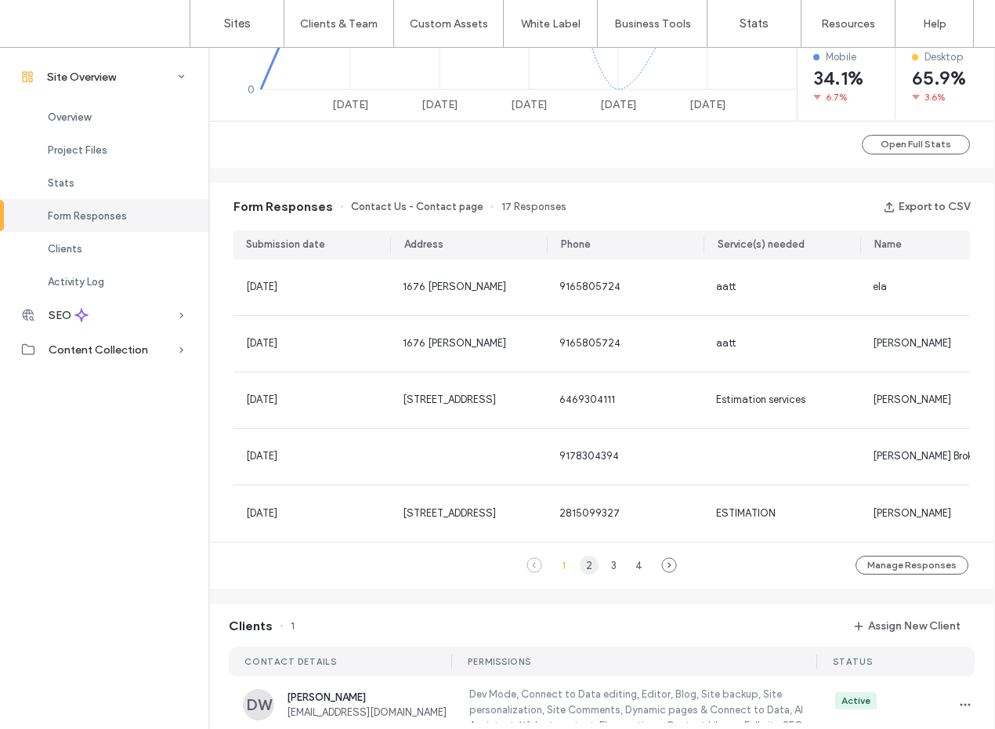
click at [584, 573] on div "2" at bounding box center [589, 565] width 19 height 19
click at [613, 569] on div "3" at bounding box center [614, 565] width 19 height 19
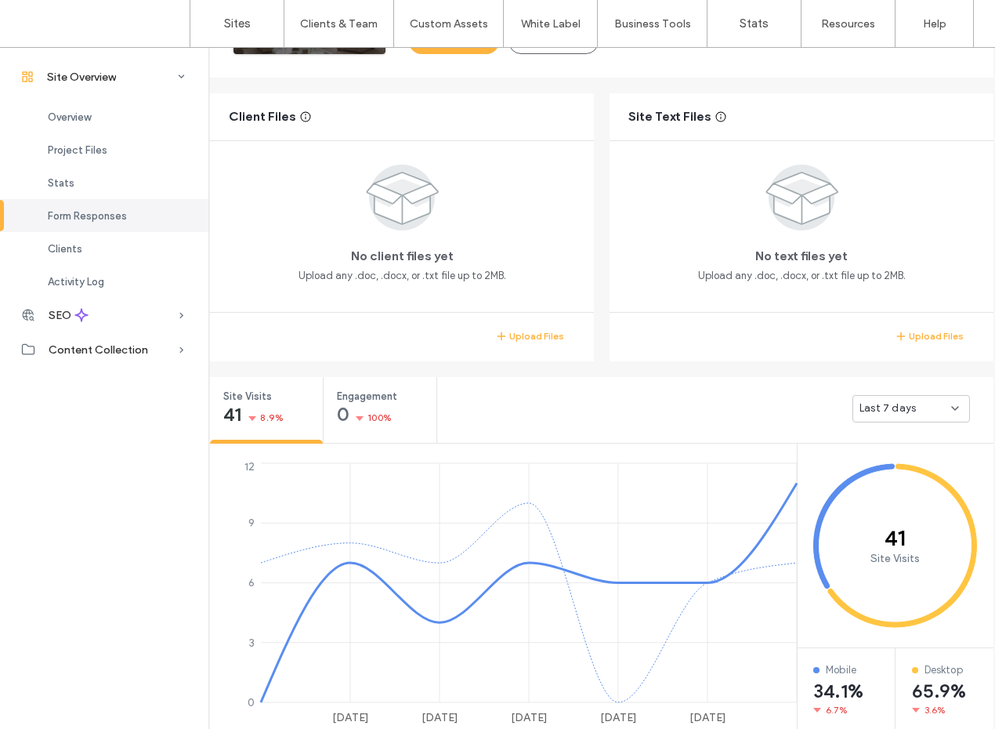
scroll to position [0, 0]
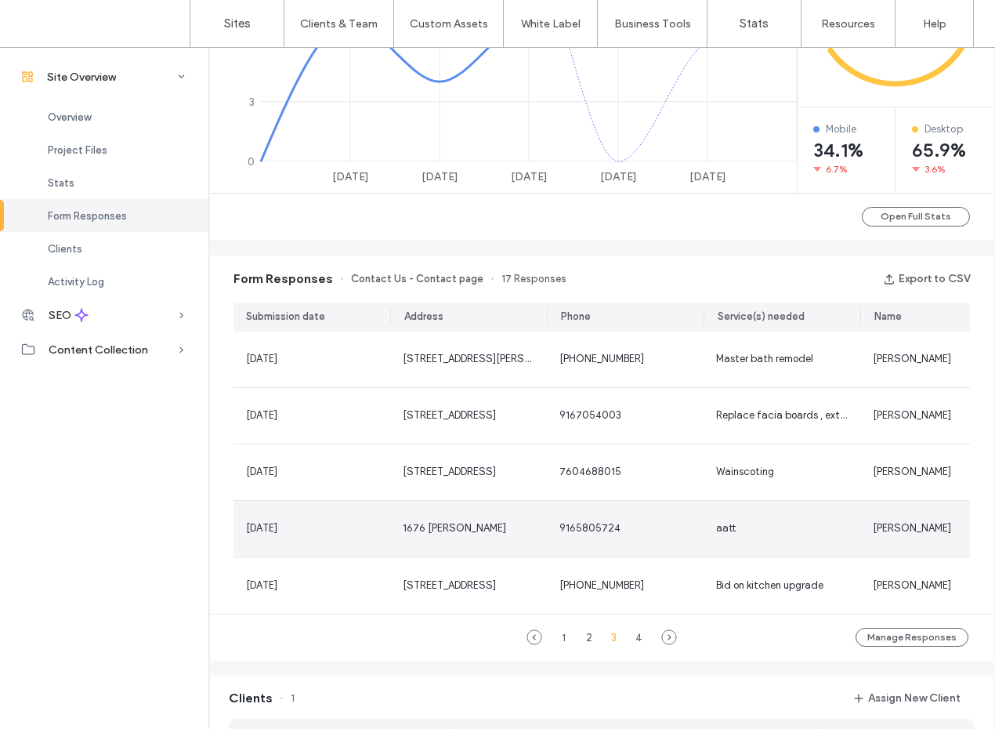
scroll to position [719, 0]
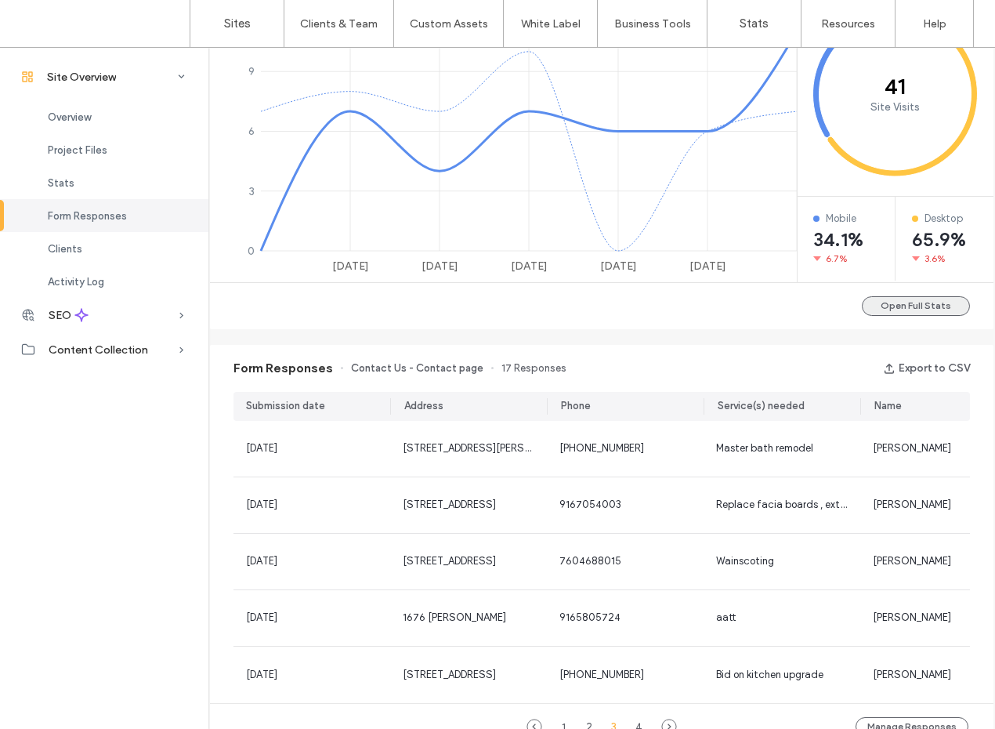
click at [920, 309] on button "Open Full Stats" at bounding box center [916, 306] width 108 height 20
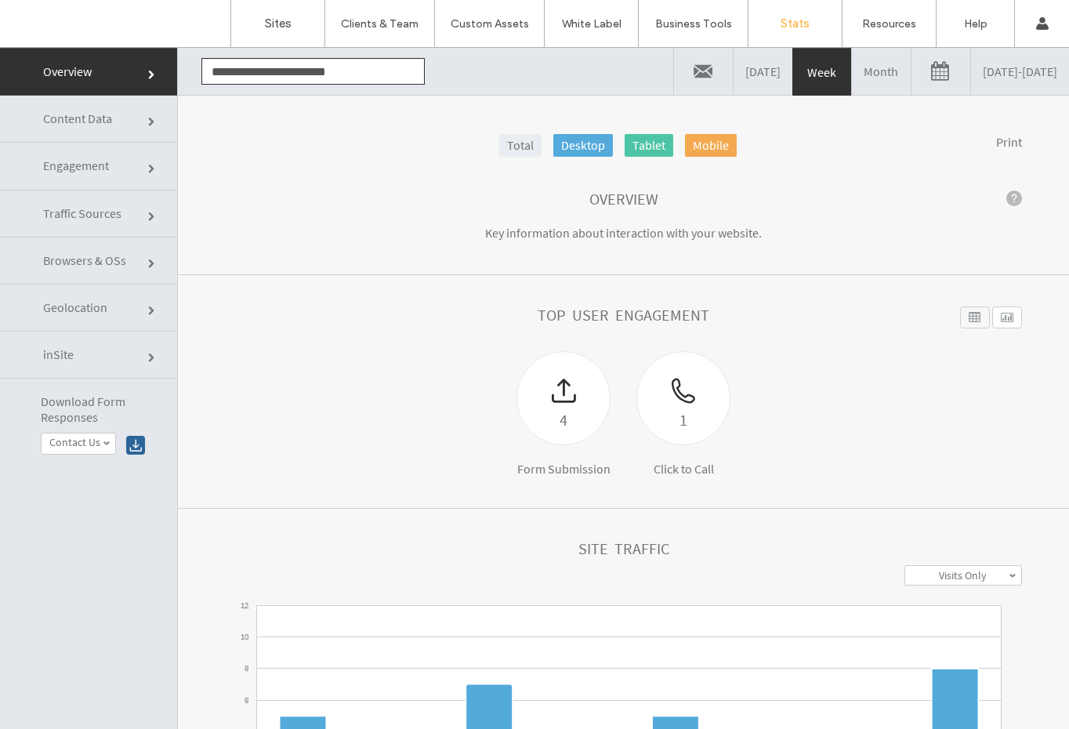
click at [852, 83] on link "Month" at bounding box center [881, 71] width 59 height 47
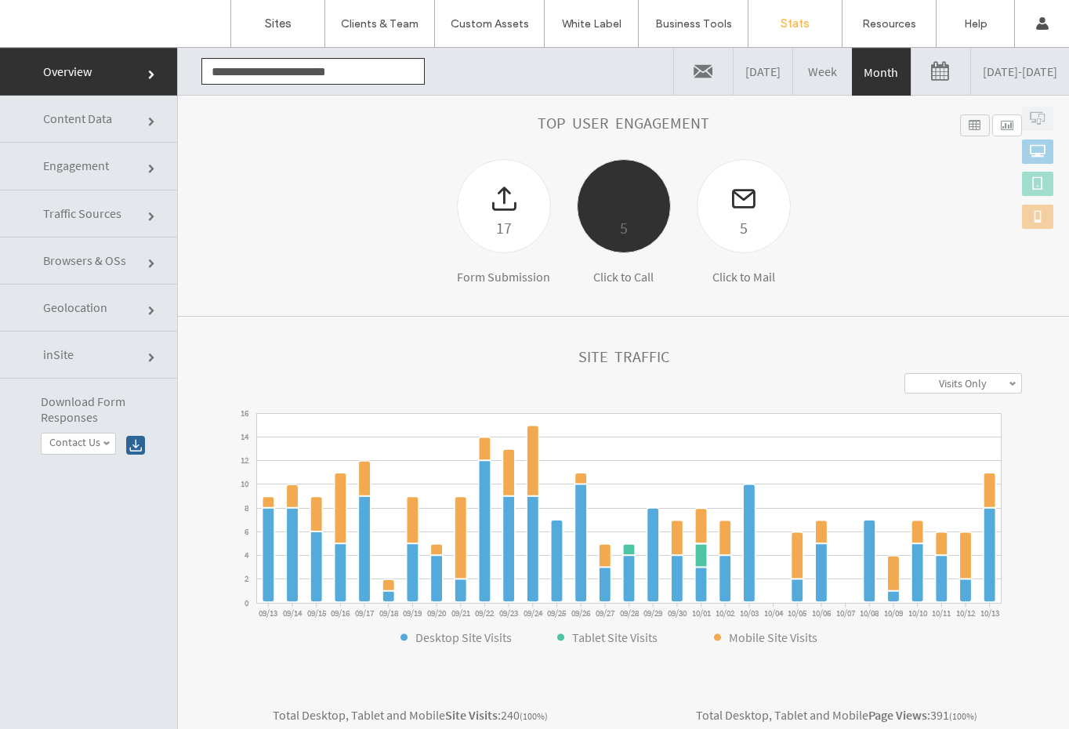
scroll to position [195, 0]
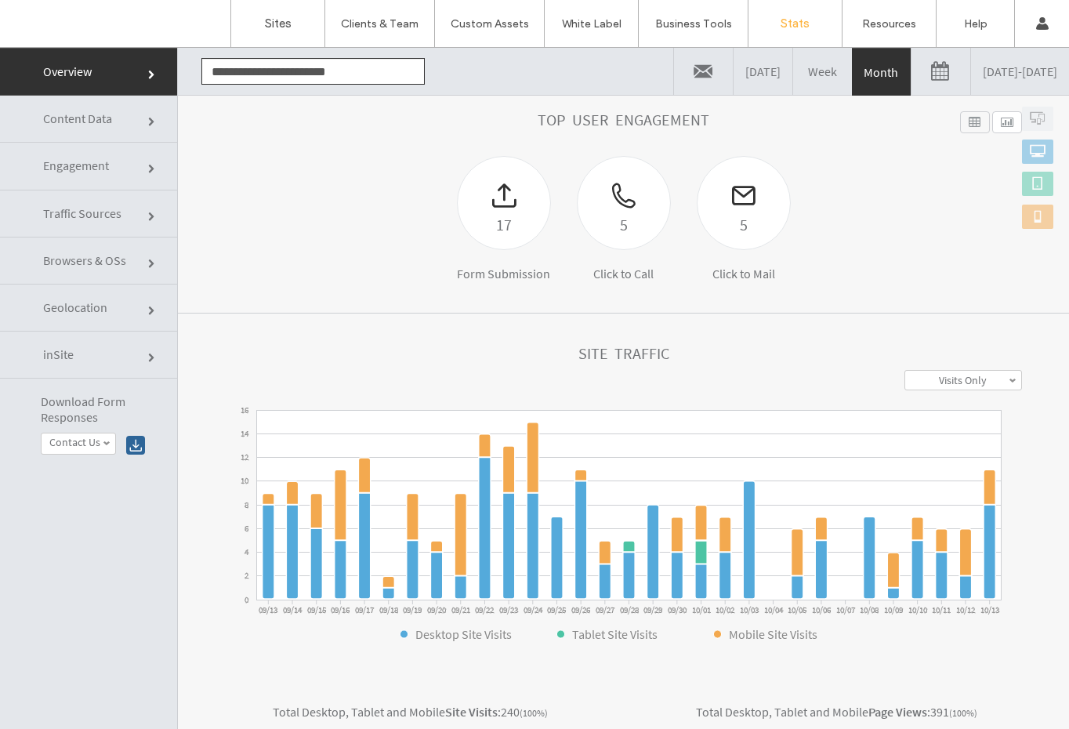
click at [94, 219] on span "Traffic Sources" at bounding box center [82, 213] width 78 height 16
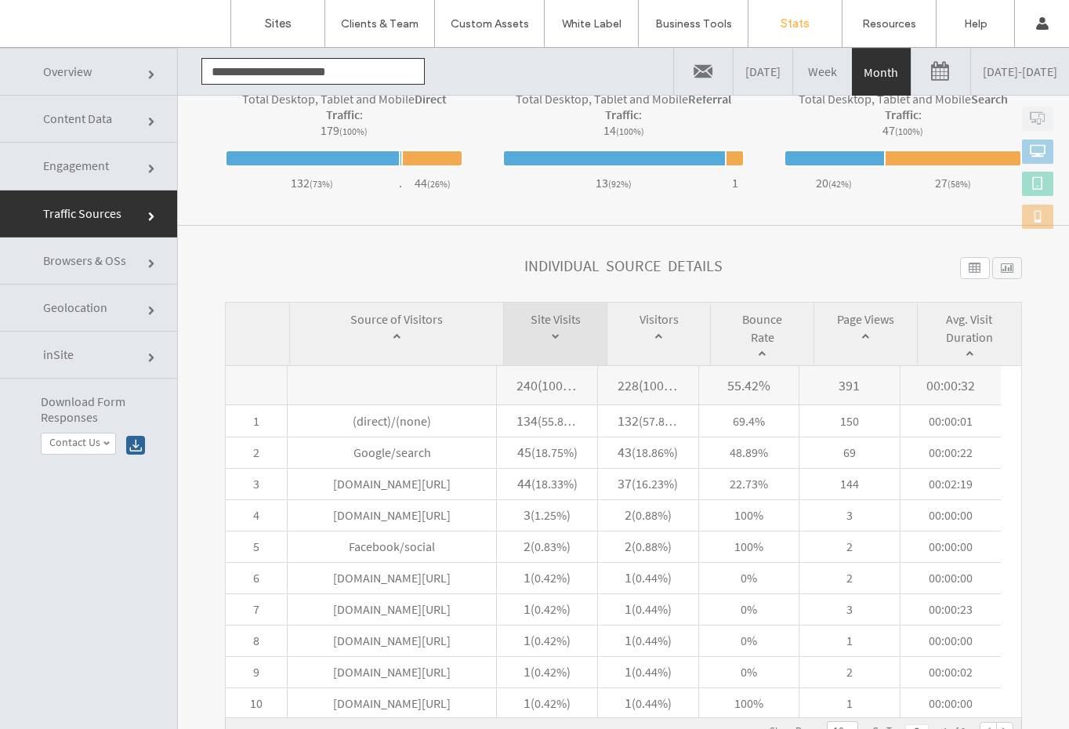
scroll to position [553, 0]
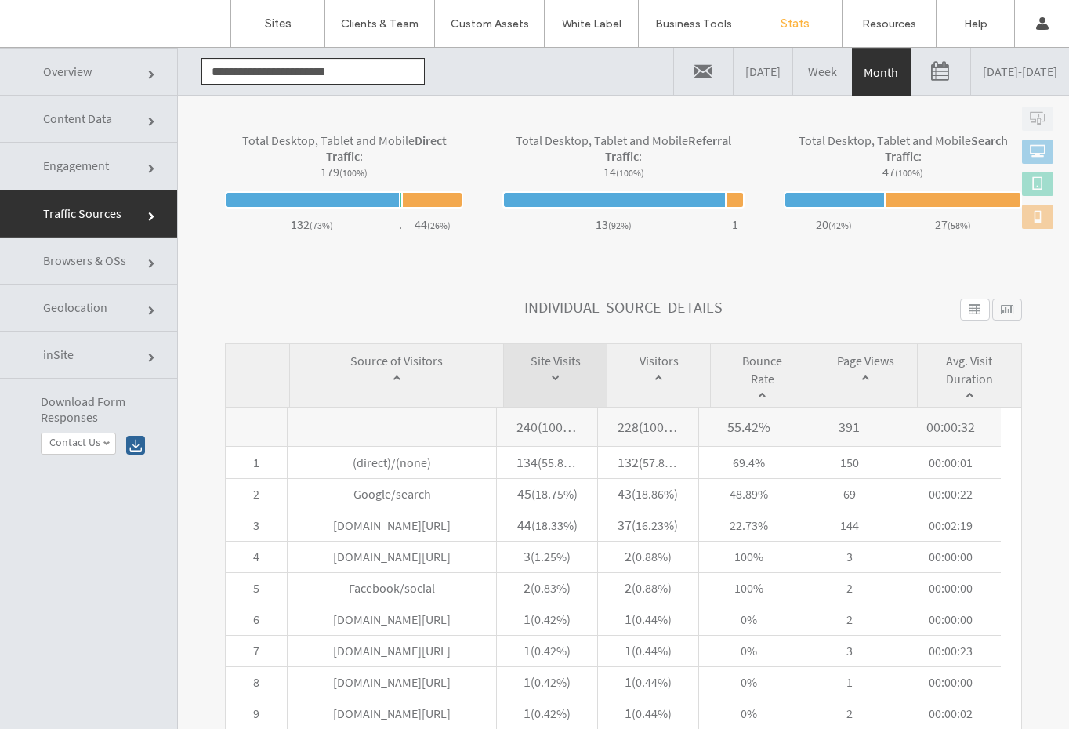
click at [111, 129] on link "Content Data" at bounding box center [88, 119] width 177 height 47
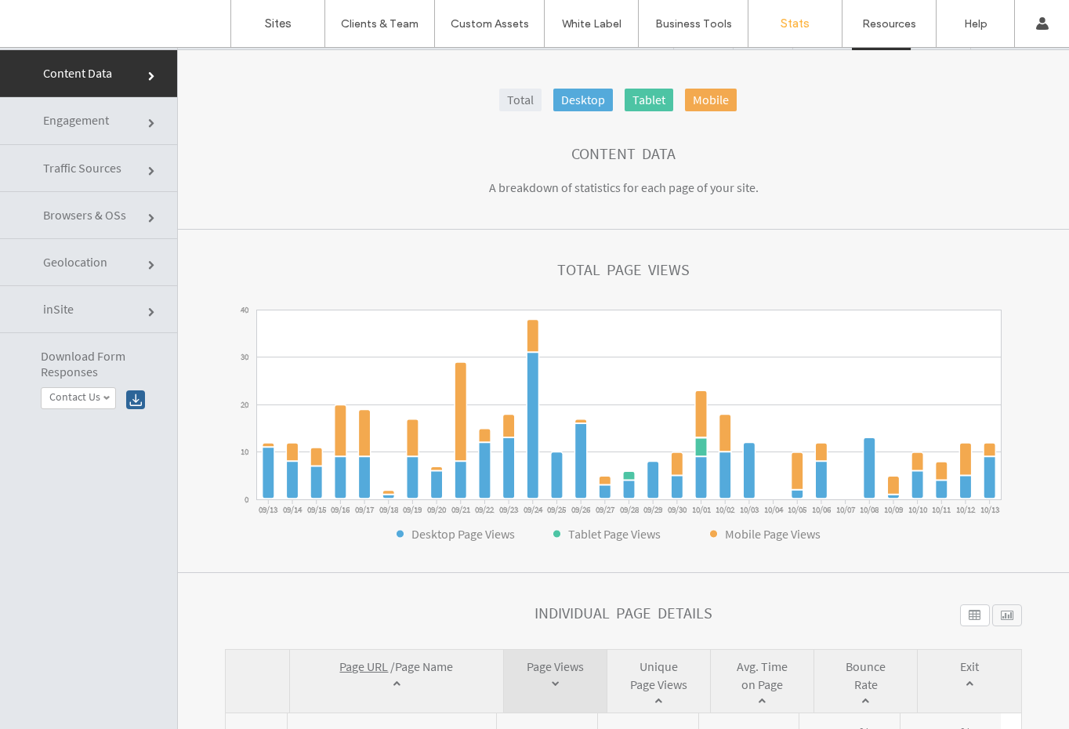
scroll to position [0, 0]
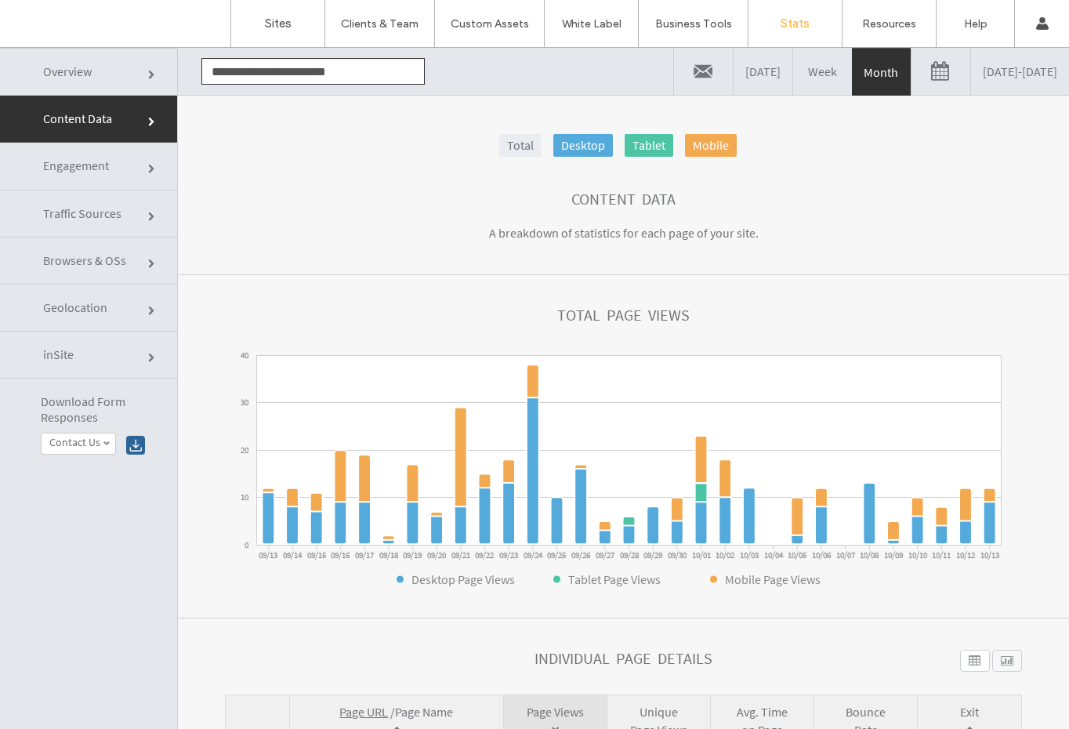
click at [107, 201] on link "Traffic Sources" at bounding box center [88, 213] width 177 height 47
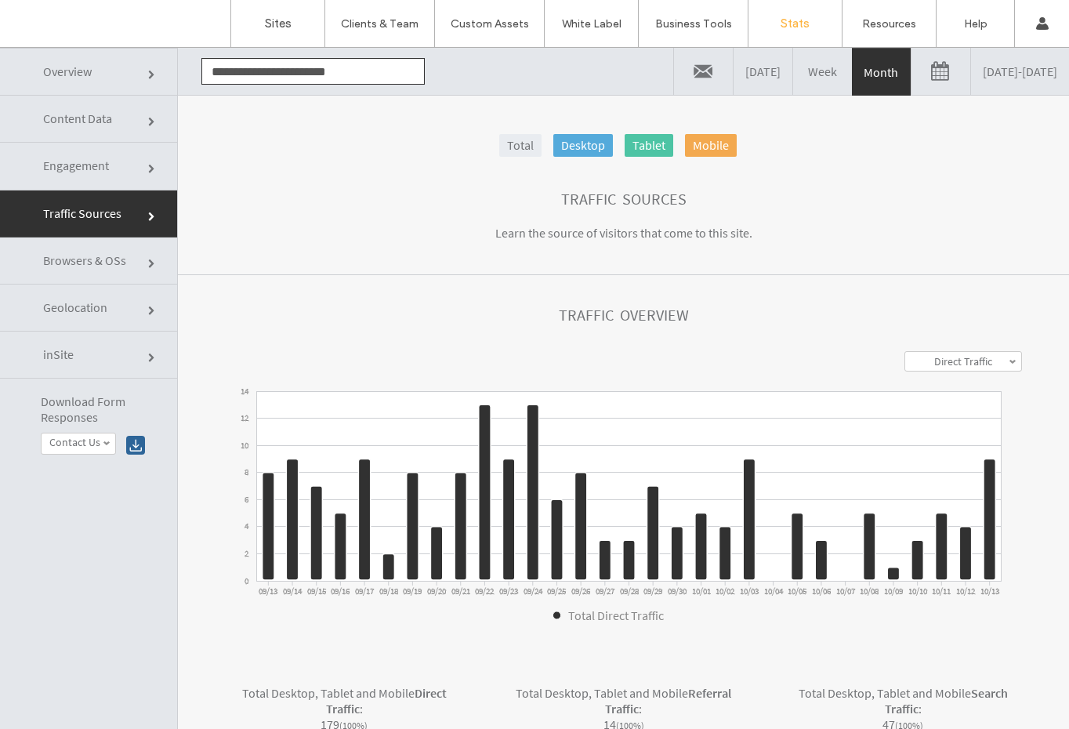
click at [971, 67] on link "[DATE] - [DATE]" at bounding box center [1020, 71] width 98 height 47
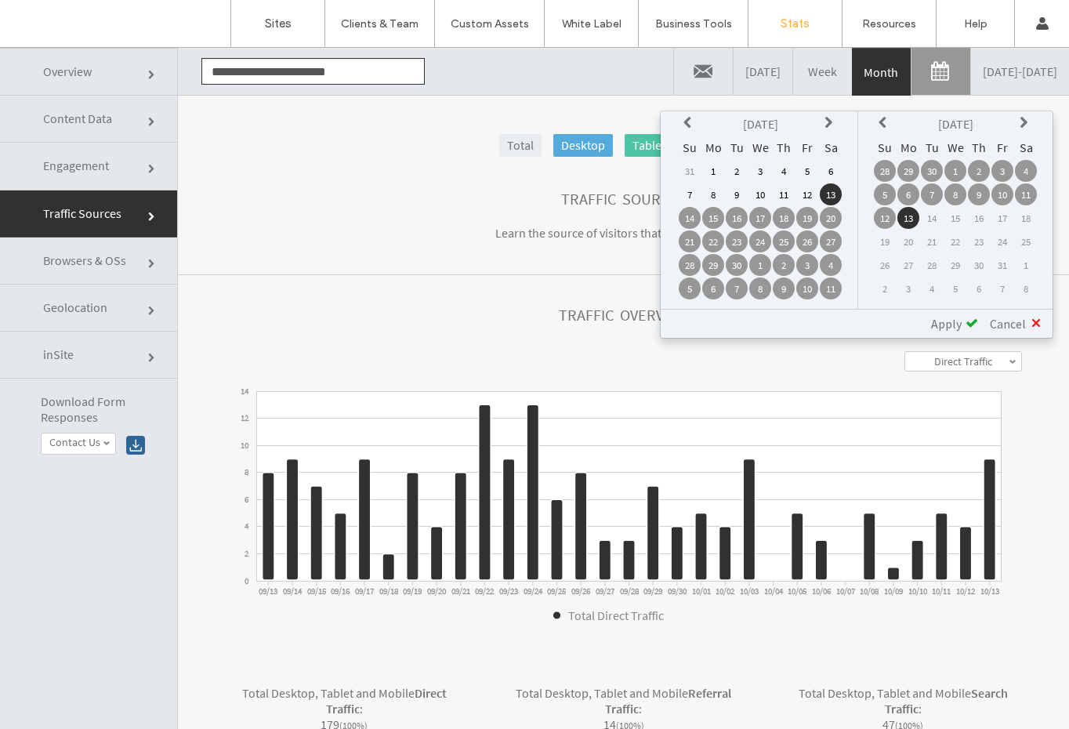
click at [683, 126] on icon at bounding box center [689, 123] width 13 height 13
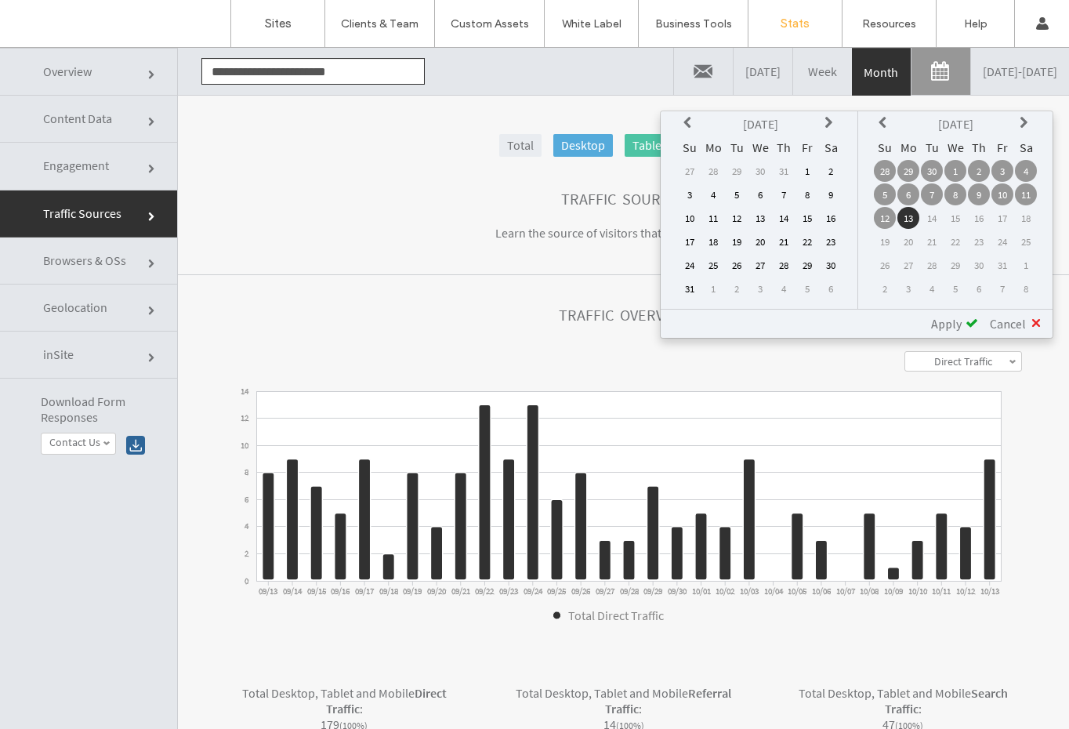
click at [683, 126] on icon at bounding box center [689, 123] width 13 height 13
click at [736, 165] on td "1" at bounding box center [737, 171] width 22 height 22
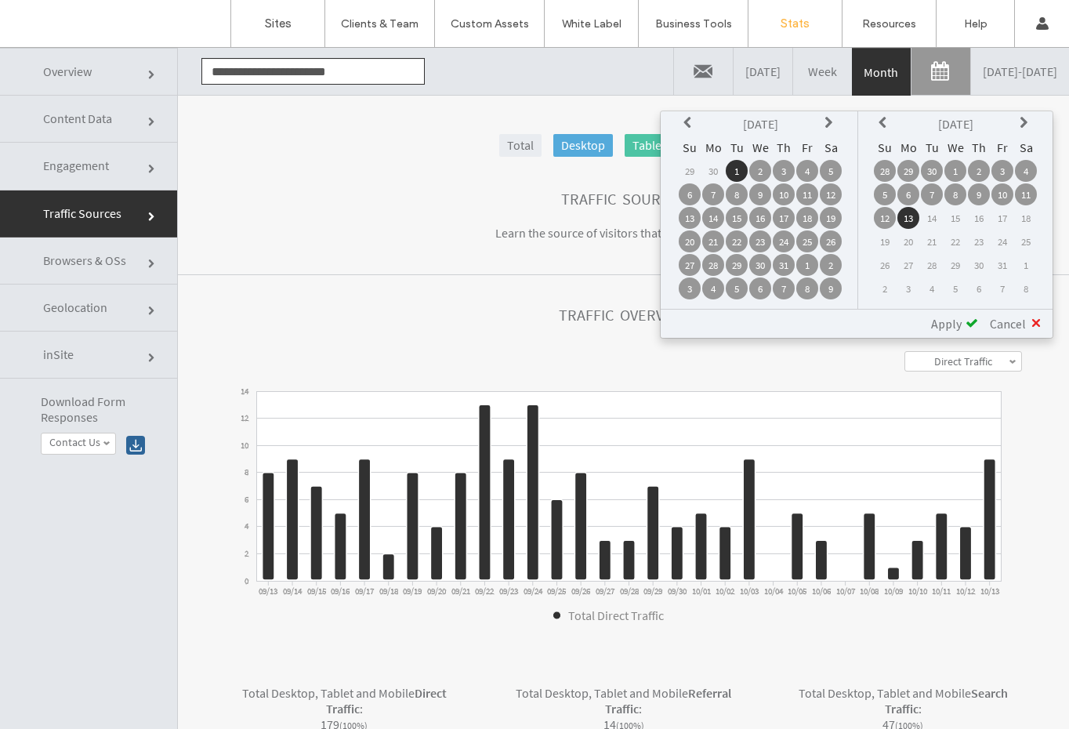
click at [969, 324] on span at bounding box center [972, 323] width 13 height 13
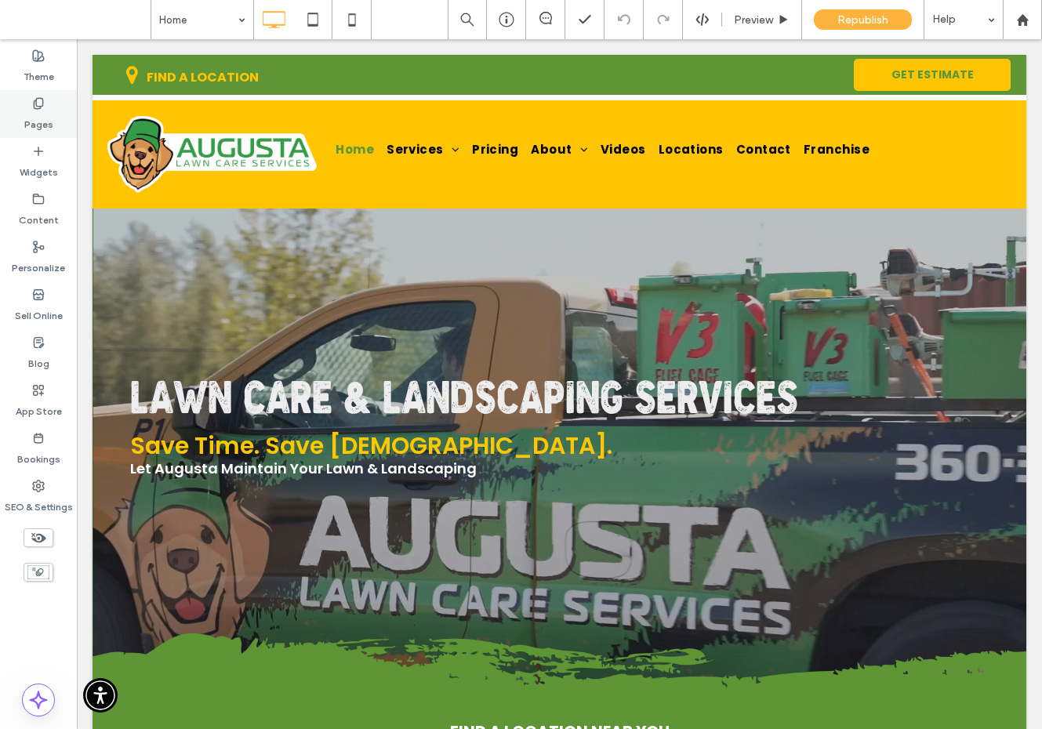
click at [31, 111] on label "Pages" at bounding box center [38, 121] width 29 height 22
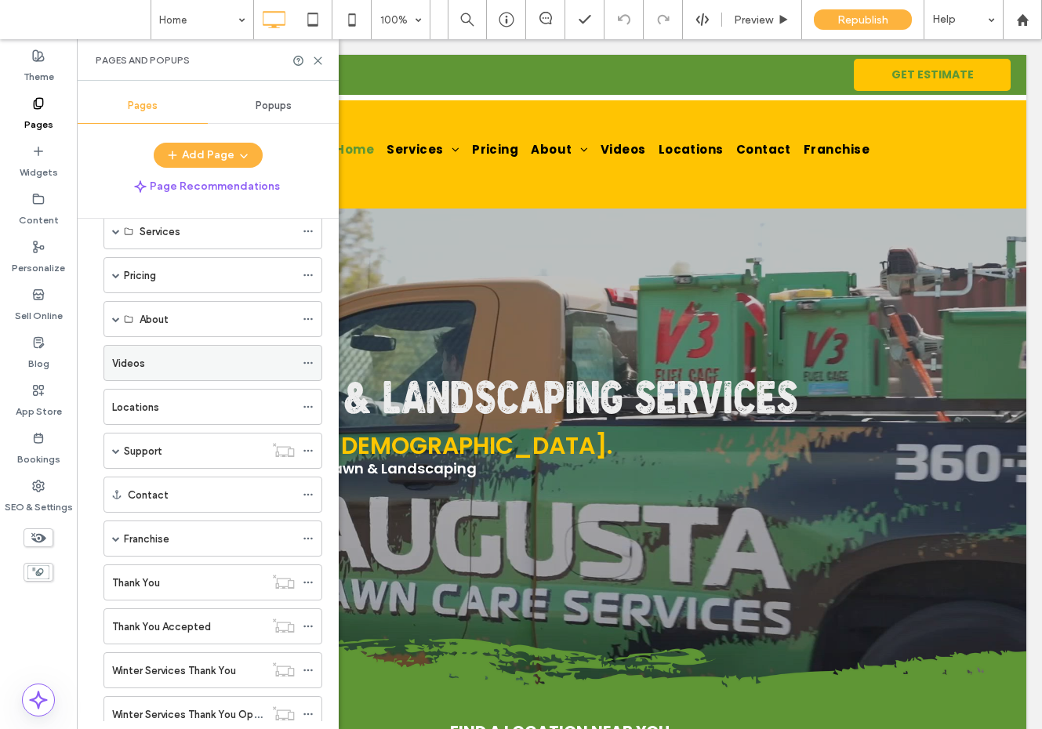
scroll to position [92, 0]
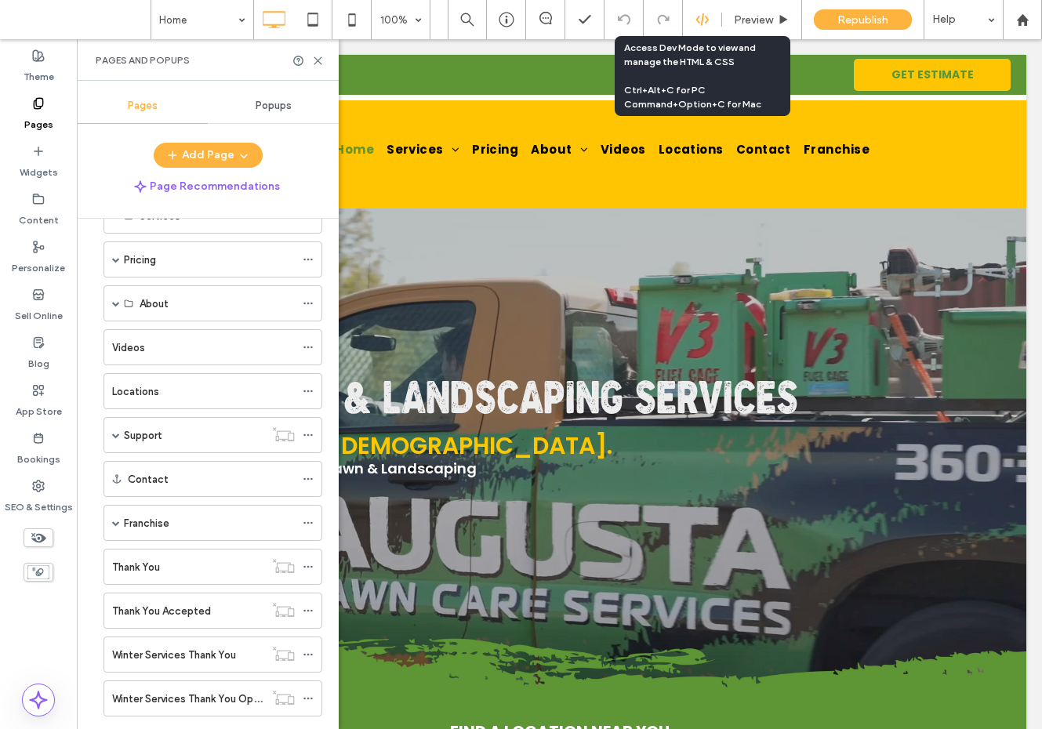
click at [703, 14] on icon at bounding box center [702, 20] width 14 height 14
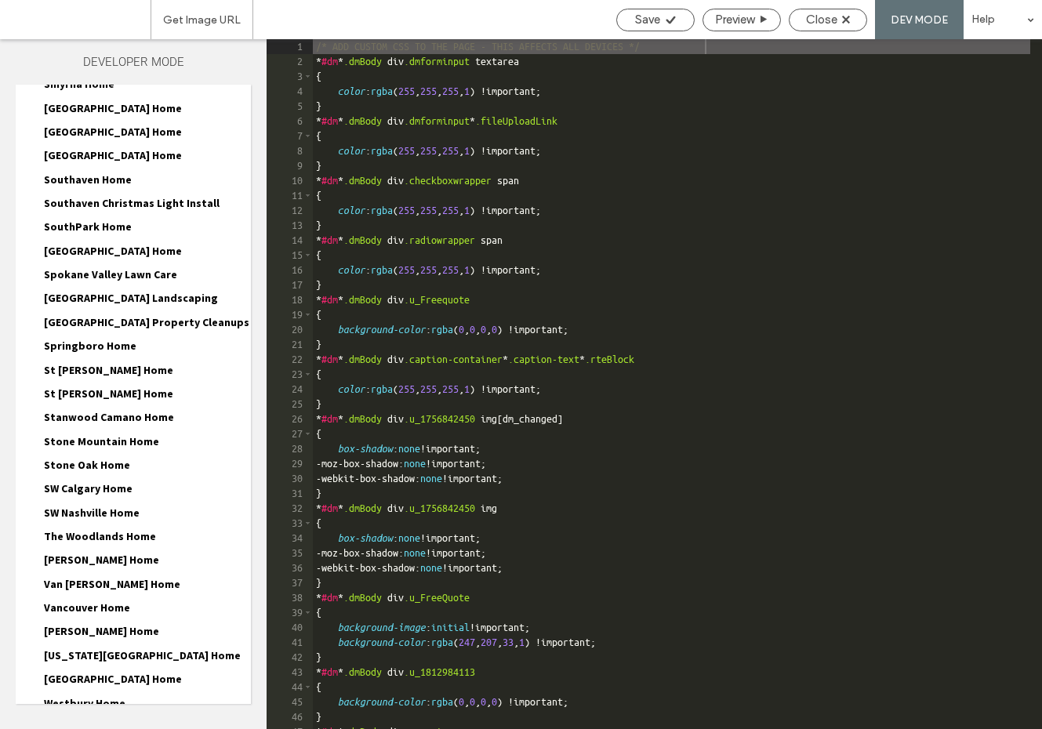
scroll to position [5897, 0]
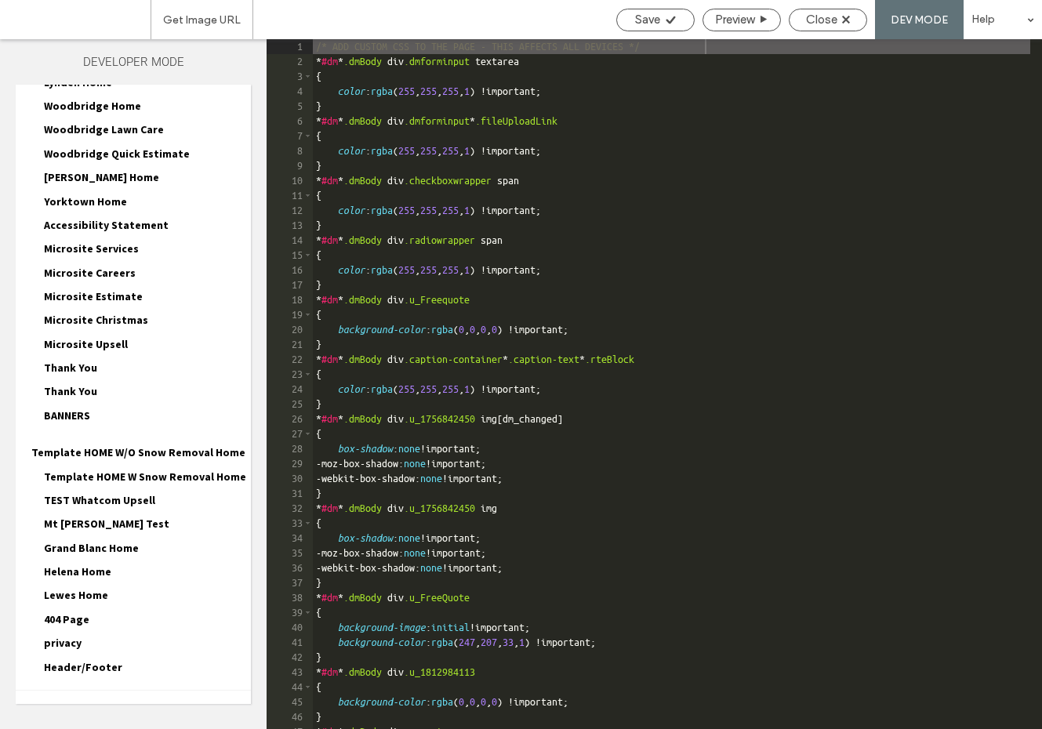
click at [82, 359] on div "Thank You Thank You.html Thank You-head-section.html Thank You.css Thank You-de…" at bounding box center [140, 371] width 219 height 24
click at [82, 361] on span "Thank You" at bounding box center [70, 368] width 53 height 14
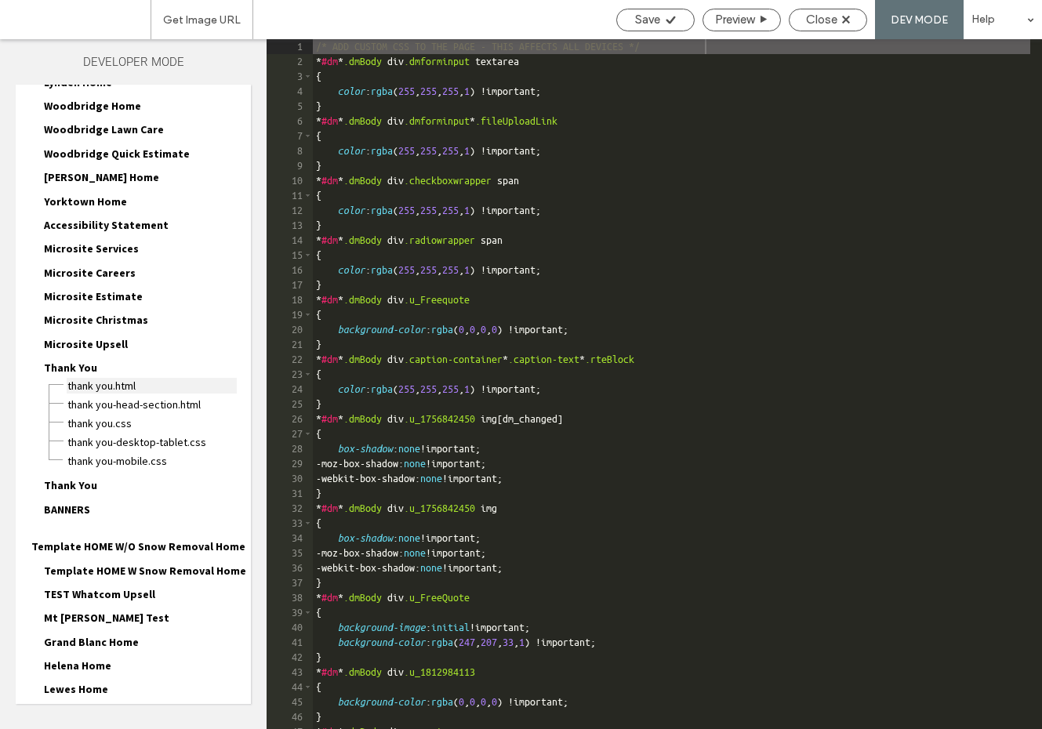
click at [89, 378] on span "Thank You.html" at bounding box center [152, 386] width 170 height 16
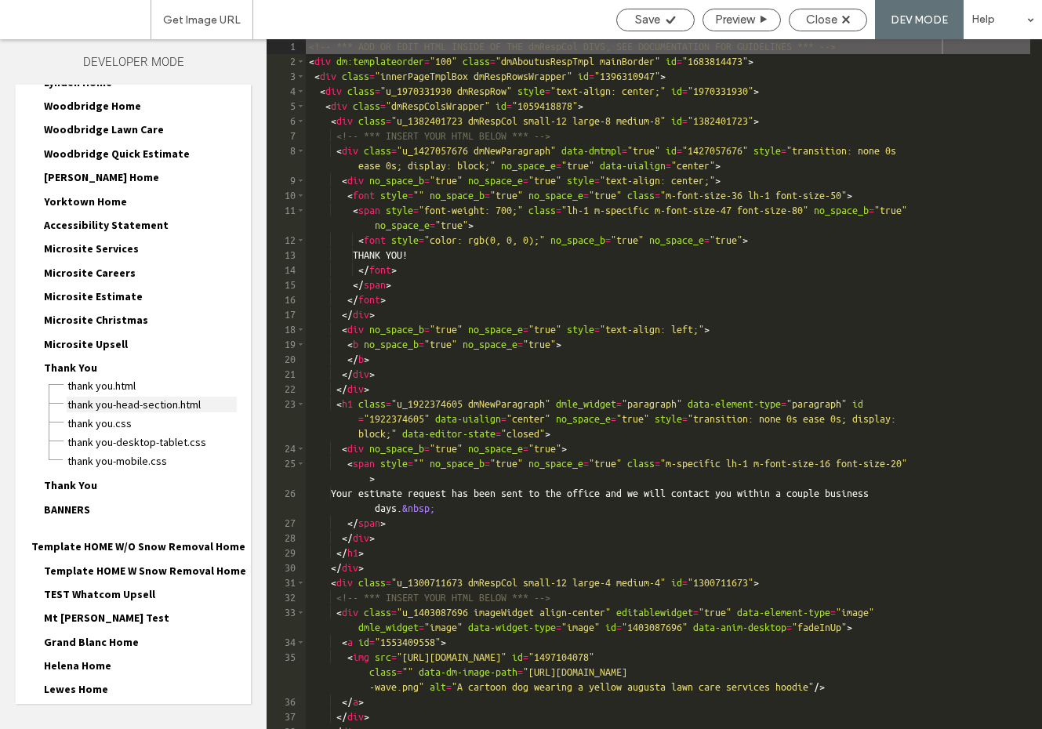
click at [92, 397] on span "Thank You-head-section.html" at bounding box center [152, 405] width 170 height 16
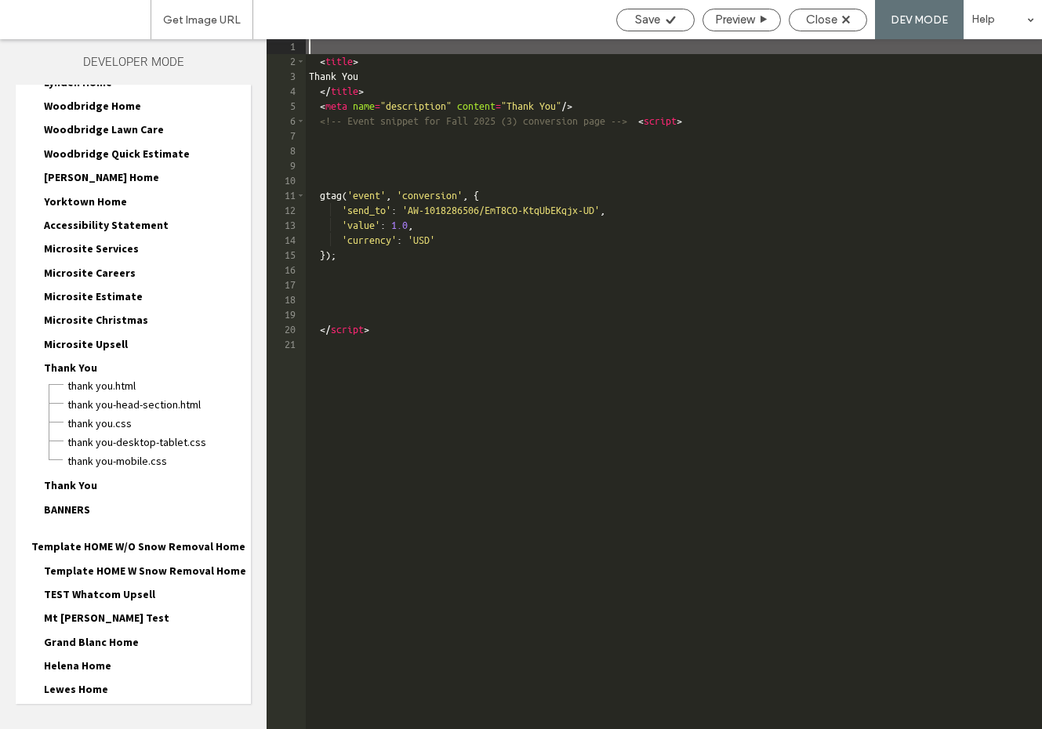
click at [388, 89] on div "< title > Thank You </ title > < meta name = "description" content = "Thank You…" at bounding box center [674, 398] width 736 height 719
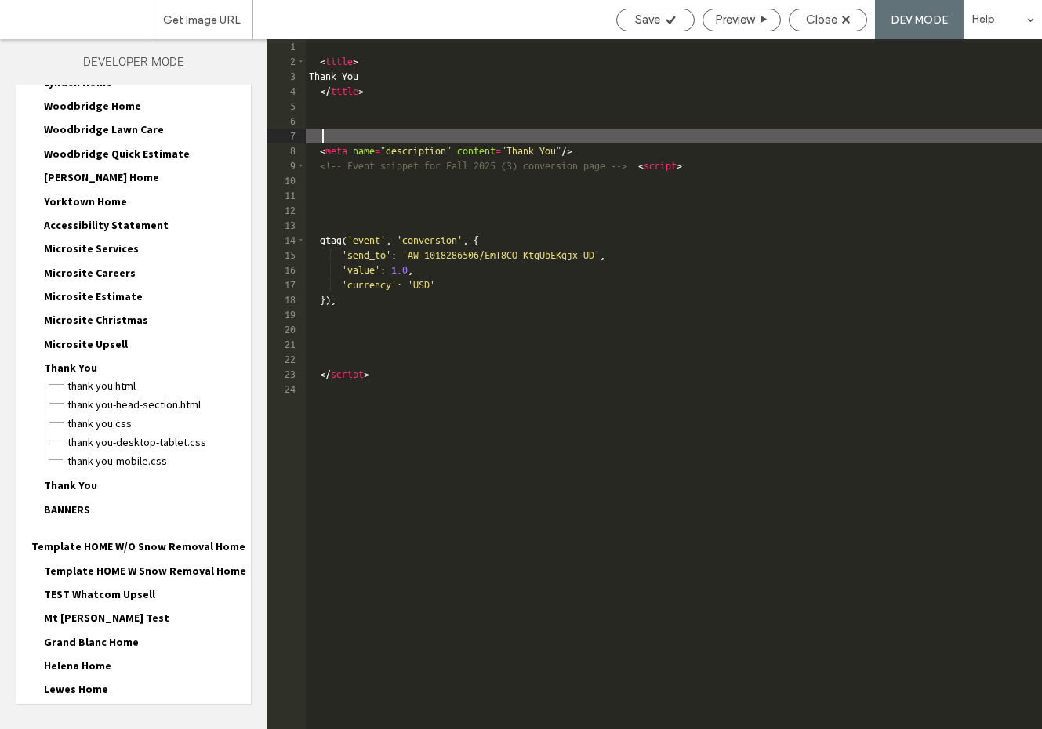
click at [316, 107] on div "< title > Thank You </ title > < meta name = "description" content = "Thank You…" at bounding box center [674, 398] width 736 height 719
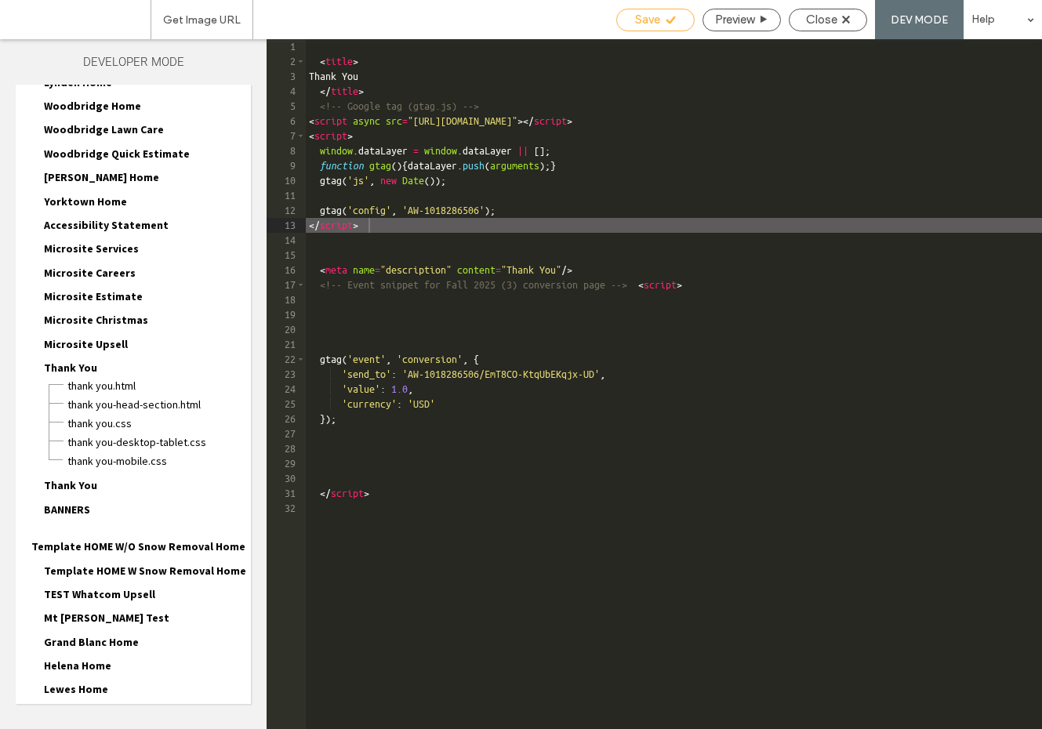
click at [658, 27] on div "Save" at bounding box center [655, 20] width 78 height 23
click at [657, 21] on span "Save" at bounding box center [647, 20] width 25 height 14
click at [85, 478] on span "Thank You" at bounding box center [70, 485] width 53 height 14
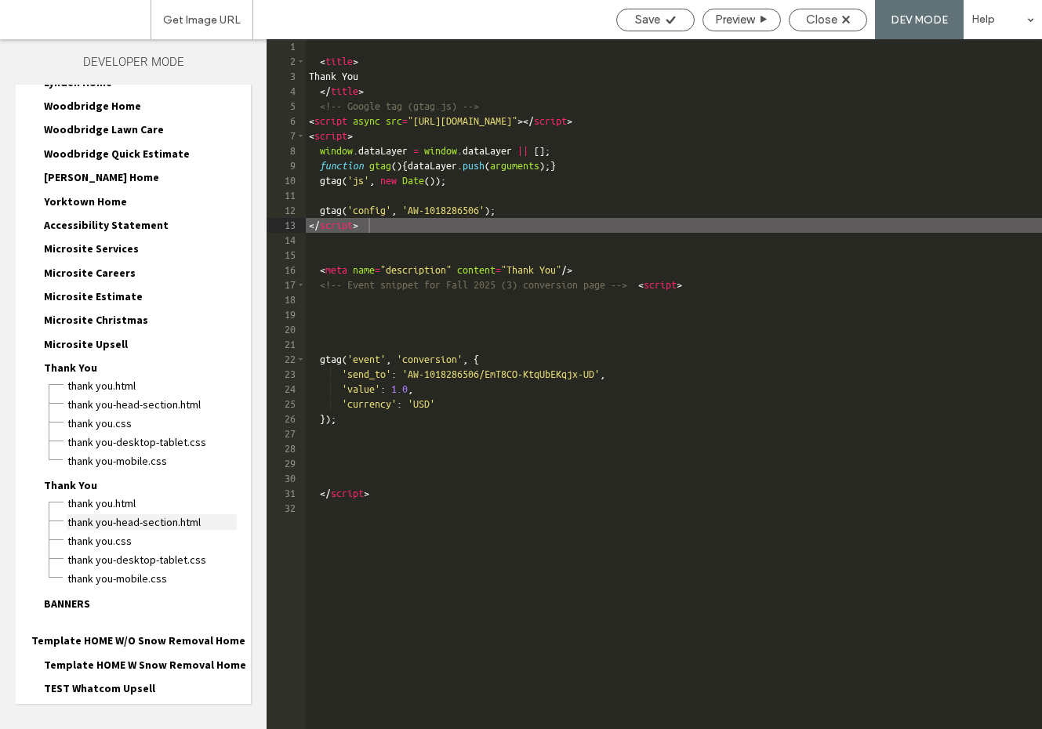
click at [105, 514] on span "Thank You-head-section.html" at bounding box center [152, 522] width 170 height 16
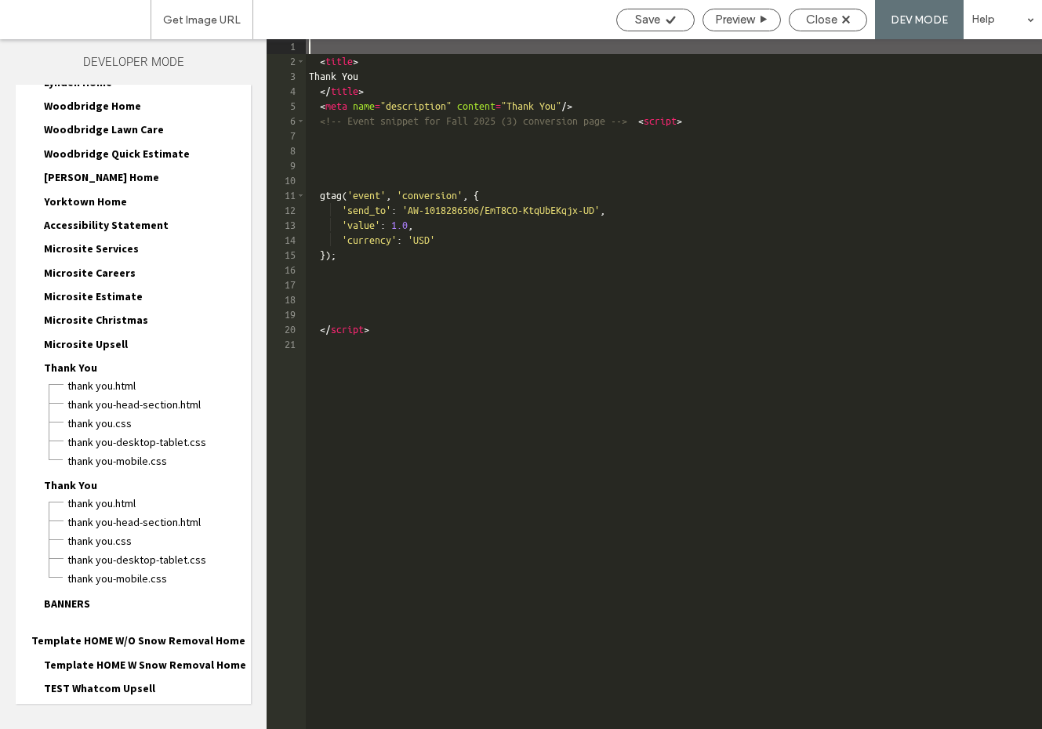
click at [649, 103] on div "< title > Thank You </ title > < meta name = "description" content = "Thank You…" at bounding box center [674, 398] width 736 height 719
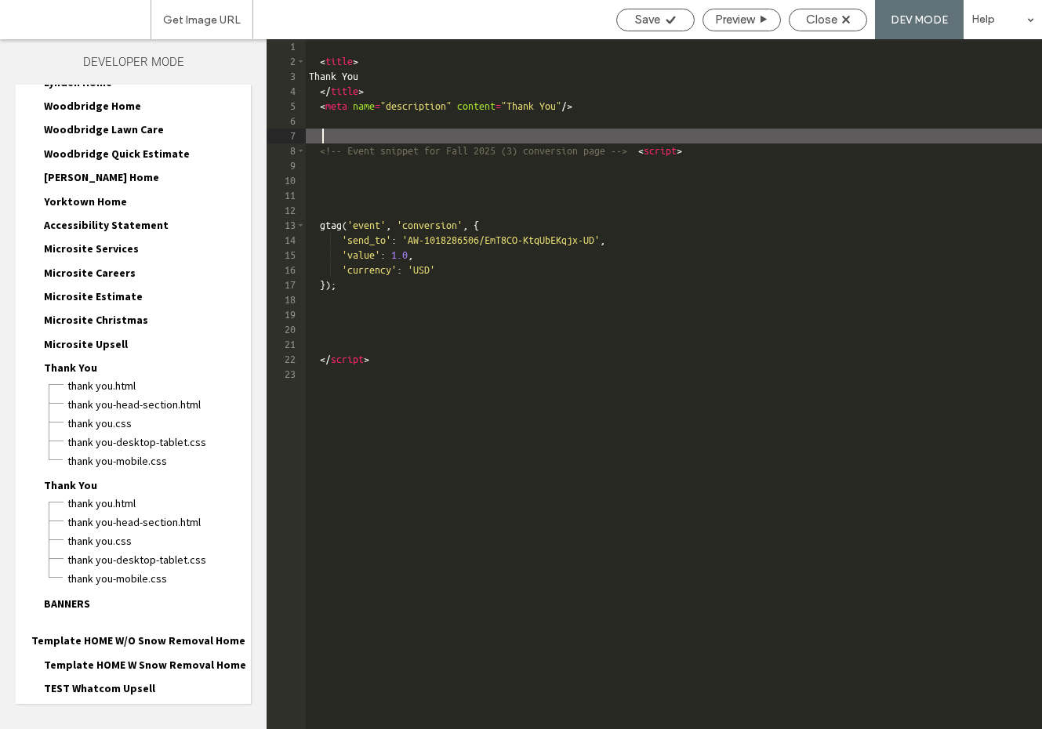
type textarea "**"
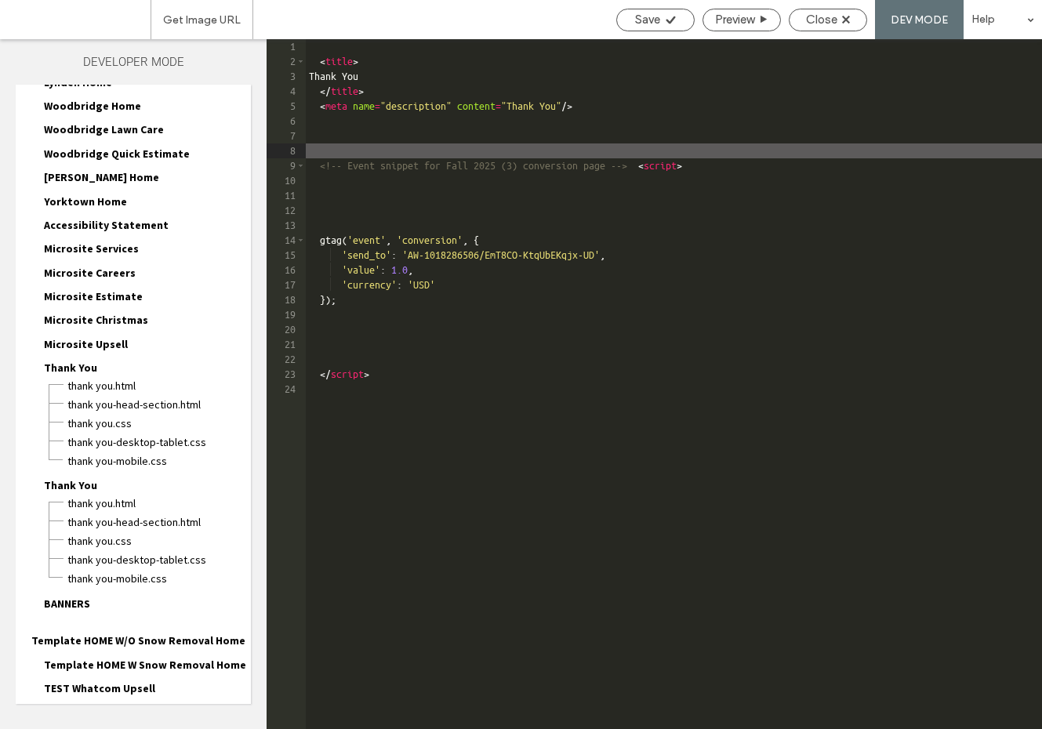
click at [333, 120] on div "< title > Thank You </ title > < meta name = "description" content = "Thank You…" at bounding box center [674, 398] width 736 height 719
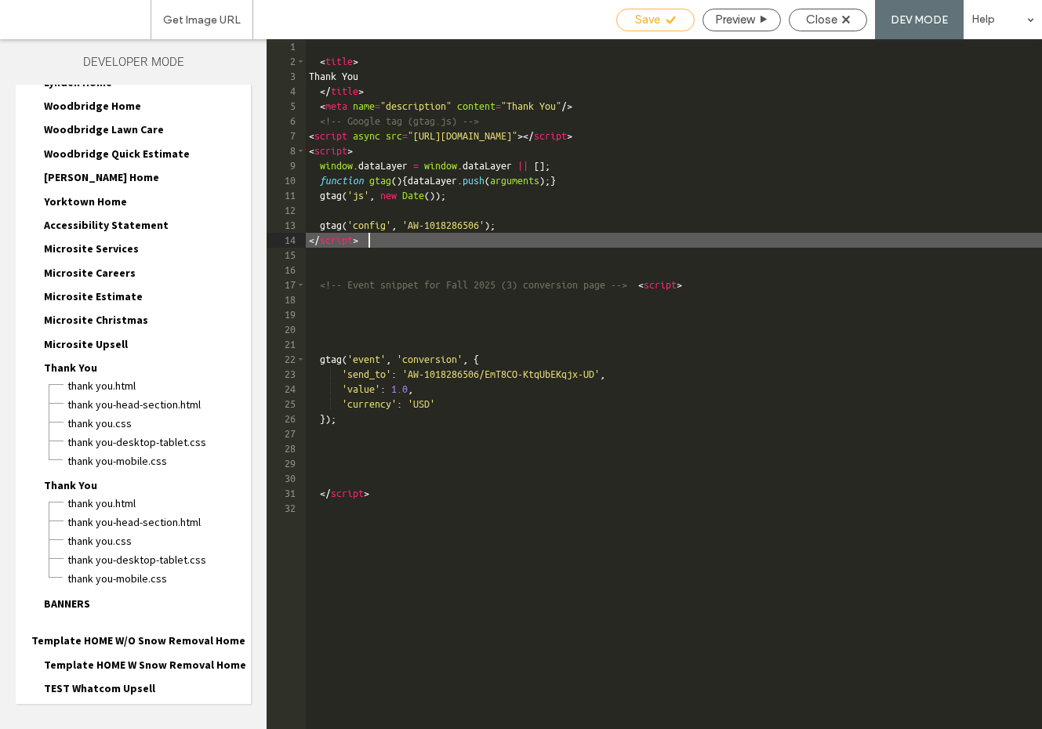
click at [665, 16] on icon at bounding box center [671, 20] width 12 height 12
click at [665, 23] on icon at bounding box center [671, 20] width 12 height 12
click at [822, 18] on span "Close" at bounding box center [821, 20] width 31 height 14
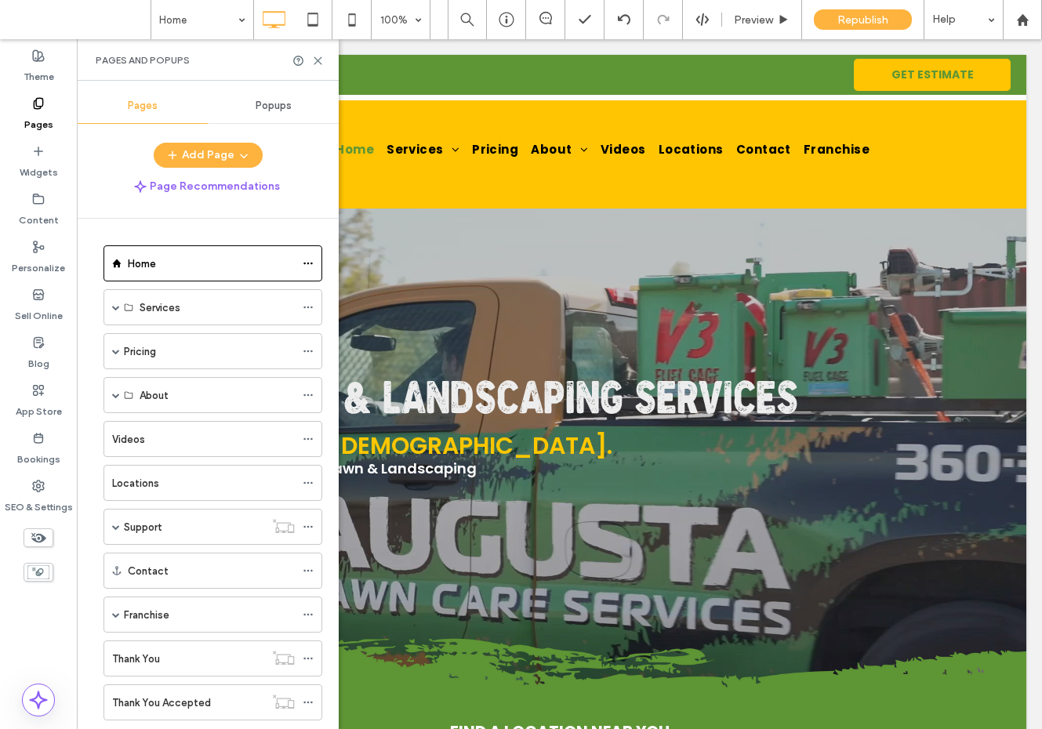
scroll to position [7738, 0]
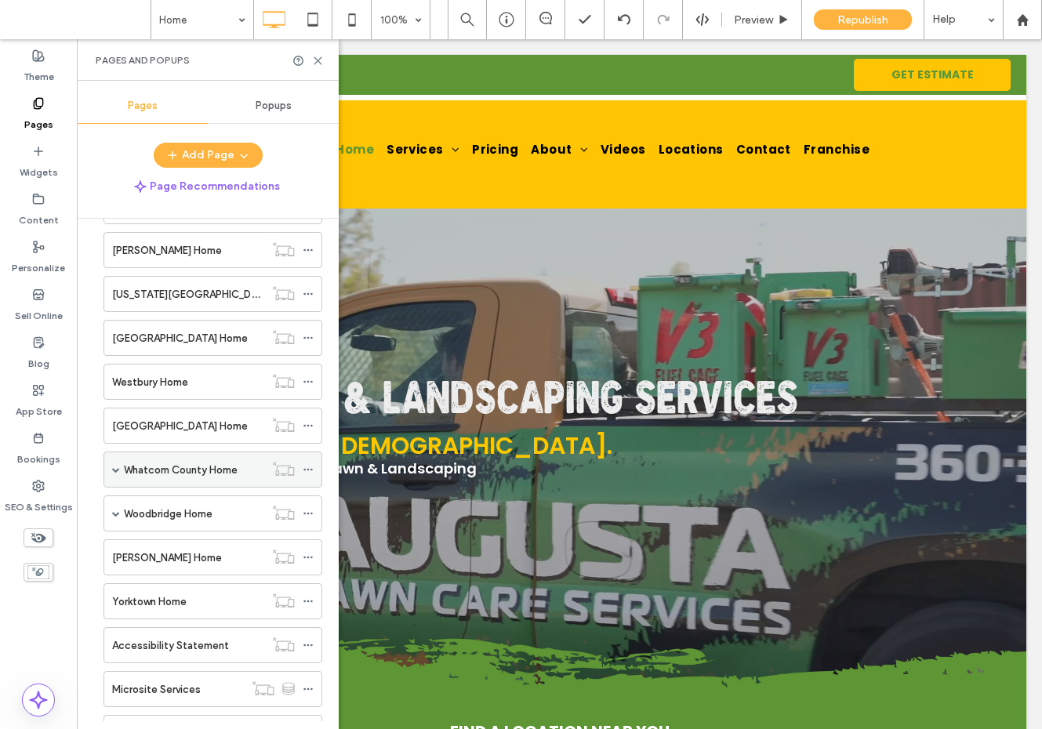
click at [305, 467] on icon at bounding box center [308, 469] width 11 height 11
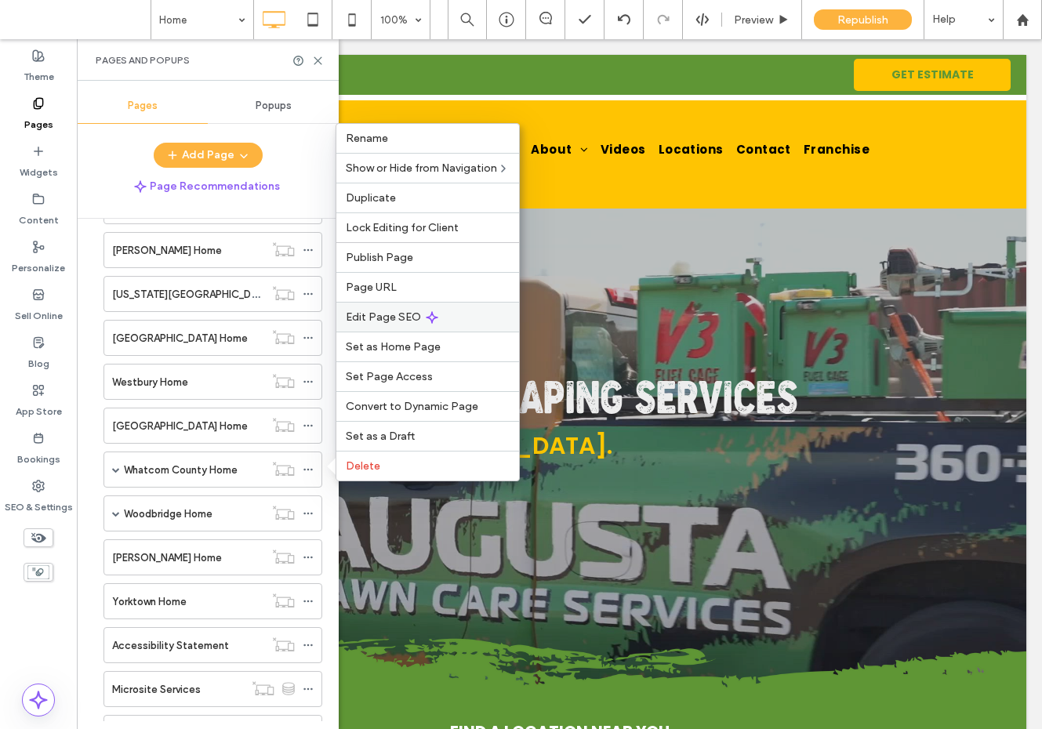
click at [398, 324] on div "Edit Page SEO" at bounding box center [427, 317] width 183 height 30
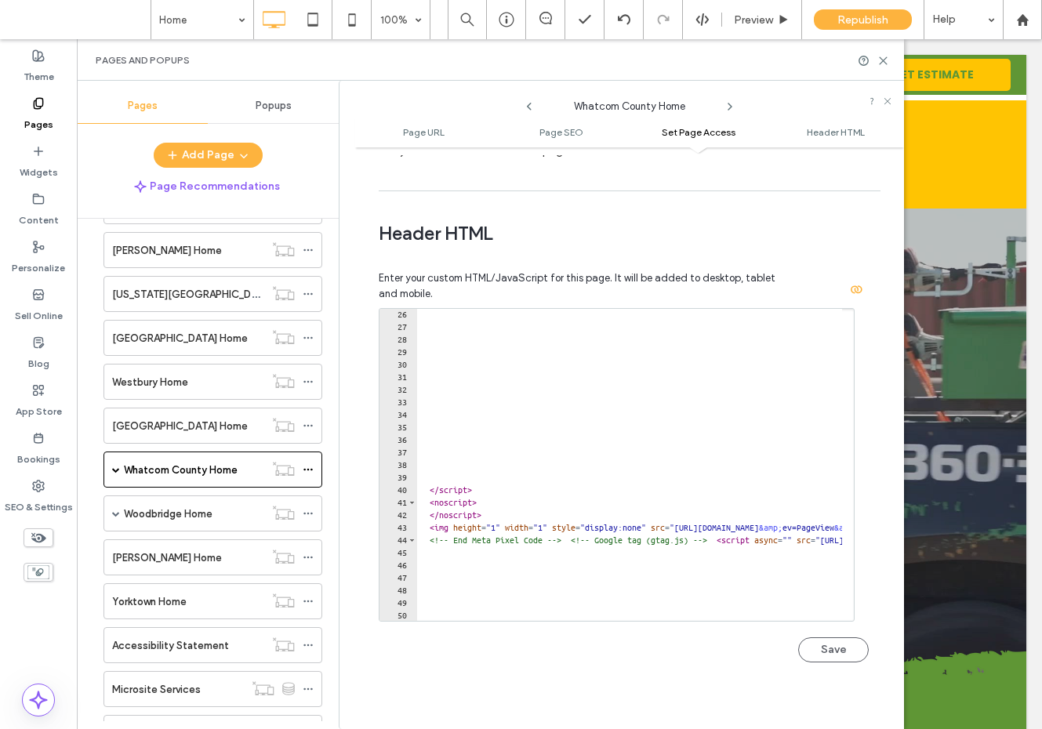
scroll to position [318, 0]
click at [885, 61] on icon at bounding box center [883, 61] width 12 height 12
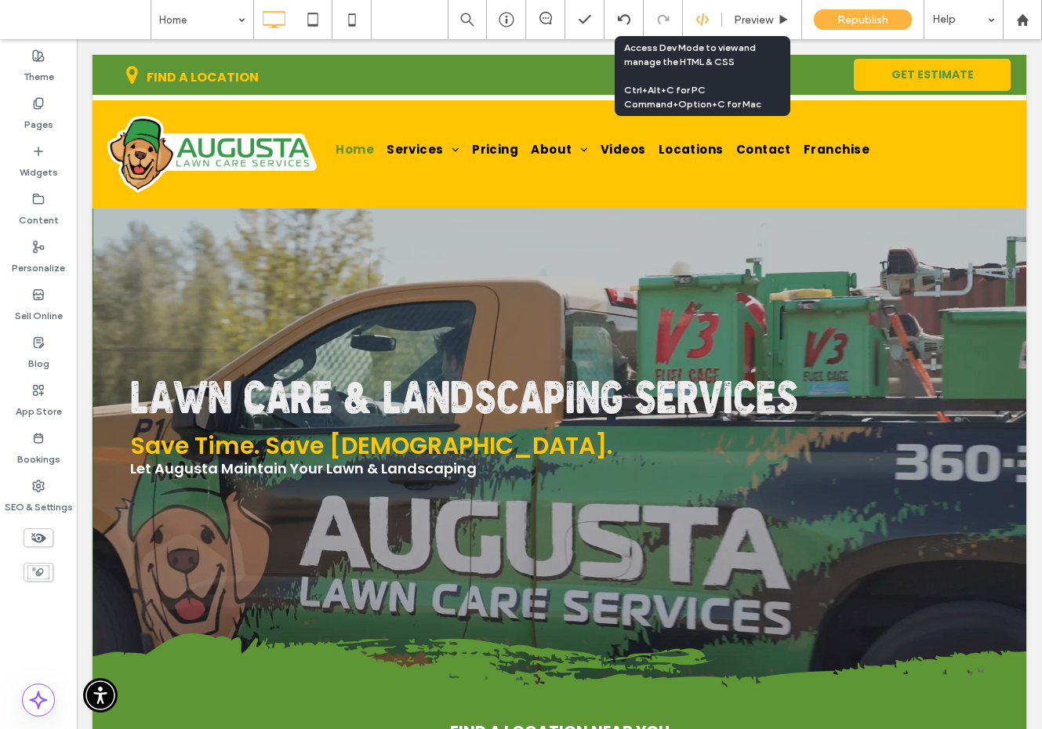
click at [708, 23] on icon at bounding box center [702, 20] width 14 height 14
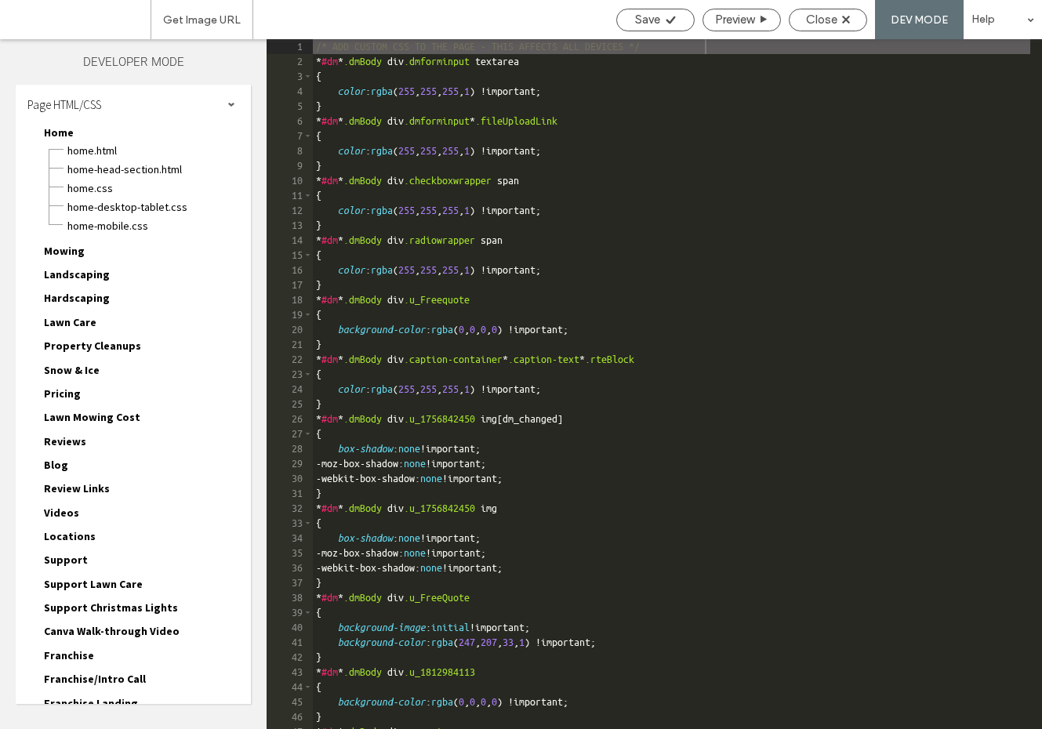
scroll to position [5424, 0]
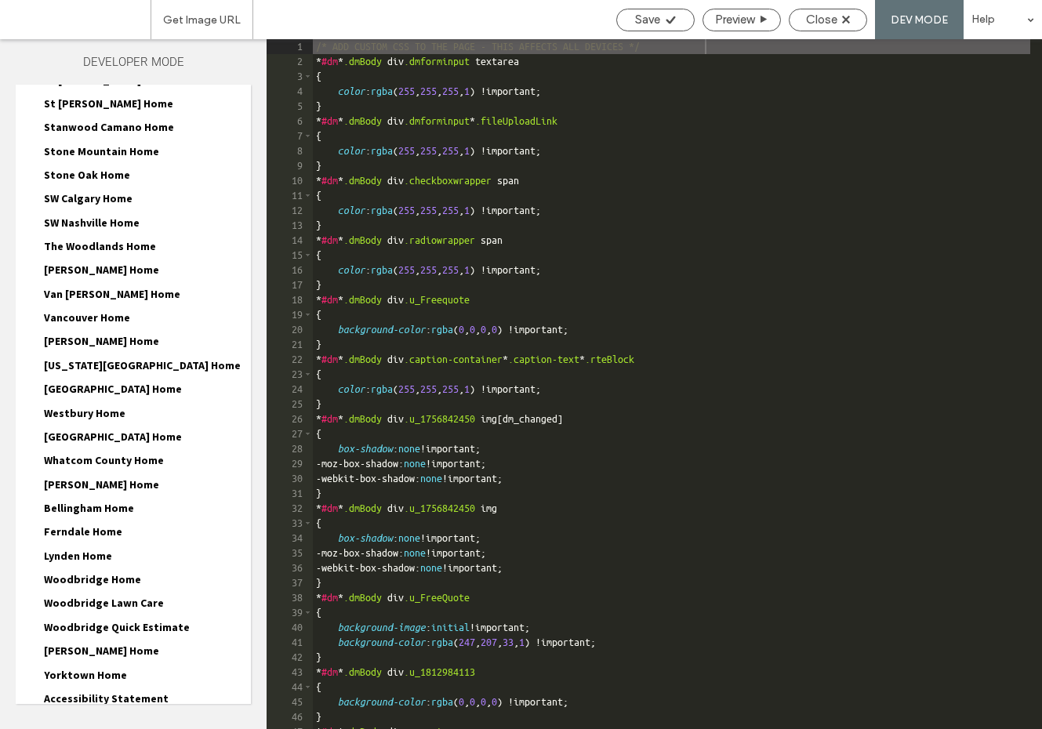
click at [100, 453] on span "Whatcom County Home" at bounding box center [104, 460] width 120 height 14
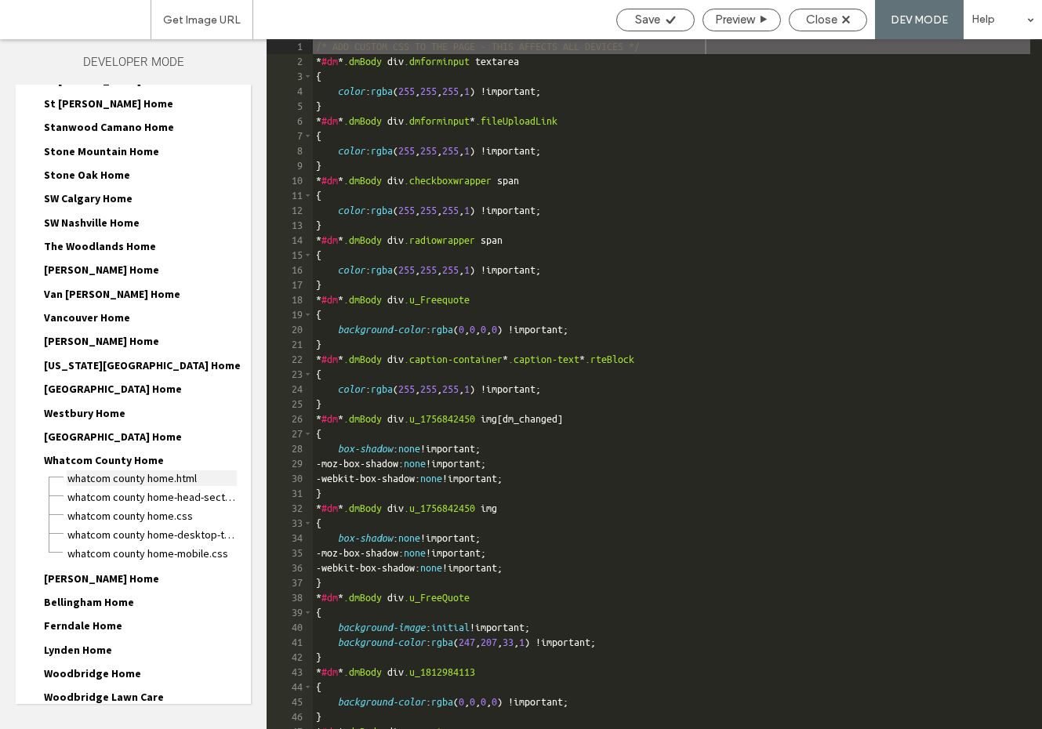
click at [109, 470] on span "Whatcom County Home.html" at bounding box center [152, 478] width 170 height 16
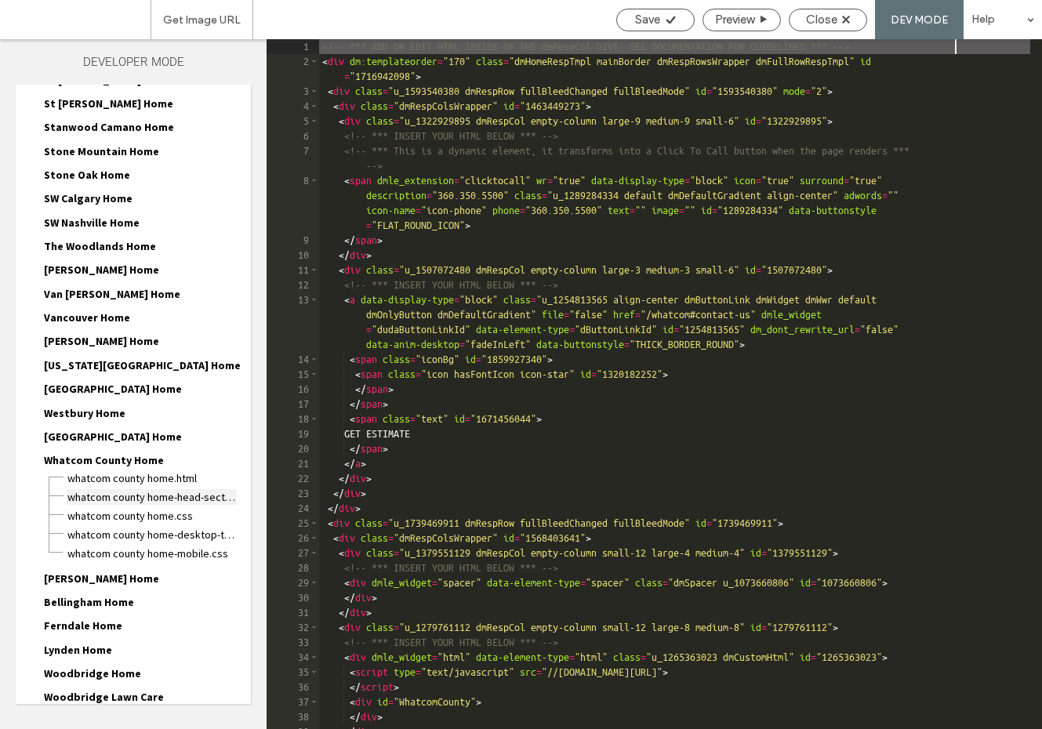
click at [114, 489] on span "Whatcom County Home-head-section.html" at bounding box center [152, 497] width 170 height 16
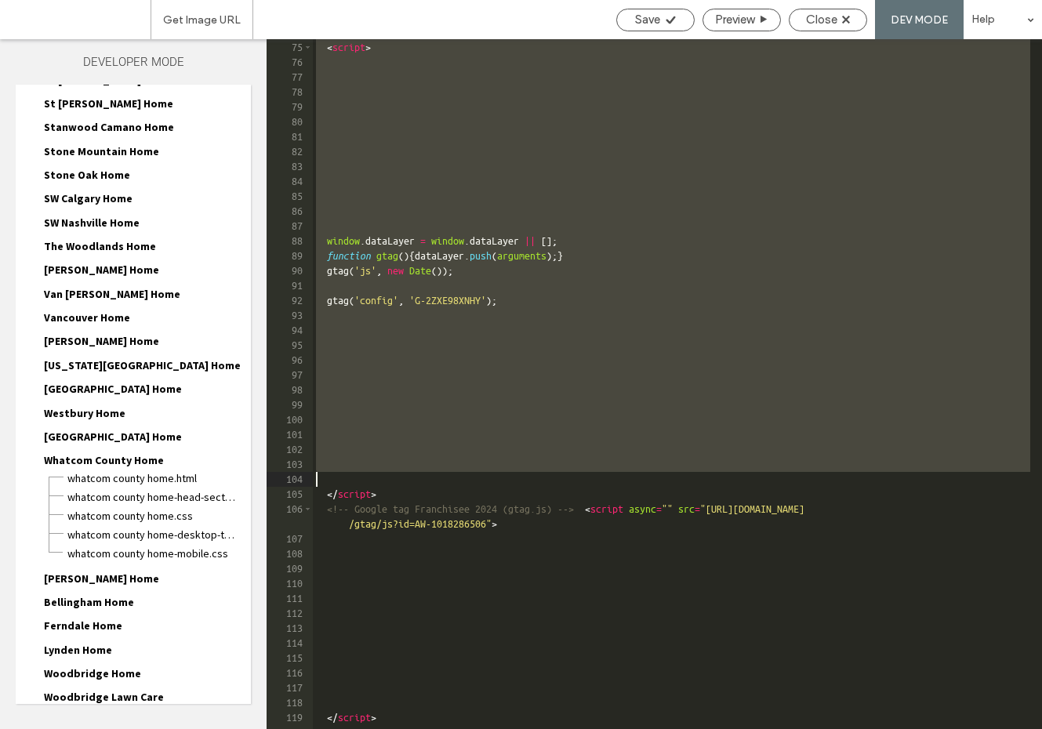
scroll to position [1129, 0]
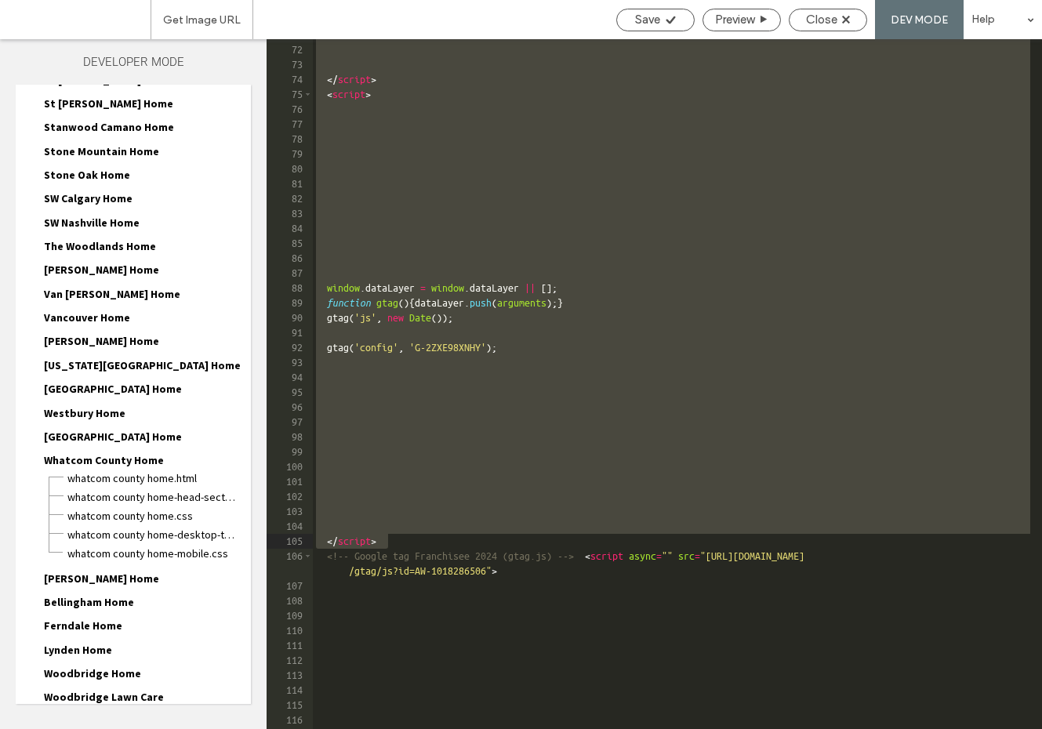
drag, startPoint x: 527, startPoint y: 268, endPoint x: 568, endPoint y: 546, distance: 281.3
click at [568, 546] on div "</ script > < script > window . dataLayer = window . dataLayer || [ ] ; functio…" at bounding box center [671, 386] width 717 height 719
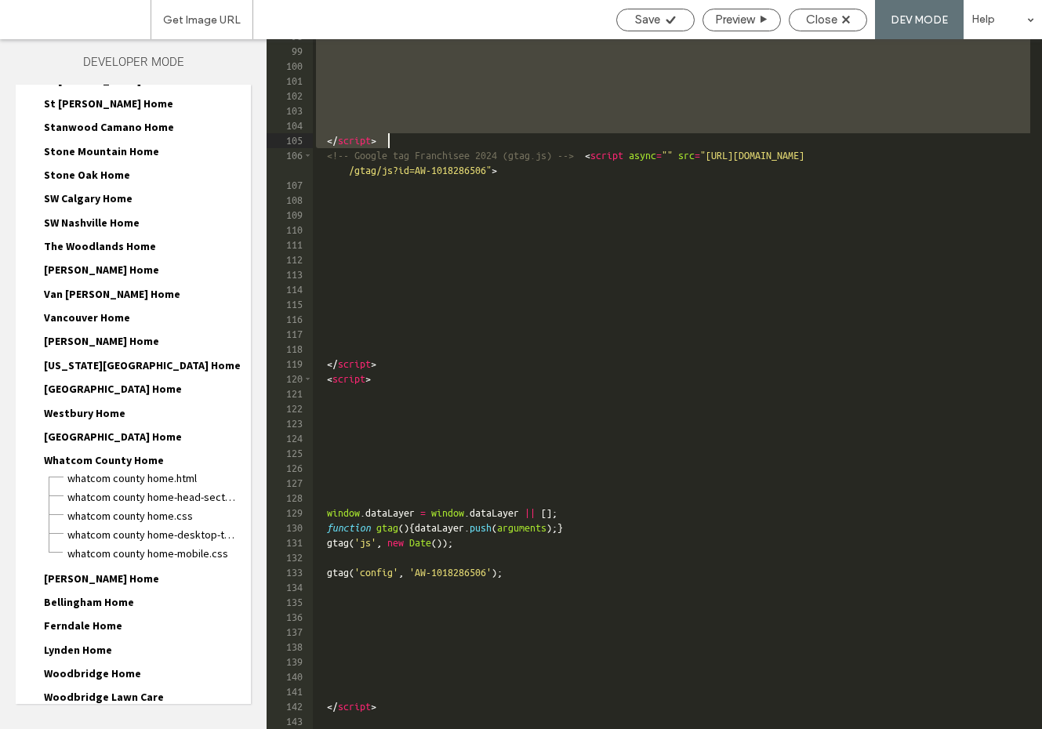
scroll to position [1529, 0]
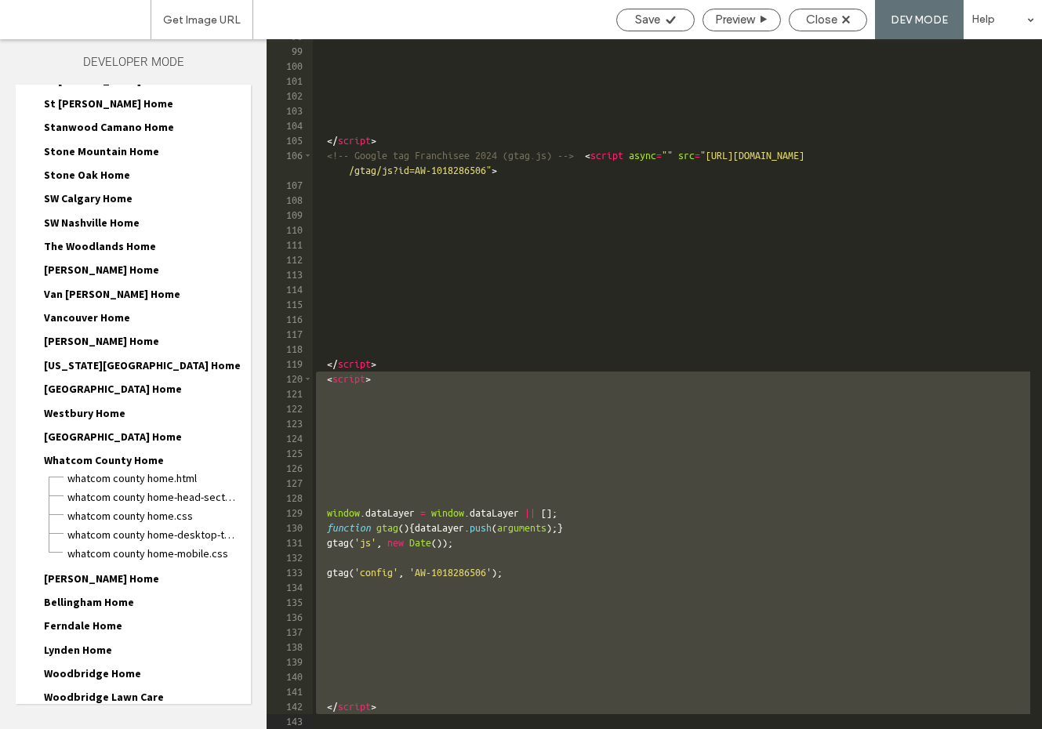
drag, startPoint x: 322, startPoint y: 379, endPoint x: 513, endPoint y: 742, distance: 409.8
click at [513, 728] on html ".wqwq-1{fill:#231f20;} .cls-1q, .cls-2q { fill-rule: evenodd; } .cls-2q { fill:…" at bounding box center [521, 364] width 1042 height 729
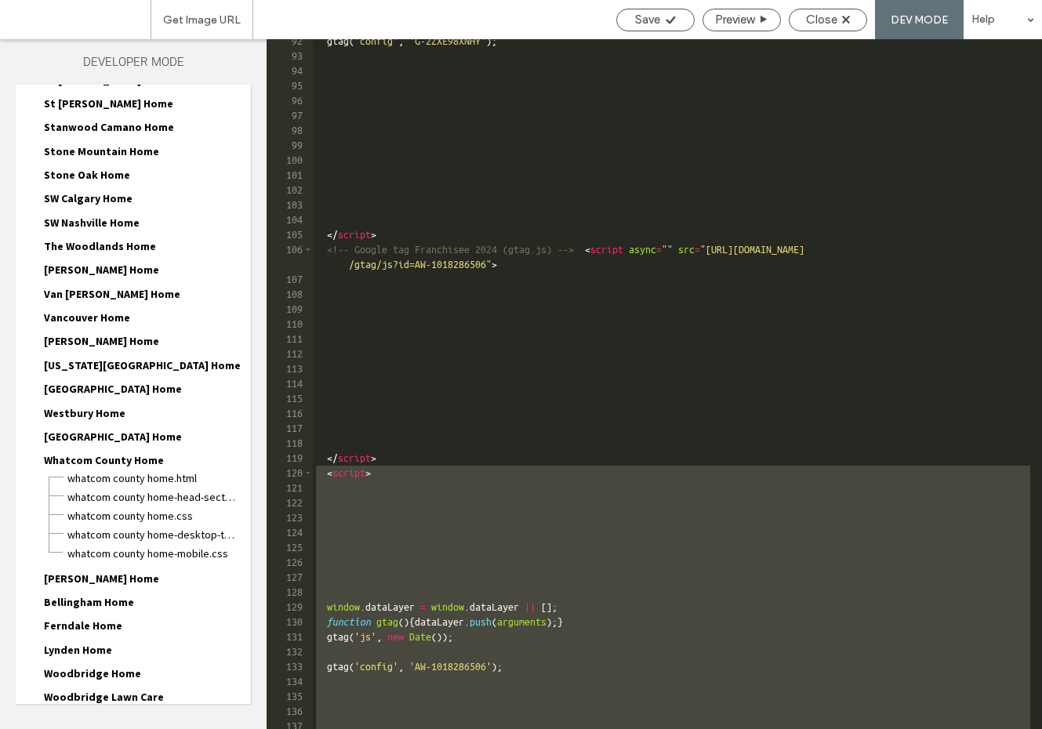
scroll to position [1388, 0]
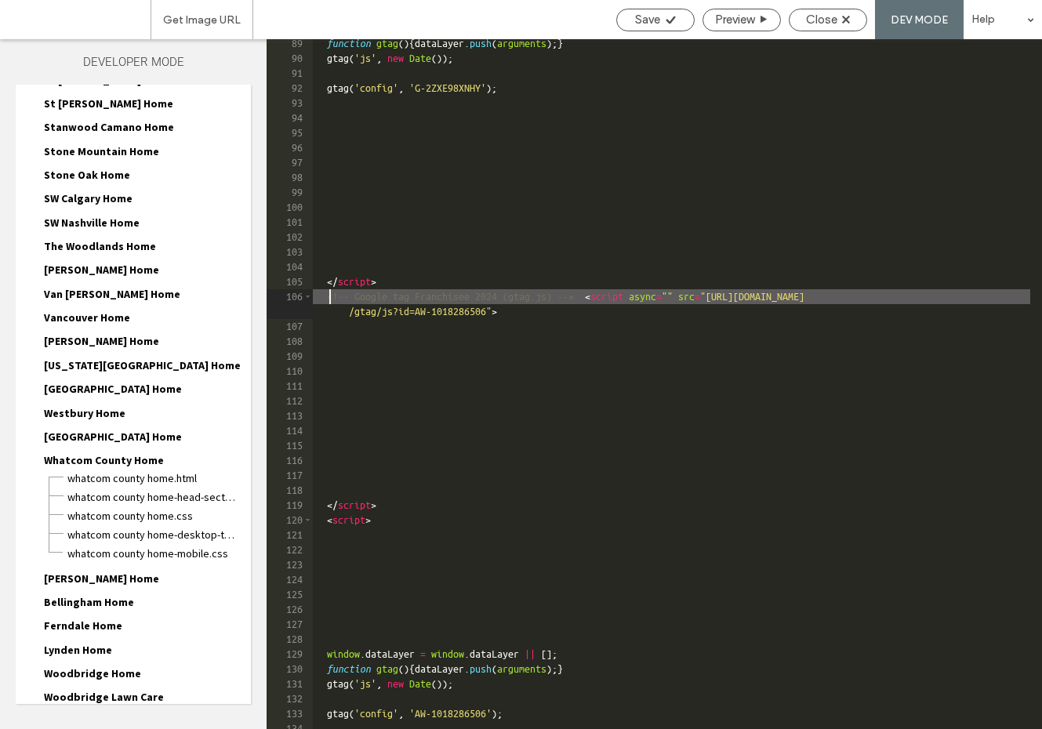
click at [327, 299] on div "function gtag ( ) { dataLayer . push ( arguments ) ; } gtag ( 'js' , new Date (…" at bounding box center [671, 395] width 717 height 719
click at [321, 296] on div "function gtag ( ) { dataLayer . push ( arguments ) ; } gtag ( 'js' , new Date (…" at bounding box center [671, 395] width 717 height 719
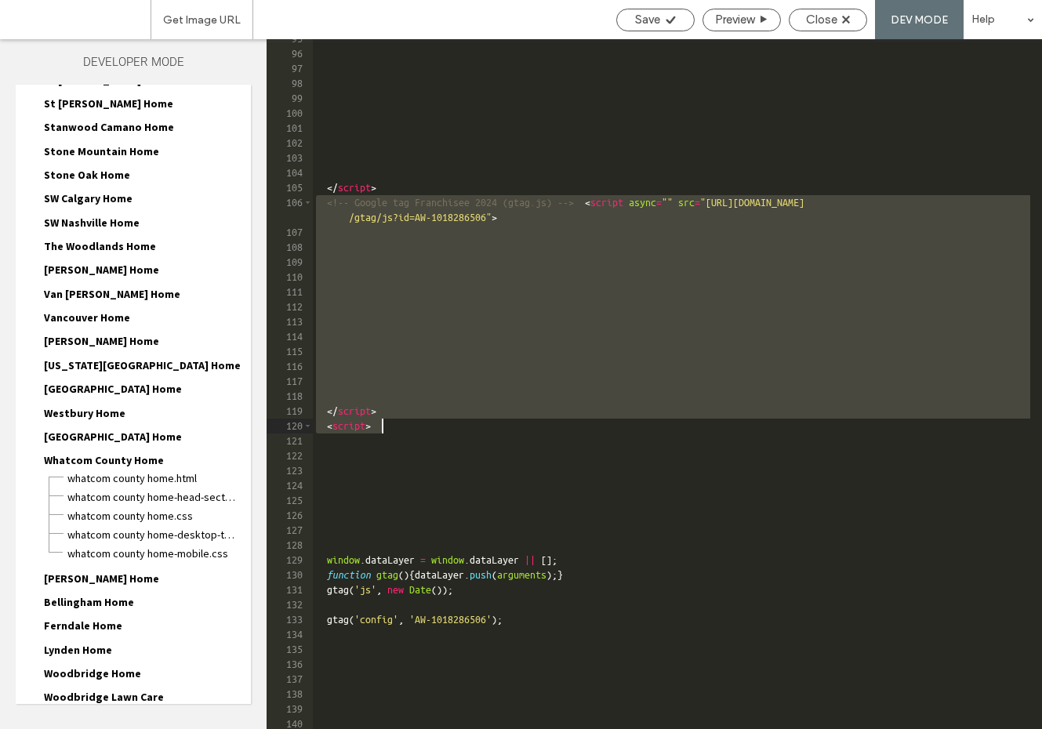
scroll to position [1529, 0]
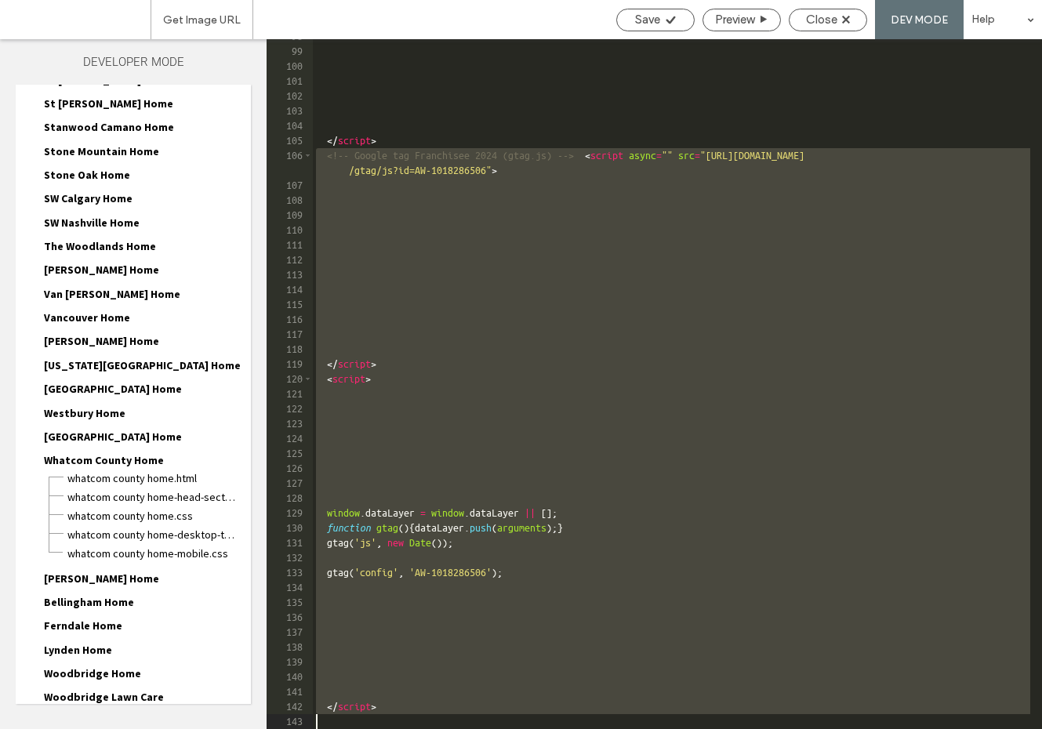
drag, startPoint x: 319, startPoint y: 292, endPoint x: 431, endPoint y: 724, distance: 446.1
click at [431, 724] on div "</ script > <!-- Google tag Franchisee 2024 (gtag.js) --> < script async = "" s…" at bounding box center [671, 388] width 717 height 719
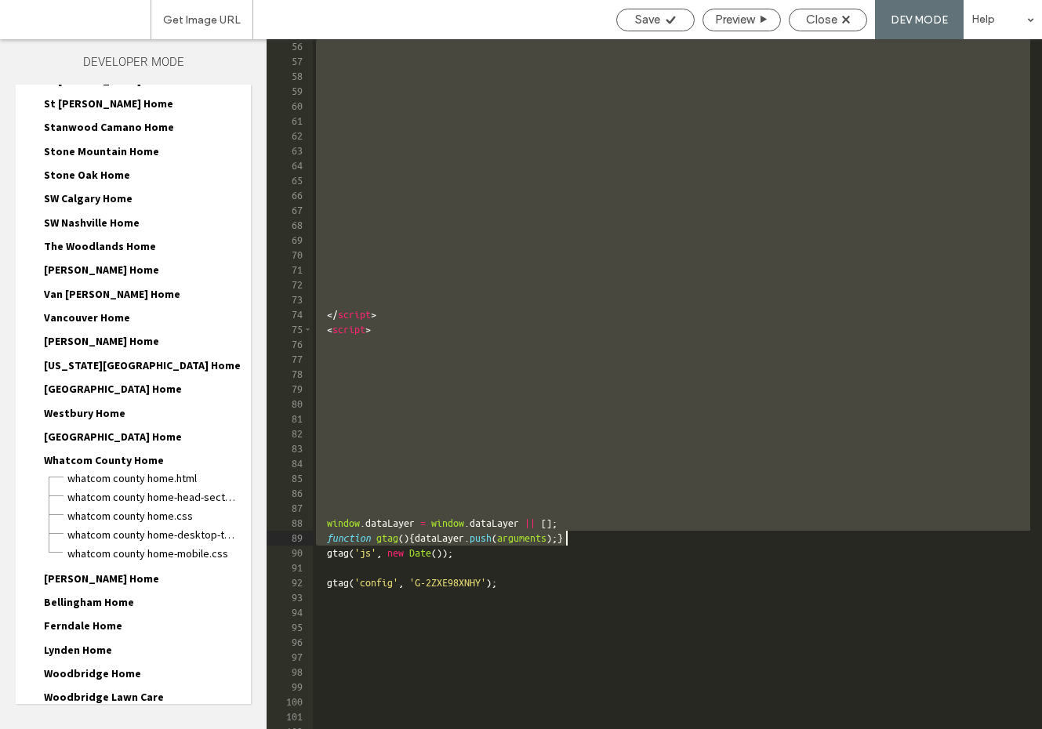
scroll to position [987, 0]
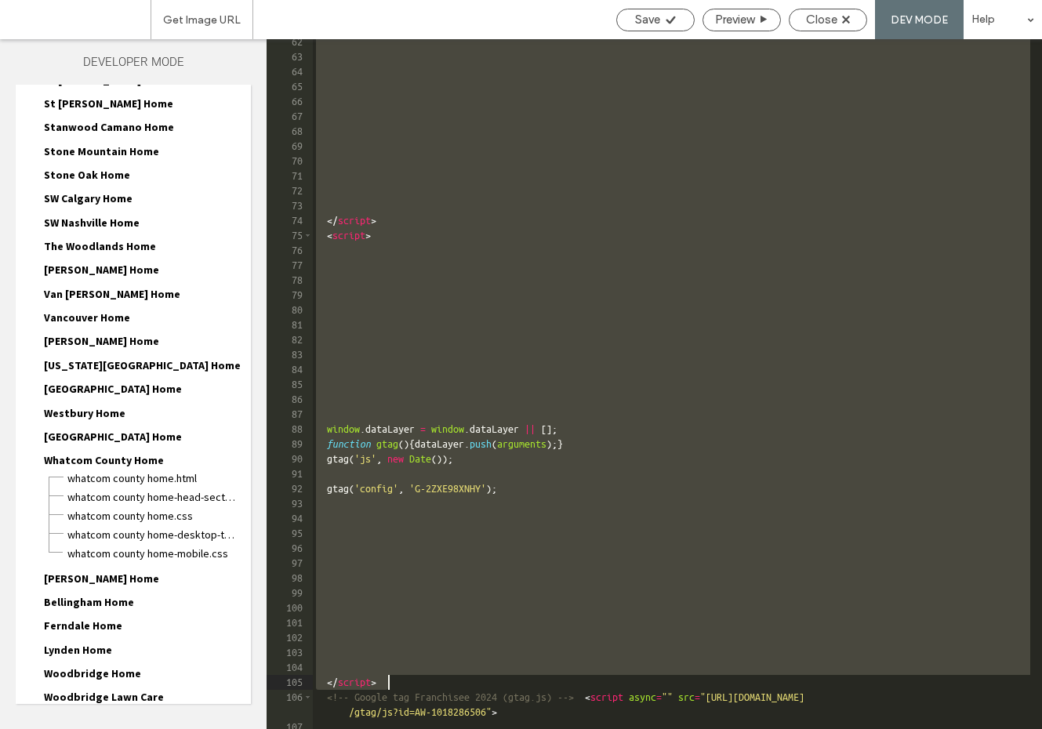
drag, startPoint x: 526, startPoint y: 270, endPoint x: 577, endPoint y: 683, distance: 416.1
click at [577, 683] on div "</ script > < script > window . dataLayer = window . dataLayer || [ ] ; functio…" at bounding box center [671, 393] width 717 height 719
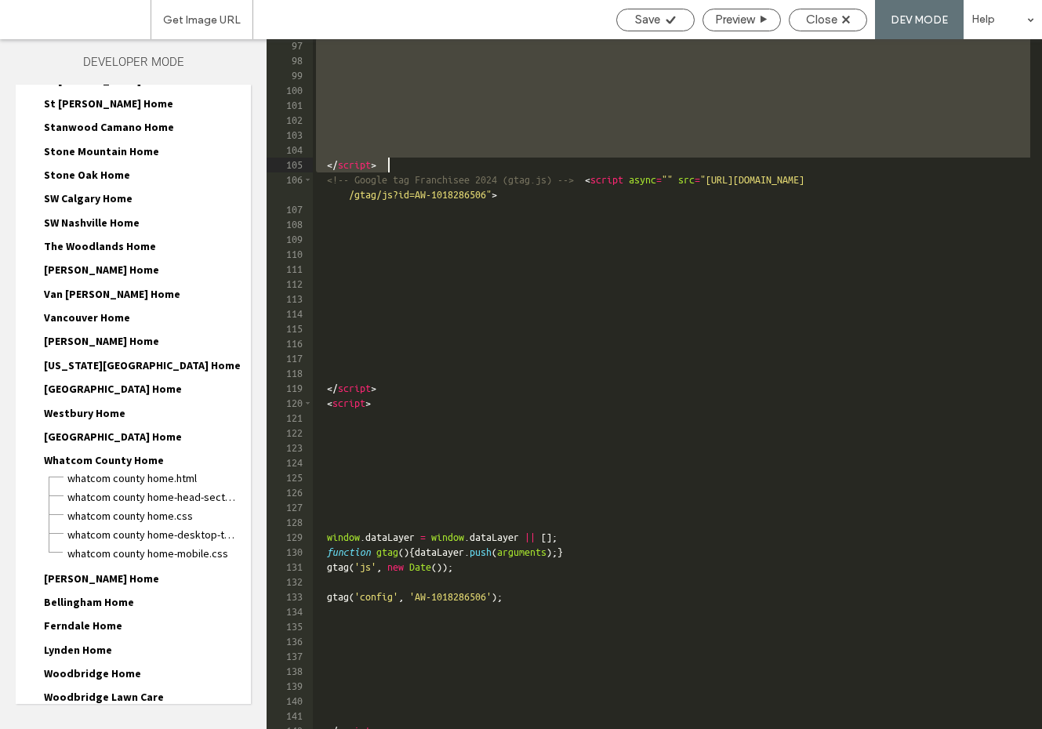
scroll to position [1529, 0]
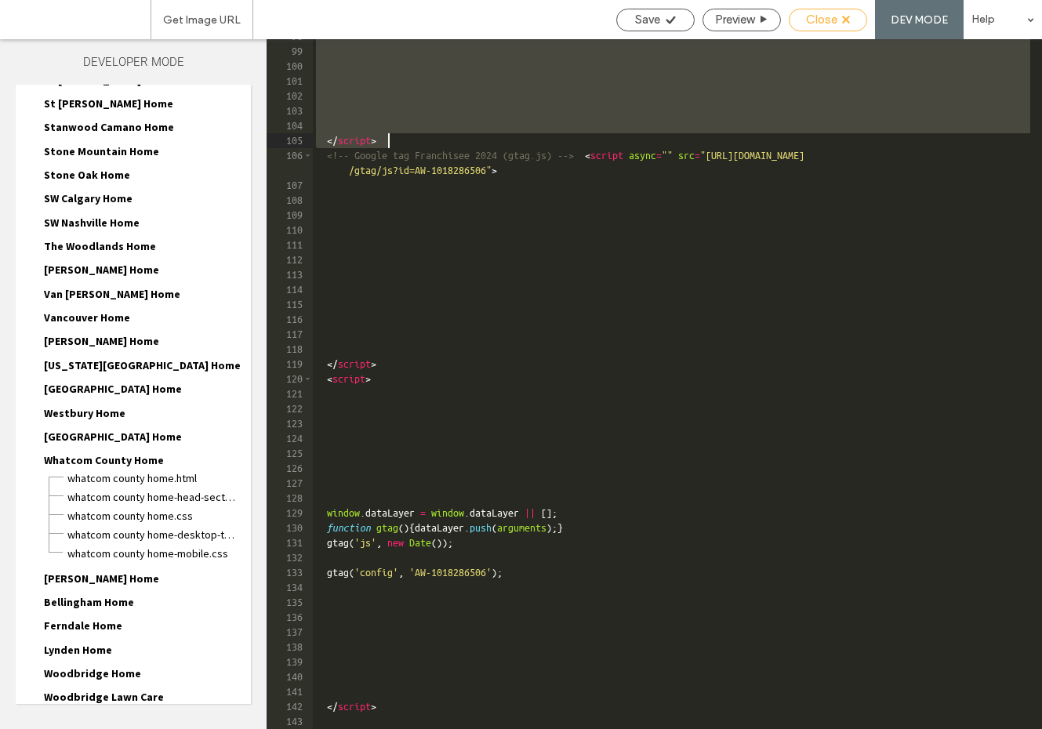
click at [835, 24] on span "Close" at bounding box center [821, 20] width 31 height 14
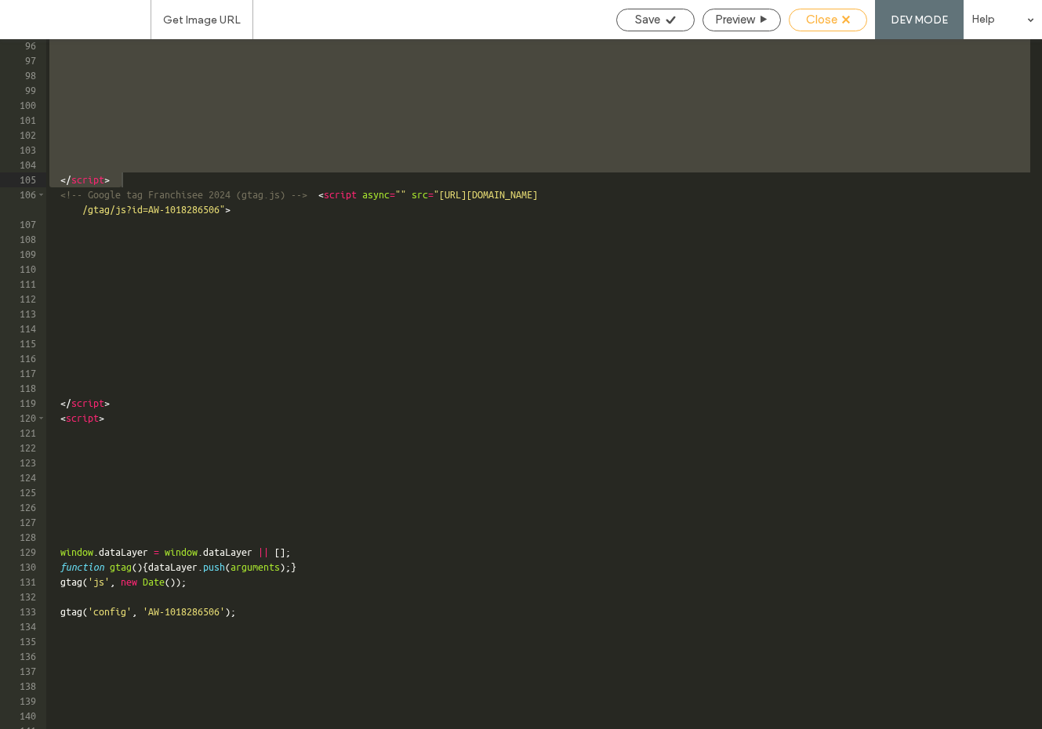
scroll to position [1490, 0]
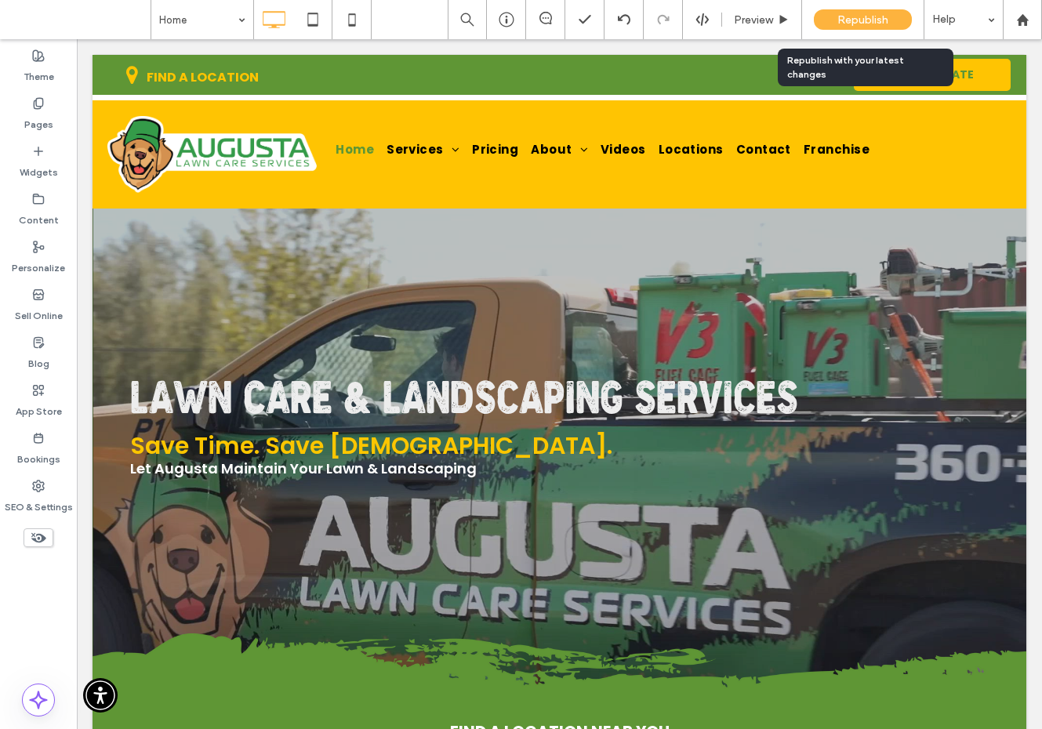
click at [857, 16] on span "Republish" at bounding box center [862, 19] width 51 height 13
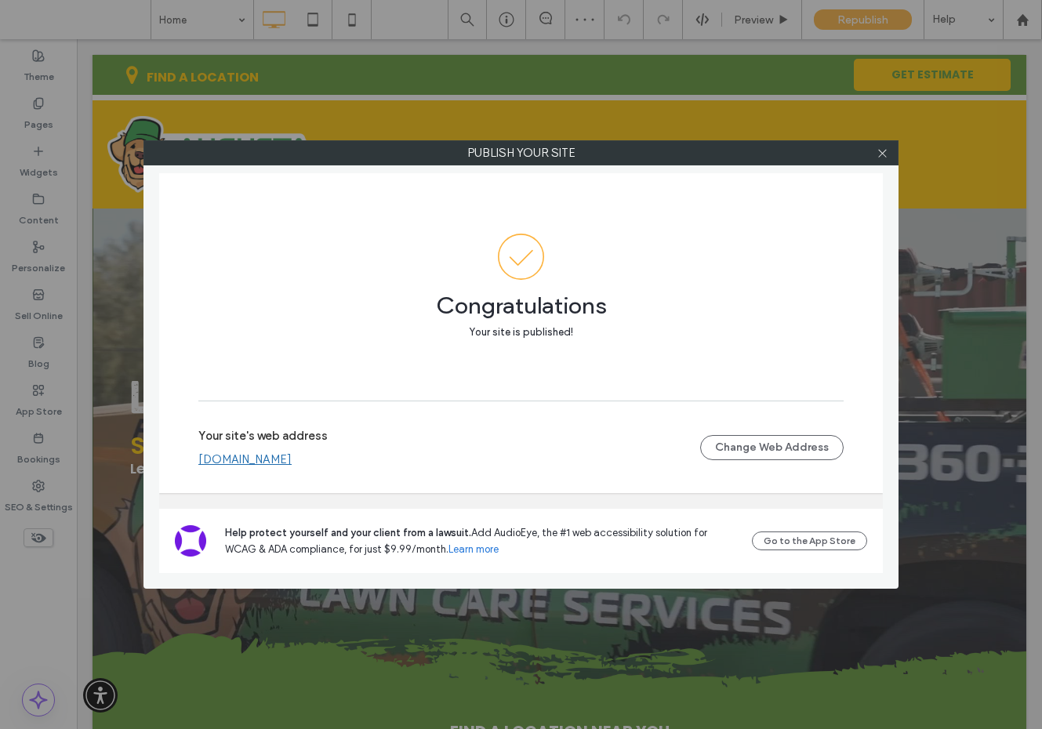
click at [292, 459] on link "www.augustalawncareservices.com" at bounding box center [244, 459] width 93 height 14
click at [277, 458] on link "www.augustalawncareservices.com" at bounding box center [244, 459] width 93 height 14
click at [885, 151] on icon at bounding box center [882, 153] width 12 height 12
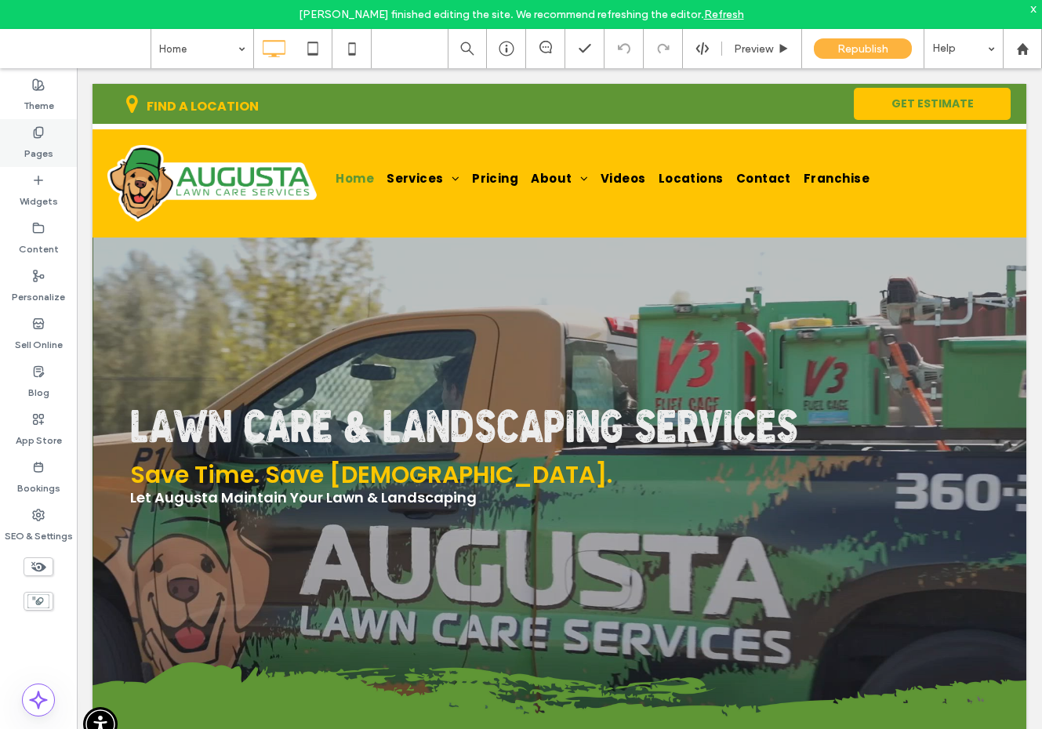
click at [67, 159] on div "Pages" at bounding box center [38, 143] width 77 height 48
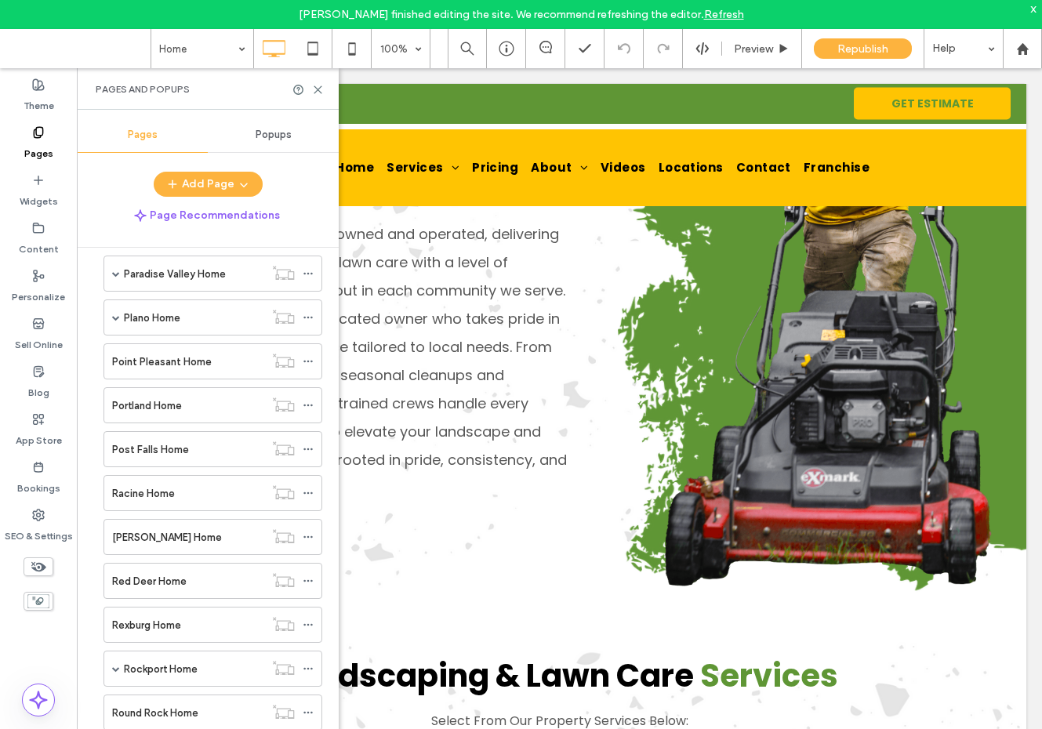
scroll to position [8377, 0]
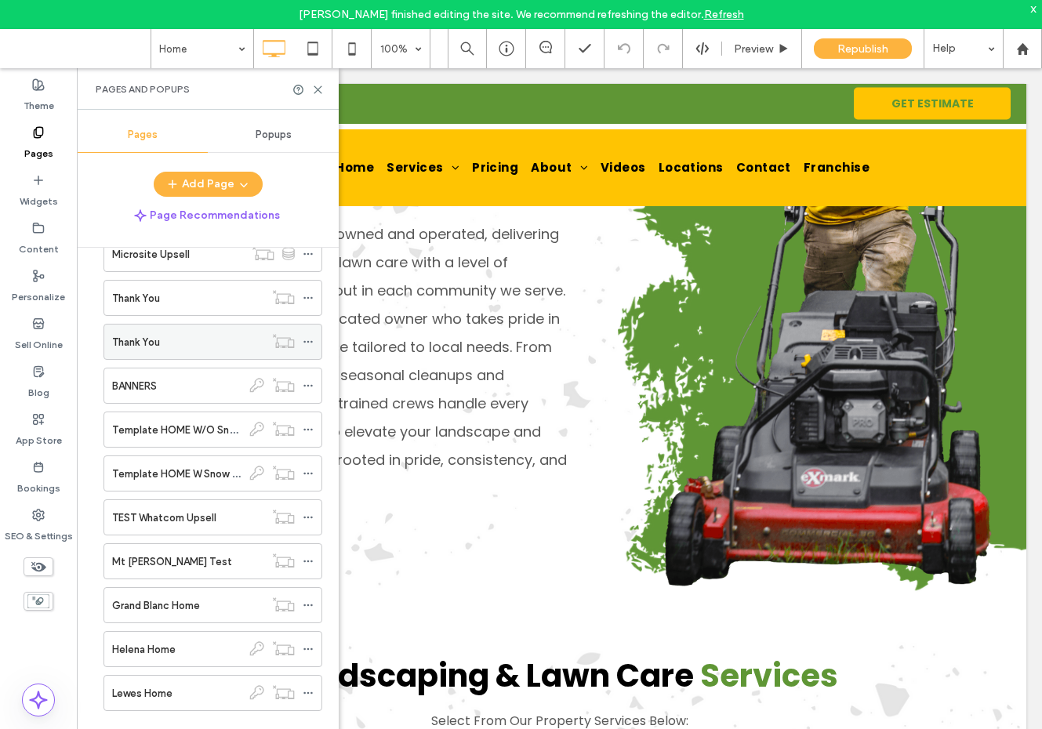
click at [309, 339] on icon at bounding box center [308, 341] width 11 height 11
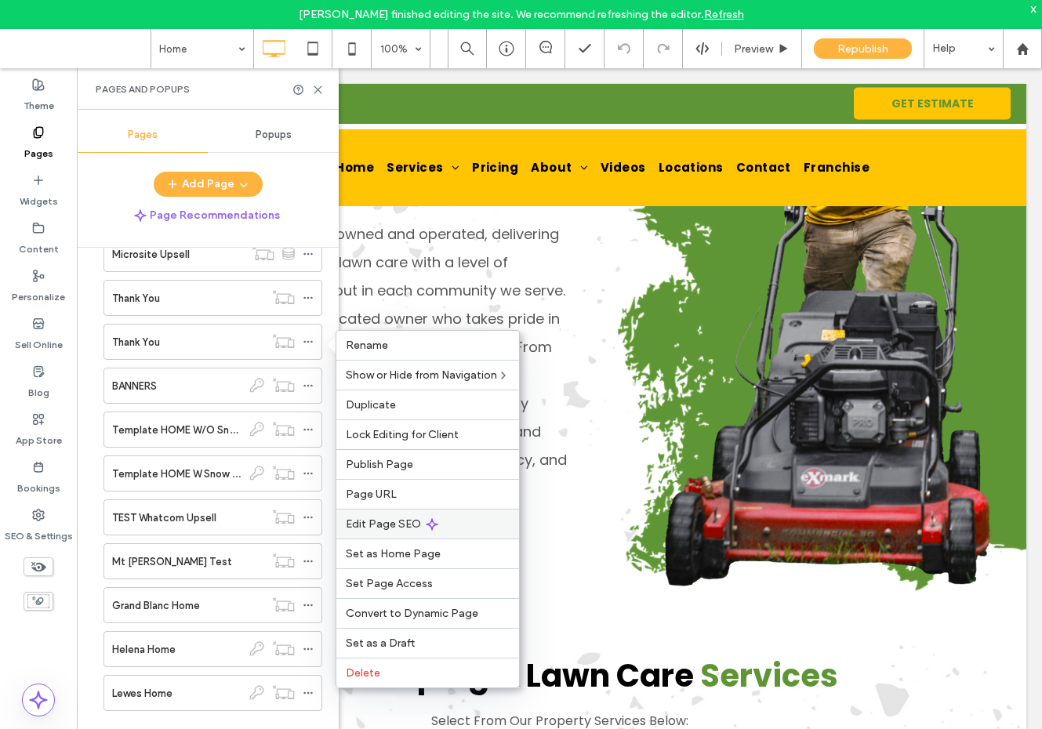
click at [390, 523] on span "Edit Page SEO" at bounding box center [383, 523] width 75 height 13
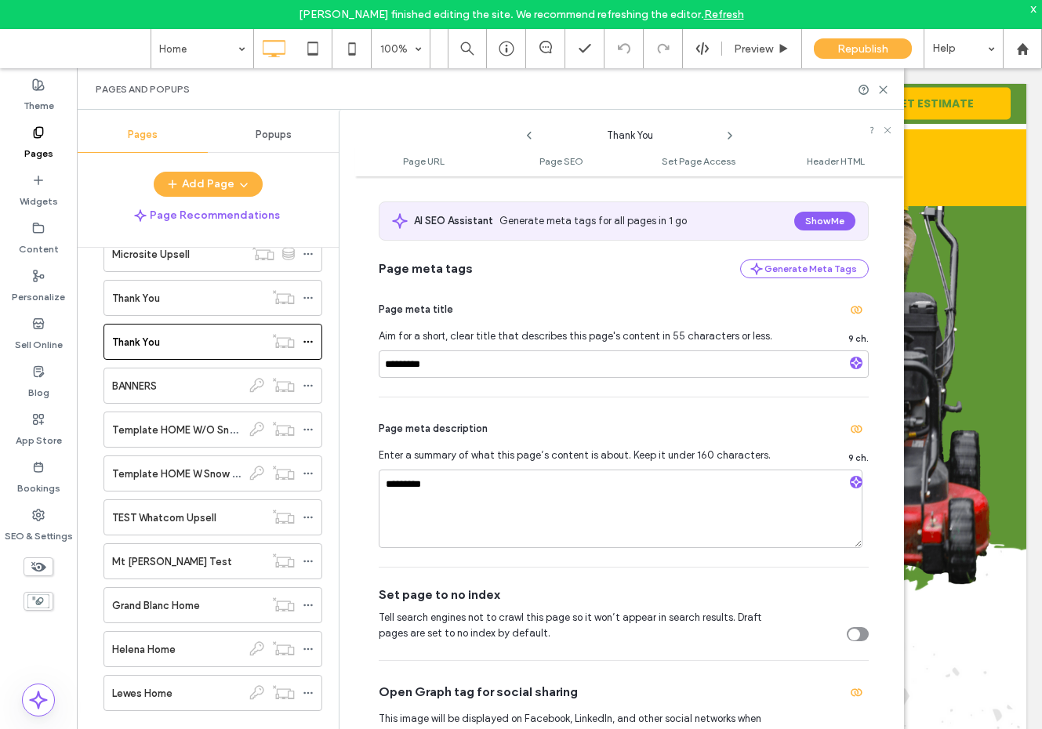
scroll to position [288, 0]
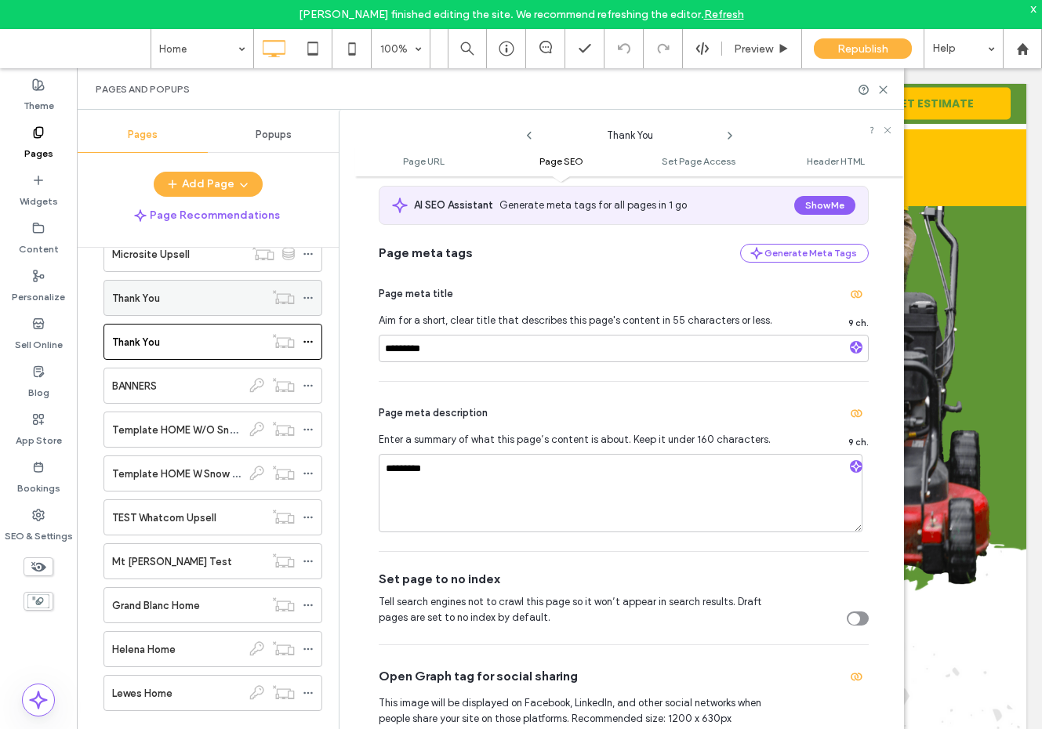
click at [246, 295] on div "Thank You" at bounding box center [188, 298] width 152 height 16
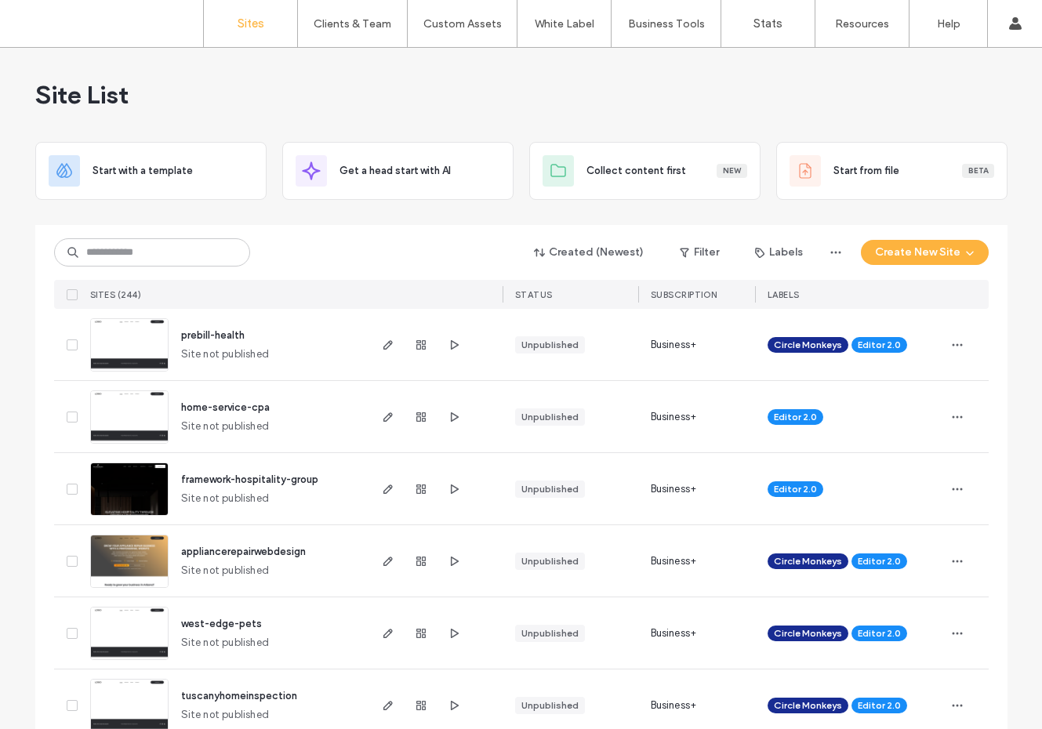
click at [117, 237] on div "Created (Newest) Filter Labels Create New Site" at bounding box center [521, 252] width 934 height 30
click at [116, 257] on input at bounding box center [152, 252] width 196 height 28
click at [112, 255] on input at bounding box center [152, 252] width 196 height 28
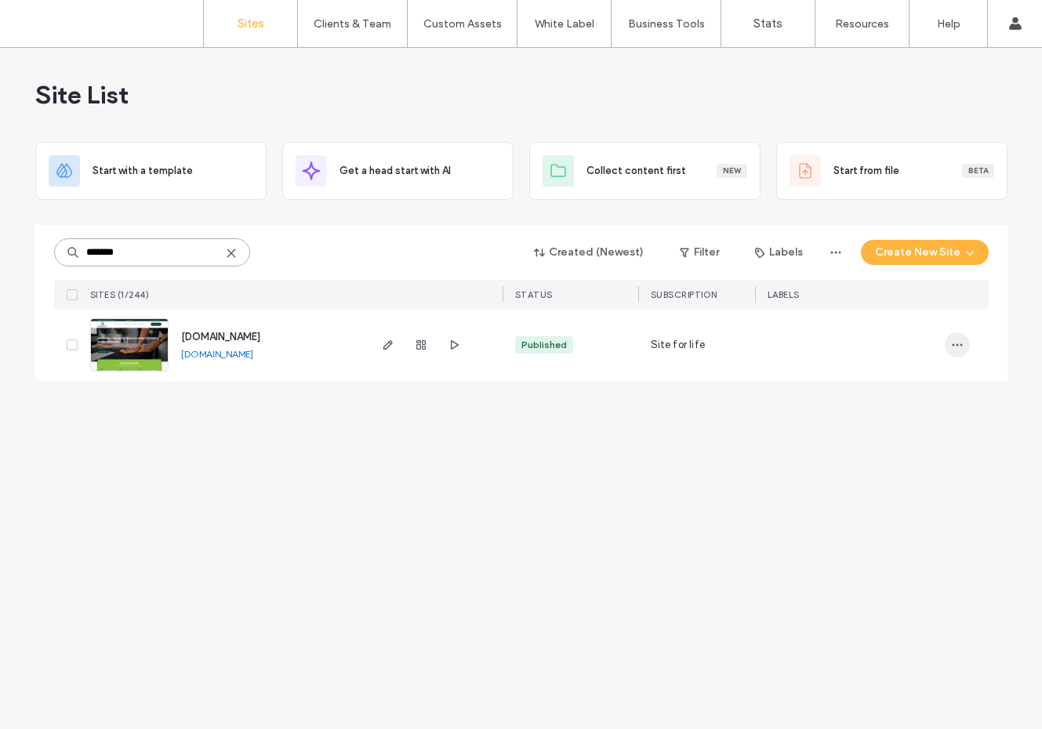
type input "*******"
click at [946, 340] on span "button" at bounding box center [956, 344] width 25 height 25
click at [900, 506] on span "Site Dashboard" at bounding box center [895, 514] width 73 height 16
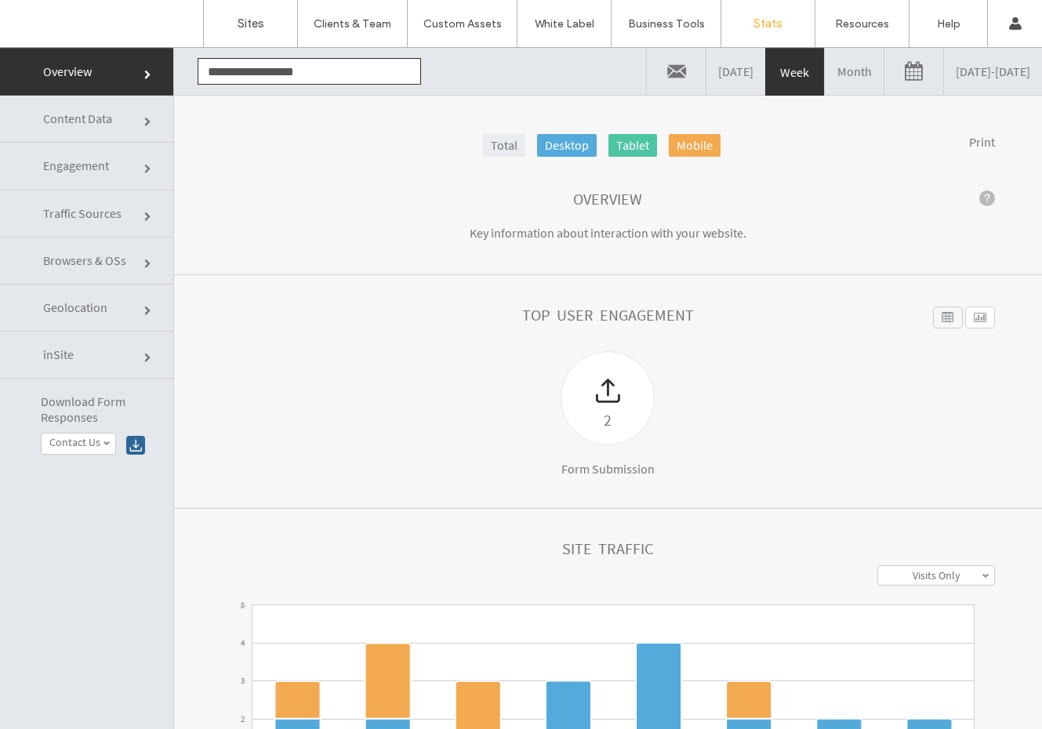
click at [824, 65] on link "Month" at bounding box center [853, 71] width 59 height 47
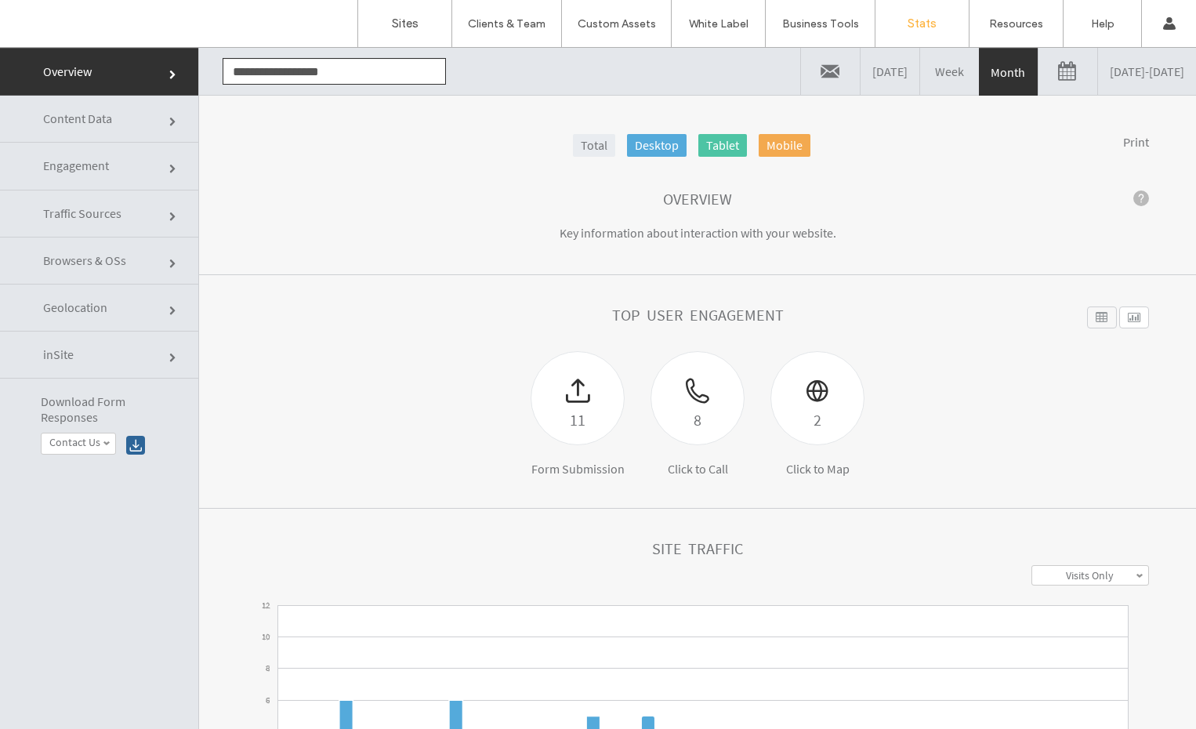
scroll to position [243, 0]
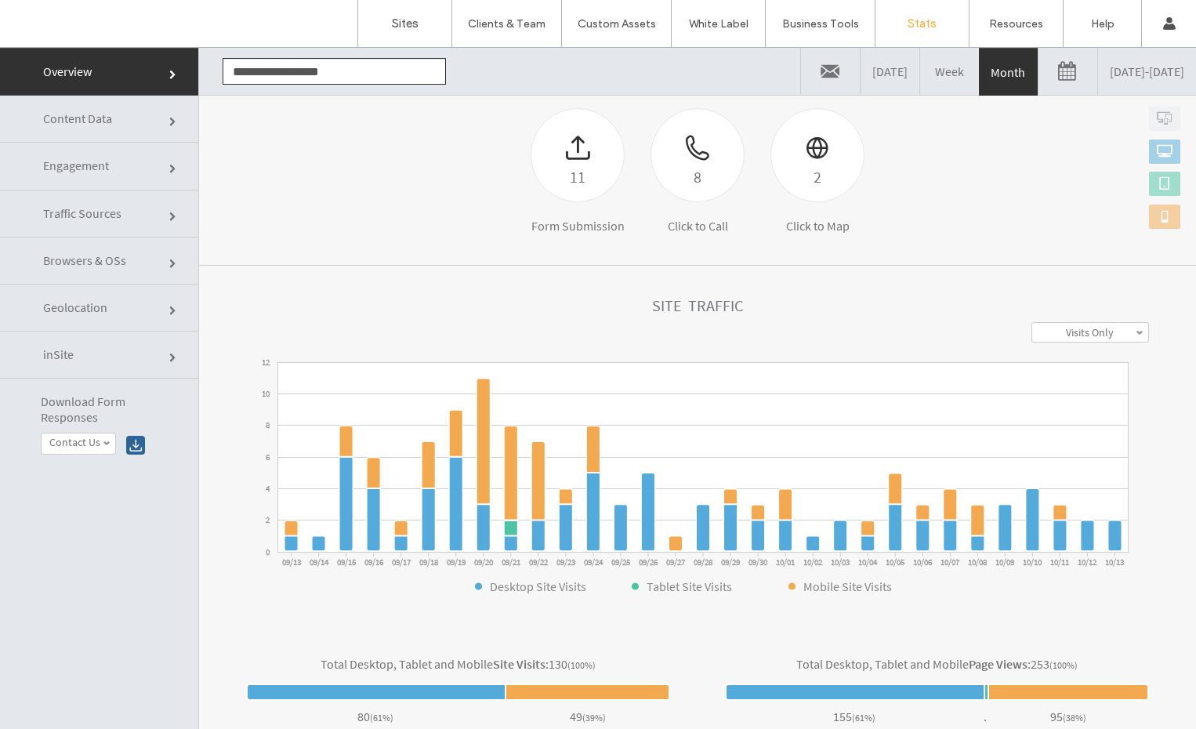
click at [104, 201] on link "Traffic Sources" at bounding box center [99, 213] width 198 height 47
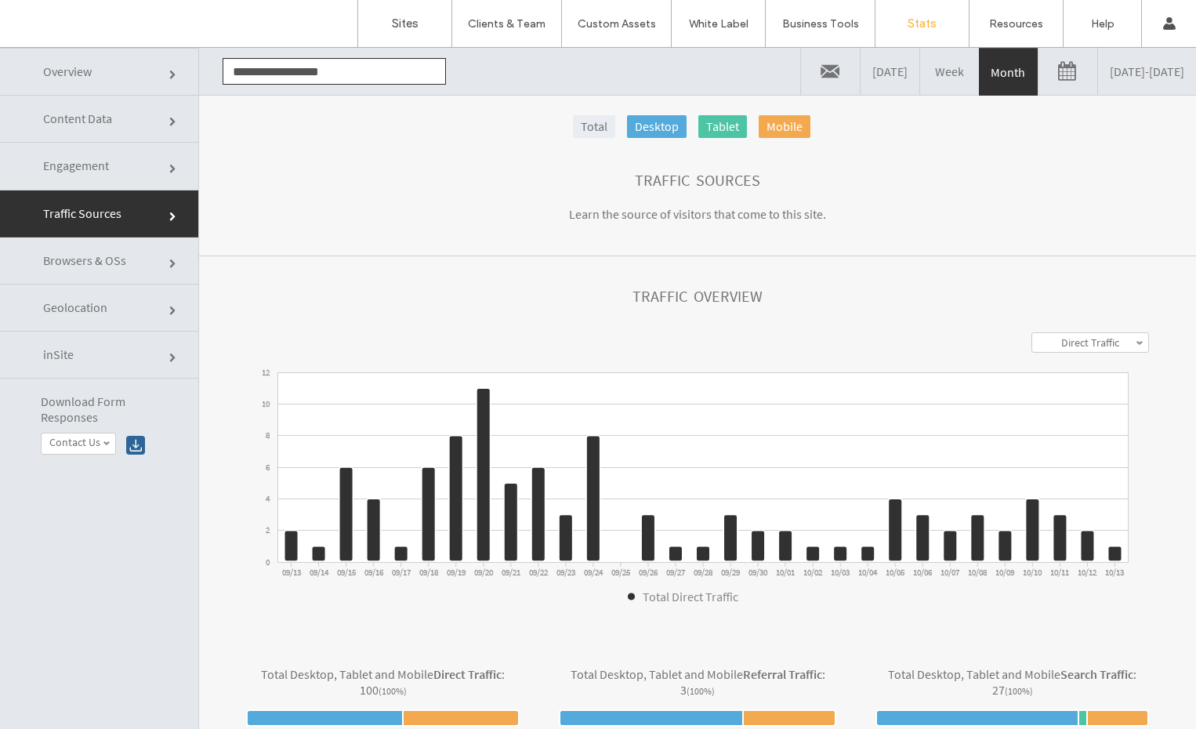
scroll to position [0, 0]
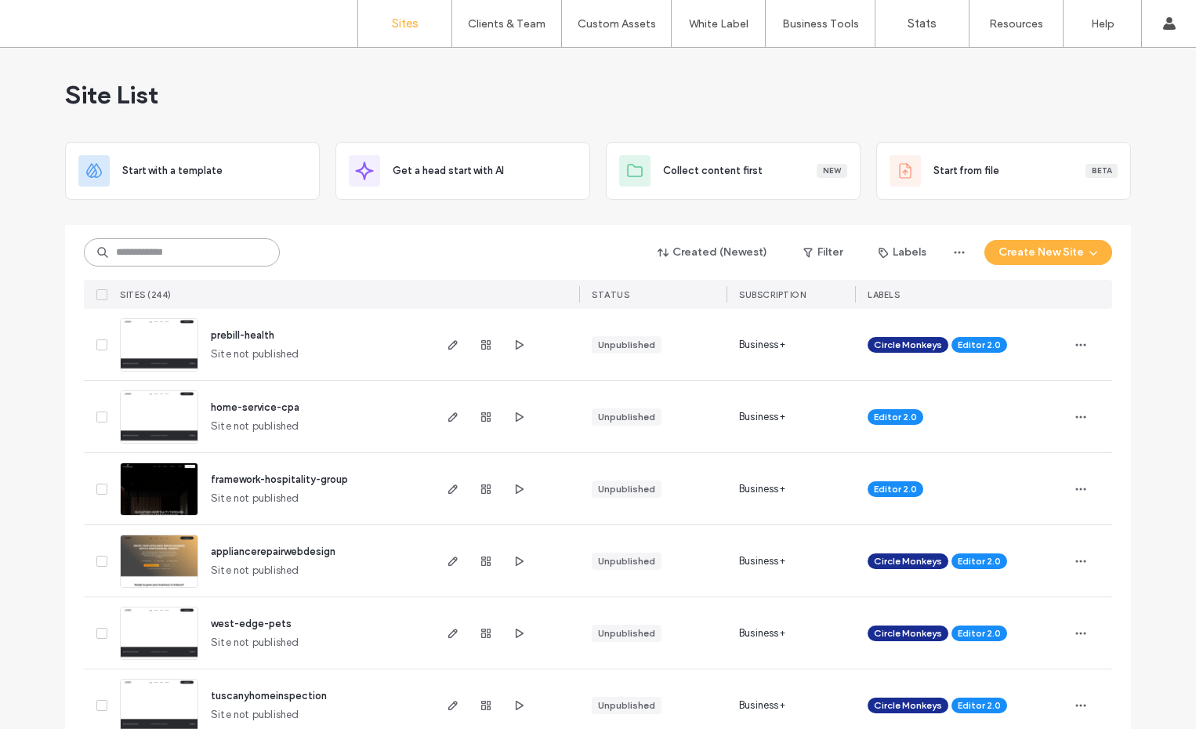
click at [180, 252] on input at bounding box center [182, 252] width 196 height 28
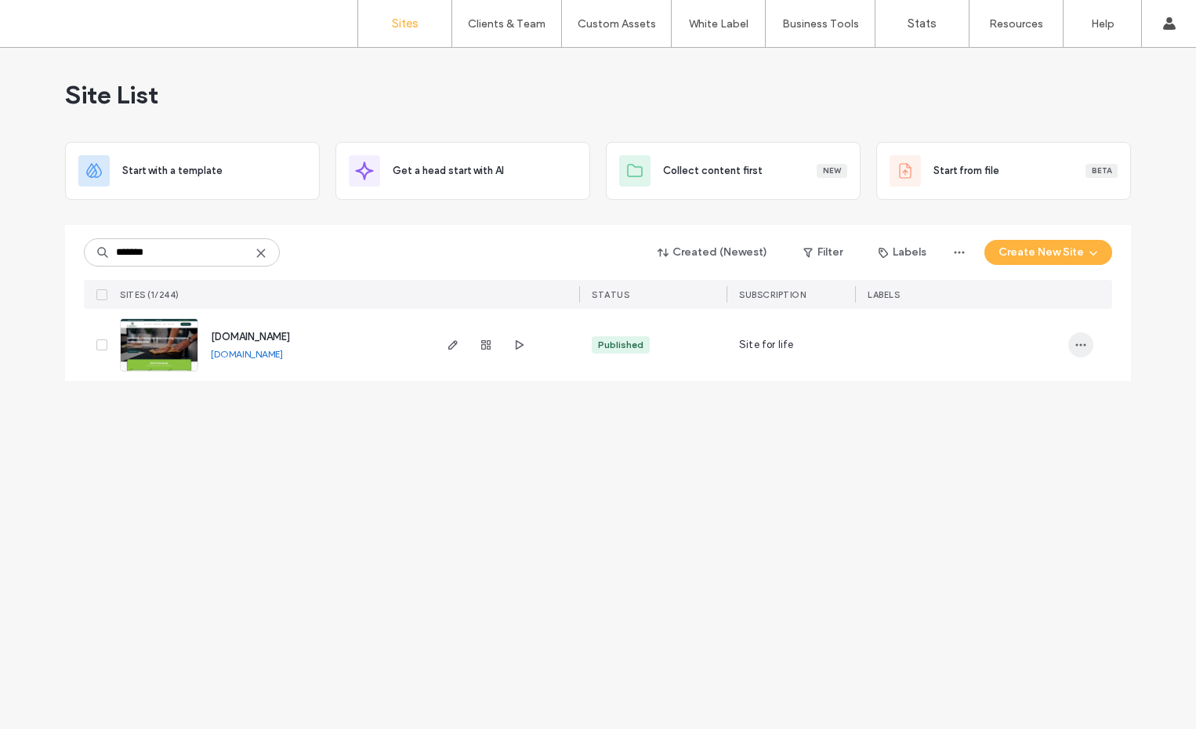
click at [1082, 346] on icon "button" at bounding box center [1080, 345] width 13 height 13
click at [248, 252] on input "*******" at bounding box center [182, 252] width 196 height 28
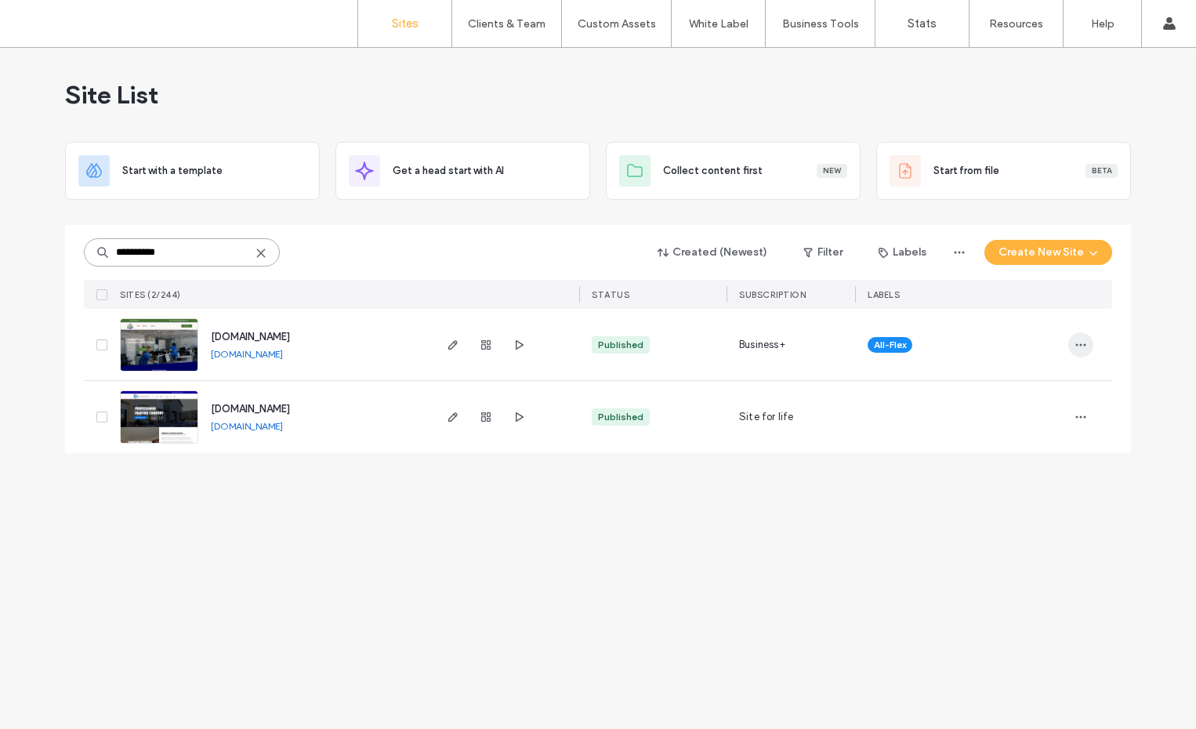
type input "**********"
click at [1078, 345] on icon "button" at bounding box center [1080, 345] width 13 height 13
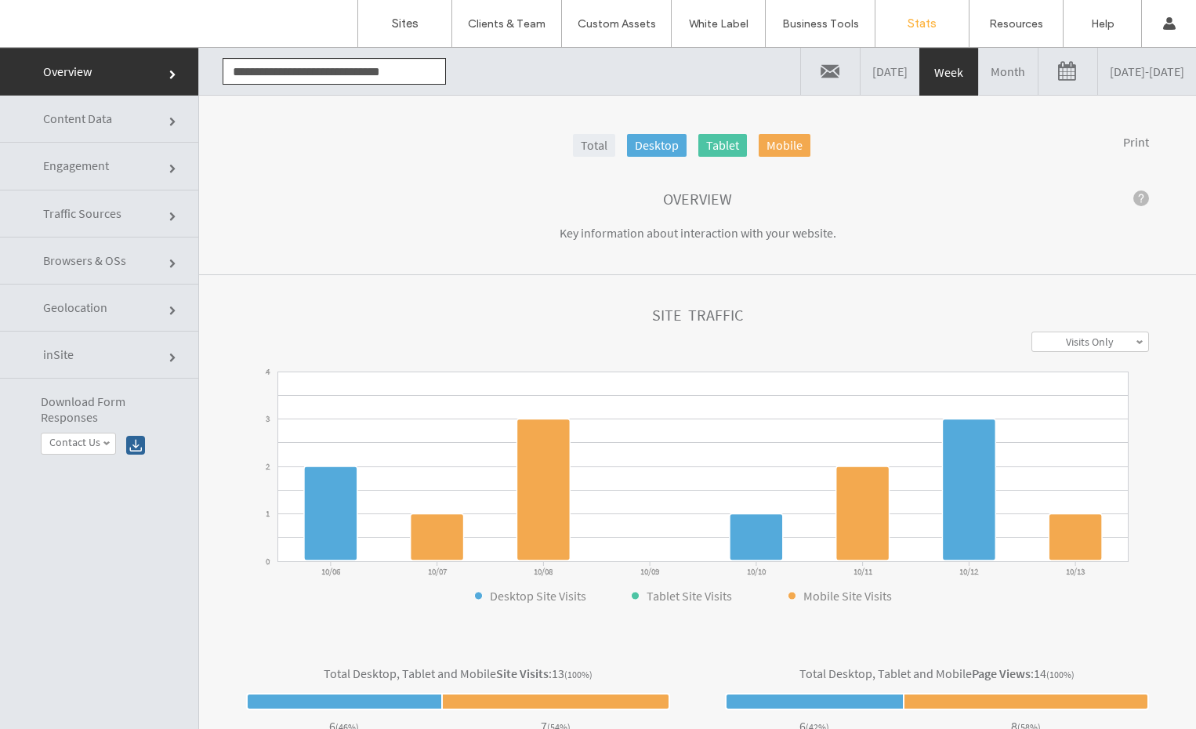
click at [979, 85] on link "Month" at bounding box center [1008, 71] width 59 height 47
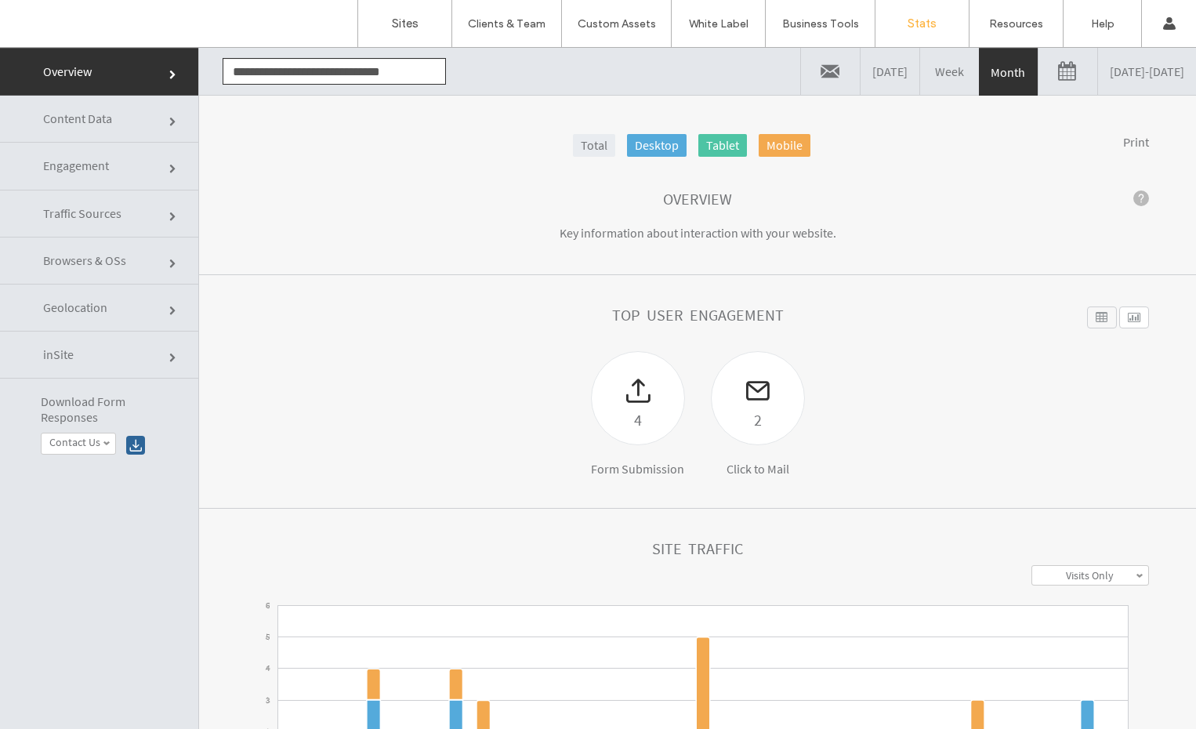
click at [399, 75] on input "**********" at bounding box center [334, 71] width 223 height 27
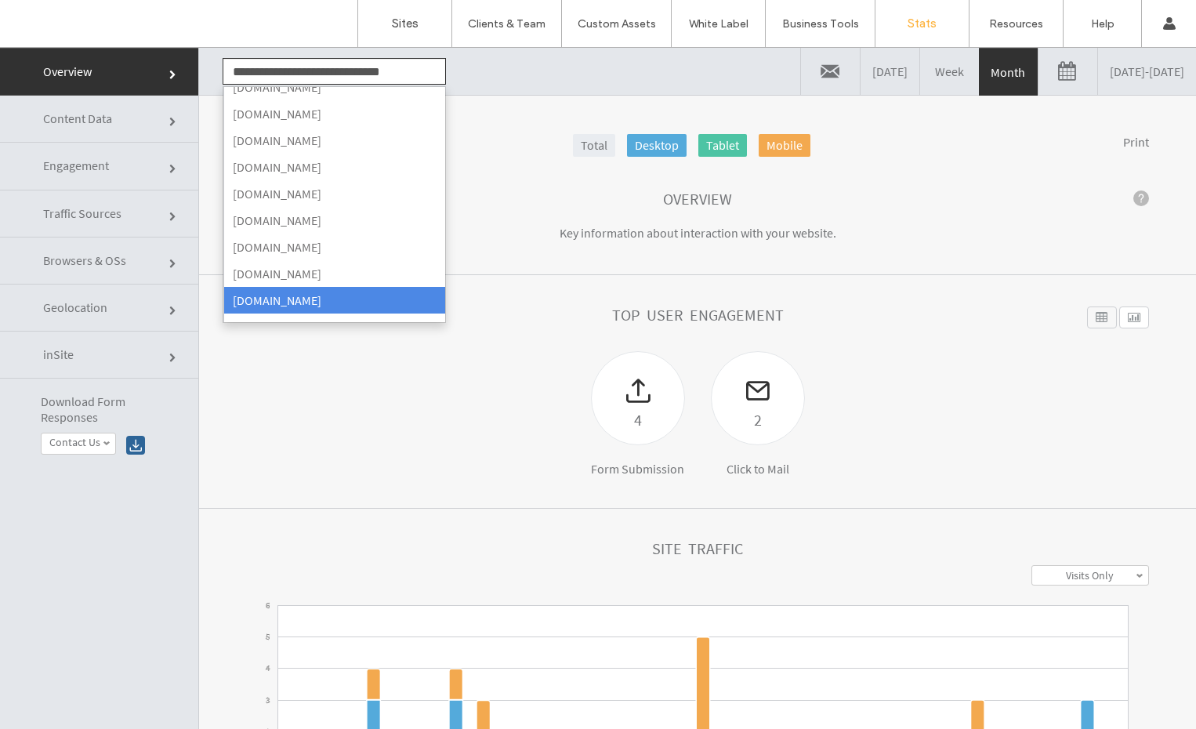
click at [399, 75] on input "**********" at bounding box center [334, 71] width 223 height 27
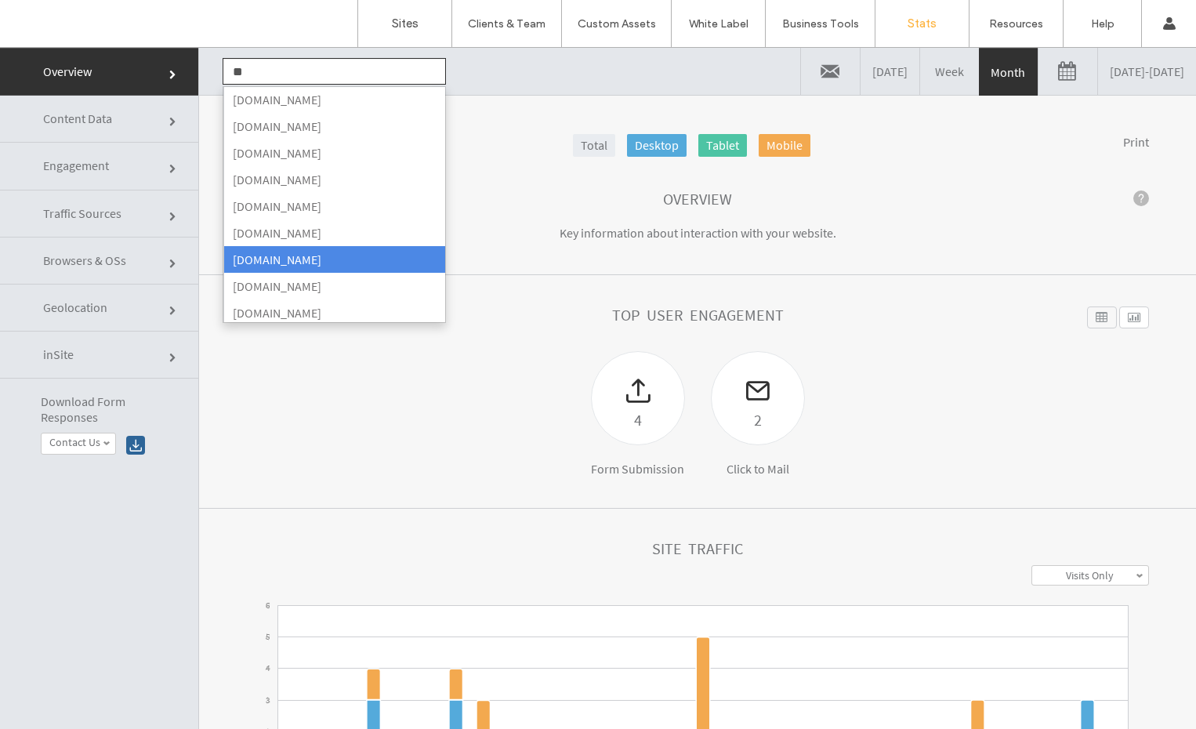
scroll to position [0, 0]
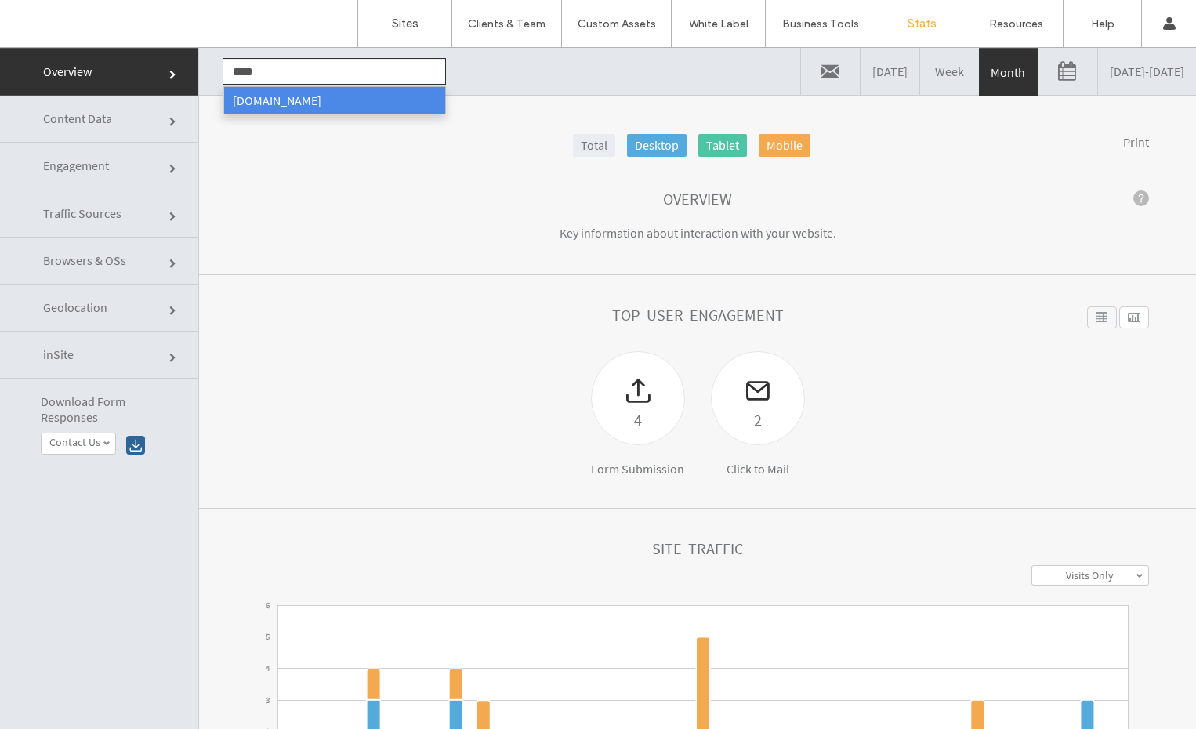
click at [380, 100] on li "www.sacramentocleaningservicesllc.com" at bounding box center [334, 100] width 222 height 27
type input "**********"
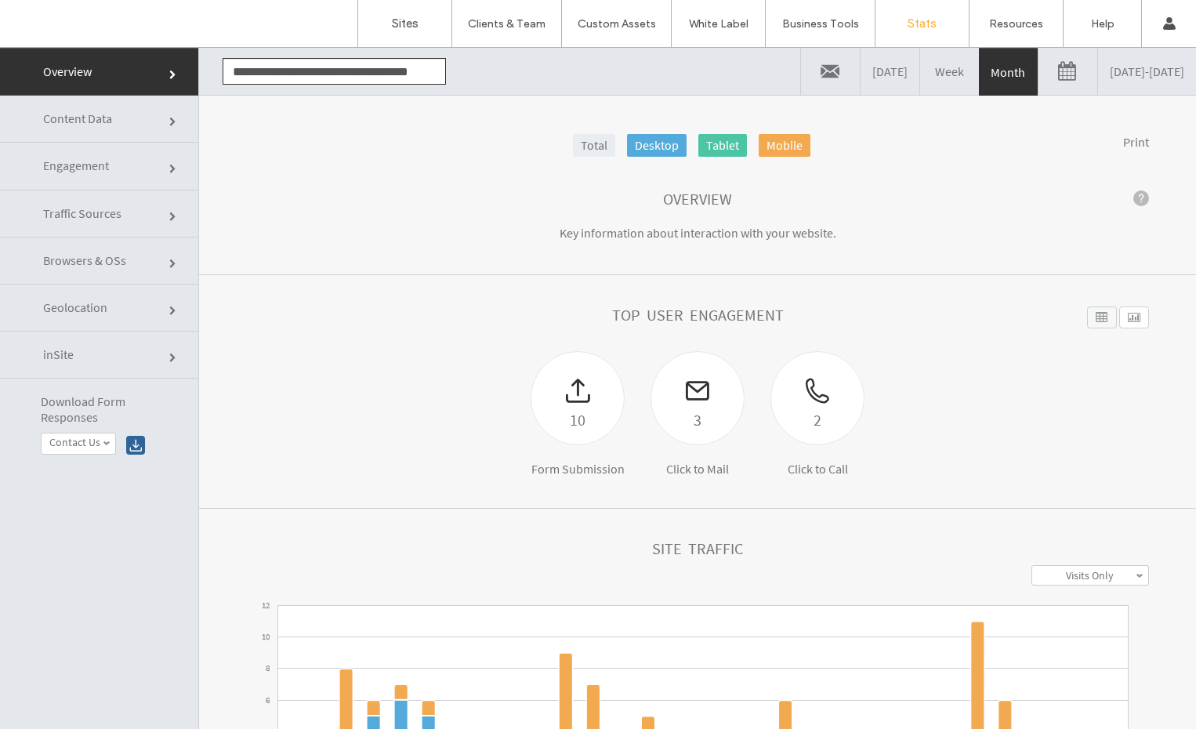
scroll to position [257, 0]
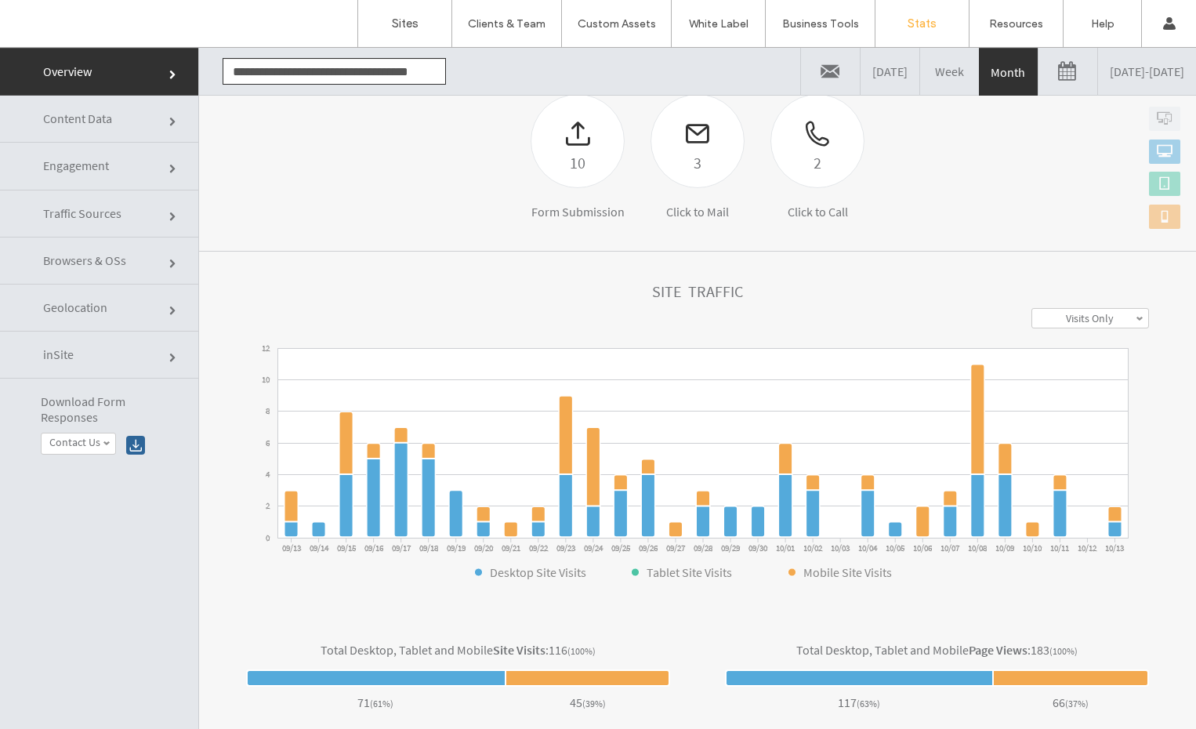
click at [153, 220] on link "Traffic Sources" at bounding box center [99, 213] width 198 height 47
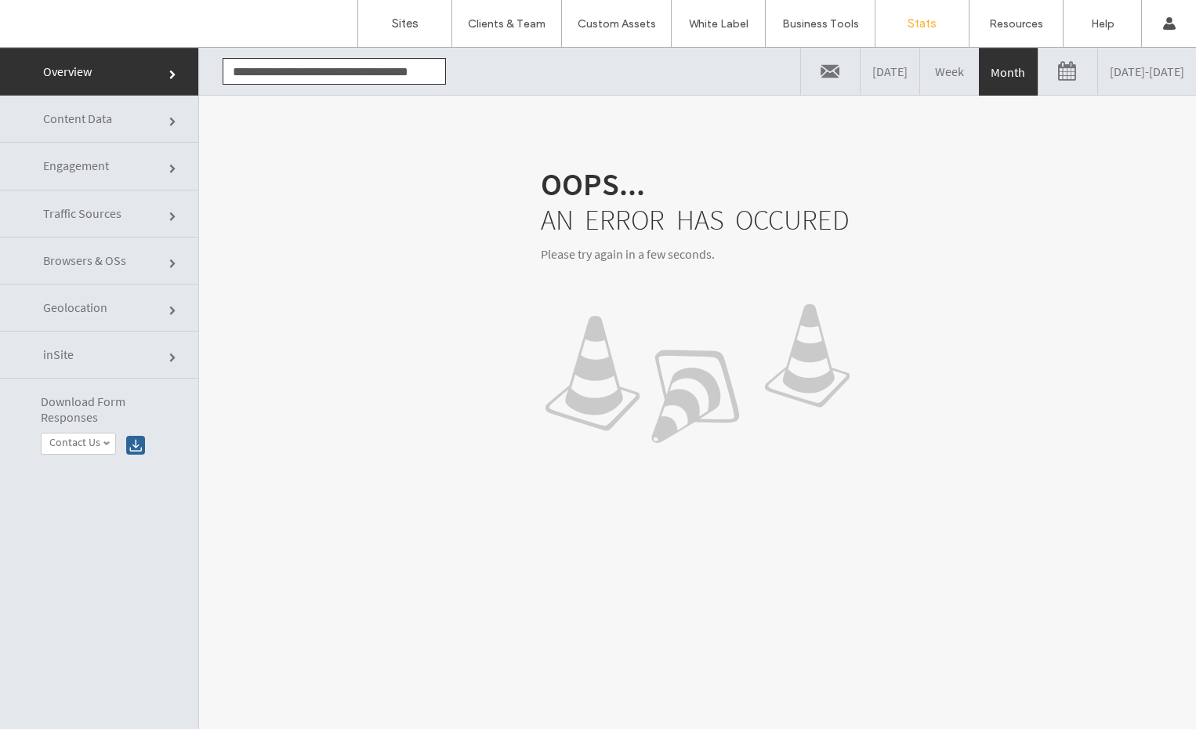
scroll to position [3, 0]
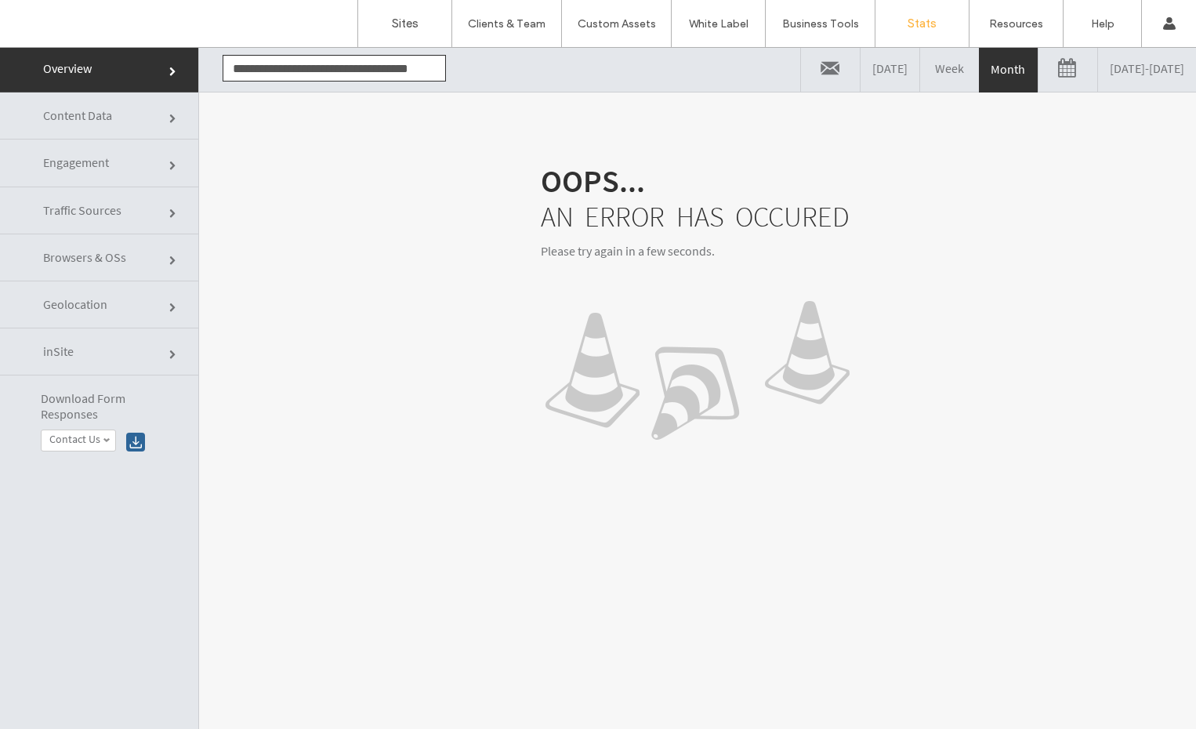
click at [129, 165] on link "Engagement" at bounding box center [99, 163] width 198 height 47
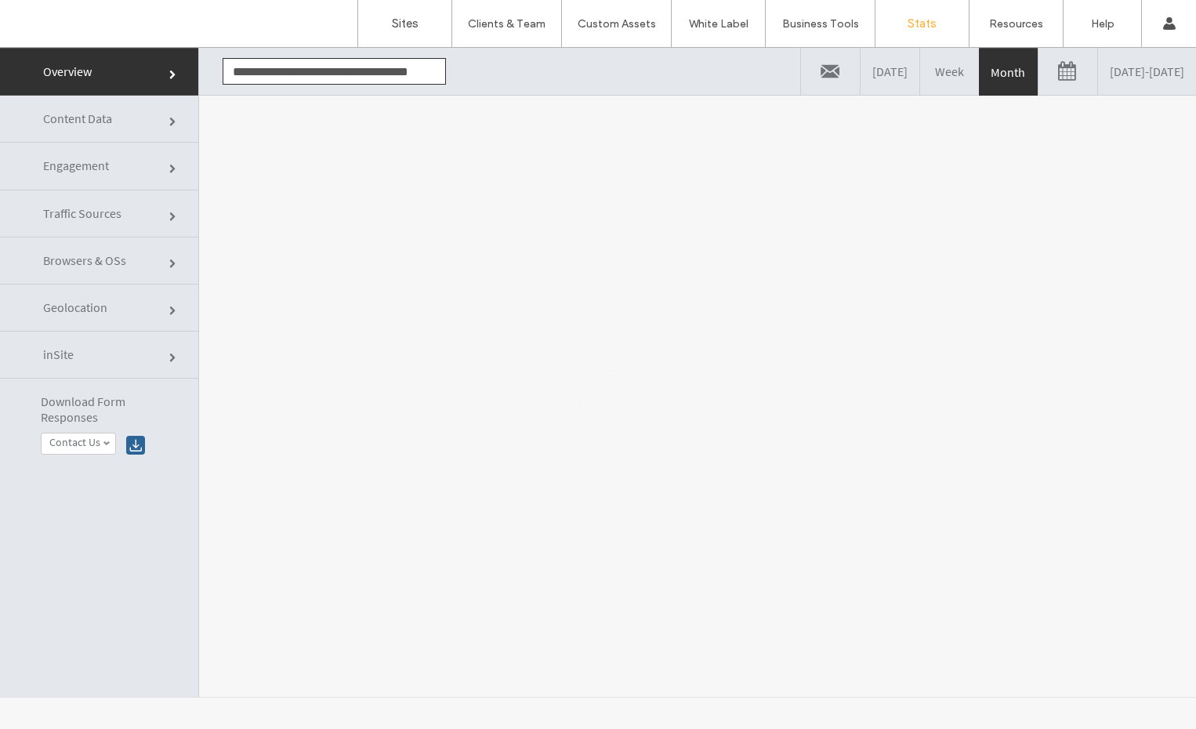
click at [121, 120] on div at bounding box center [598, 388] width 1196 height 681
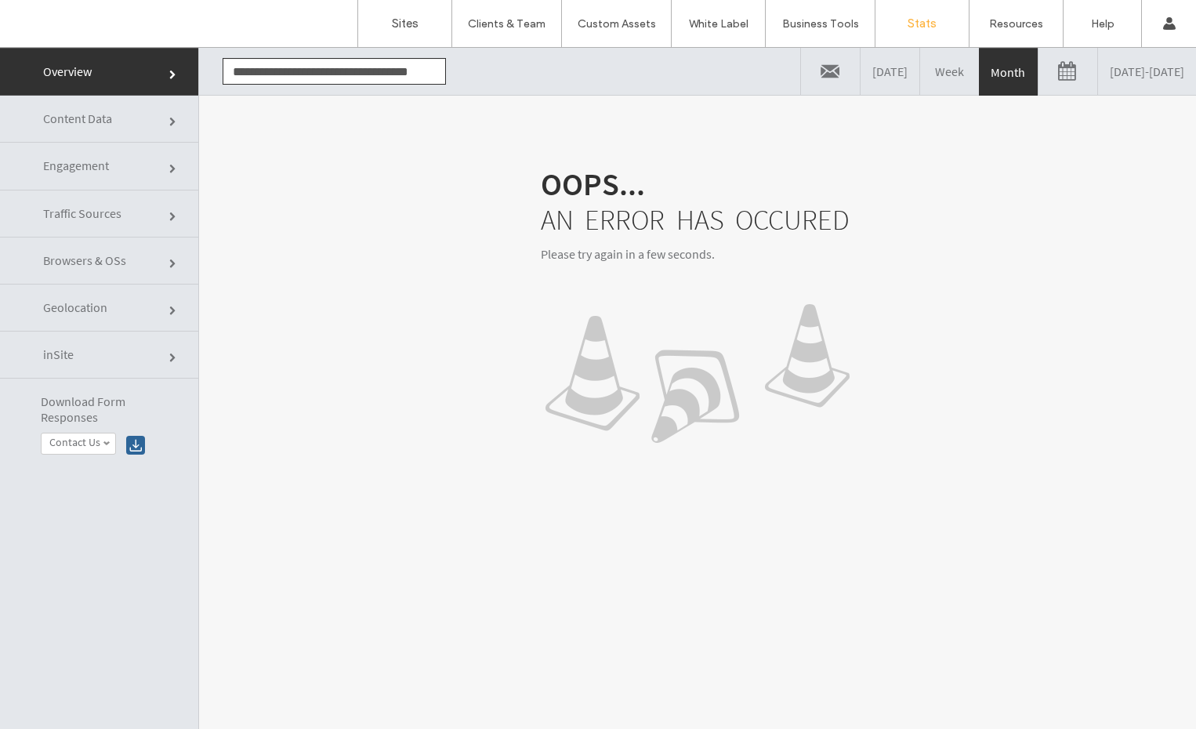
click at [121, 120] on link "Content Data" at bounding box center [99, 119] width 198 height 47
click at [397, 20] on label "Sites" at bounding box center [405, 23] width 27 height 14
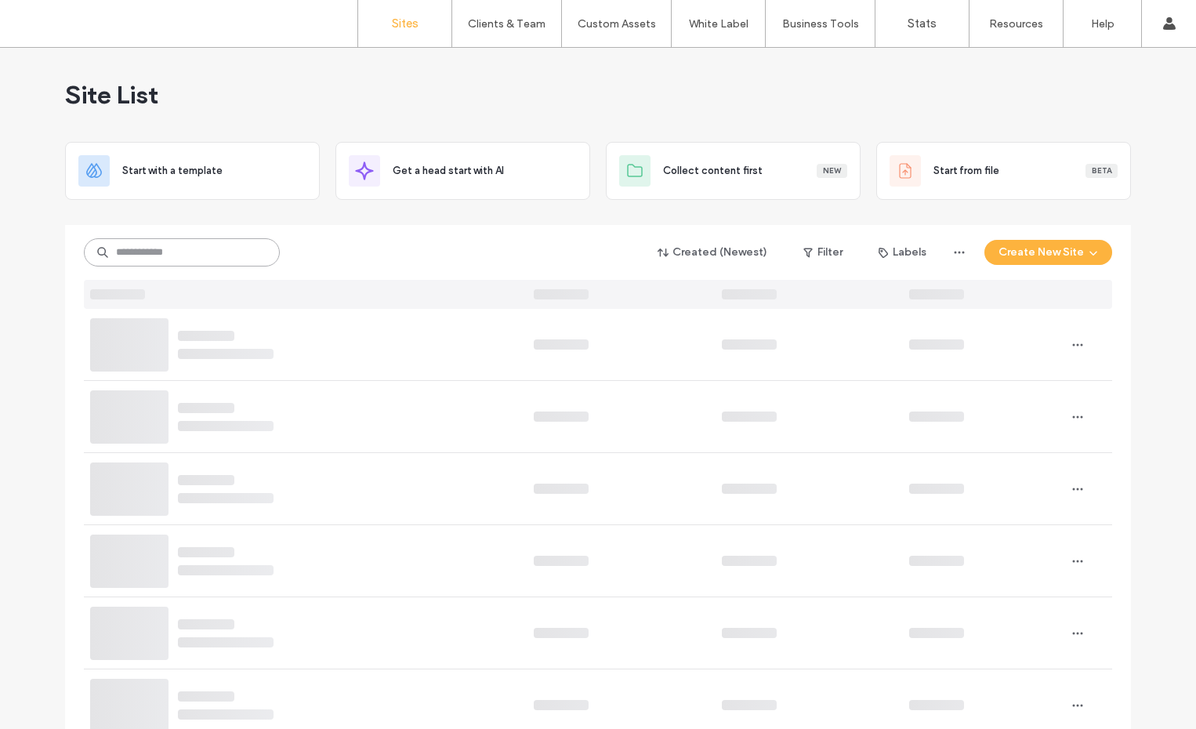
click at [184, 251] on input at bounding box center [182, 252] width 196 height 28
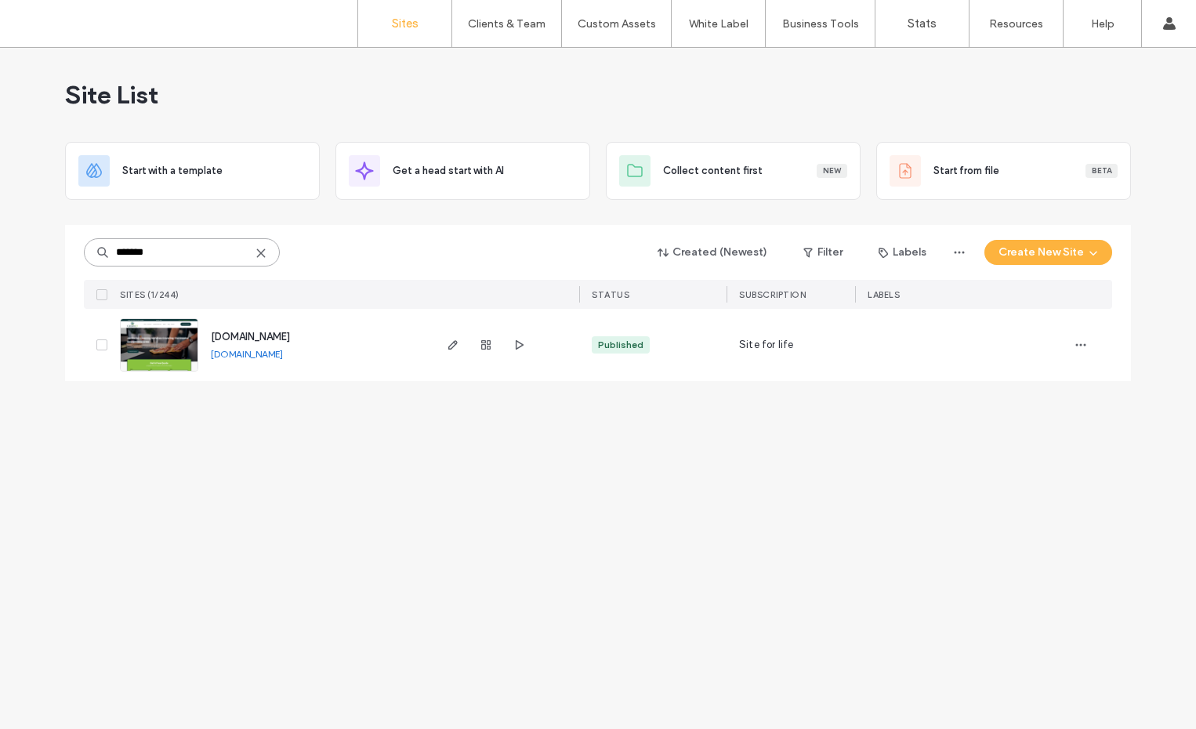
type input "*******"
click at [155, 344] on img at bounding box center [159, 372] width 77 height 107
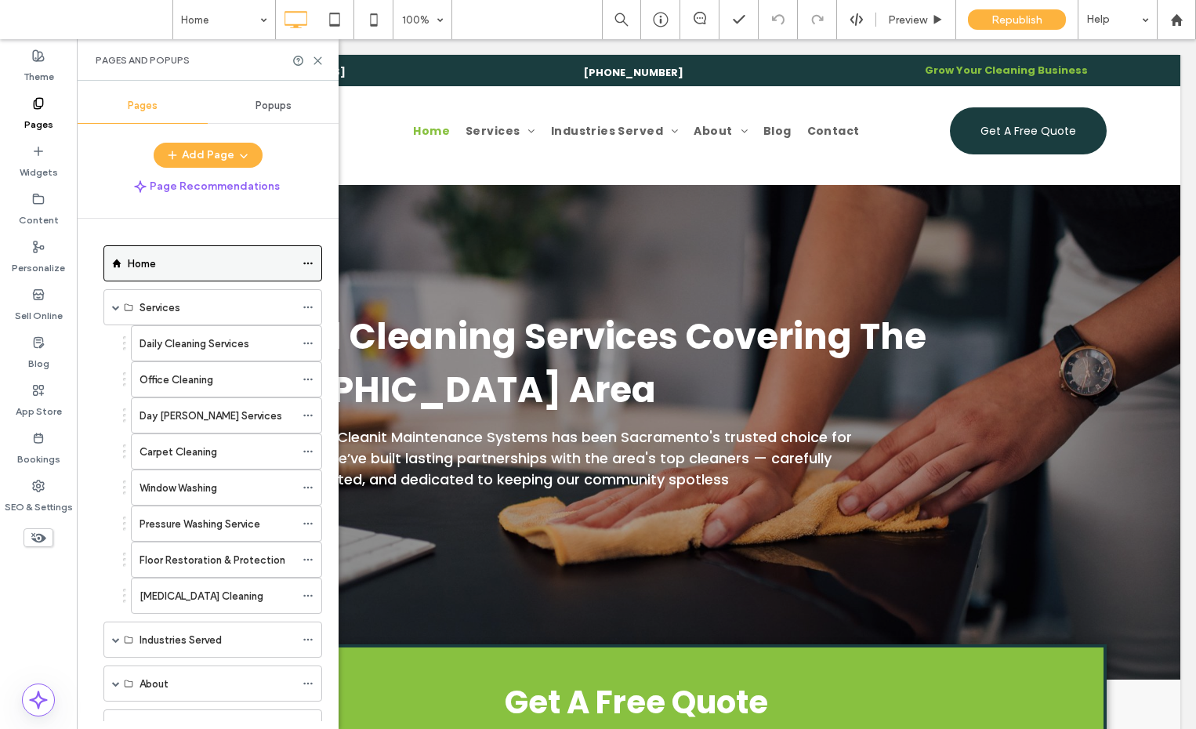
click at [309, 263] on icon at bounding box center [308, 263] width 11 height 11
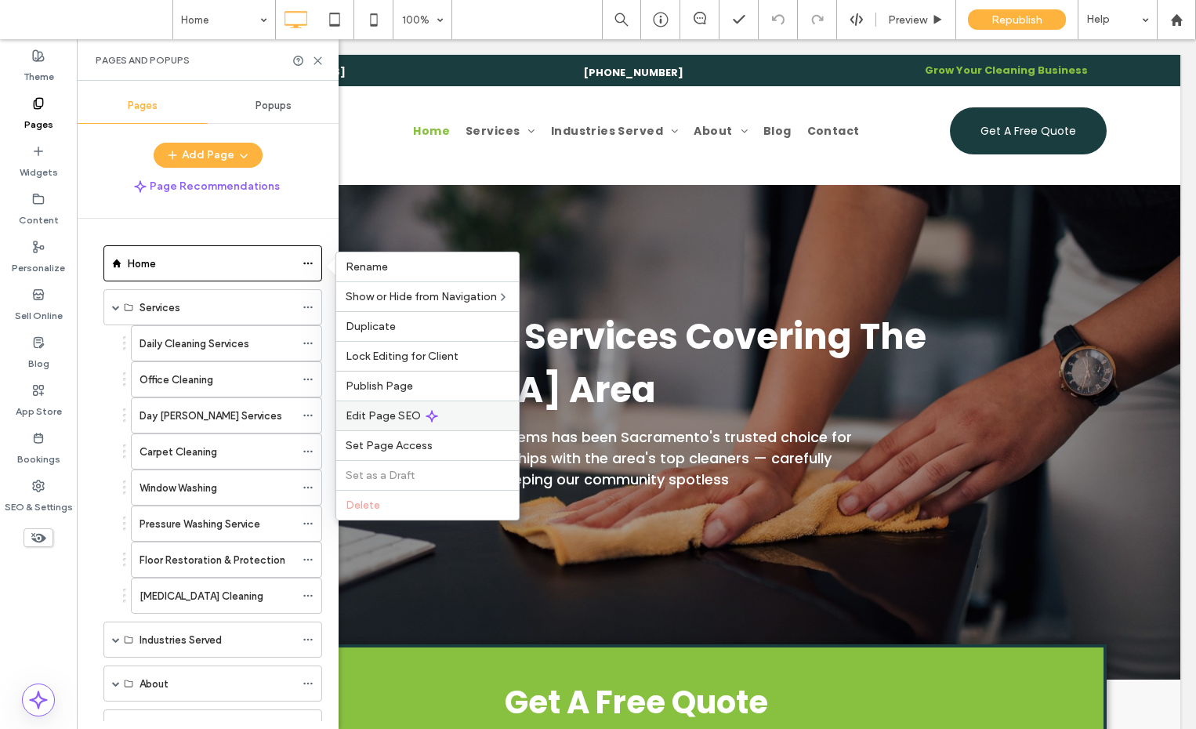
click at [381, 417] on span "Edit Page SEO" at bounding box center [383, 415] width 75 height 13
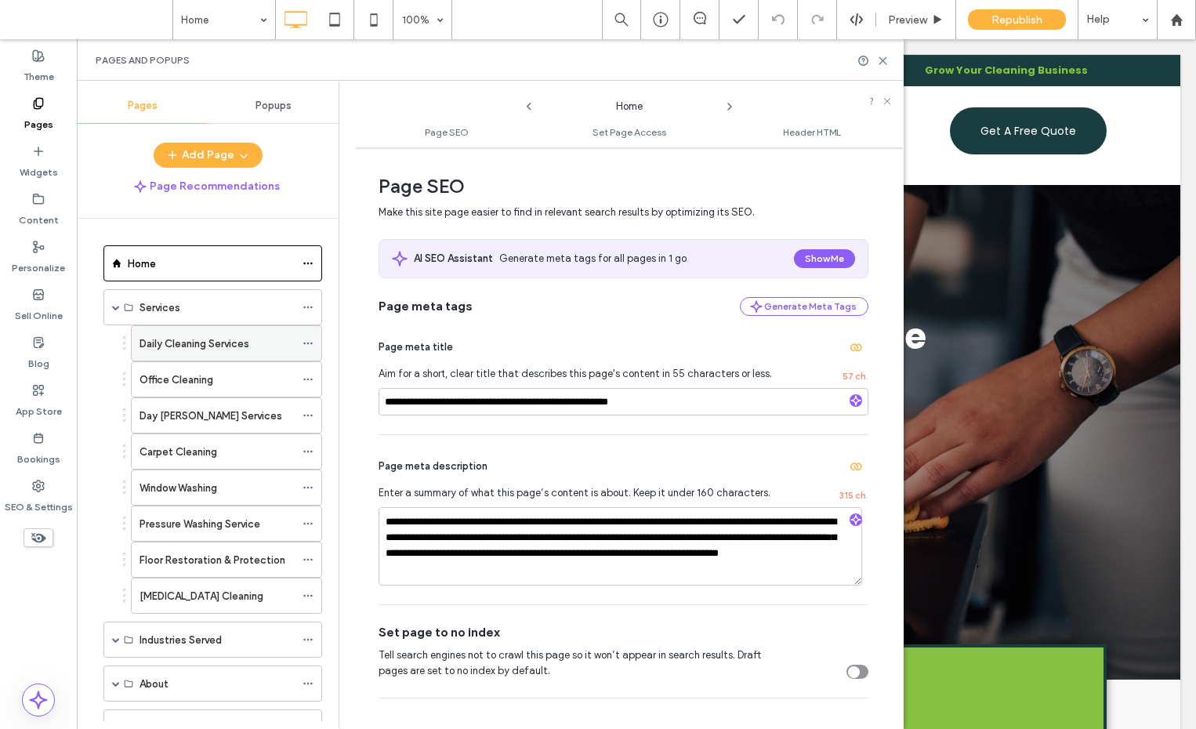
click at [226, 343] on label "Daily Cleaning Services" at bounding box center [195, 343] width 110 height 27
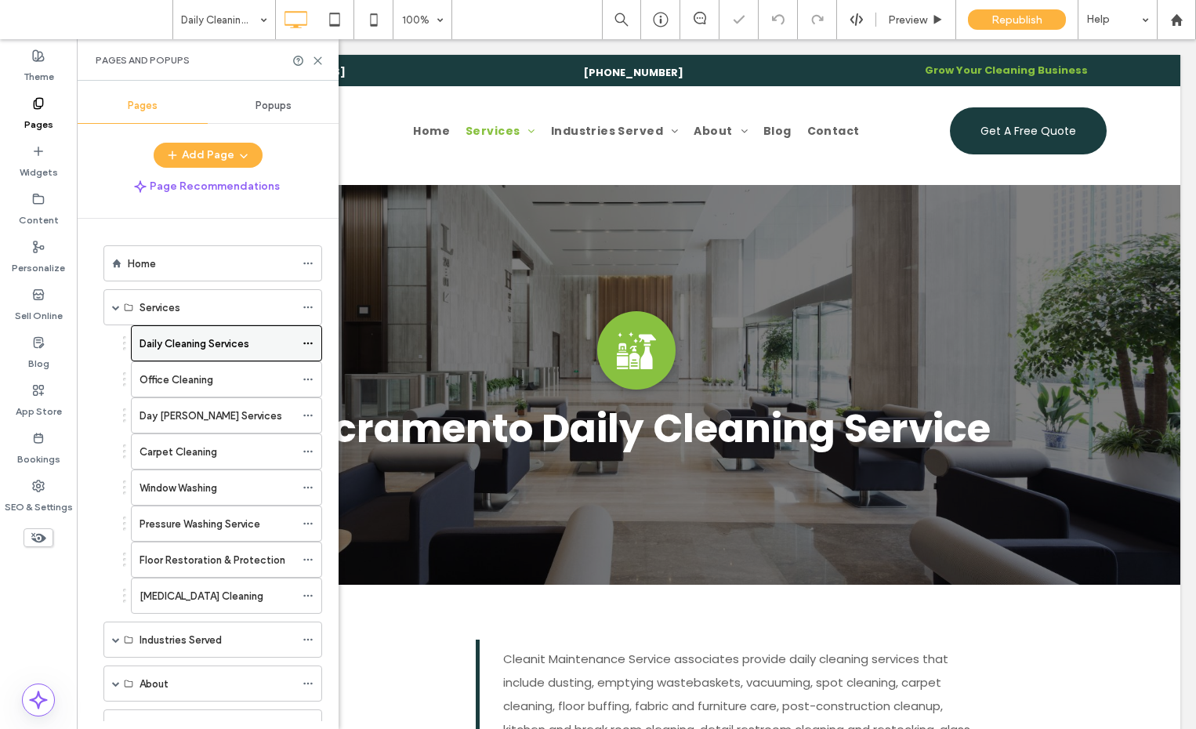
click at [309, 342] on icon at bounding box center [308, 343] width 11 height 11
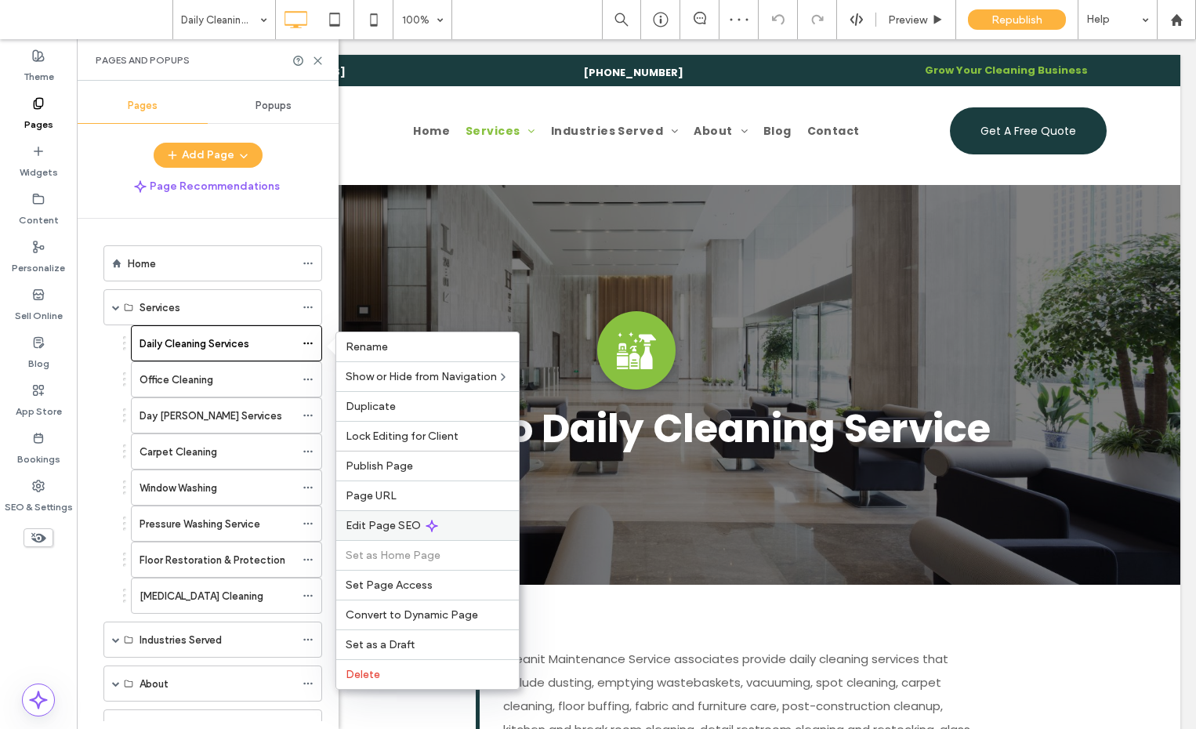
click at [390, 529] on span "Edit Page SEO" at bounding box center [383, 525] width 75 height 13
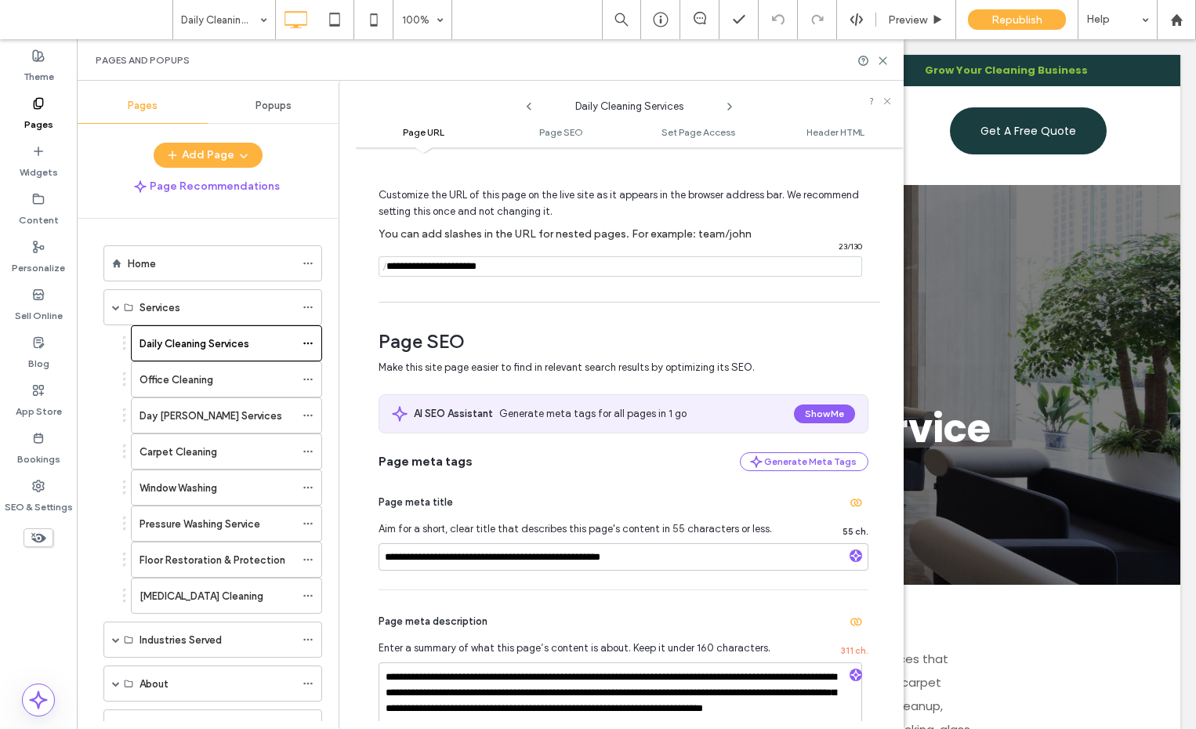
scroll to position [68, 0]
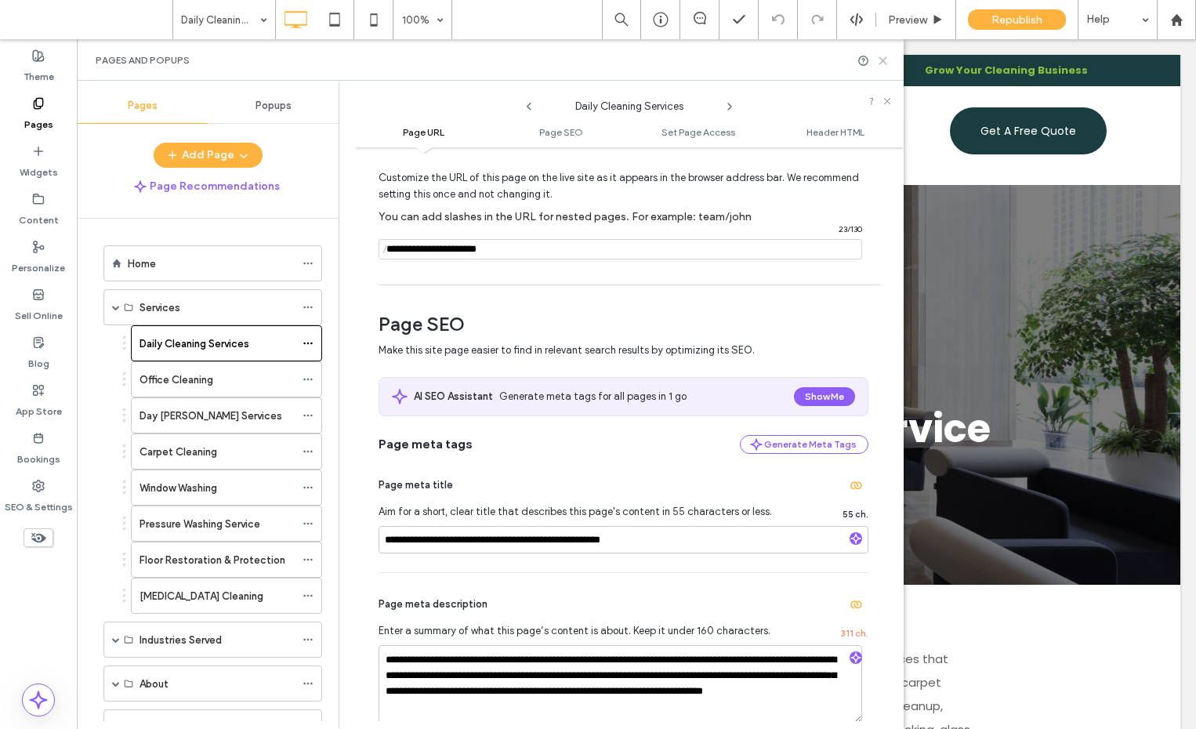
click at [882, 57] on icon at bounding box center [883, 61] width 12 height 12
